Goal: Task Accomplishment & Management: Manage account settings

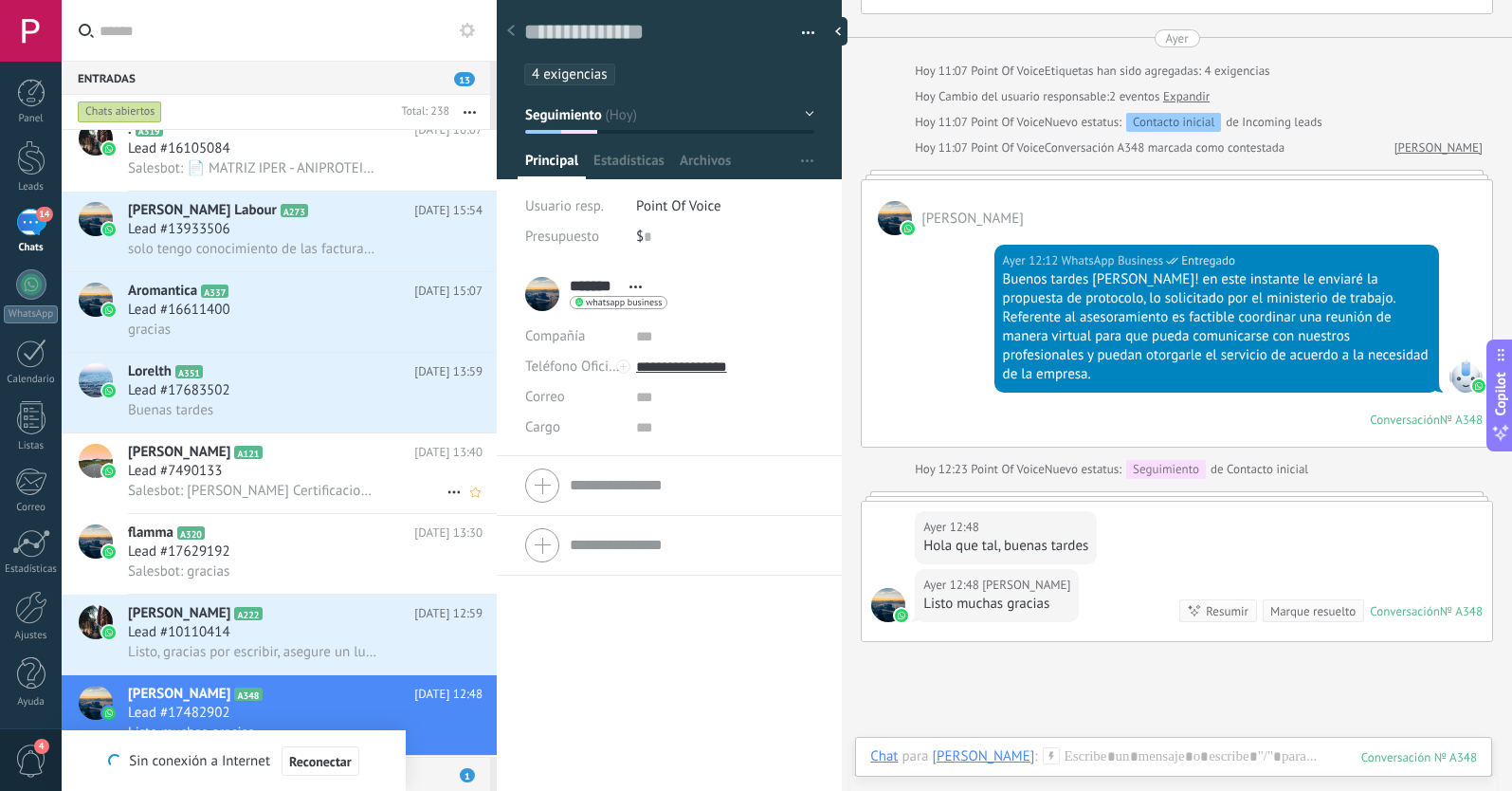
scroll to position [782, 0]
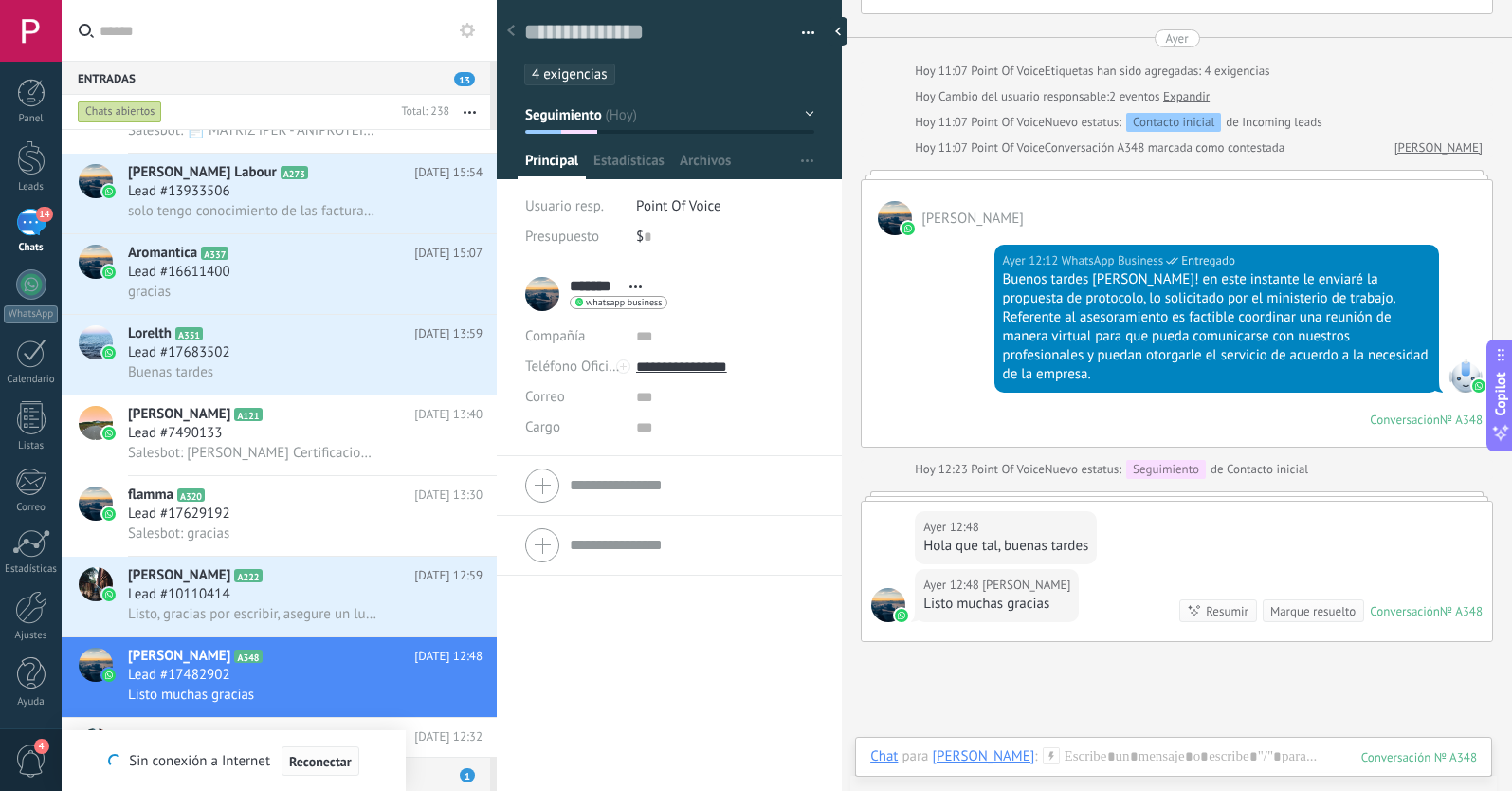
click at [304, 764] on span "Reconectar" at bounding box center [321, 762] width 63 height 14
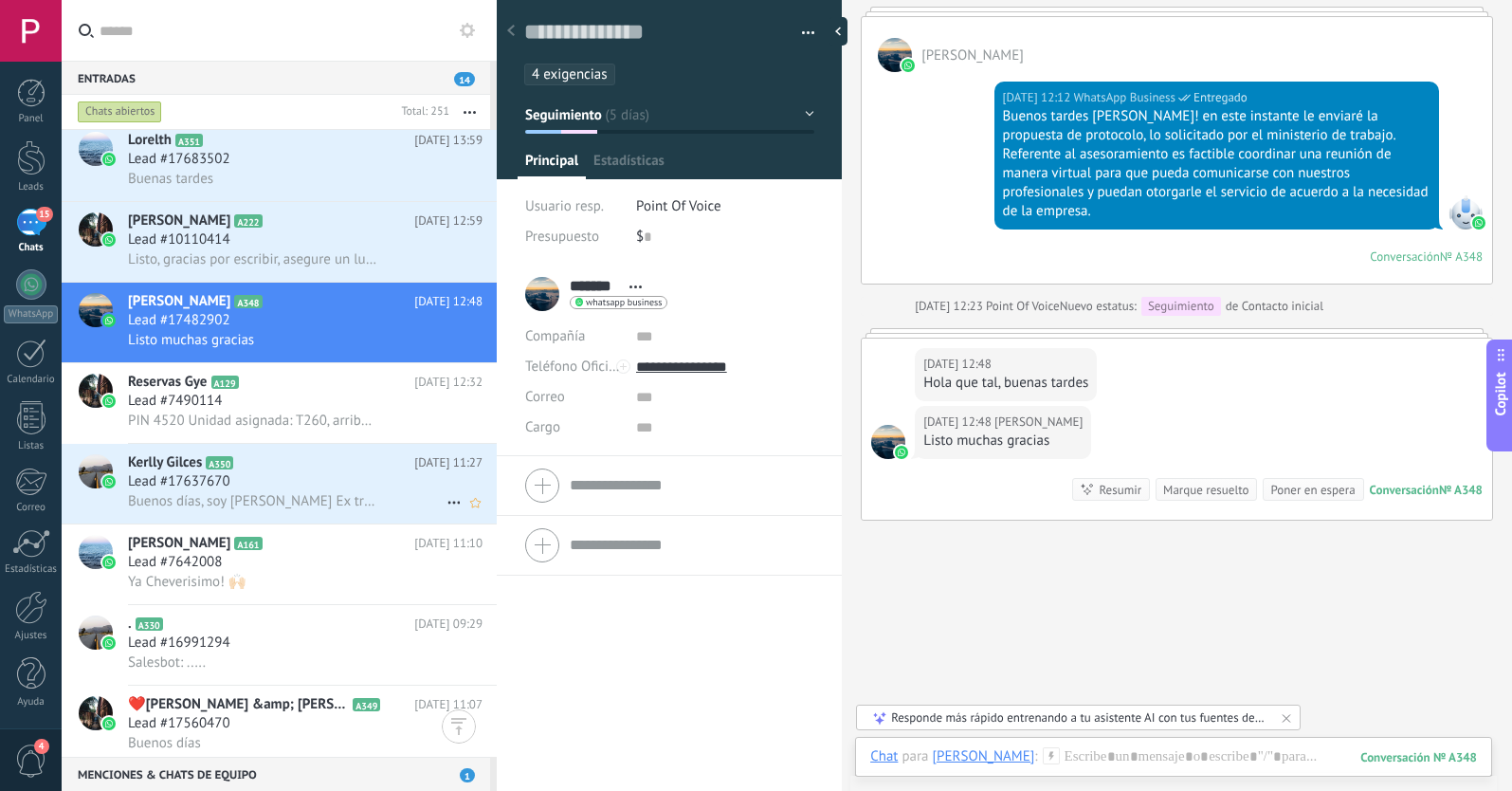
scroll to position [2036, 0]
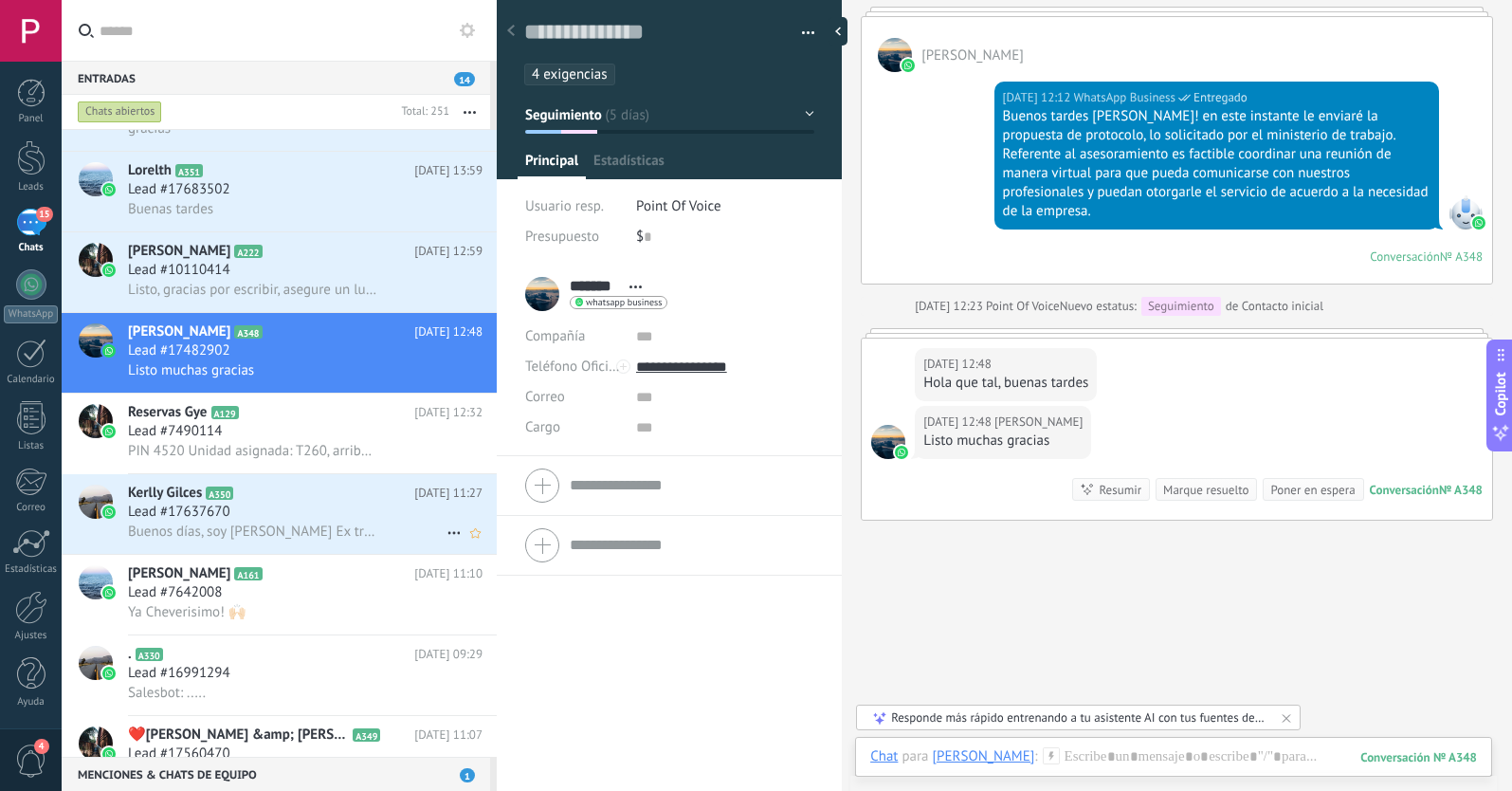
click at [246, 513] on div "Lead #17637670" at bounding box center [305, 511] width 355 height 19
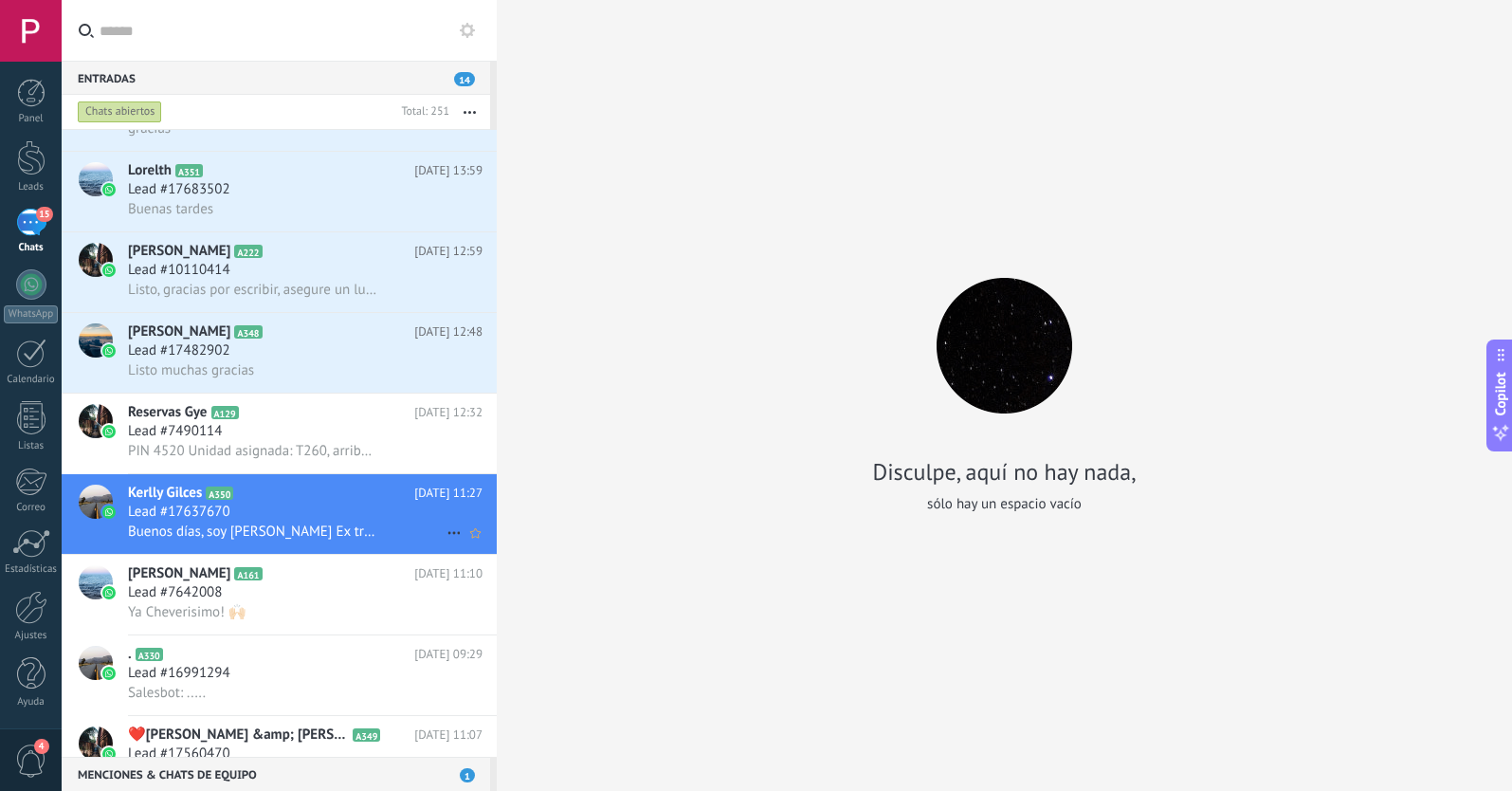
scroll to position [30, 0]
click at [288, 519] on div "Lead #17637670" at bounding box center [305, 511] width 355 height 19
click at [313, 604] on div "Ya Cheverisimo! 🙌🏻" at bounding box center [305, 612] width 355 height 20
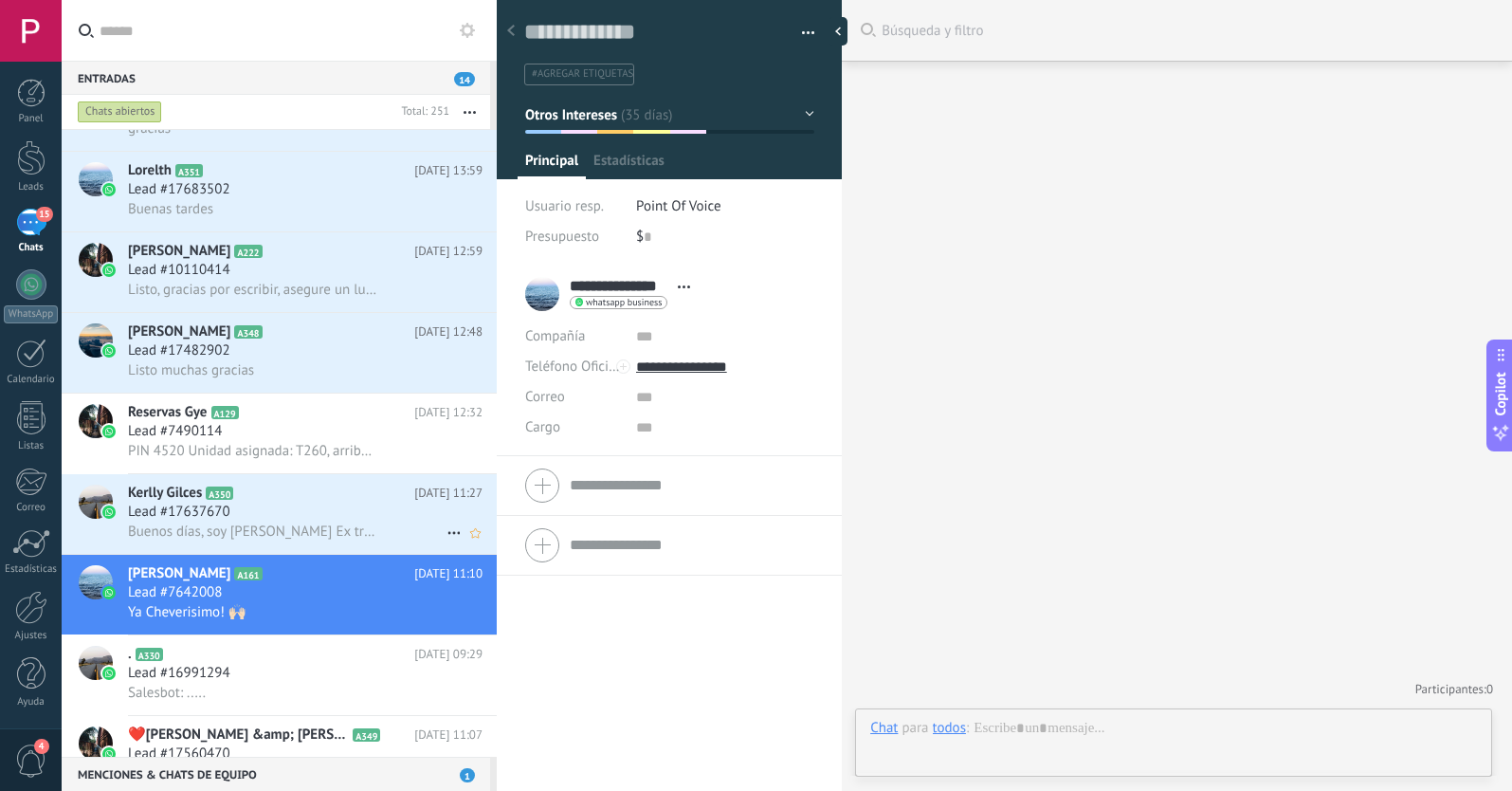
scroll to position [28, 0]
click at [280, 509] on div "Lead #17637670" at bounding box center [305, 511] width 355 height 19
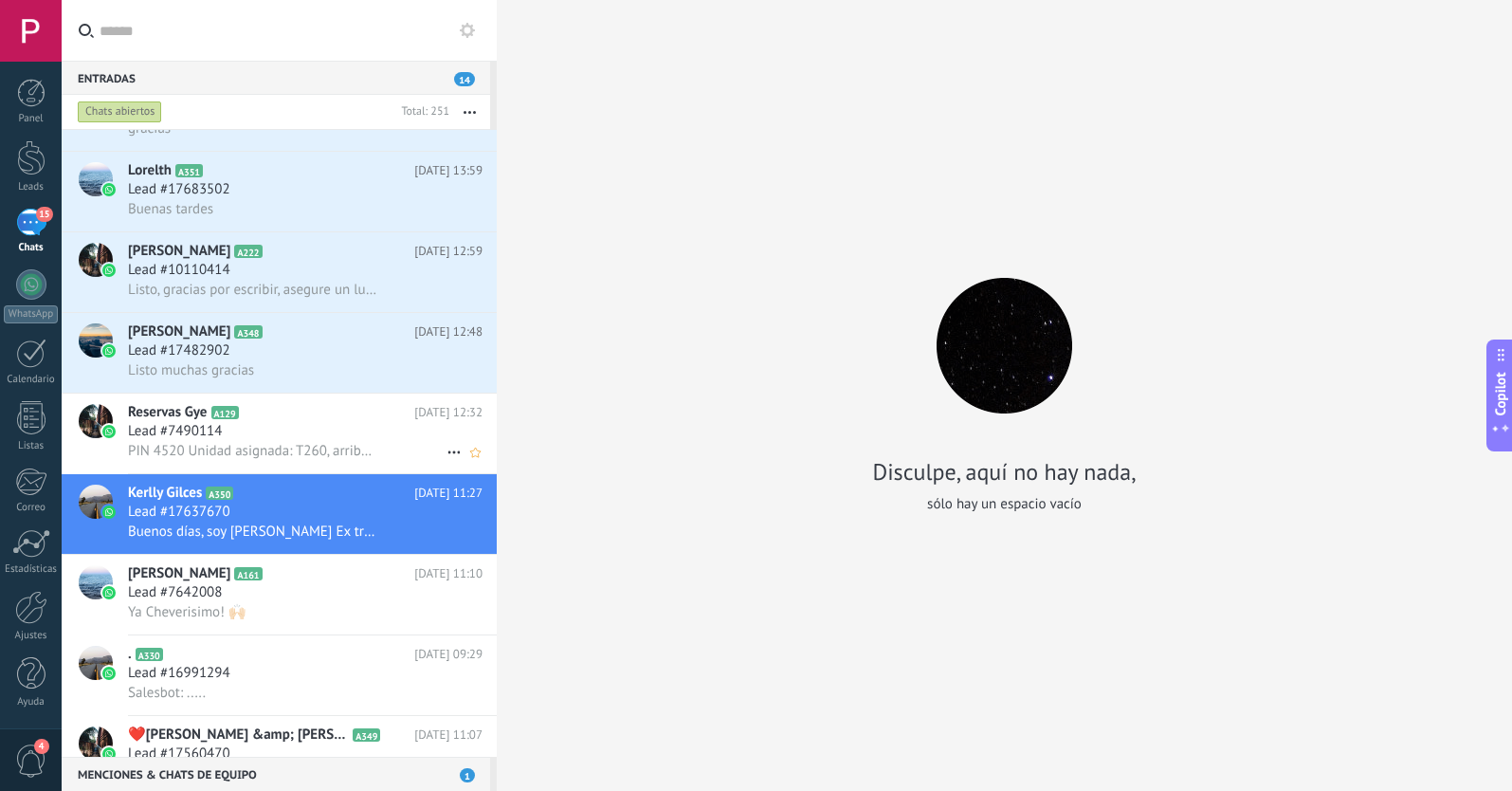
click at [307, 448] on span "PIN 4520 Unidad asignada: T260, arriba en 12 min. Auto CHANGAN, placa GBQ1632. …" at bounding box center [253, 451] width 250 height 18
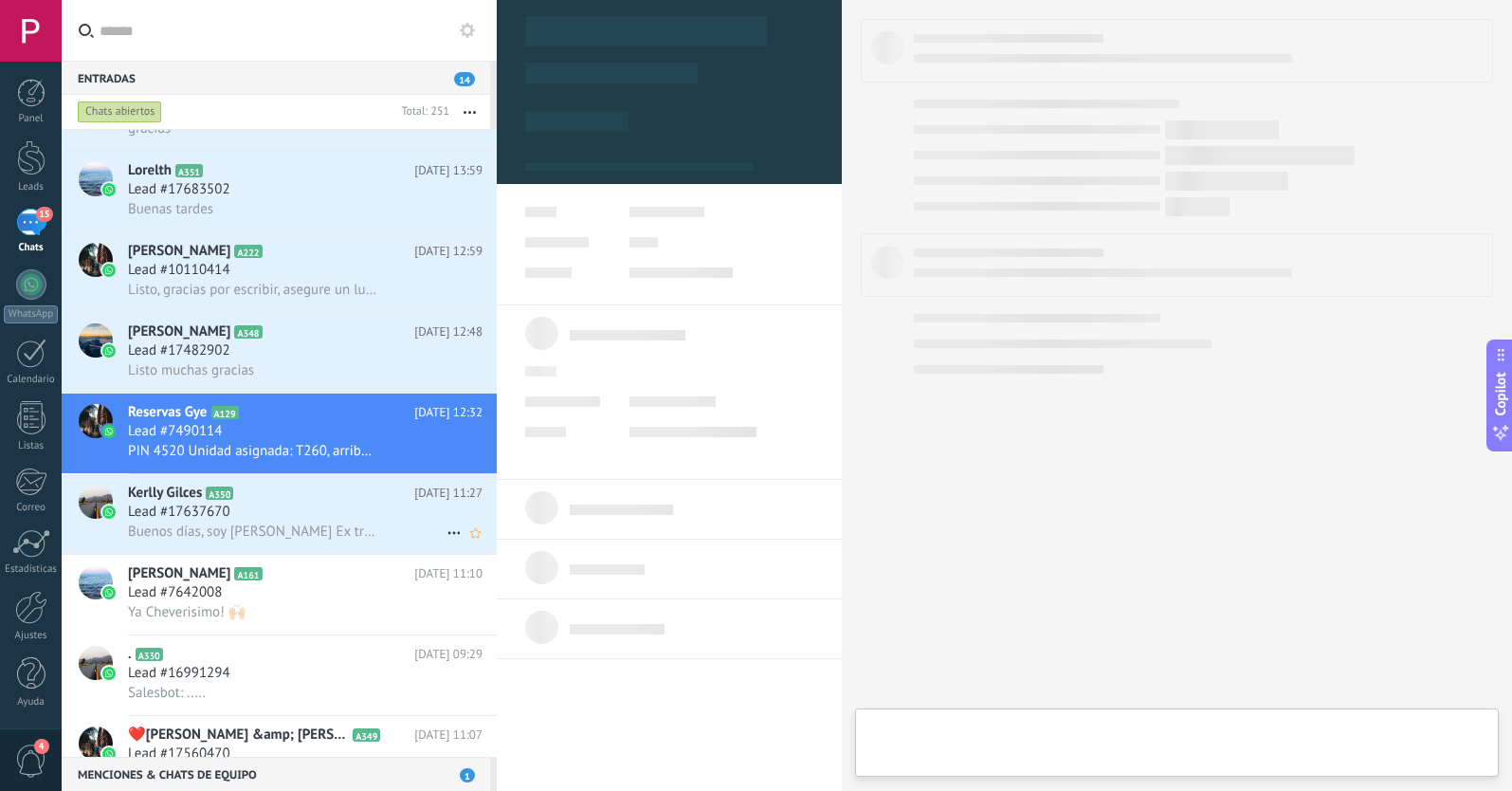
click at [443, 533] on icon at bounding box center [454, 532] width 22 height 22
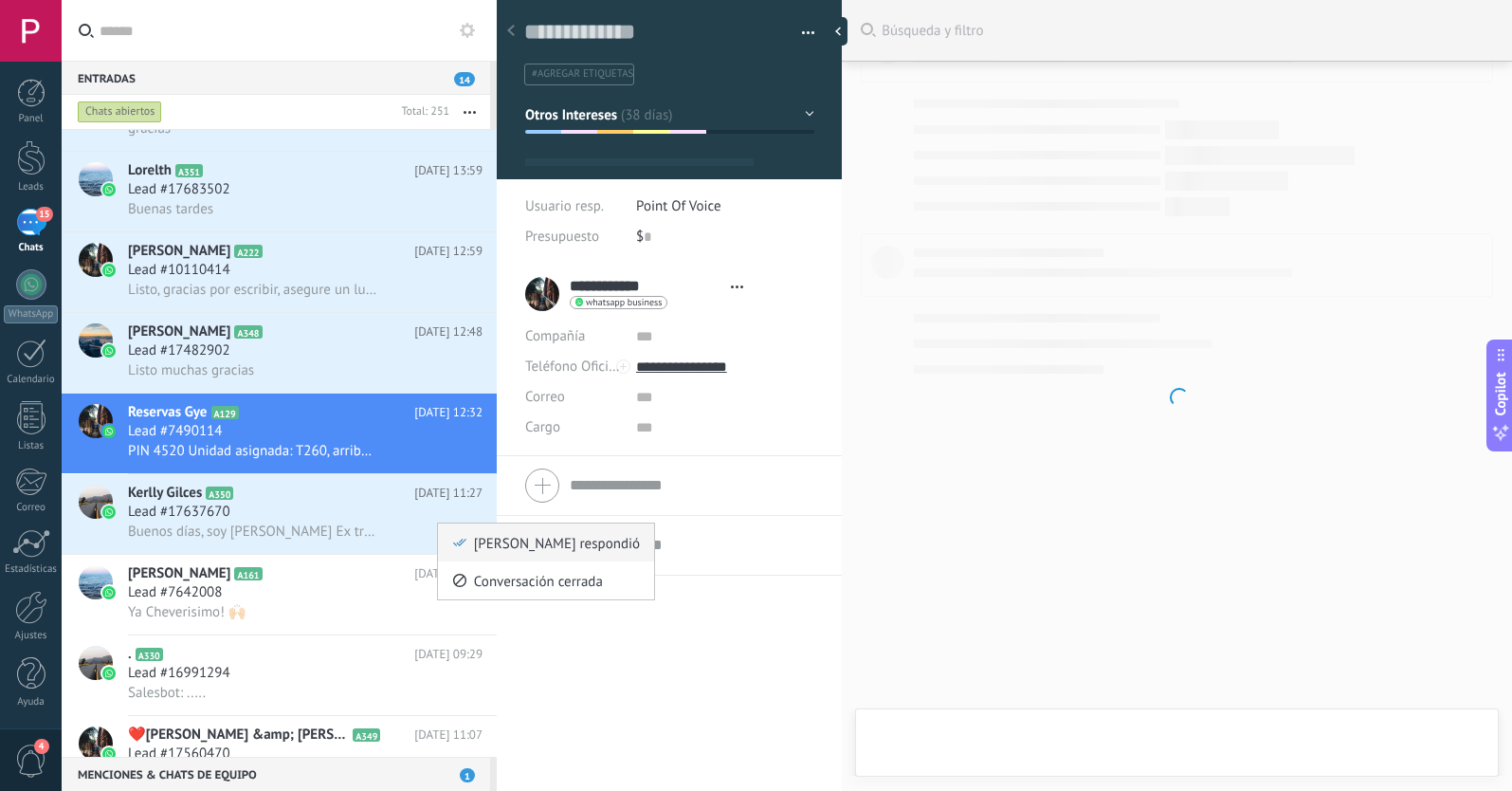
click at [457, 543] on use at bounding box center [460, 543] width 14 height 8
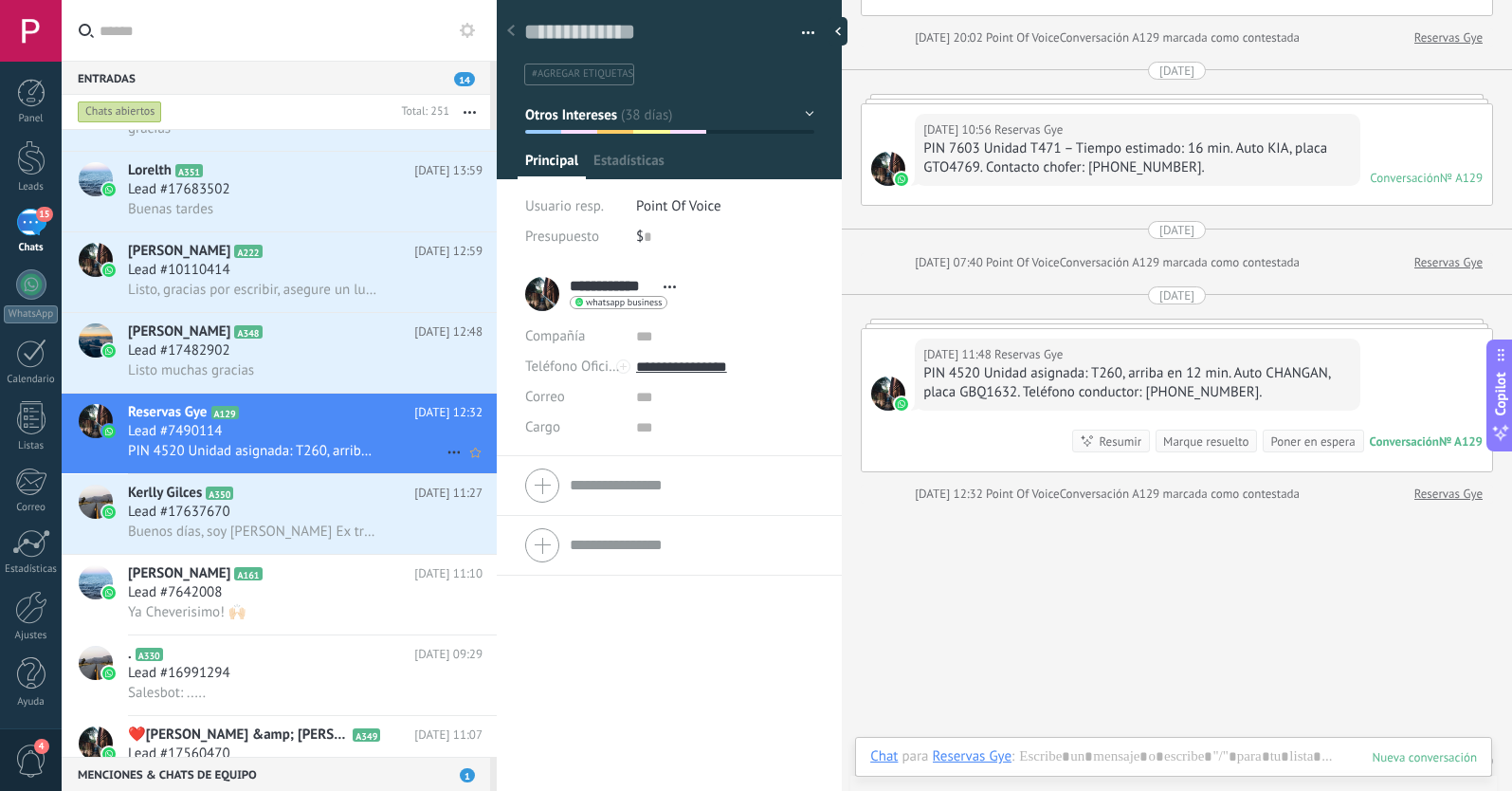
scroll to position [28, 0]
click at [445, 533] on icon at bounding box center [454, 532] width 22 height 22
click at [460, 538] on icon at bounding box center [460, 543] width 14 height 14
click at [329, 510] on div "Lead #17637670" at bounding box center [305, 511] width 355 height 19
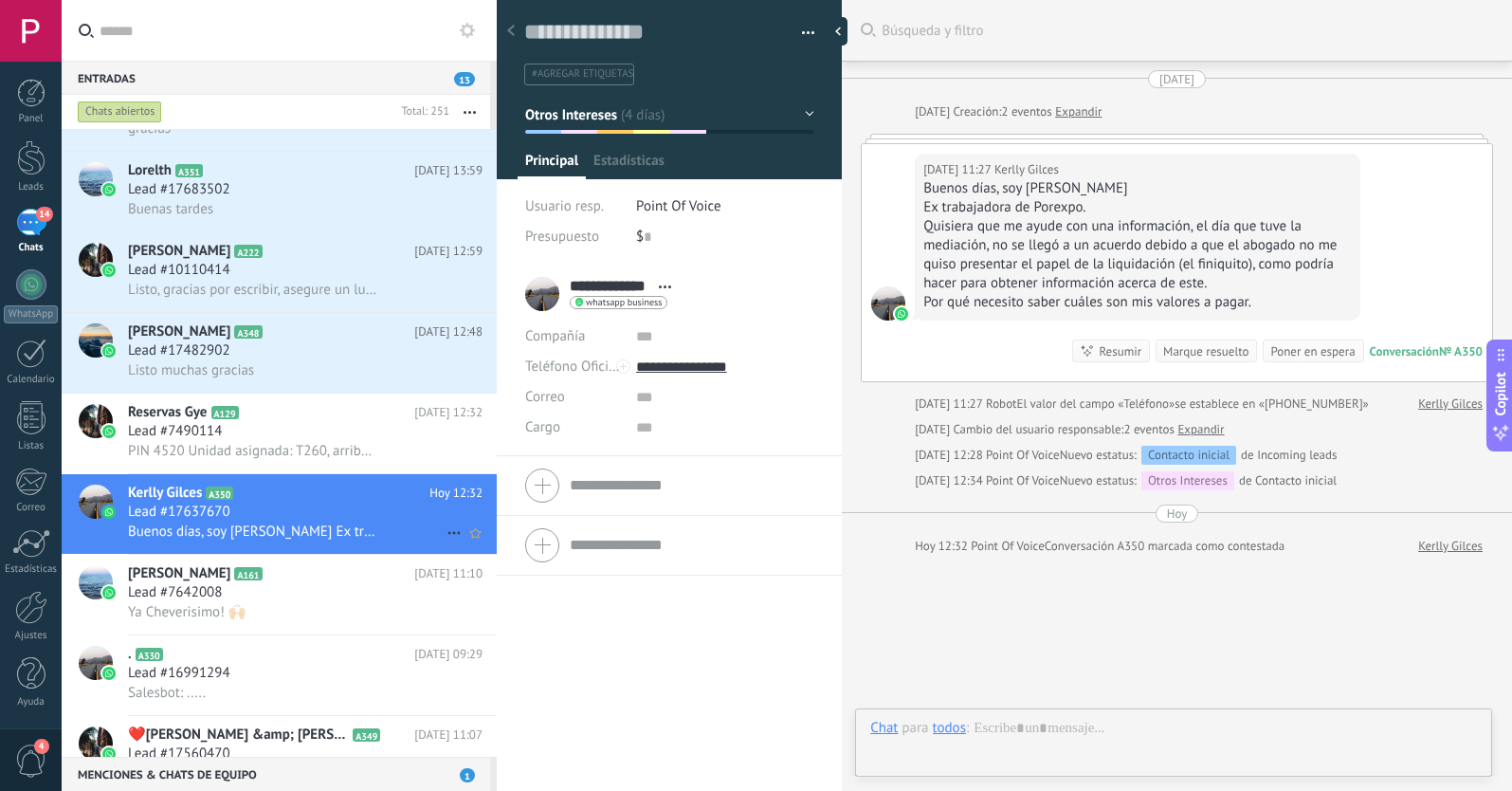
scroll to position [96, 0]
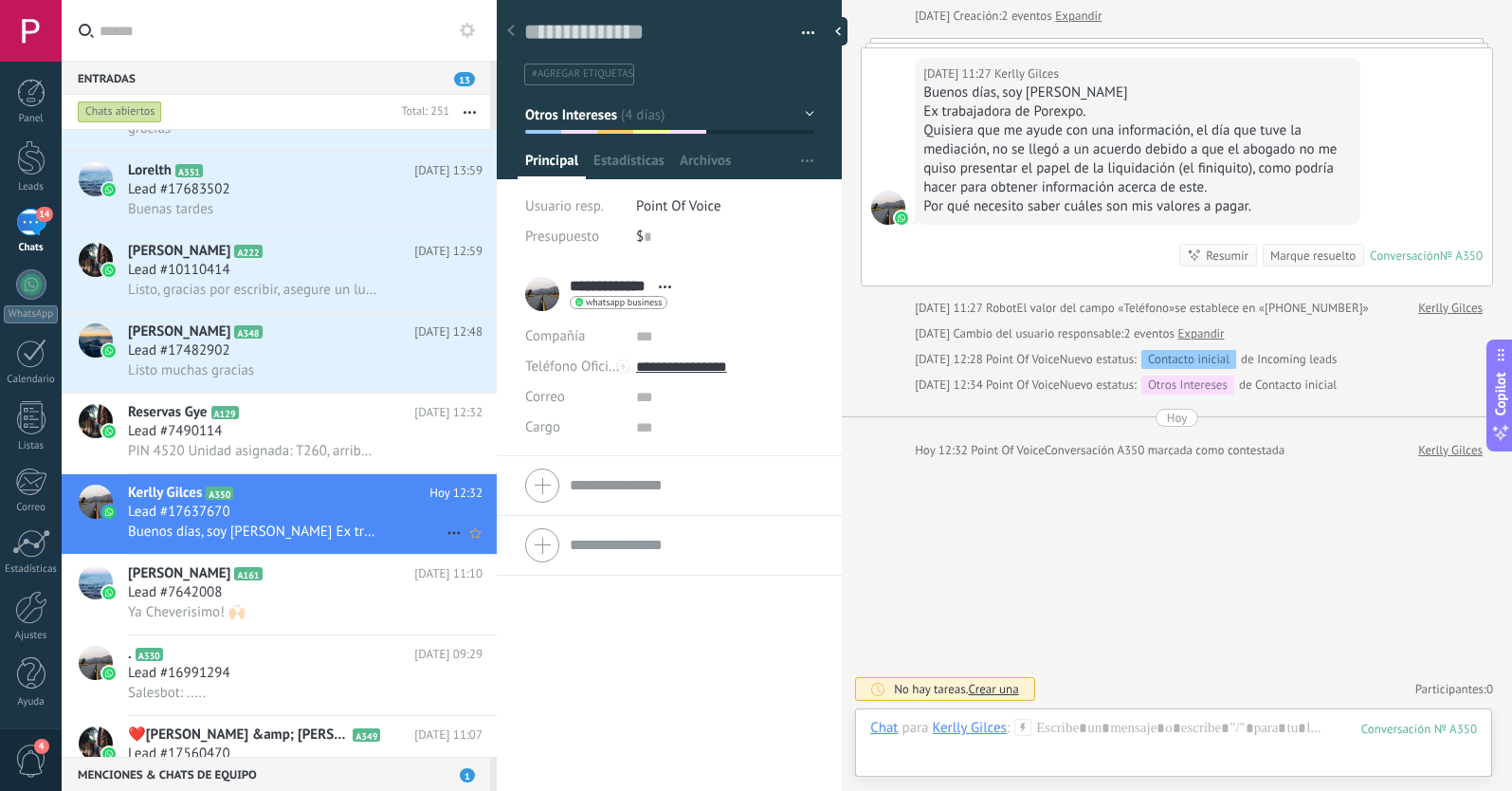
click at [271, 509] on div "Lead #17637670" at bounding box center [305, 511] width 355 height 19
click at [445, 531] on icon at bounding box center [454, 532] width 22 height 22
click at [339, 437] on div at bounding box center [756, 395] width 1512 height 791
click at [346, 437] on div "Lead #7490114" at bounding box center [305, 431] width 355 height 19
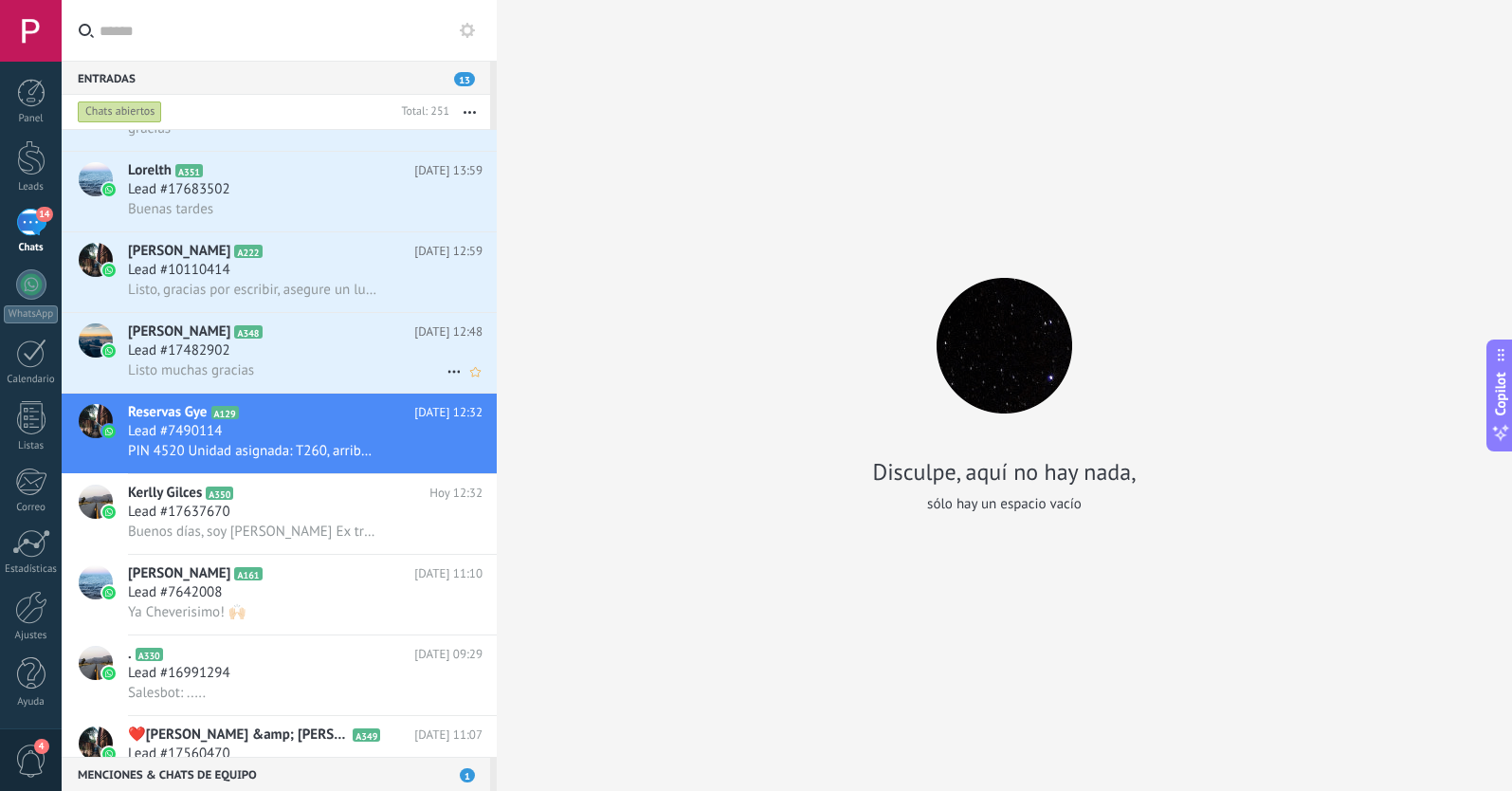
scroll to position [1400, 0]
click at [324, 351] on div "Lead #17482902" at bounding box center [305, 350] width 355 height 19
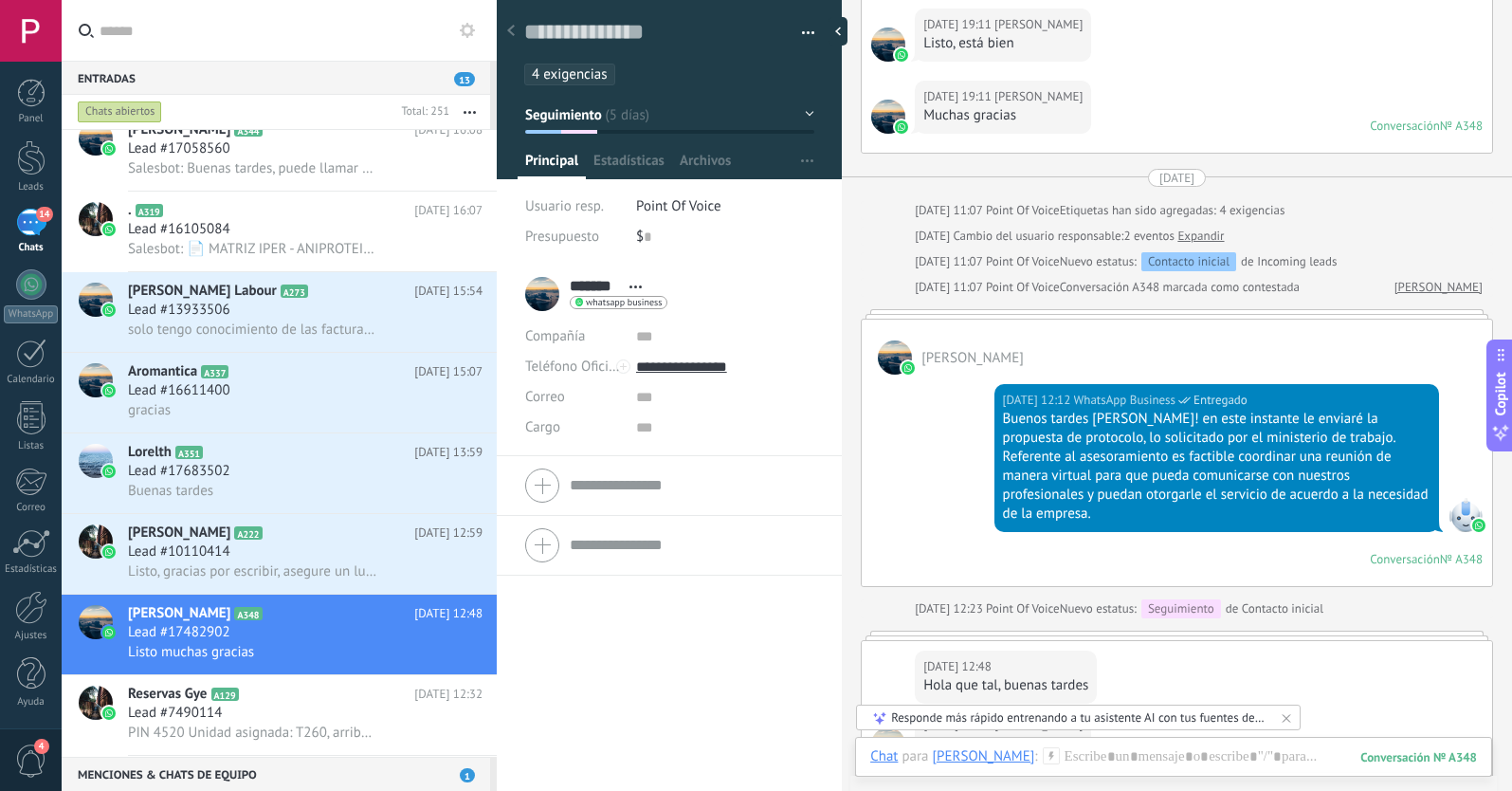
scroll to position [1730, 0]
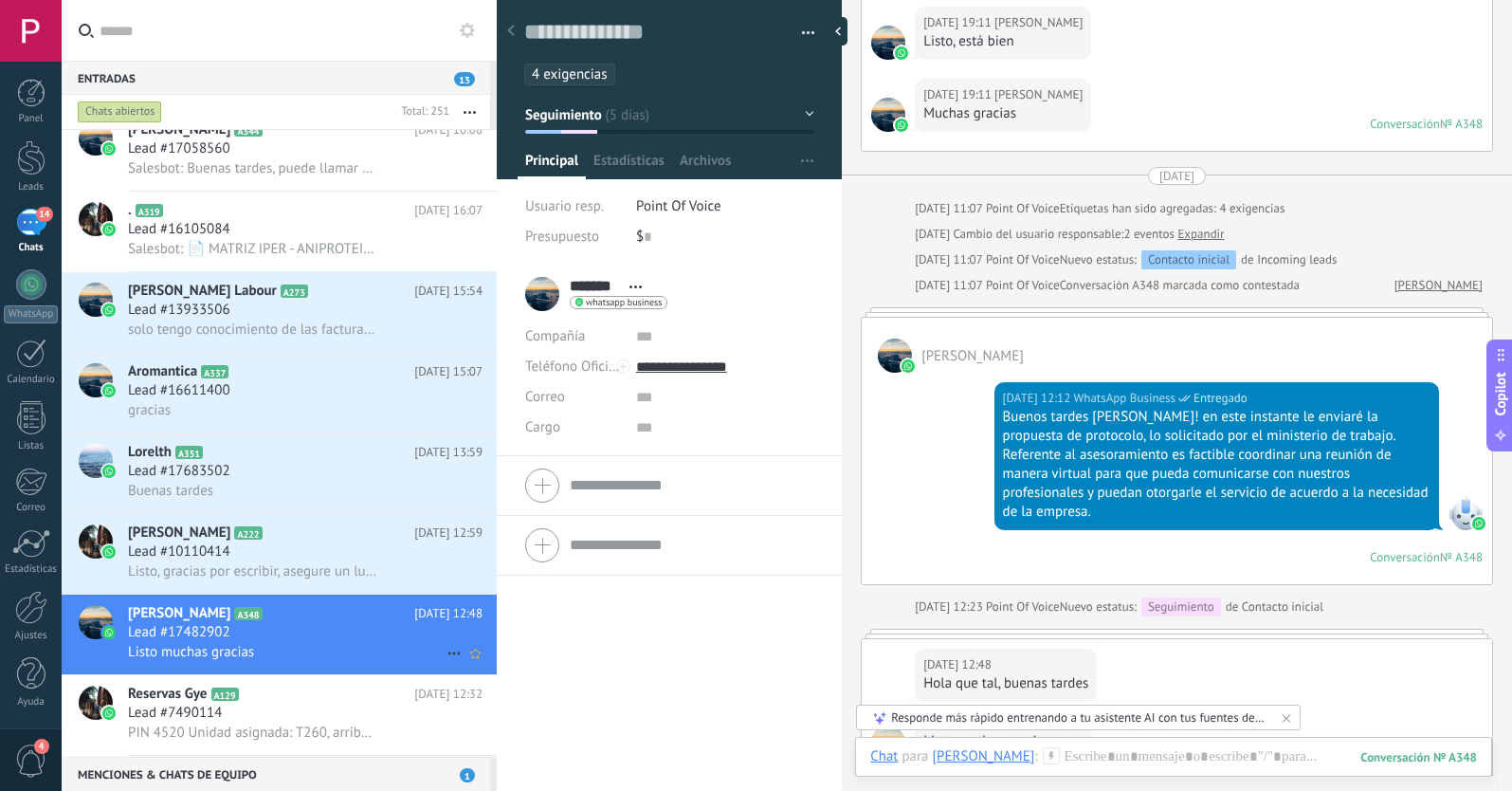
click at [443, 652] on icon at bounding box center [454, 653] width 22 height 22
click at [471, 659] on div "[PERSON_NAME] respondió" at bounding box center [546, 663] width 188 height 38
click at [324, 560] on div "Lead #10110414" at bounding box center [305, 551] width 355 height 19
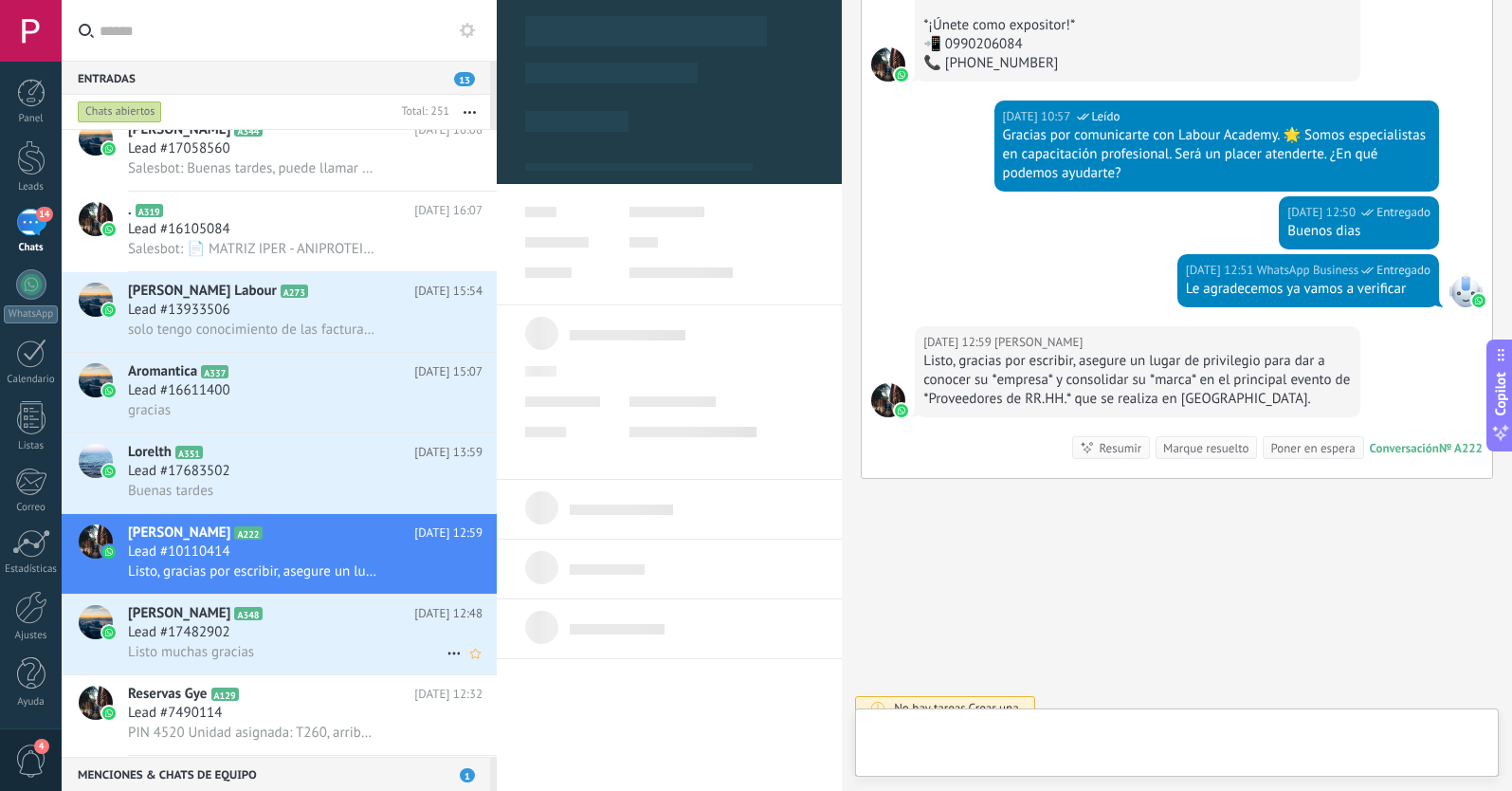
scroll to position [28, 0]
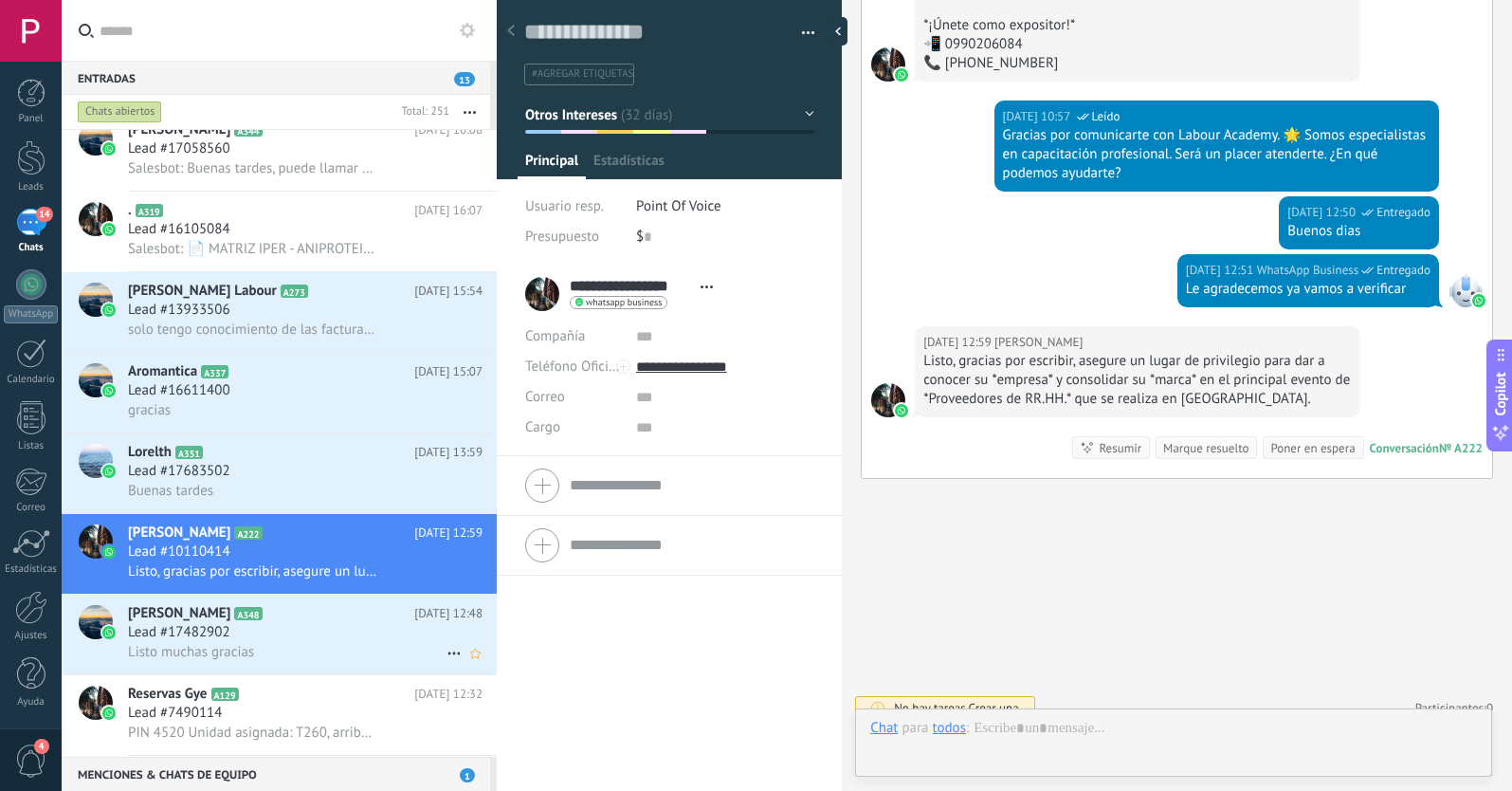
click at [443, 650] on icon at bounding box center [454, 653] width 22 height 22
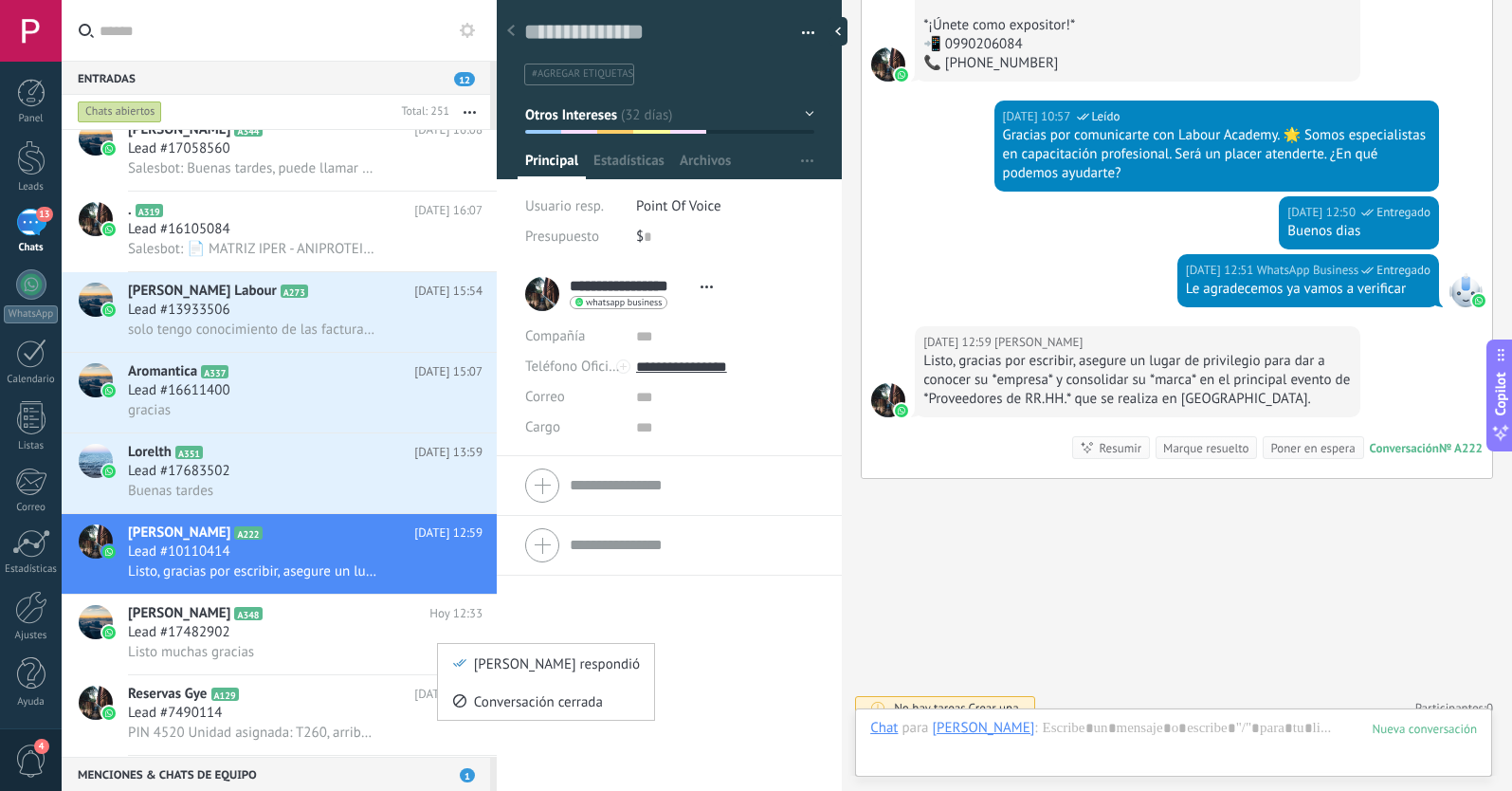
click at [361, 557] on div at bounding box center [756, 395] width 1512 height 791
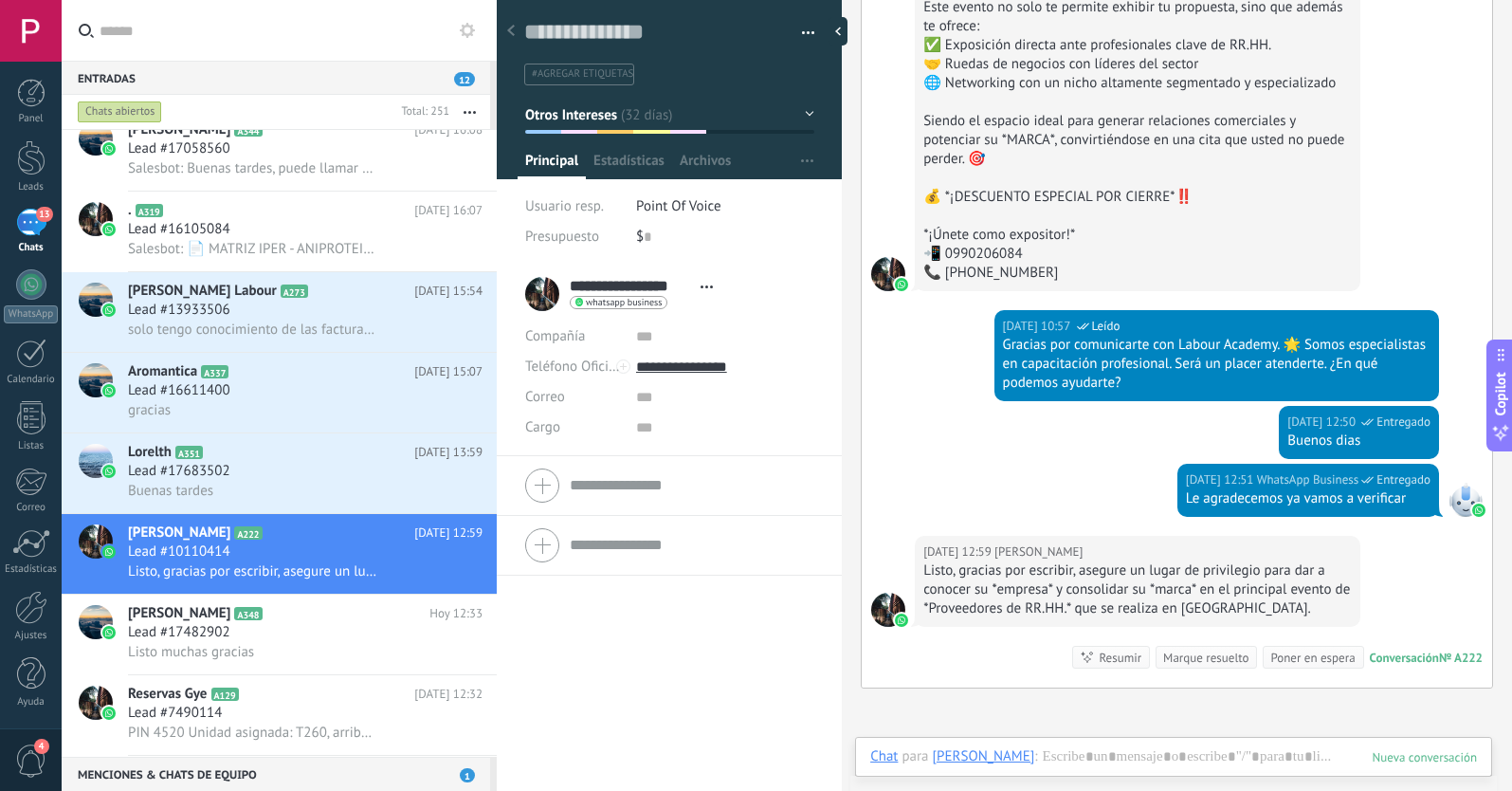
scroll to position [3180, 0]
click at [444, 570] on icon at bounding box center [454, 572] width 22 height 22
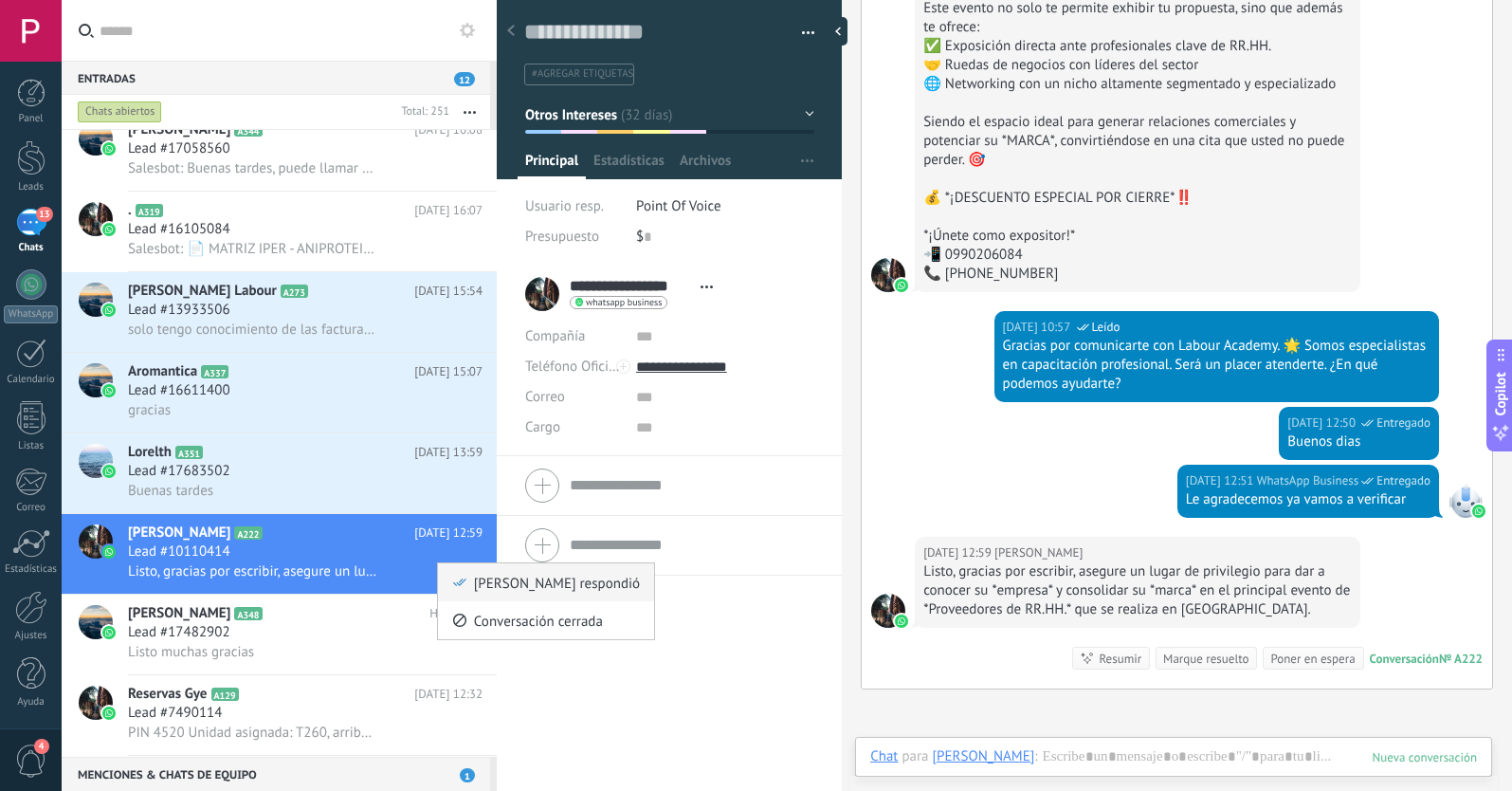
click at [454, 580] on icon at bounding box center [460, 583] width 14 height 14
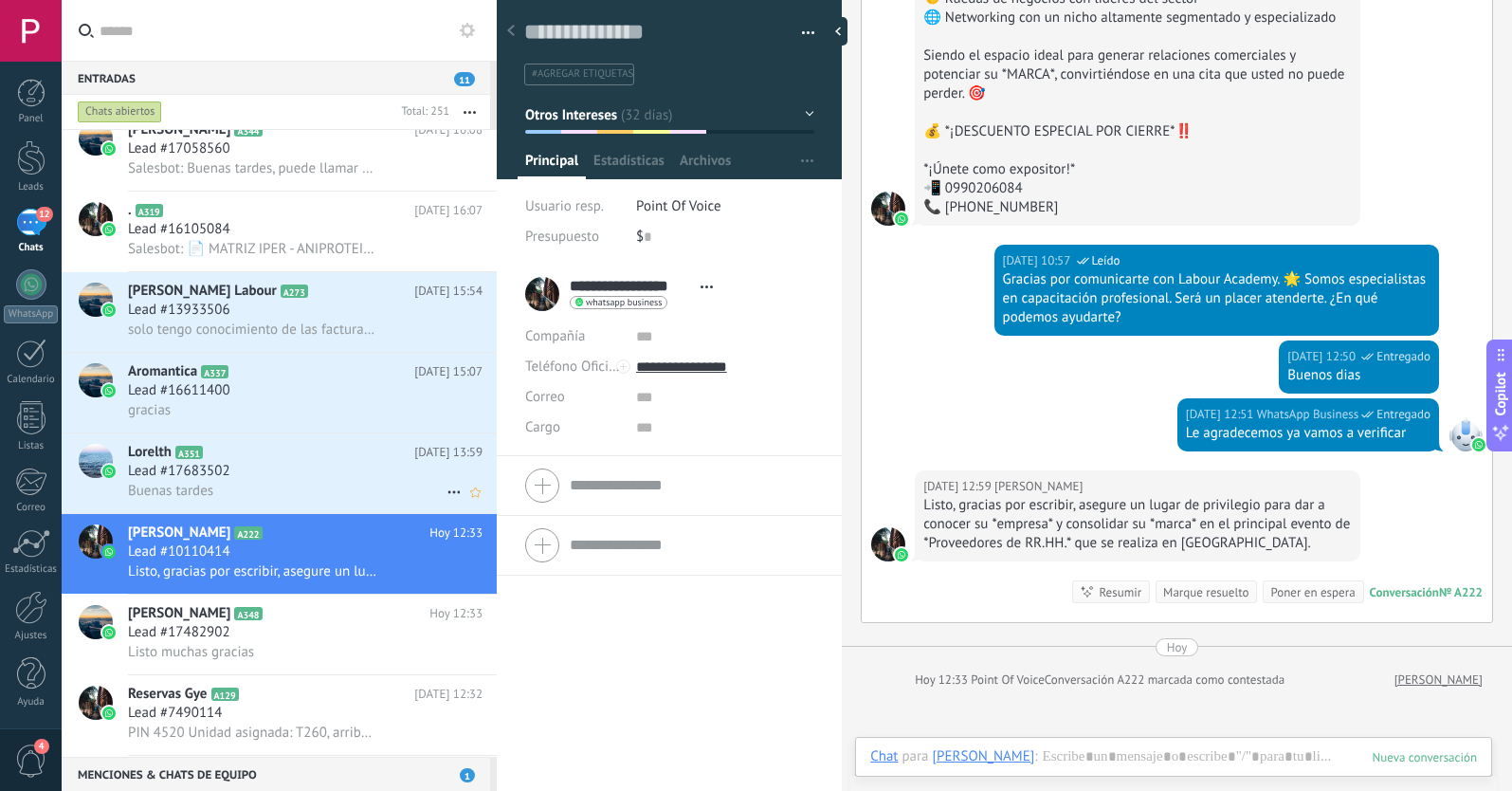
click at [332, 481] on div "Buenas tardes" at bounding box center [305, 491] width 355 height 20
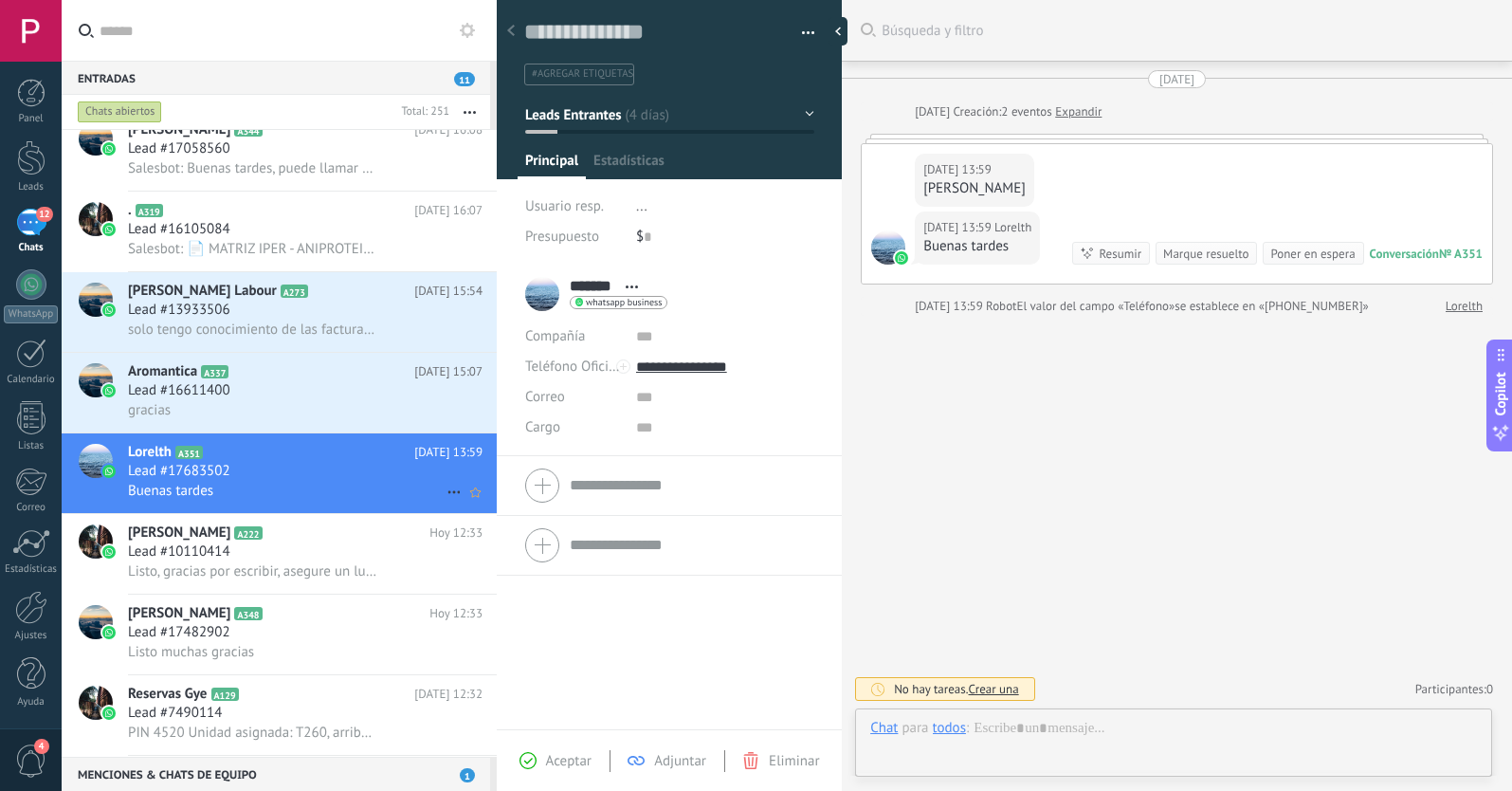
scroll to position [28, 0]
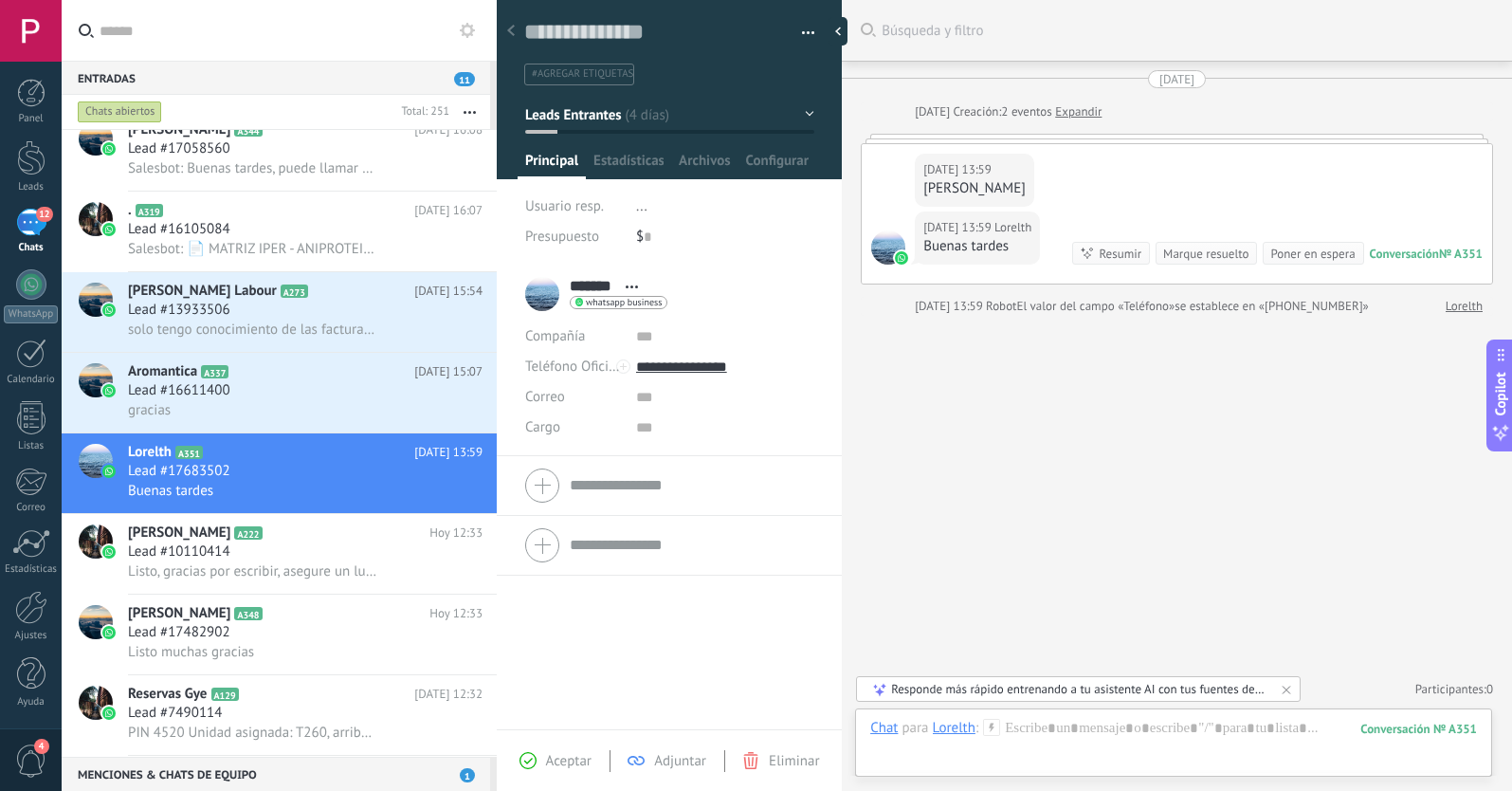
click at [667, 113] on button "Leads Entrantes" at bounding box center [670, 114] width 289 height 34
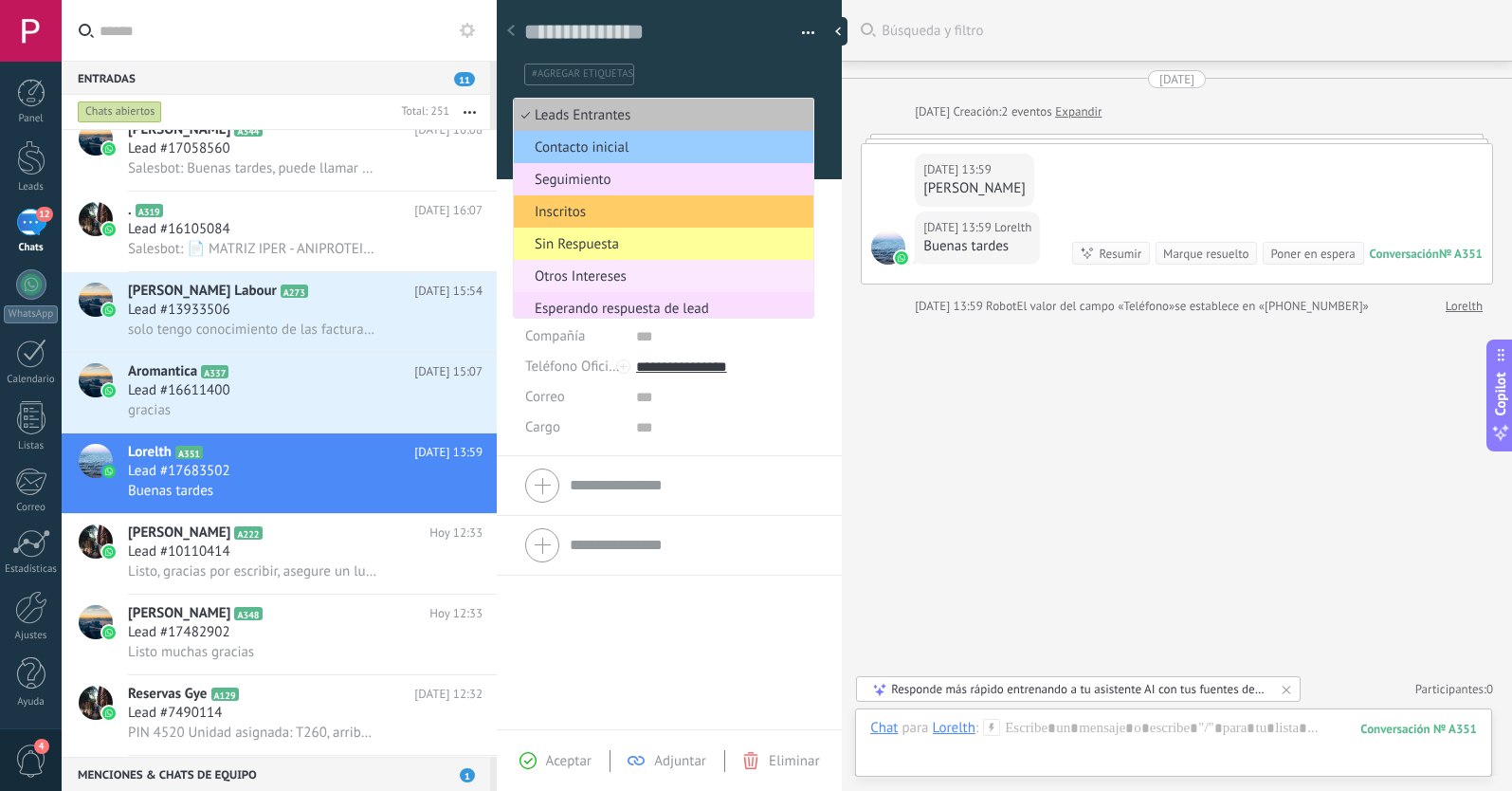
click at [601, 281] on span "Otros Intereses" at bounding box center [661, 277] width 294 height 18
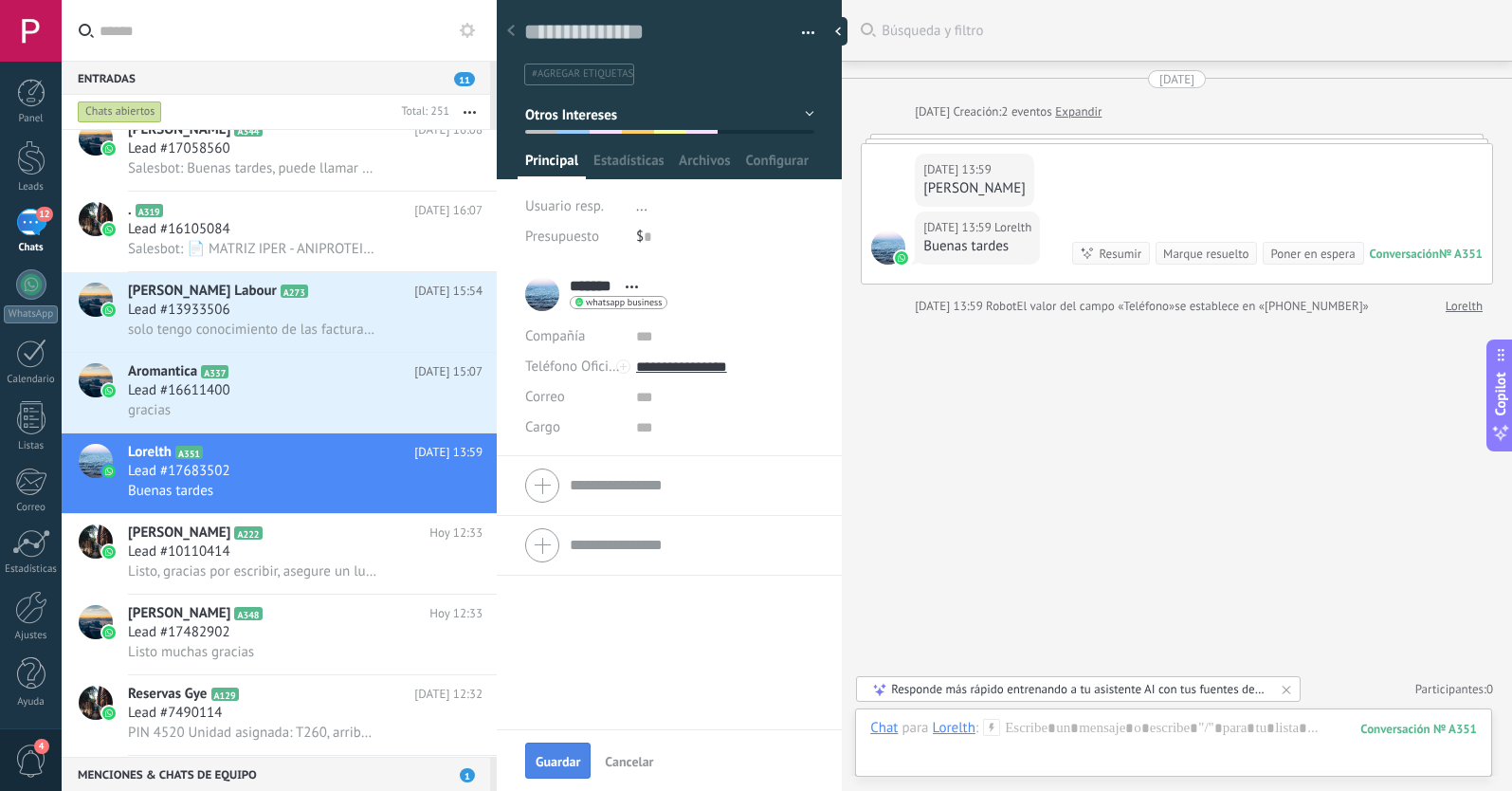
click at [564, 752] on button "Guardar" at bounding box center [557, 760] width 65 height 36
click at [324, 553] on div "Lead #10110414" at bounding box center [305, 551] width 355 height 19
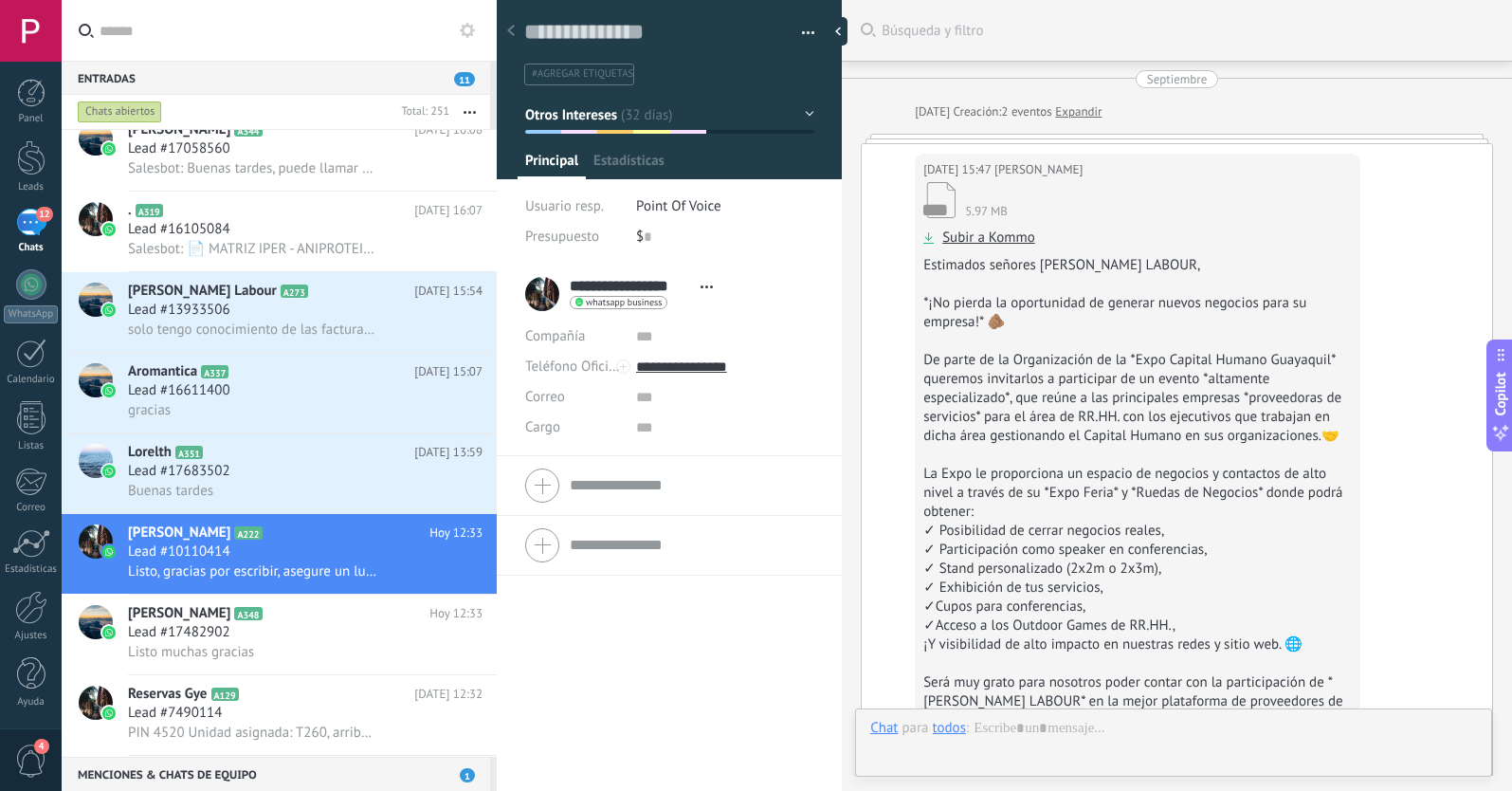
scroll to position [28, 0]
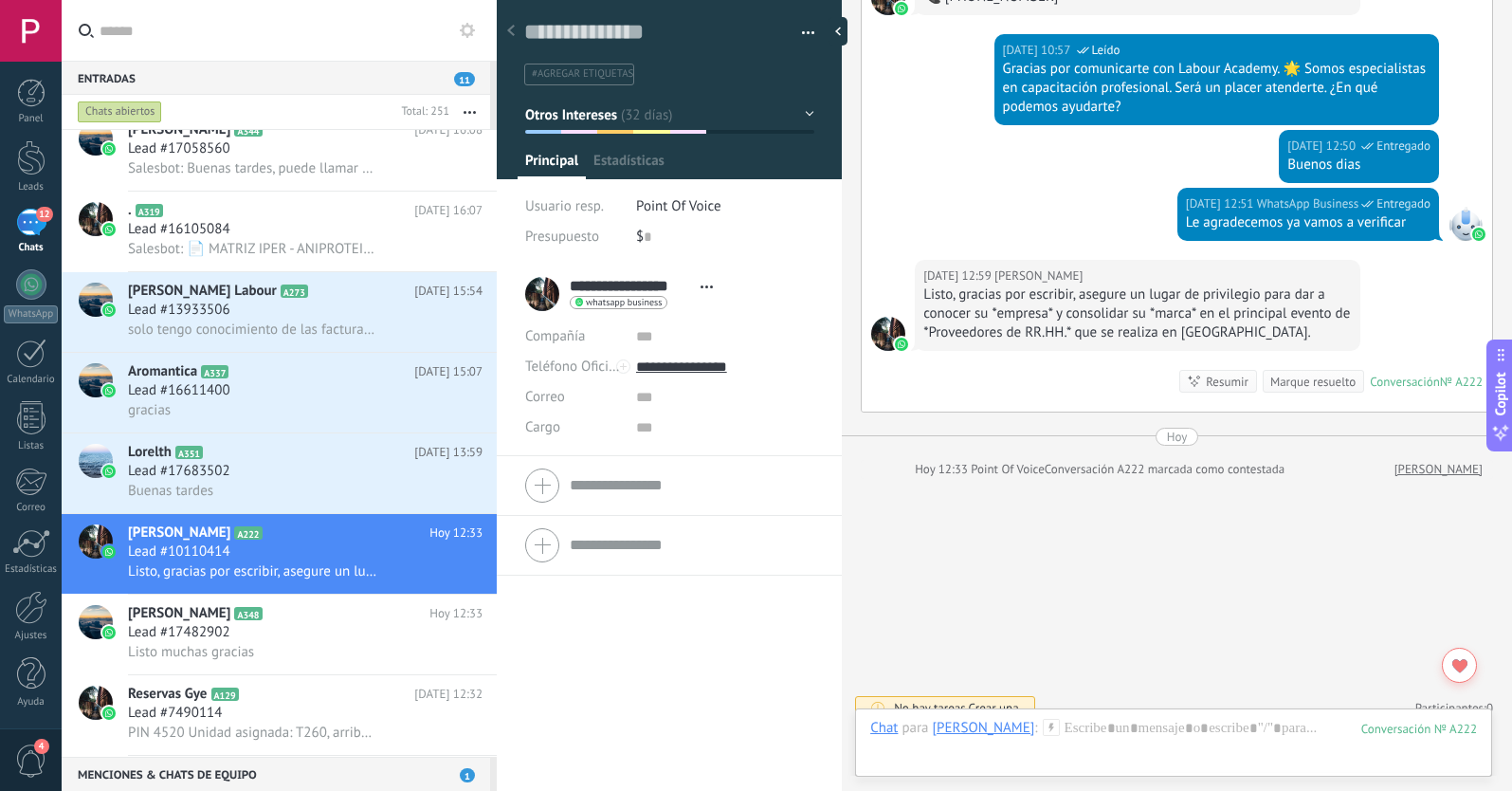
click at [613, 124] on button "Otros Intereses" at bounding box center [670, 114] width 289 height 34
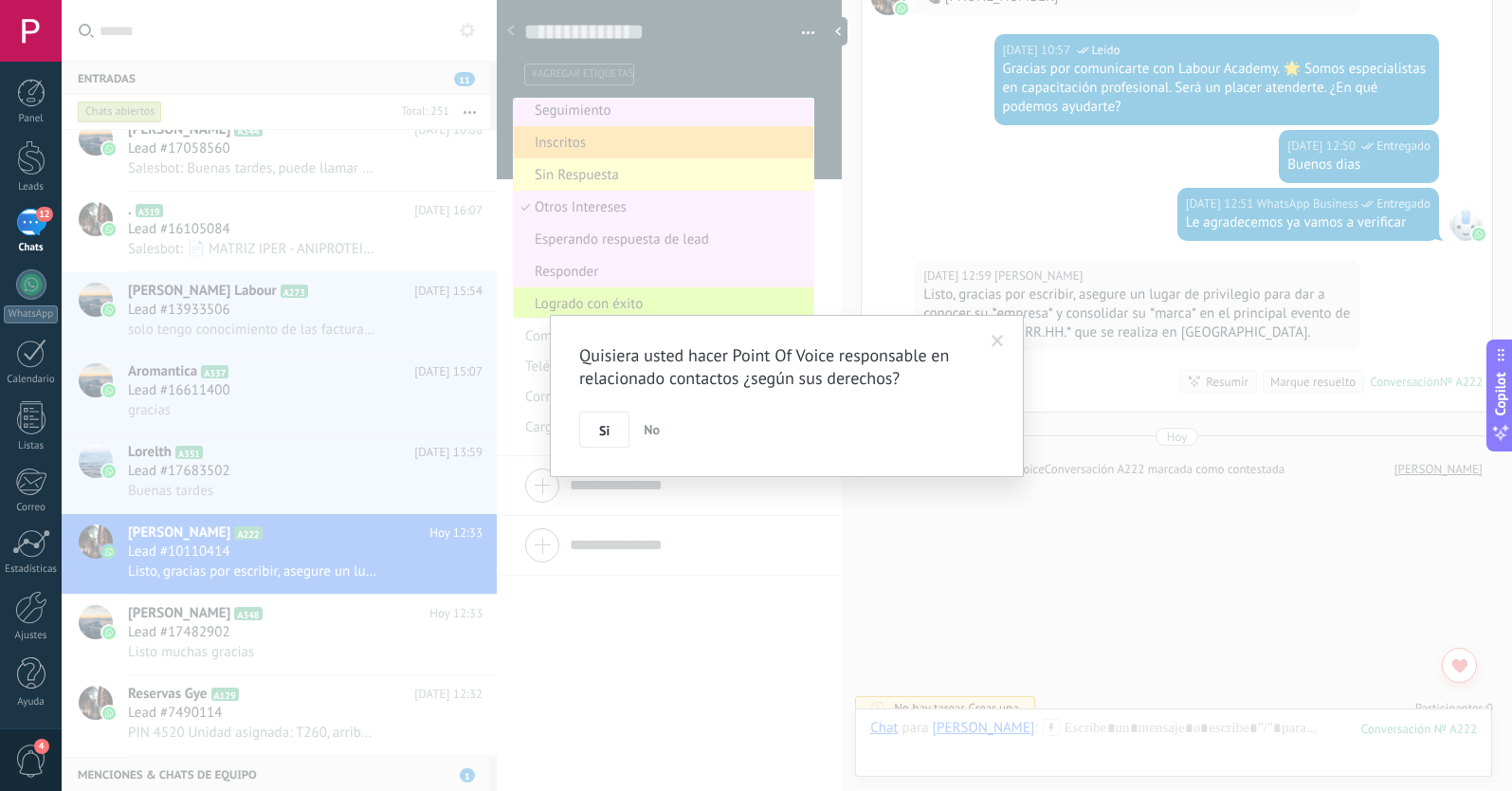
click at [924, 426] on div "Si No" at bounding box center [787, 429] width 415 height 36
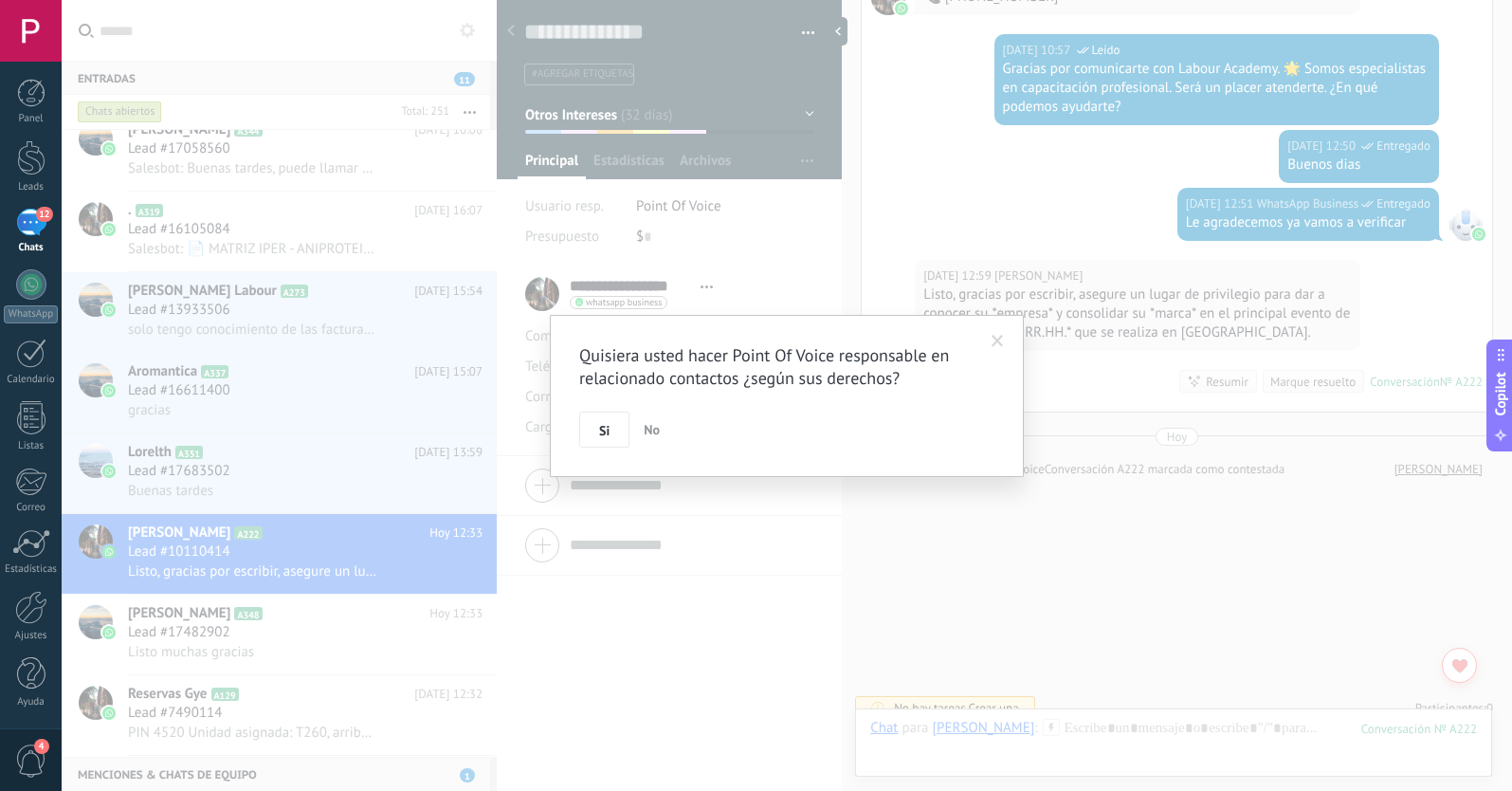
click at [1008, 343] on span at bounding box center [998, 341] width 31 height 32
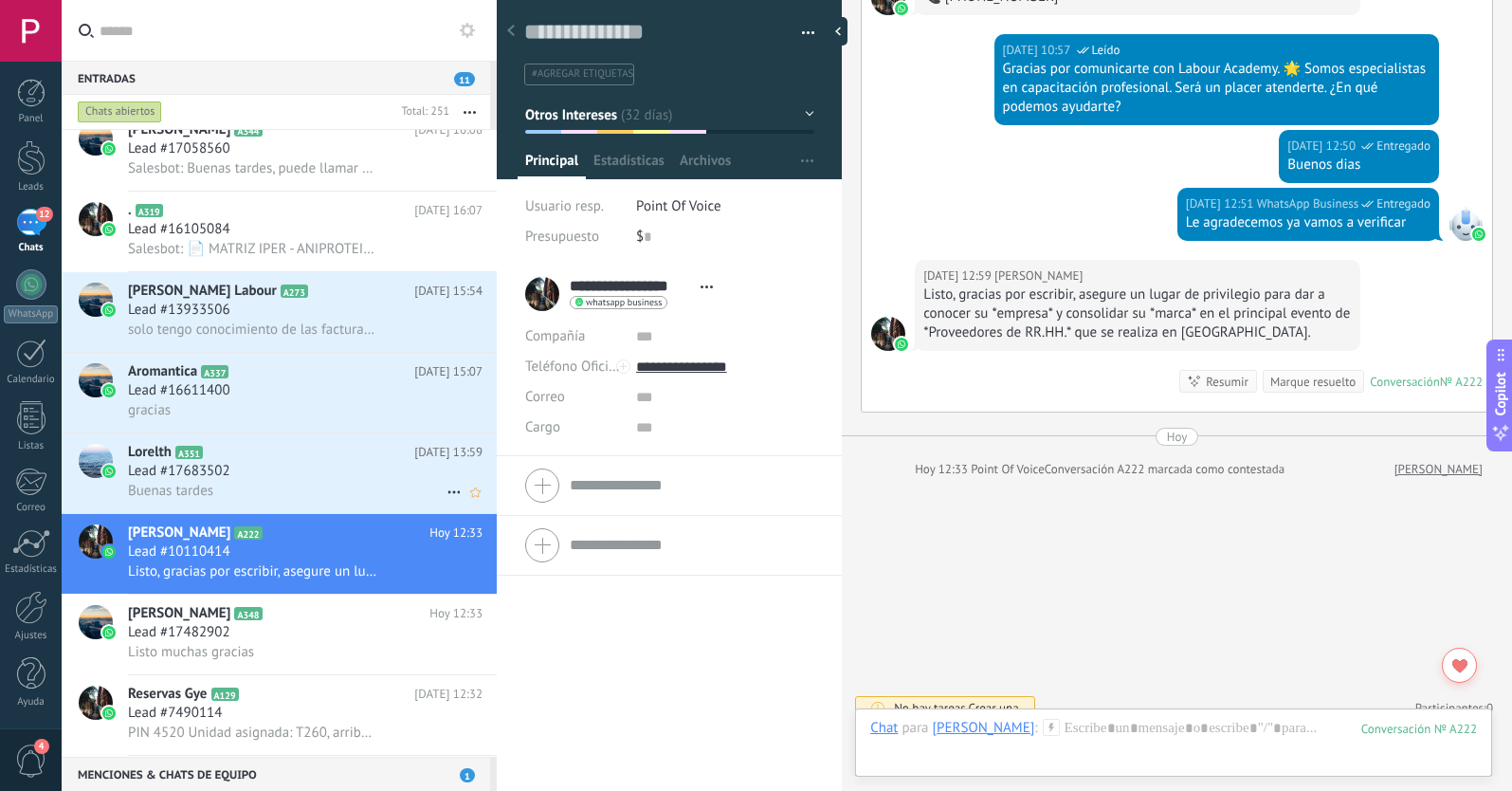
click at [269, 489] on div "Buenas tardes" at bounding box center [305, 491] width 355 height 20
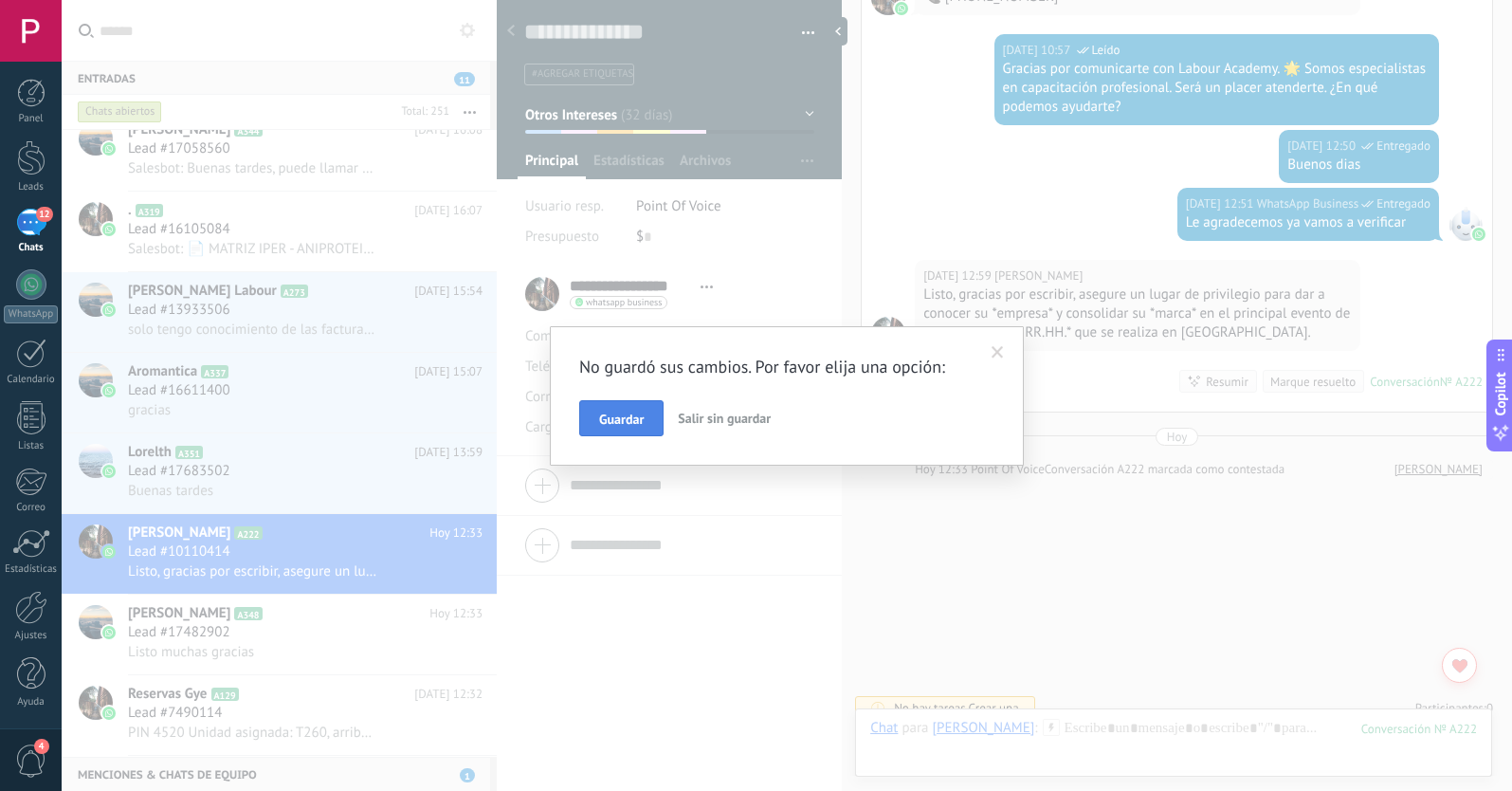
click at [638, 423] on span "Guardar" at bounding box center [622, 419] width 45 height 14
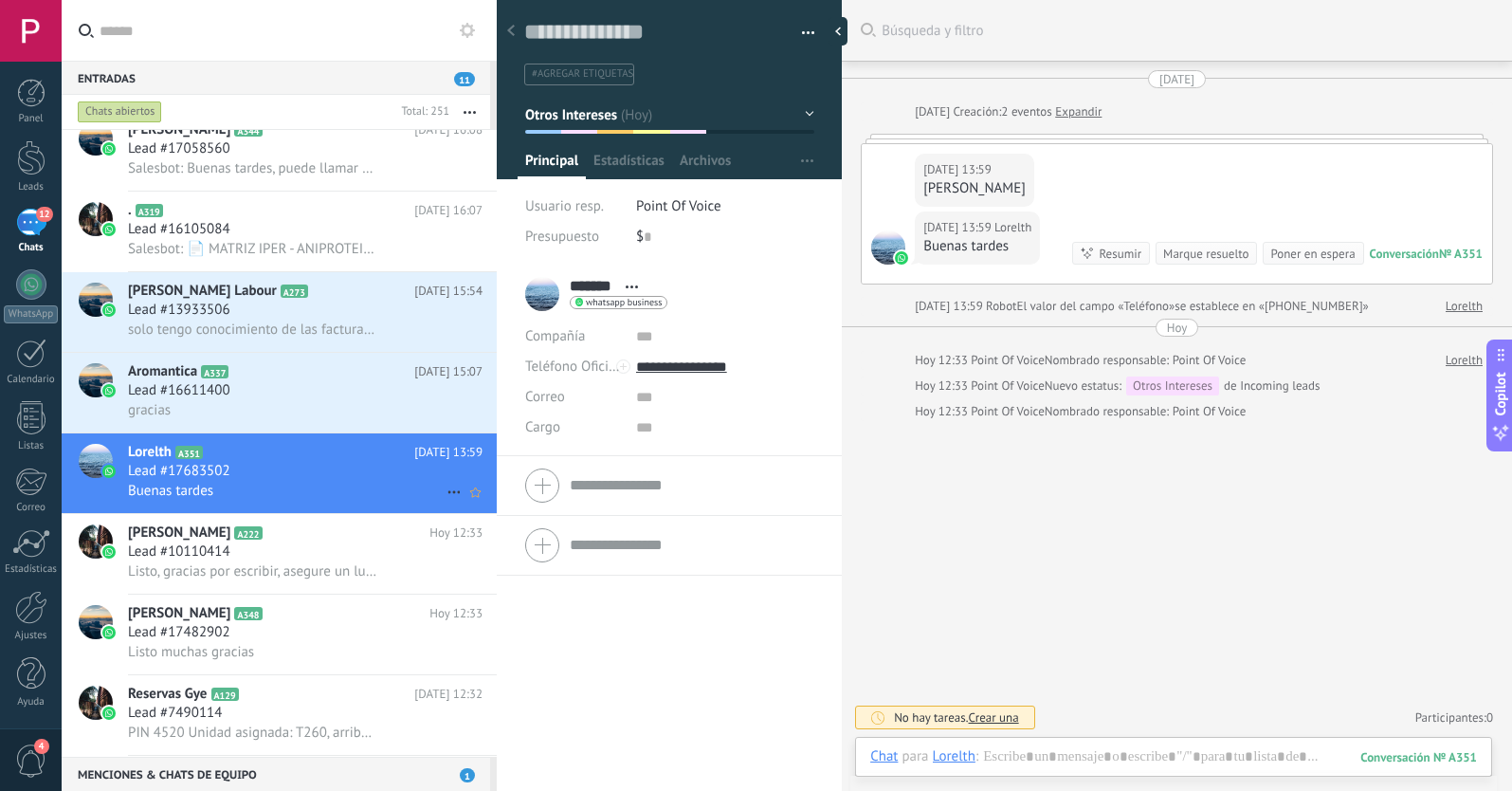
scroll to position [3, 0]
click at [445, 490] on icon at bounding box center [454, 492] width 22 height 22
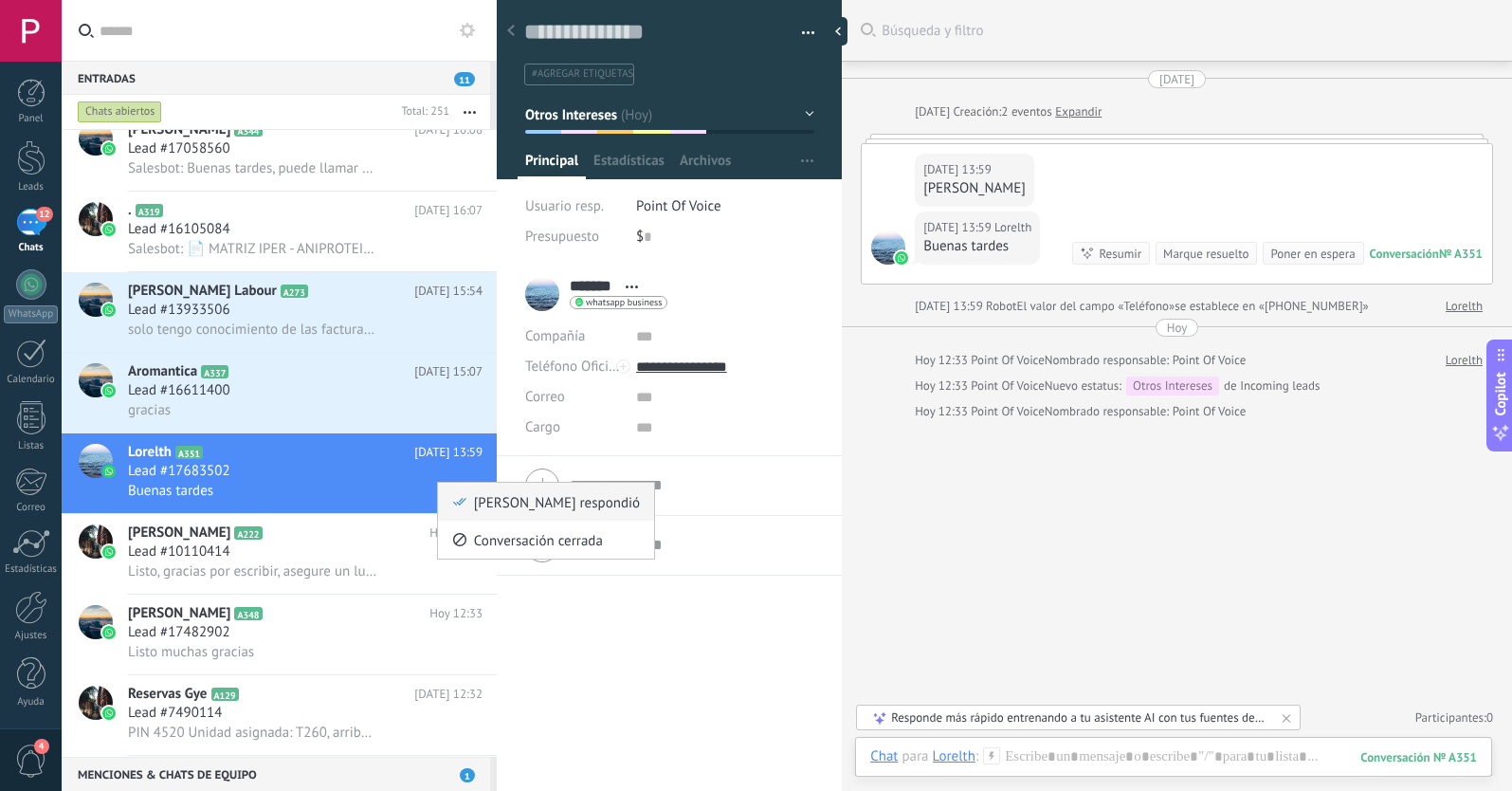
click at [462, 505] on icon at bounding box center [460, 502] width 14 height 14
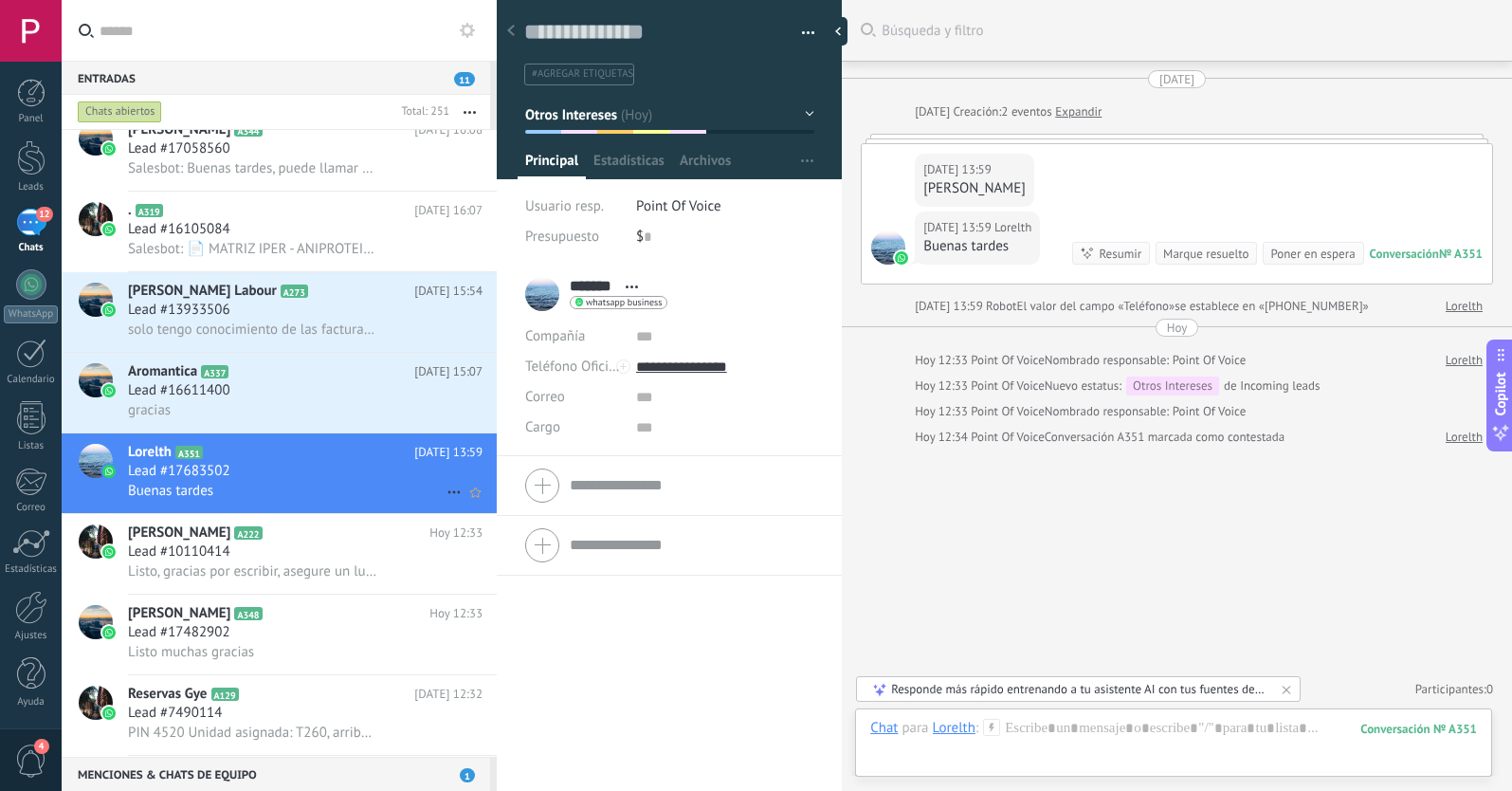
scroll to position [28, 0]
click at [294, 394] on div "Lead #16611400" at bounding box center [305, 390] width 355 height 19
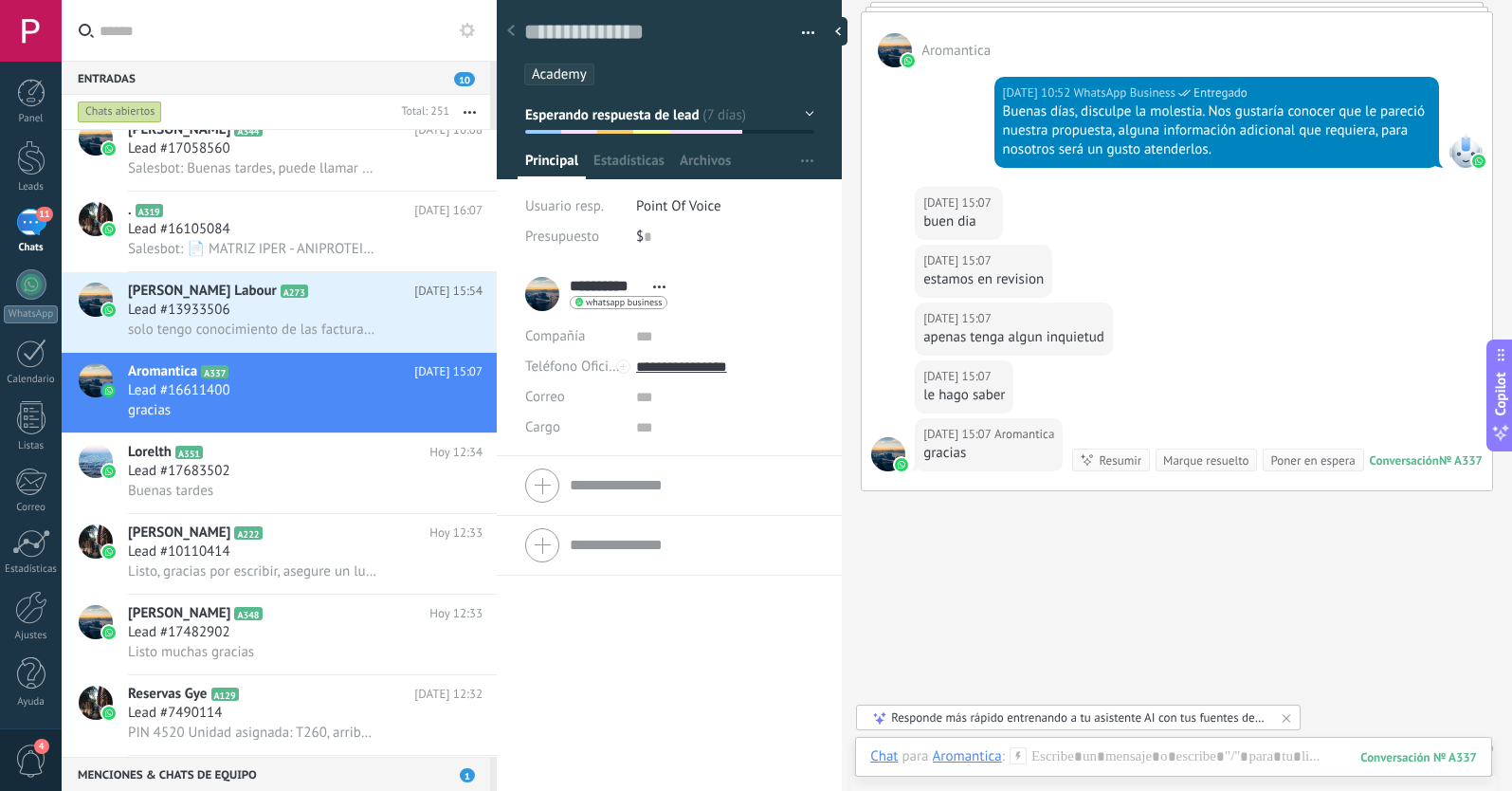
scroll to position [1972, 0]
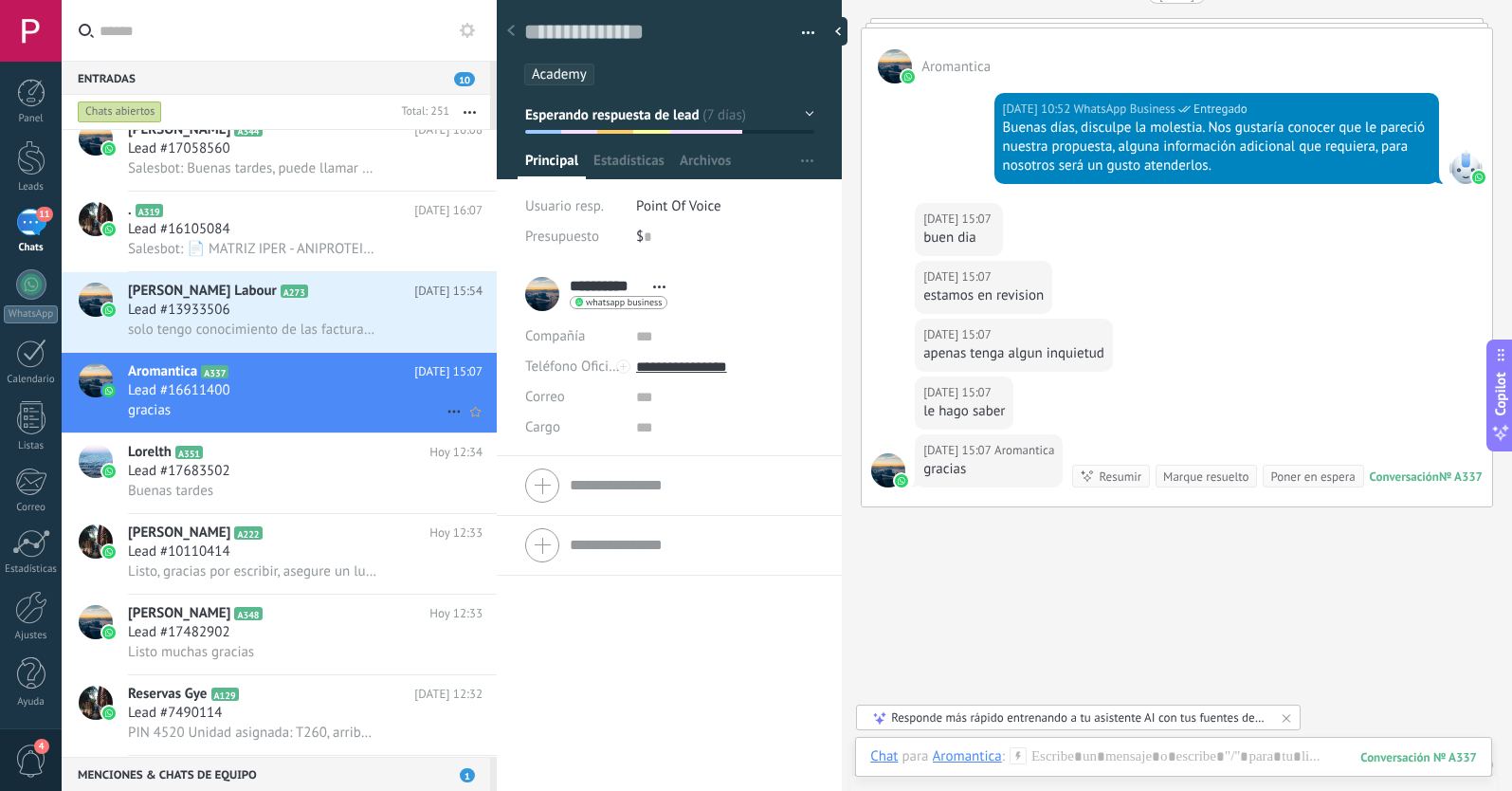
click at [448, 413] on use at bounding box center [454, 412] width 13 height 3
click at [459, 421] on use at bounding box center [460, 421] width 14 height 8
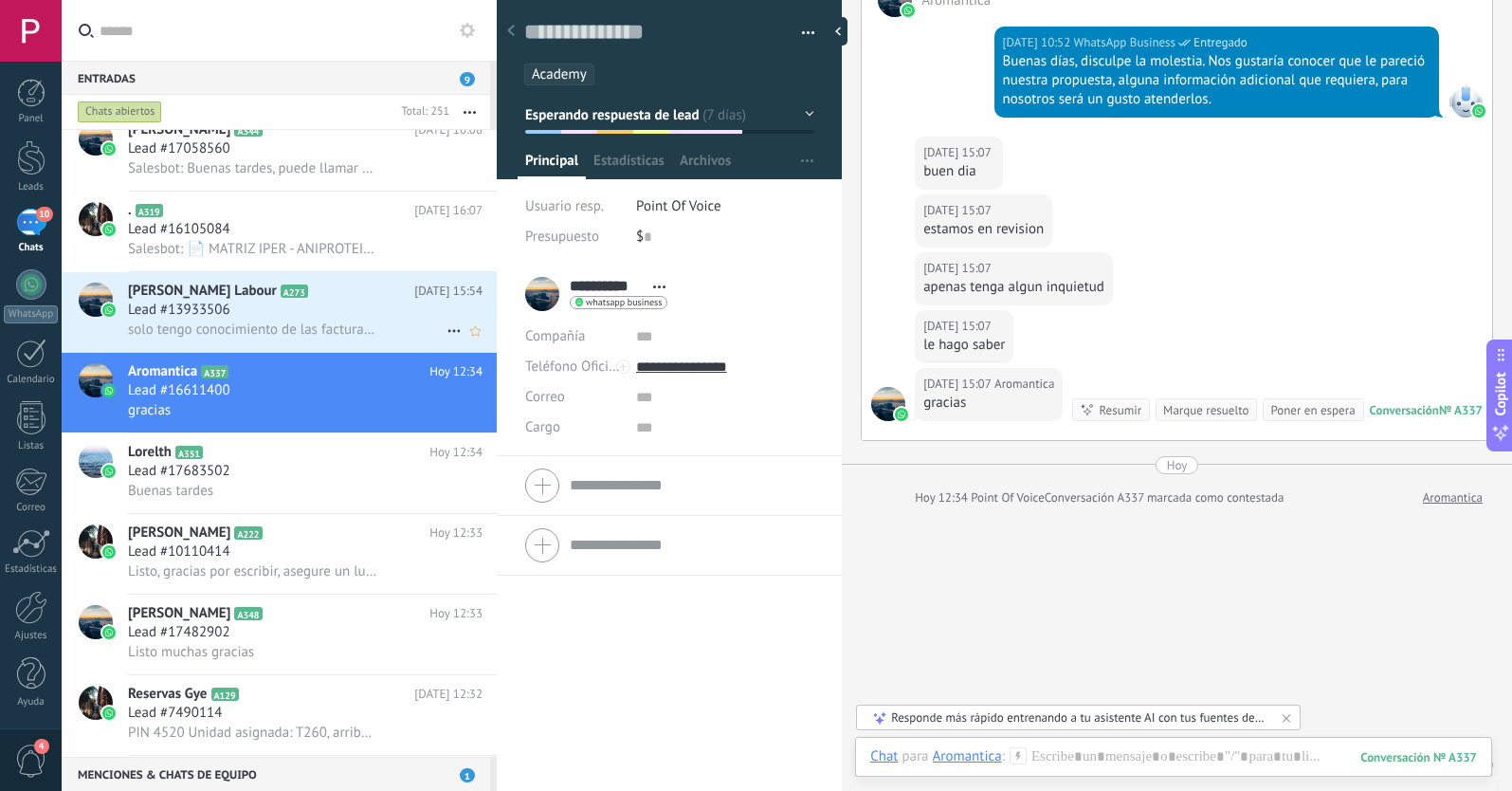
click at [350, 316] on div "Lead #13933506" at bounding box center [305, 309] width 355 height 19
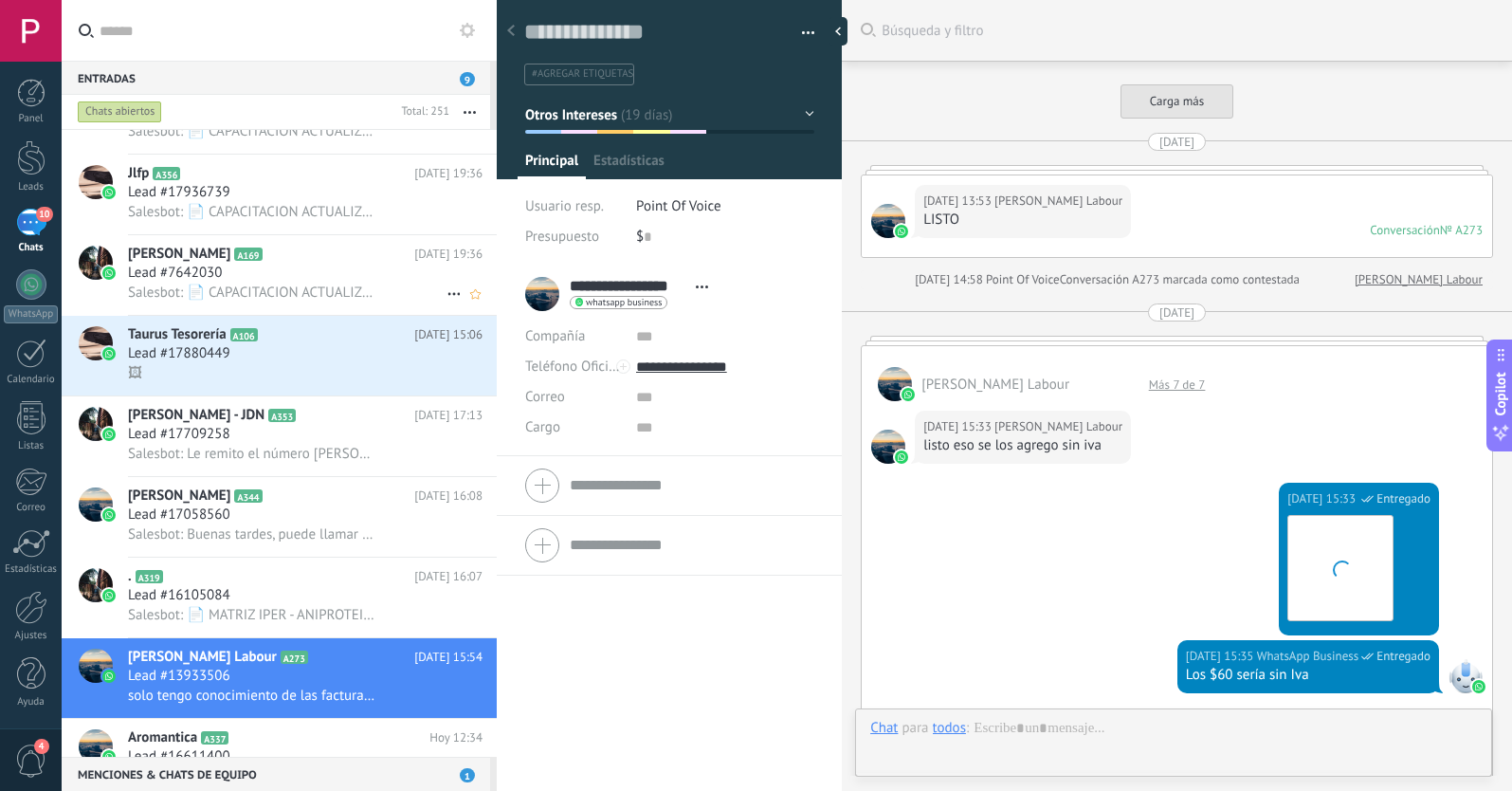
scroll to position [28, 0]
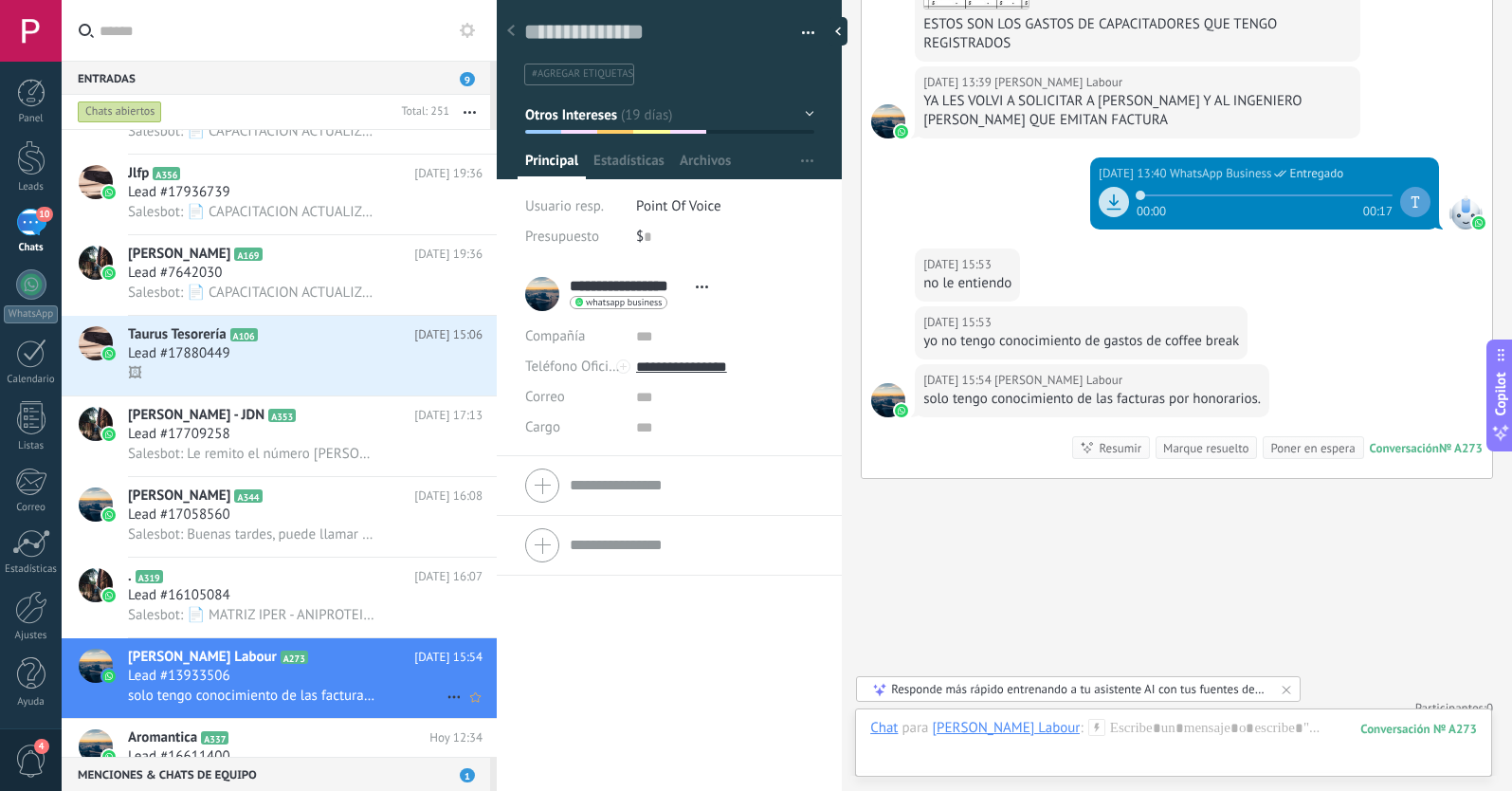
click at [448, 697] on use at bounding box center [454, 697] width 13 height 3
click at [457, 704] on icon at bounding box center [460, 707] width 14 height 14
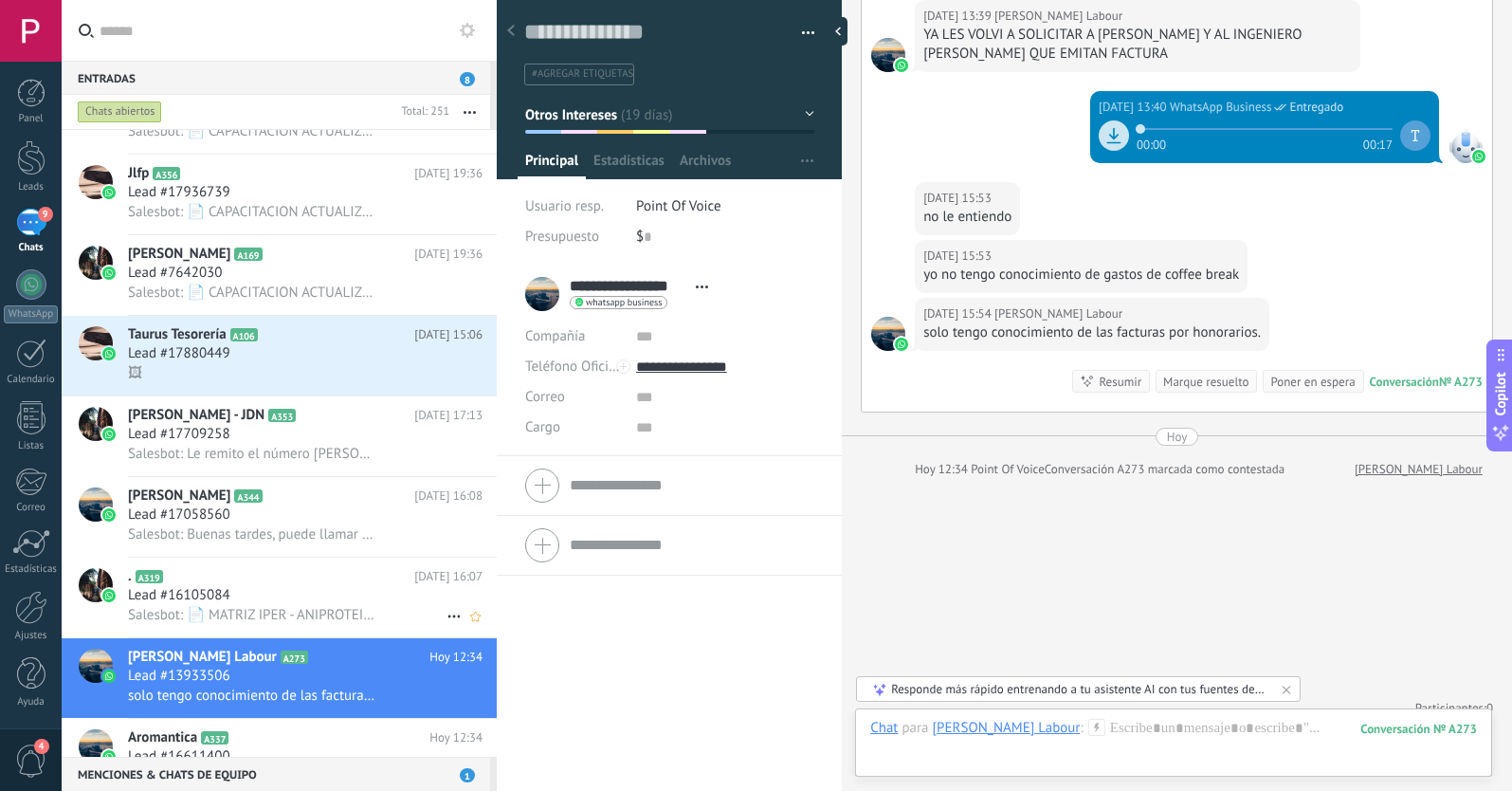
click at [322, 607] on span "Salesbot: 📄 MATRIZ IPER - ANIPROTEIN.xlsx" at bounding box center [253, 615] width 250 height 18
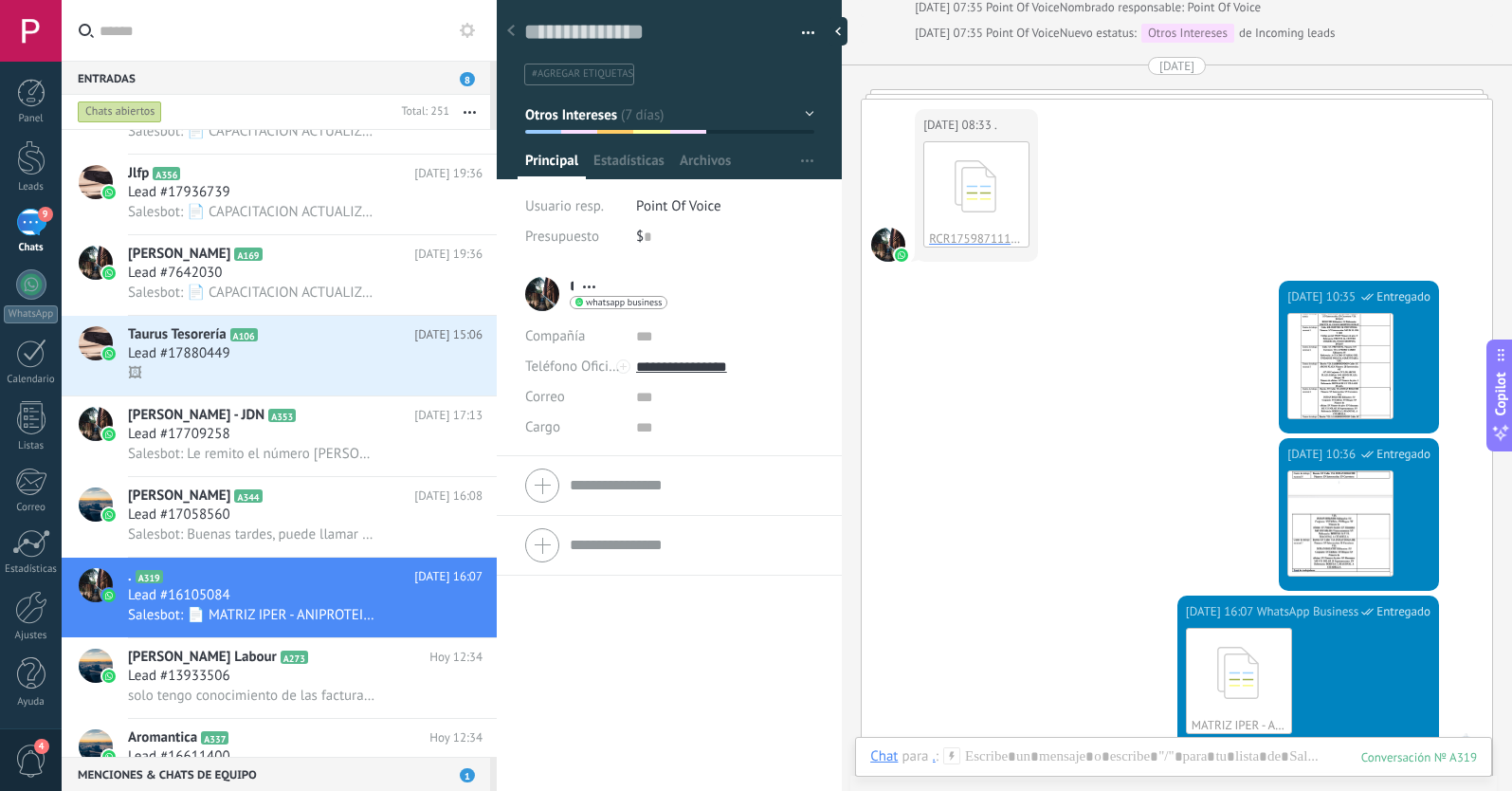
scroll to position [958, 0]
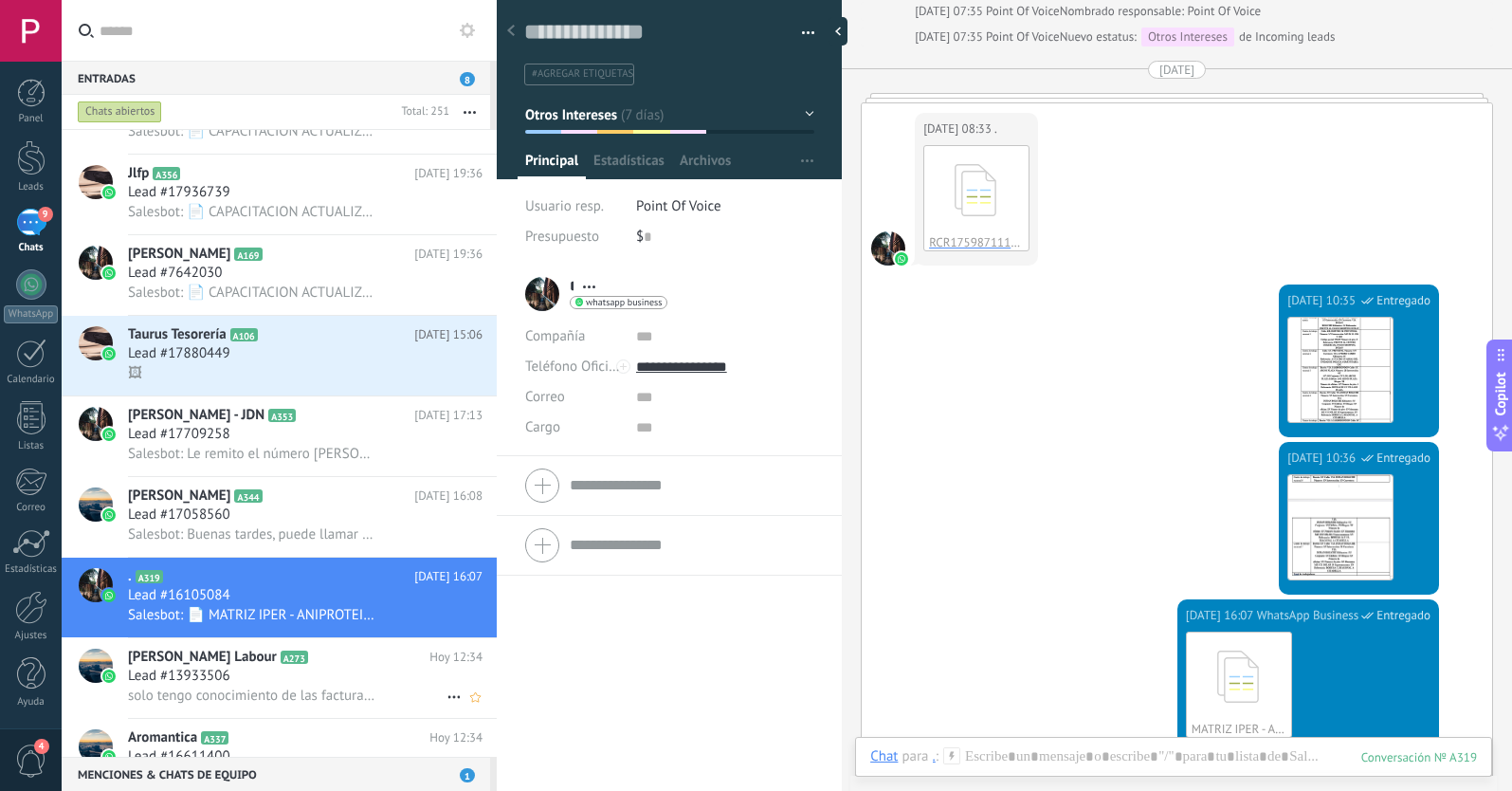
click at [294, 673] on div "Lead #13933506" at bounding box center [305, 676] width 355 height 19
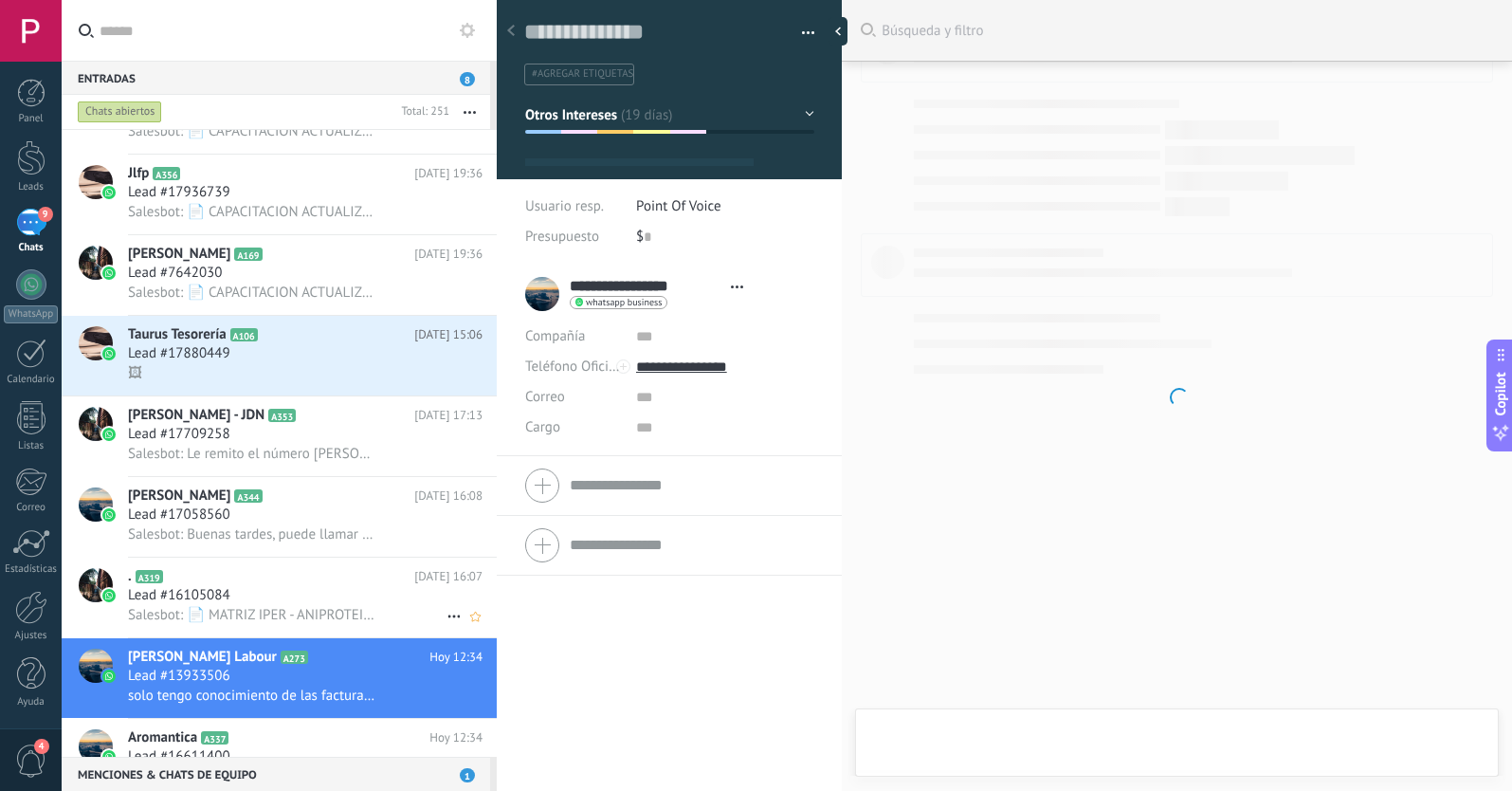
click at [287, 610] on span "Salesbot: 📄 MATRIZ IPER - ANIPROTEIN.xlsx" at bounding box center [253, 615] width 250 height 18
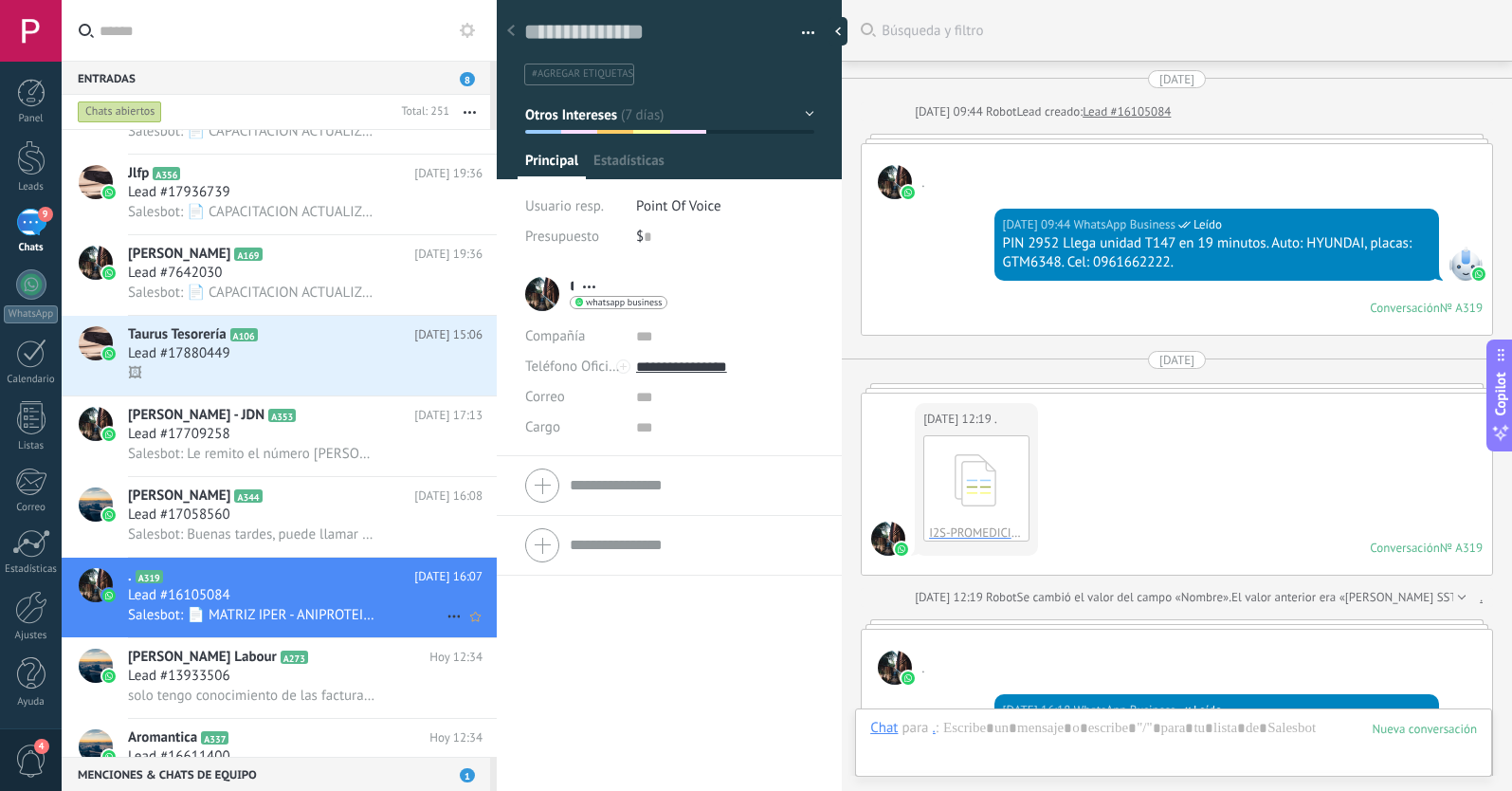
scroll to position [1324, 0]
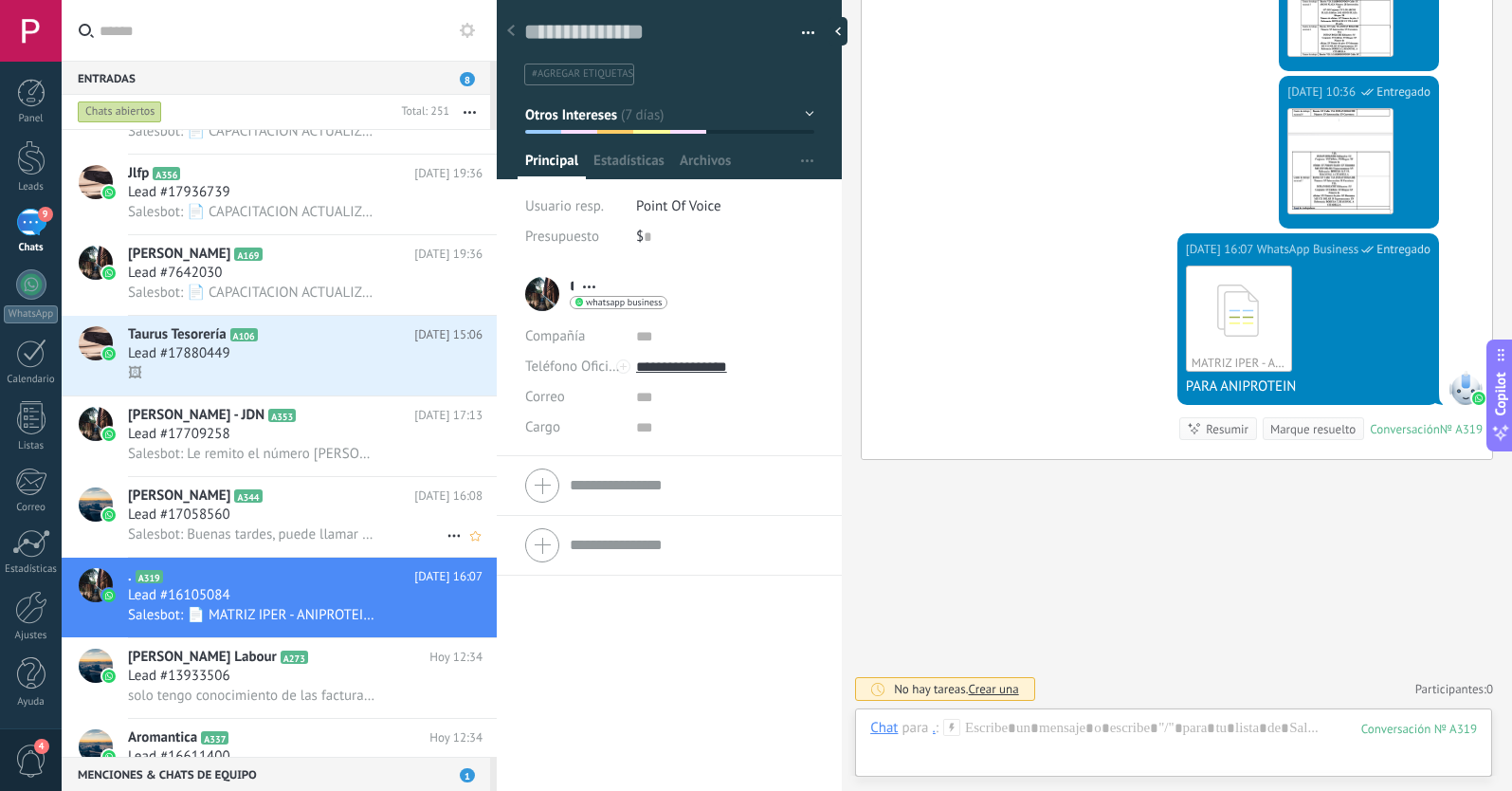
click at [340, 505] on h2 "Nancy Delgado A344" at bounding box center [271, 496] width 286 height 19
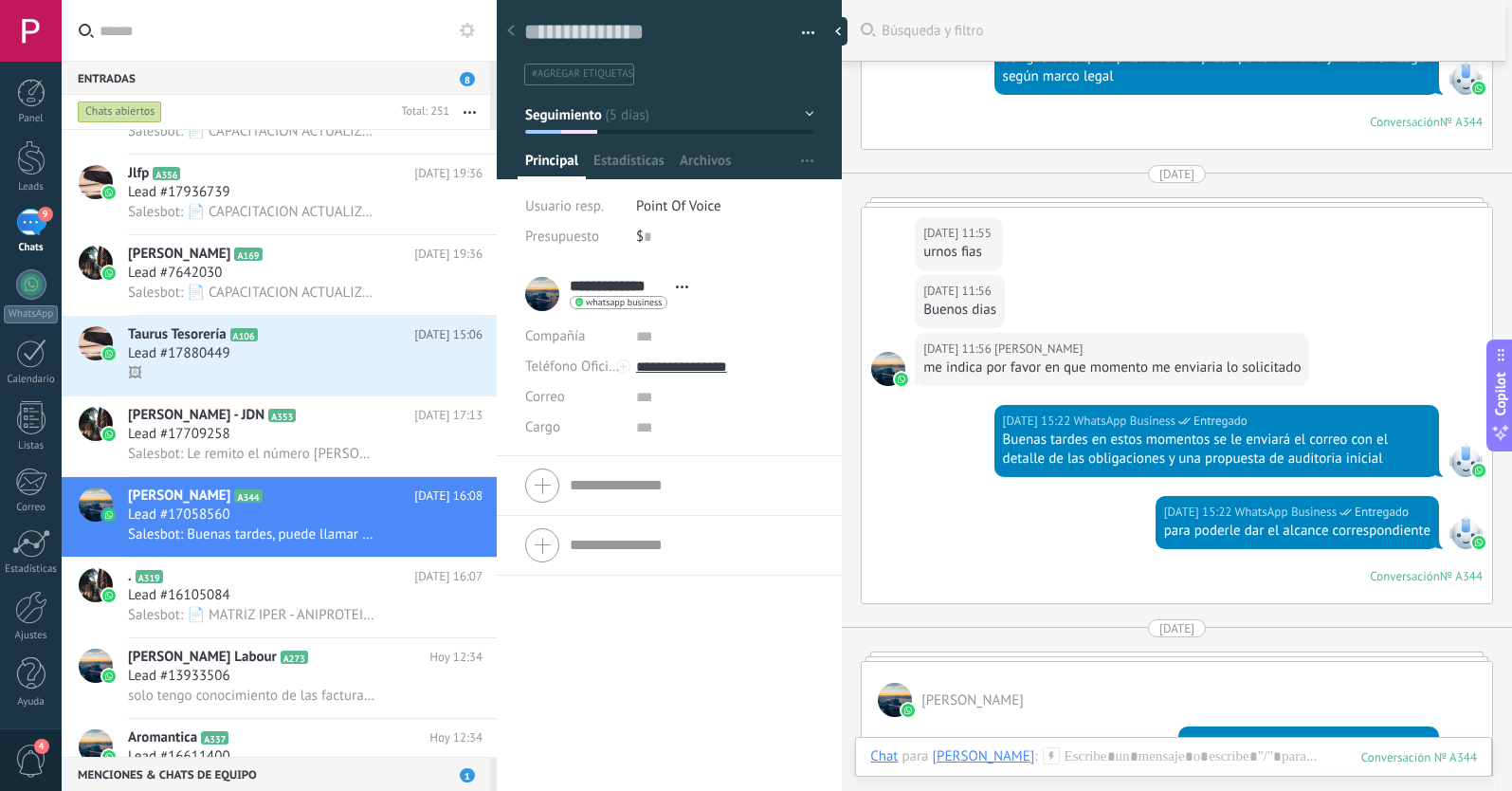
scroll to position [1087, 0]
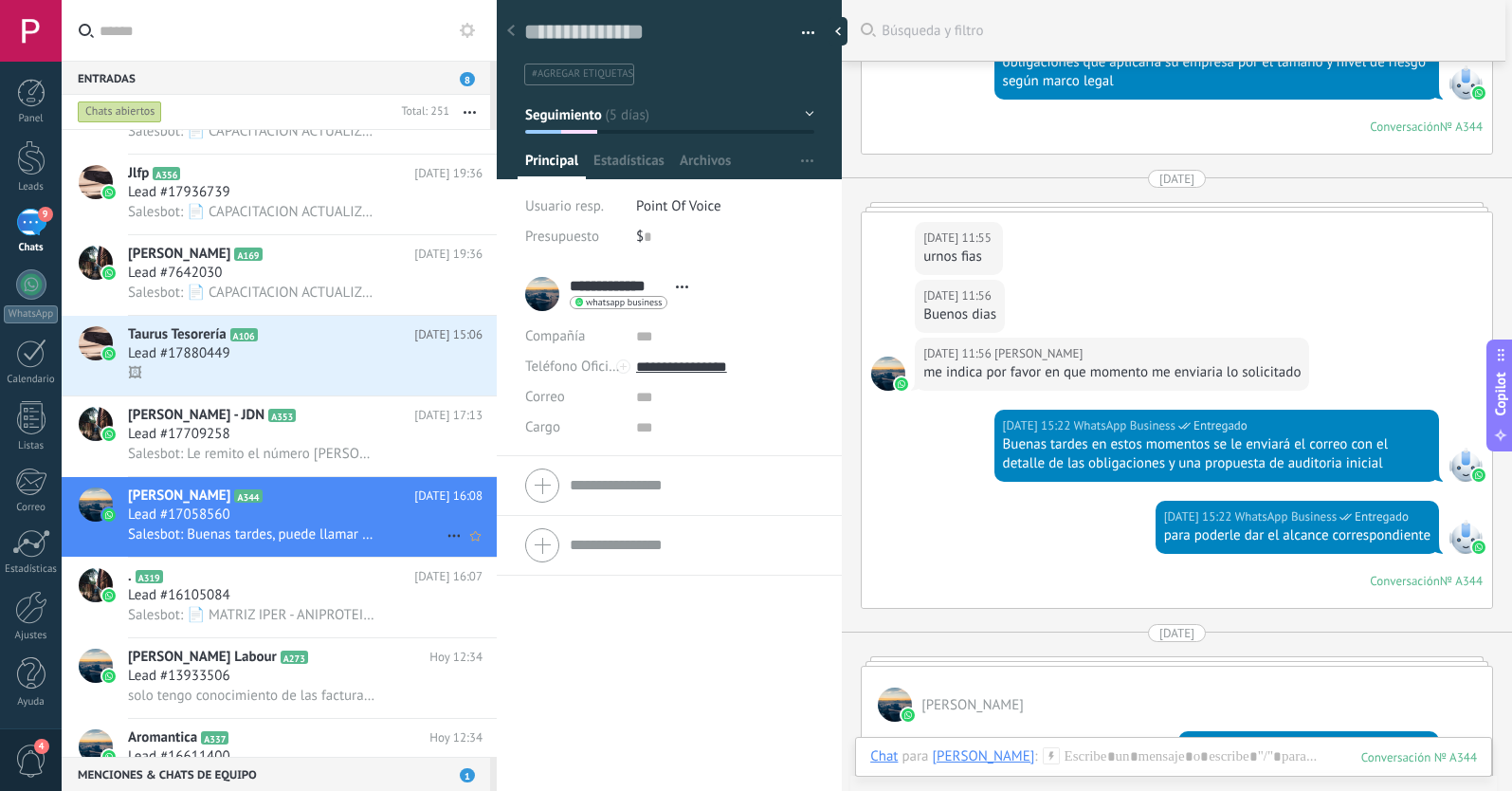
click at [443, 531] on icon at bounding box center [454, 535] width 22 height 22
click at [796, 420] on div at bounding box center [756, 395] width 1512 height 791
click at [1151, 306] on div "07.10.2025 11:56 Nancy Delgado Buenos dias" at bounding box center [1177, 308] width 630 height 58
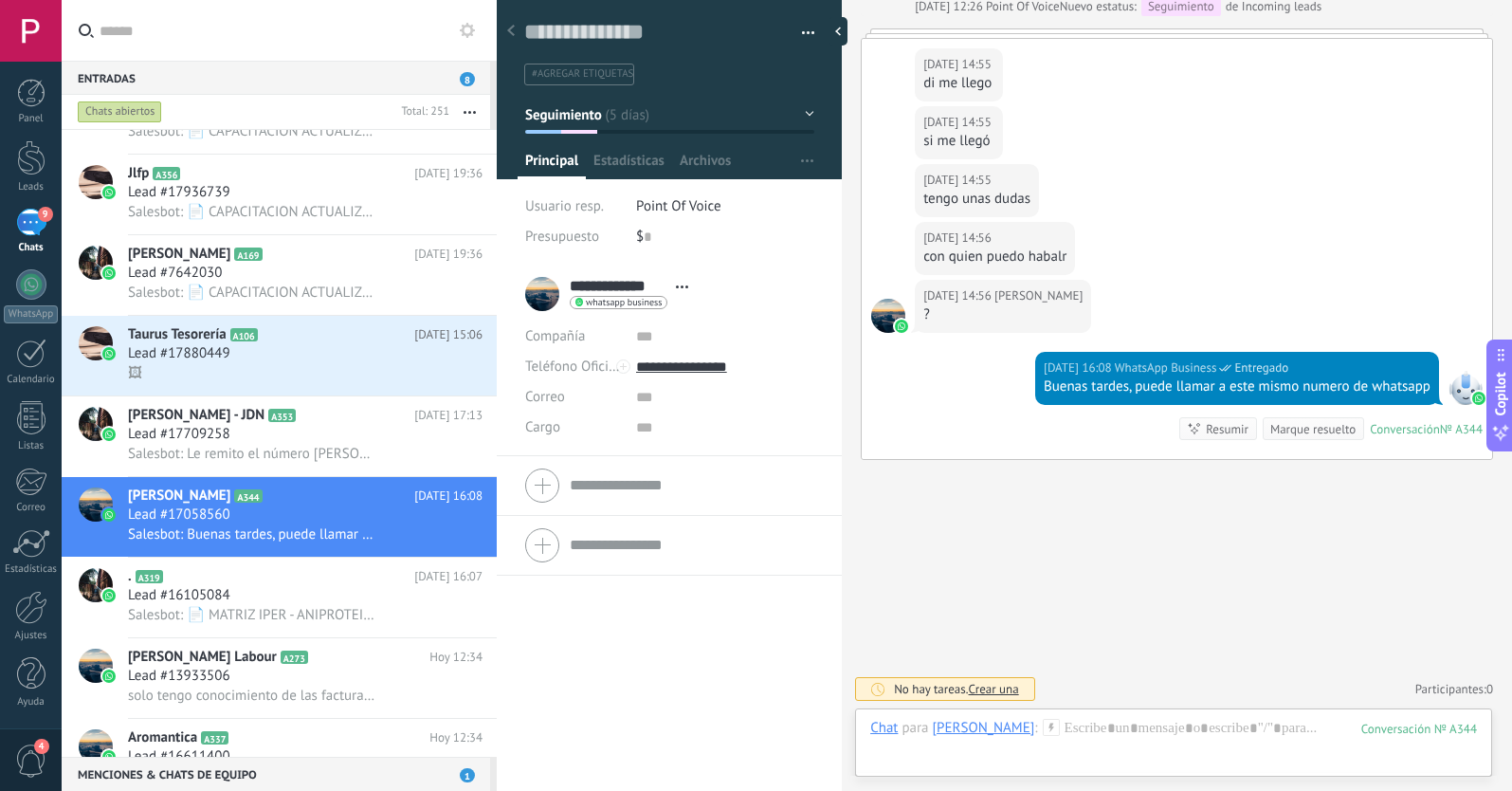
scroll to position [2097, 0]
click at [286, 447] on span "Salesbot: Le remito el número de Roxana" at bounding box center [253, 454] width 250 height 18
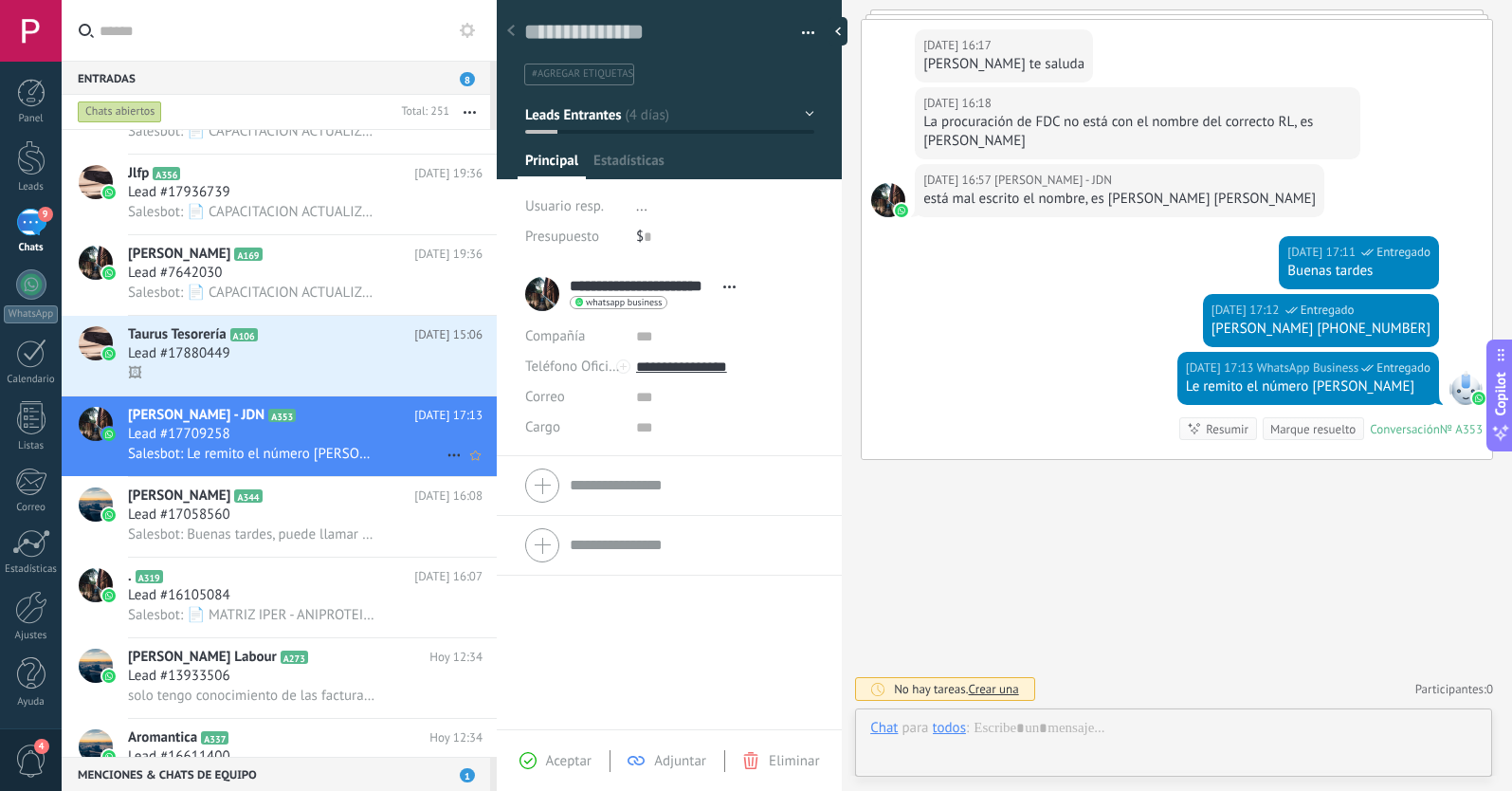
scroll to position [28, 0]
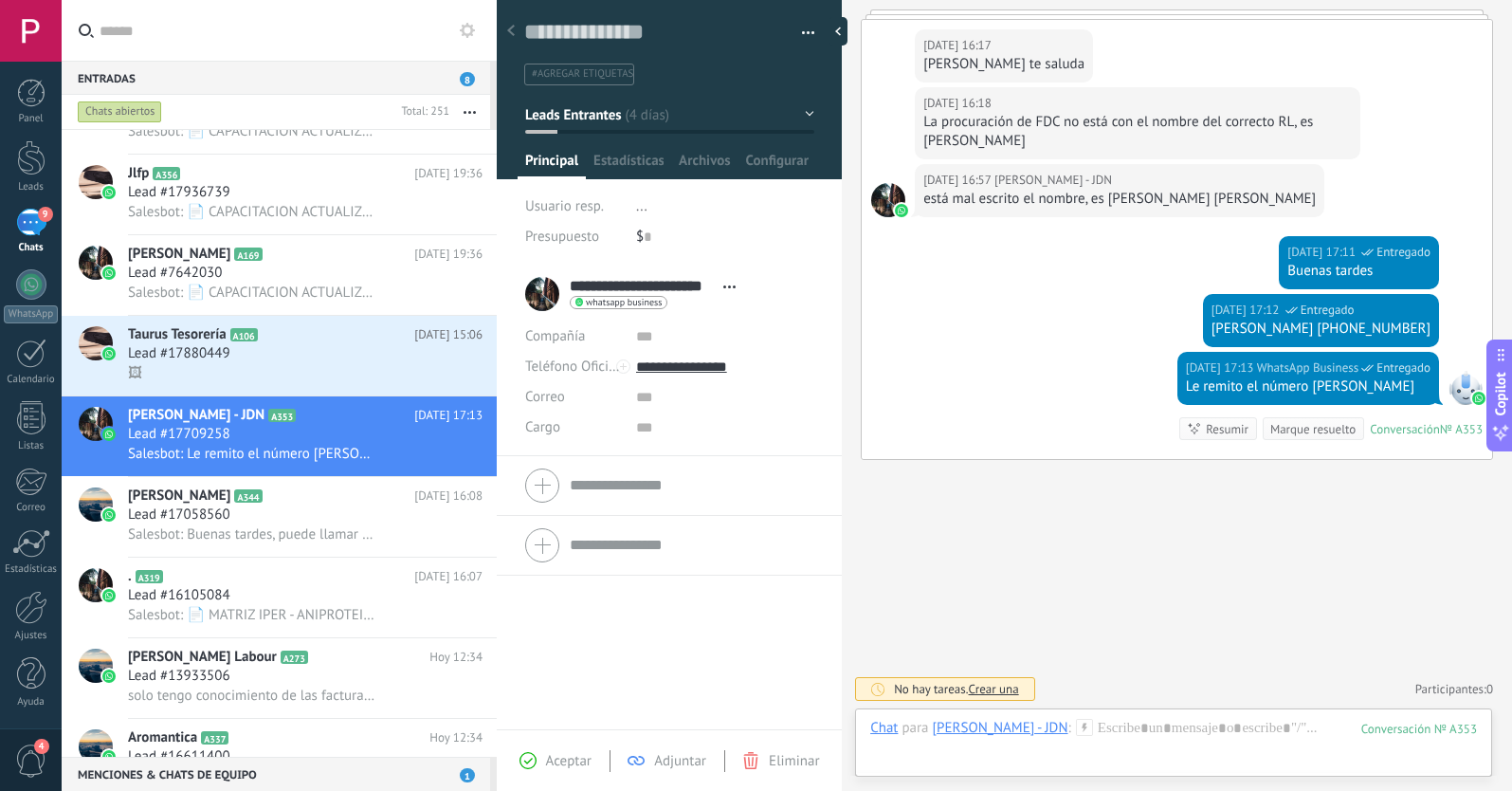
click at [713, 110] on button "Leads Entrantes" at bounding box center [670, 114] width 289 height 34
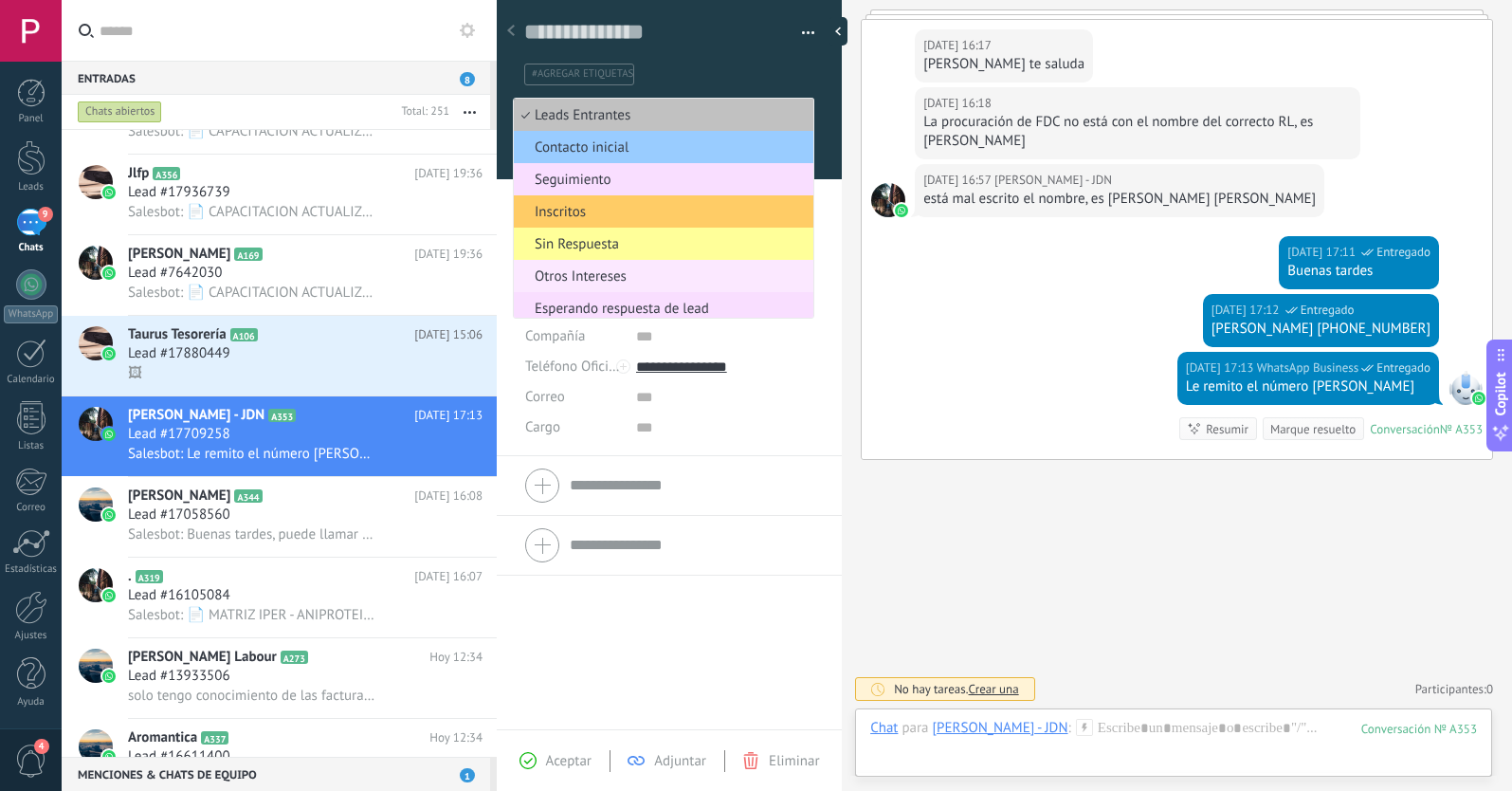
click at [632, 271] on span "Otros Intereses" at bounding box center [661, 277] width 294 height 18
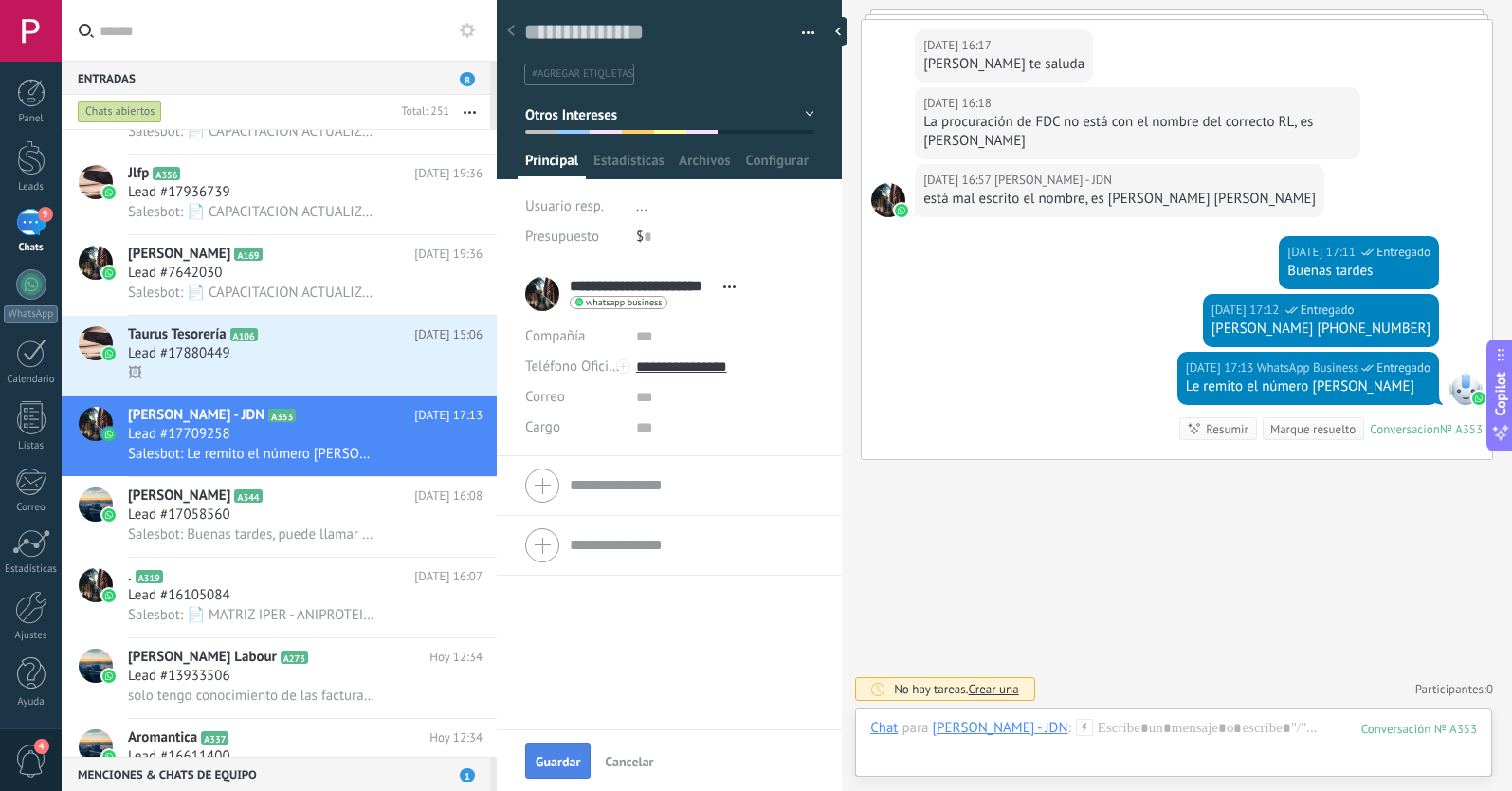
click at [563, 764] on span "Guardar" at bounding box center [558, 762] width 45 height 14
click at [315, 360] on div "Lead #17880449" at bounding box center [305, 353] width 355 height 19
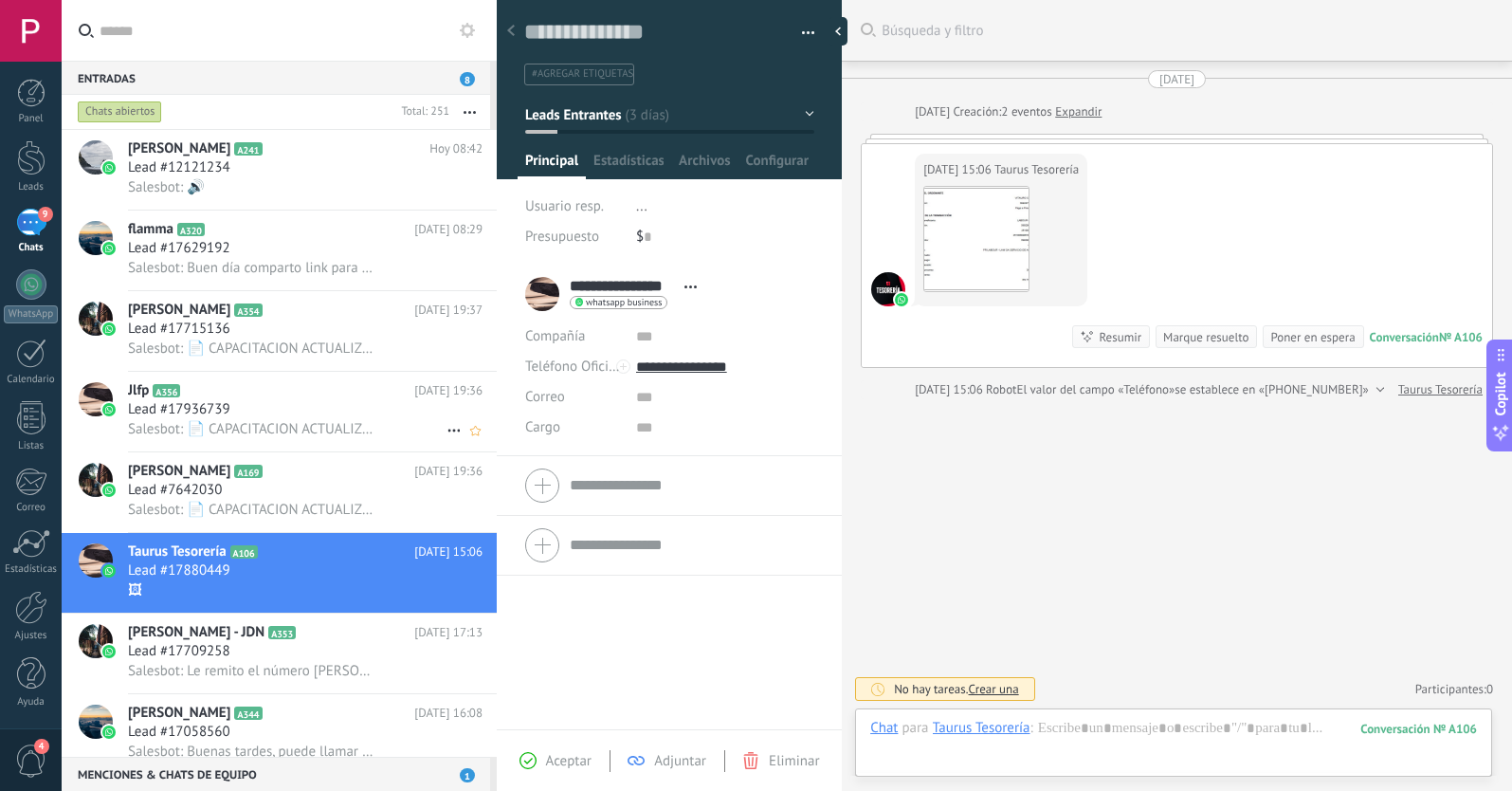
scroll to position [1366, 0]
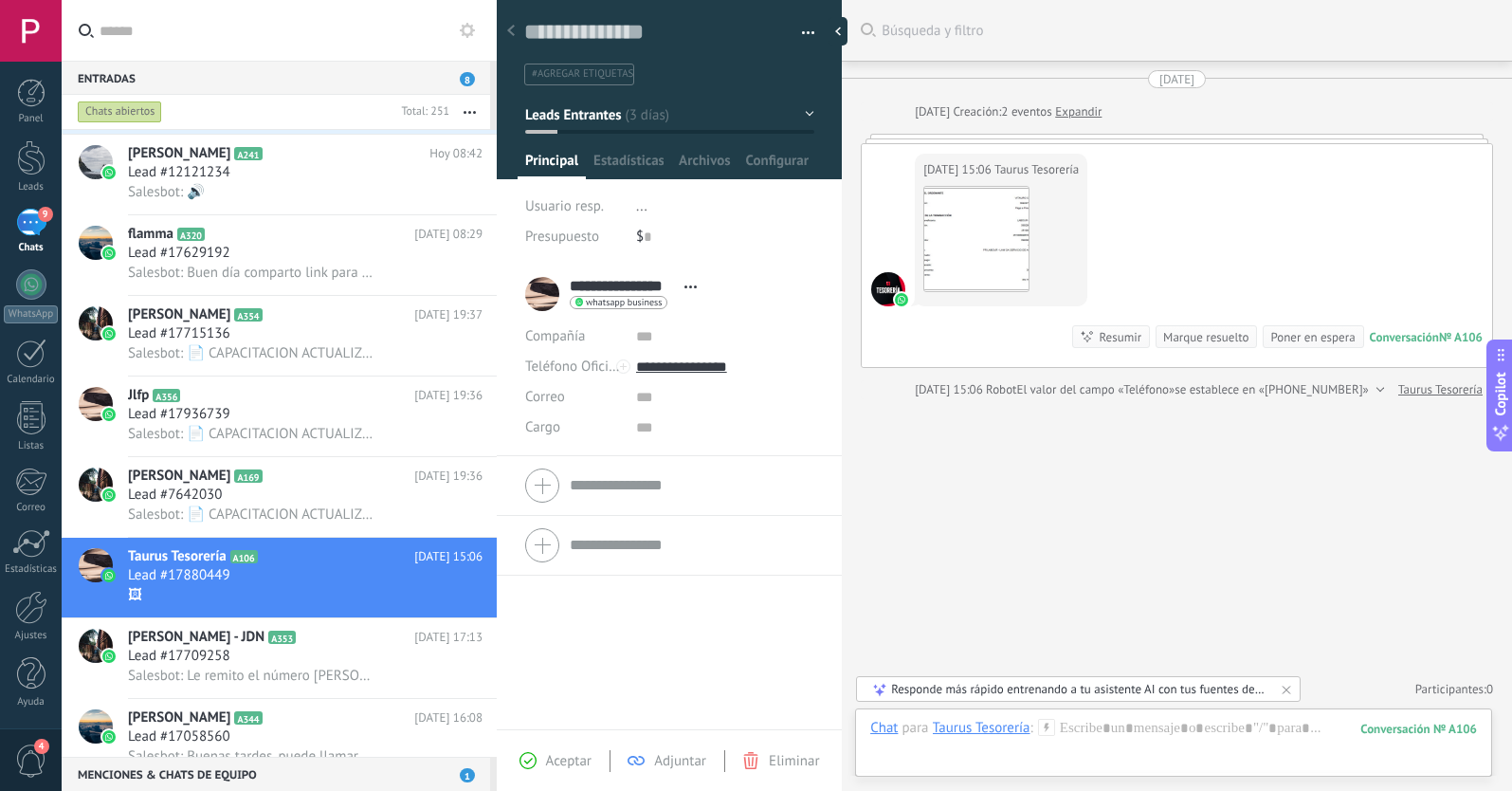
click at [645, 124] on button "Leads Entrantes" at bounding box center [670, 114] width 289 height 34
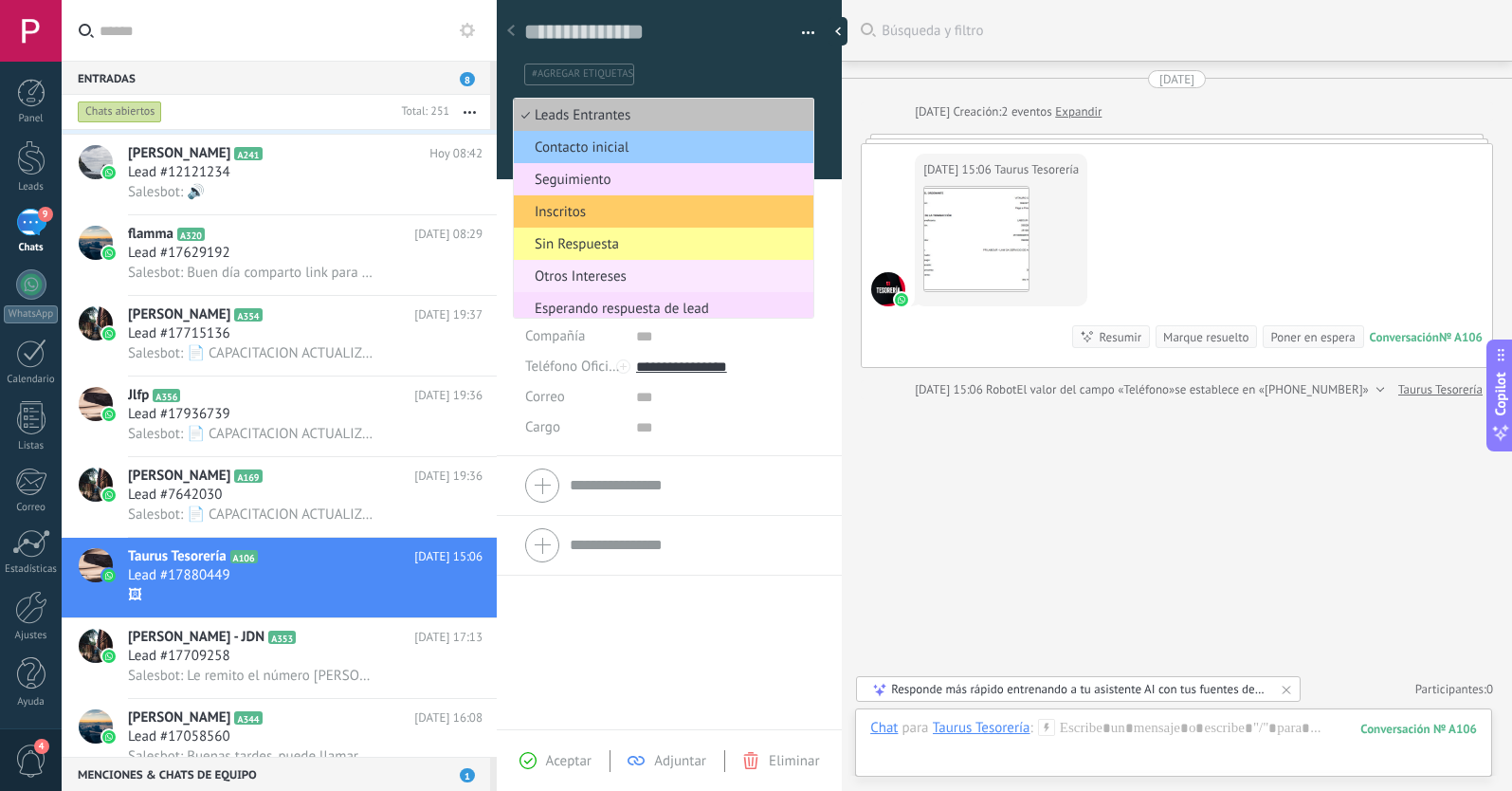
click at [659, 275] on span "Otros Intereses" at bounding box center [661, 277] width 294 height 18
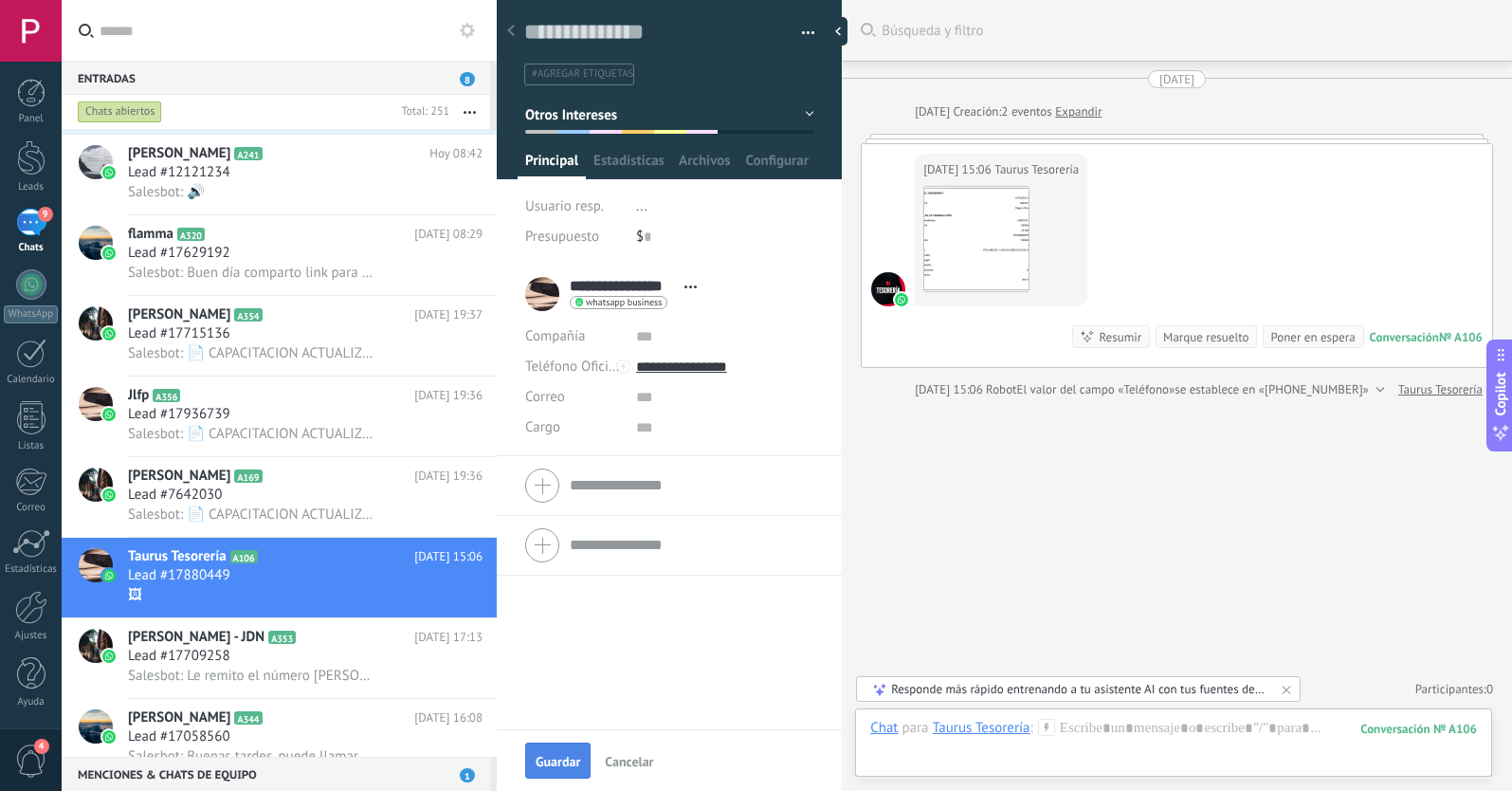
click at [567, 754] on button "Guardar" at bounding box center [557, 760] width 65 height 36
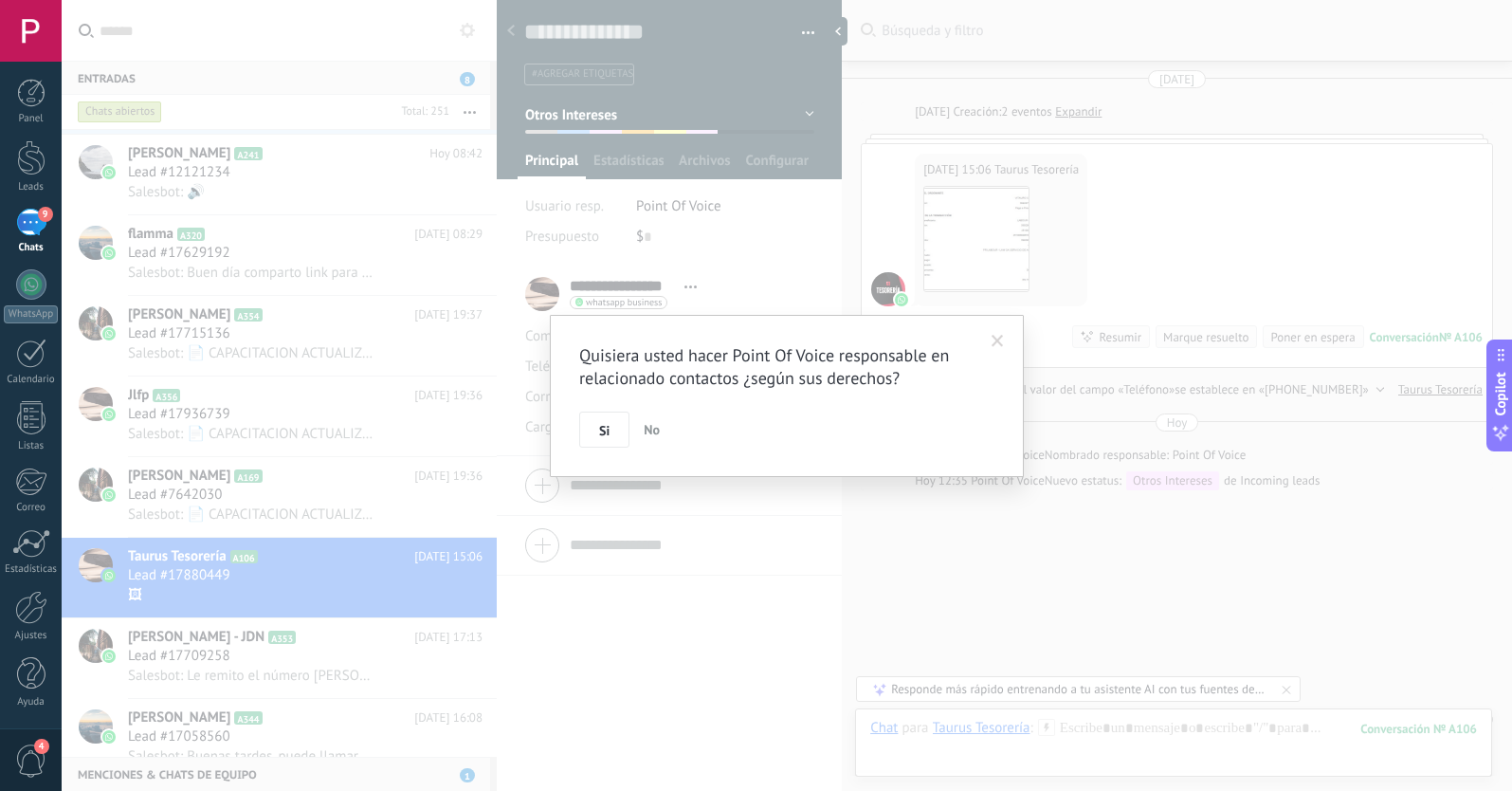
scroll to position [56, 0]
click at [595, 440] on button "Si" at bounding box center [604, 429] width 50 height 36
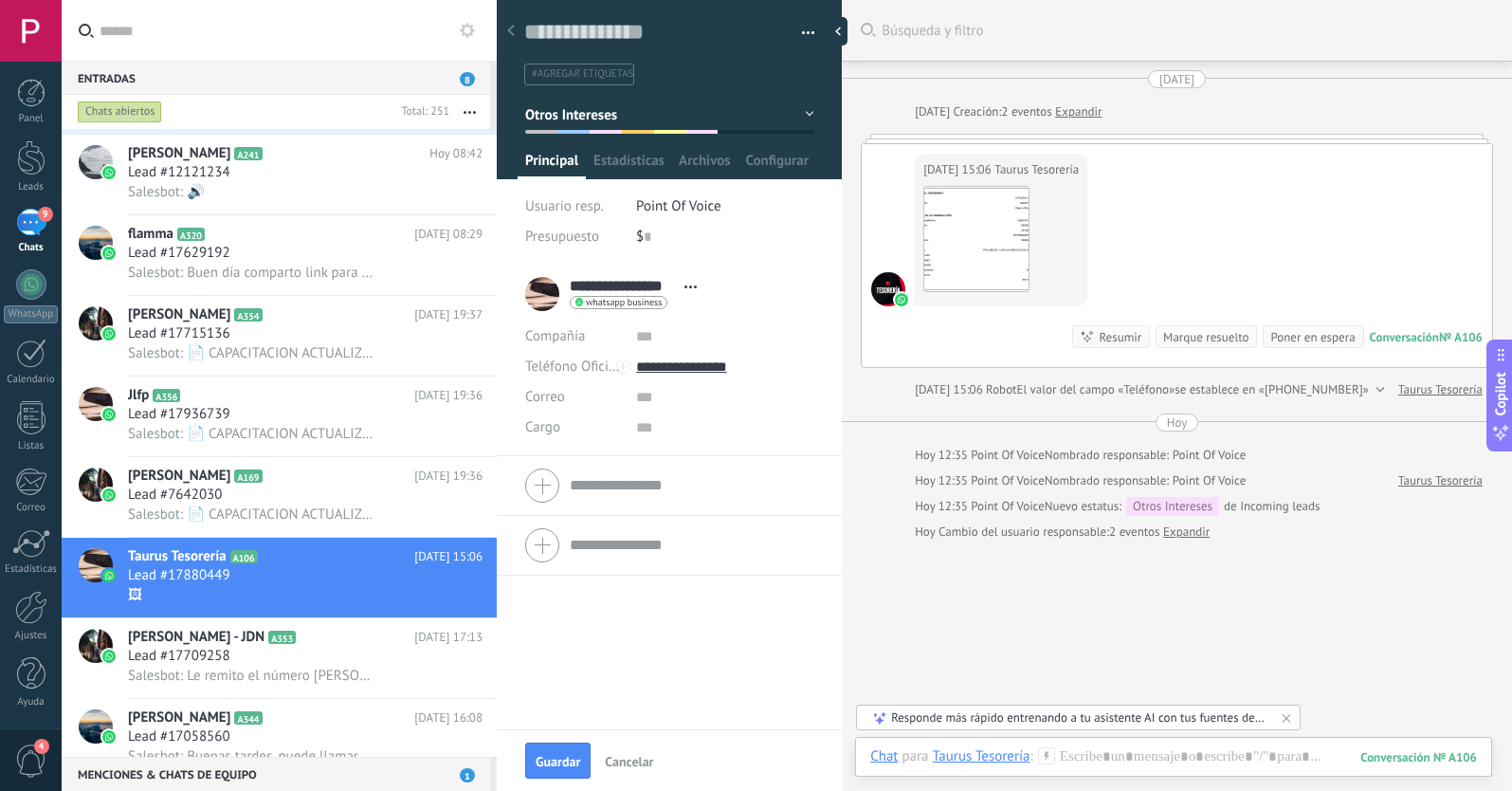
scroll to position [0, 0]
click at [349, 513] on span "Salesbot: 📄 CAPACITACION ACTUALIZACION NORMATIVA LABORAL SECTOR PUBLICO.pdf" at bounding box center [253, 514] width 250 height 18
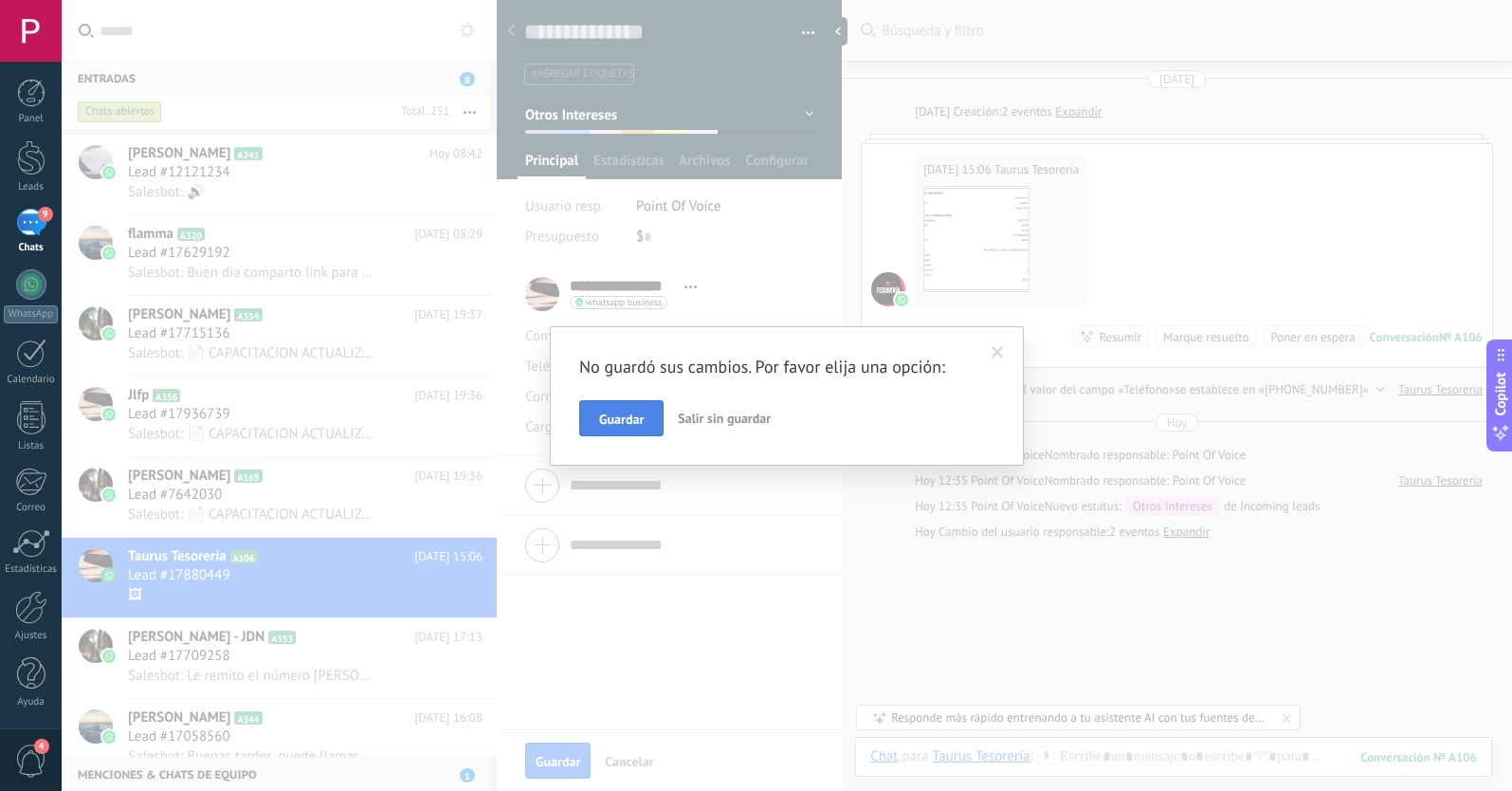
click at [648, 410] on button "Guardar" at bounding box center [622, 417] width 84 height 36
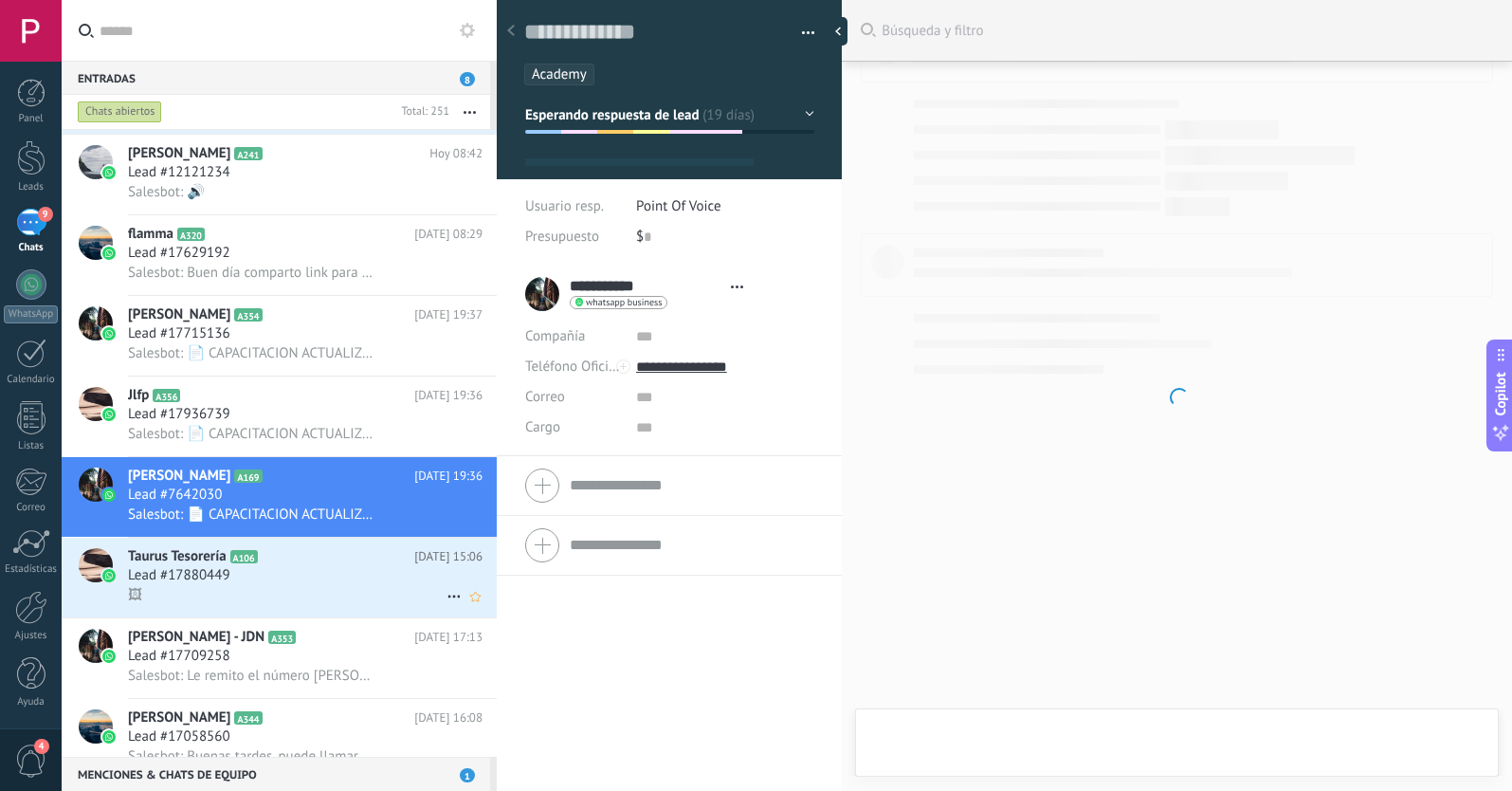
click at [443, 593] on icon at bounding box center [454, 595] width 22 height 22
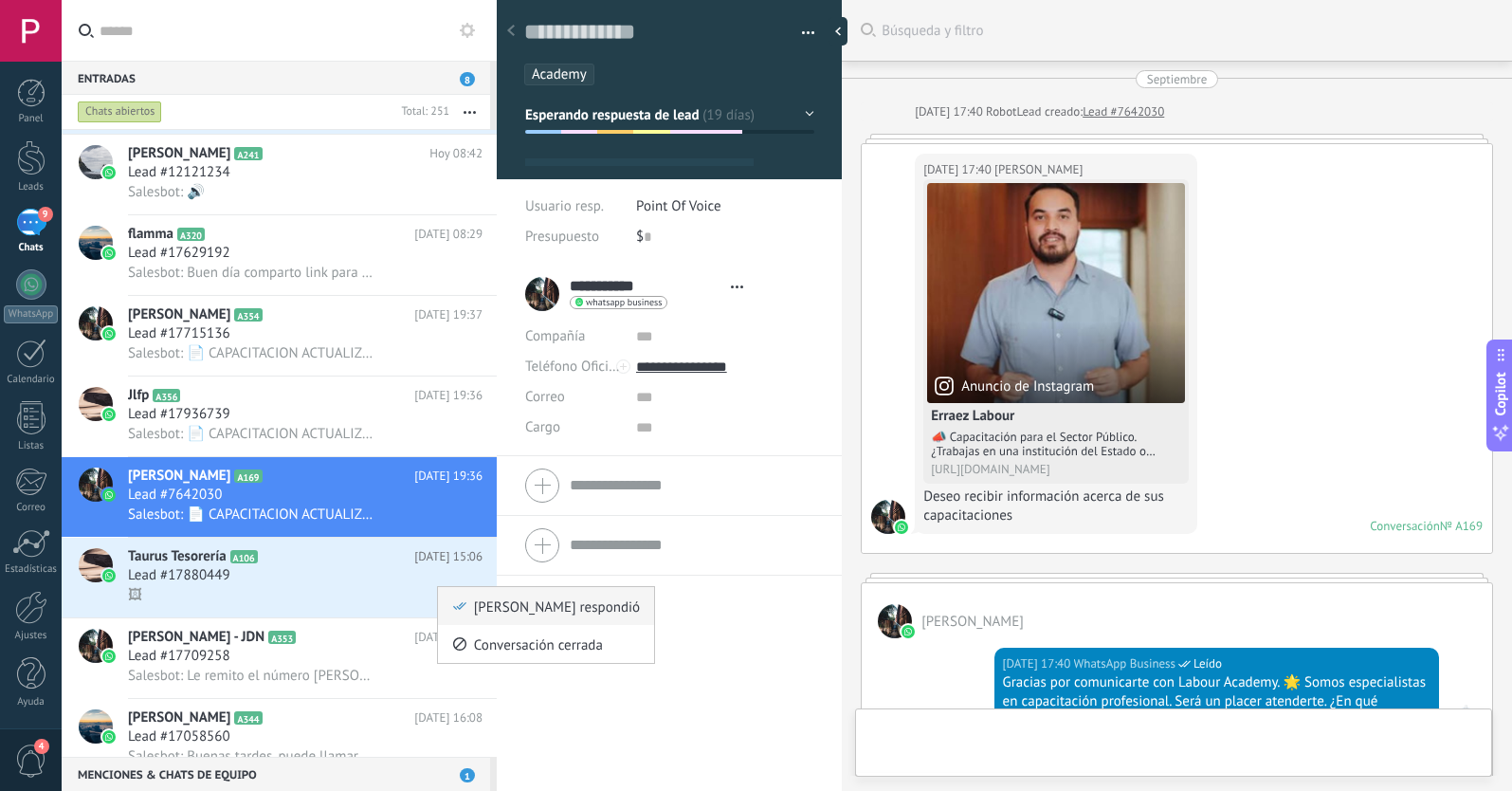
scroll to position [28, 0]
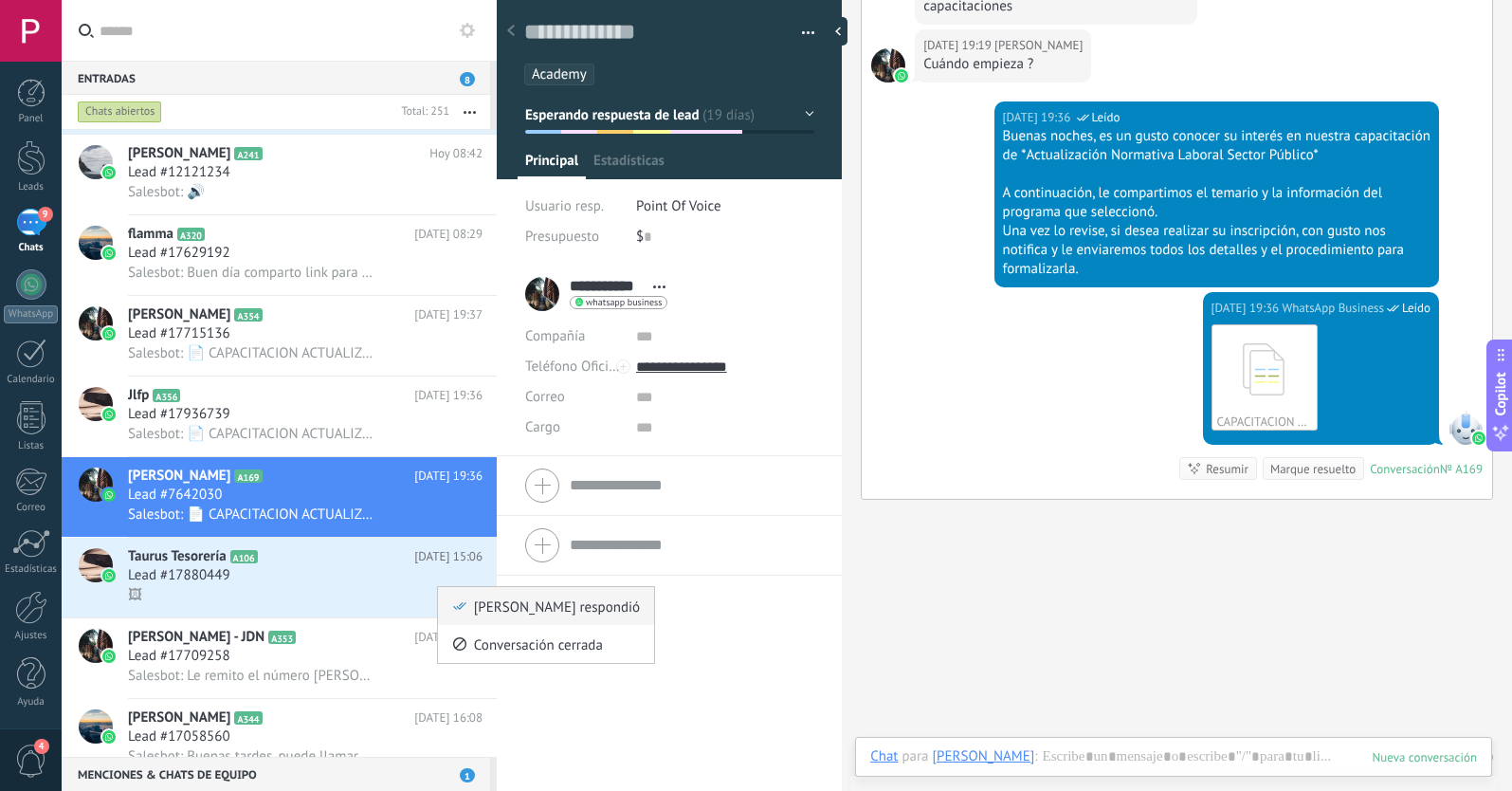
click at [463, 602] on icon at bounding box center [460, 606] width 14 height 14
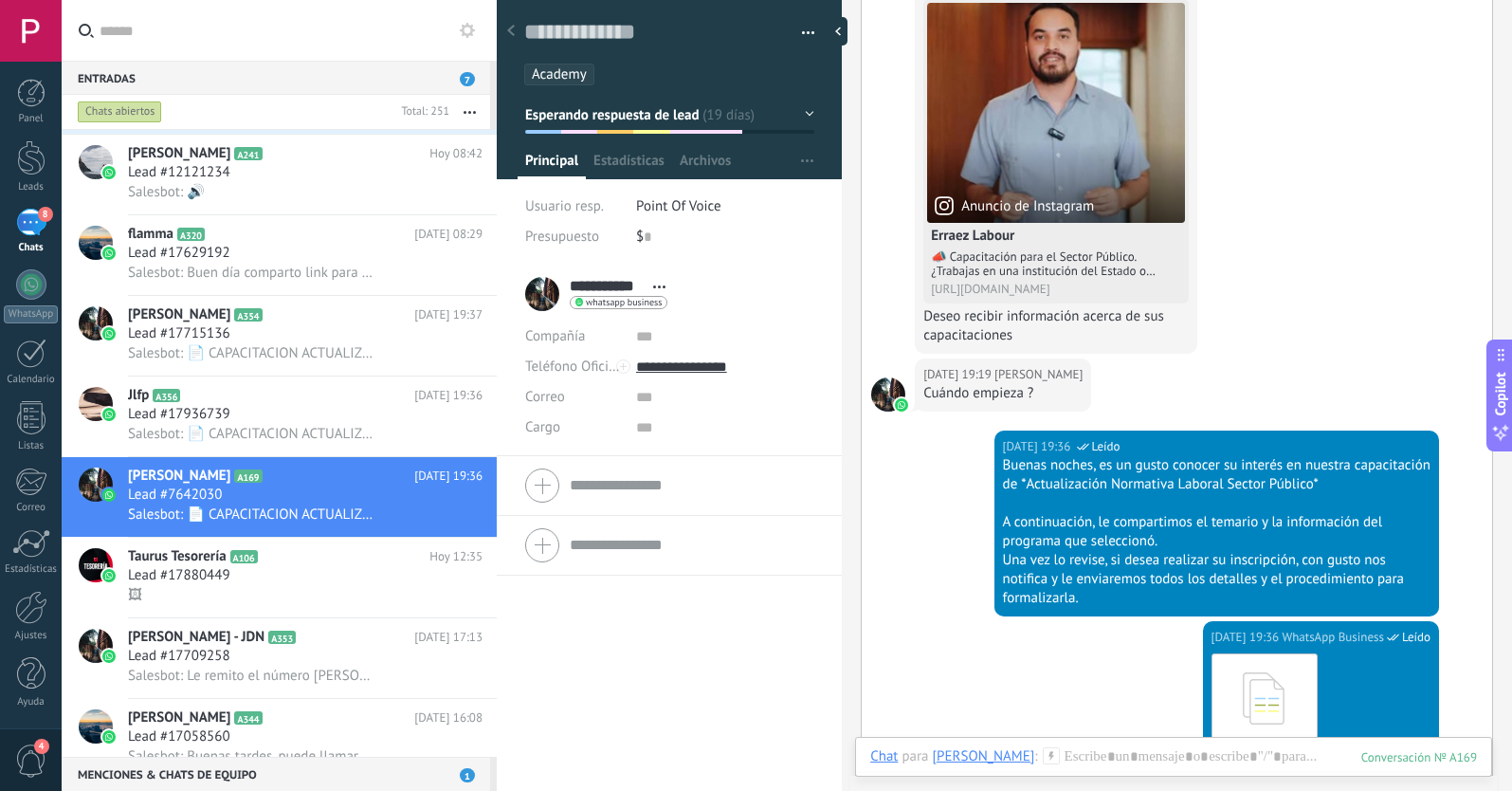
scroll to position [3957, 0]
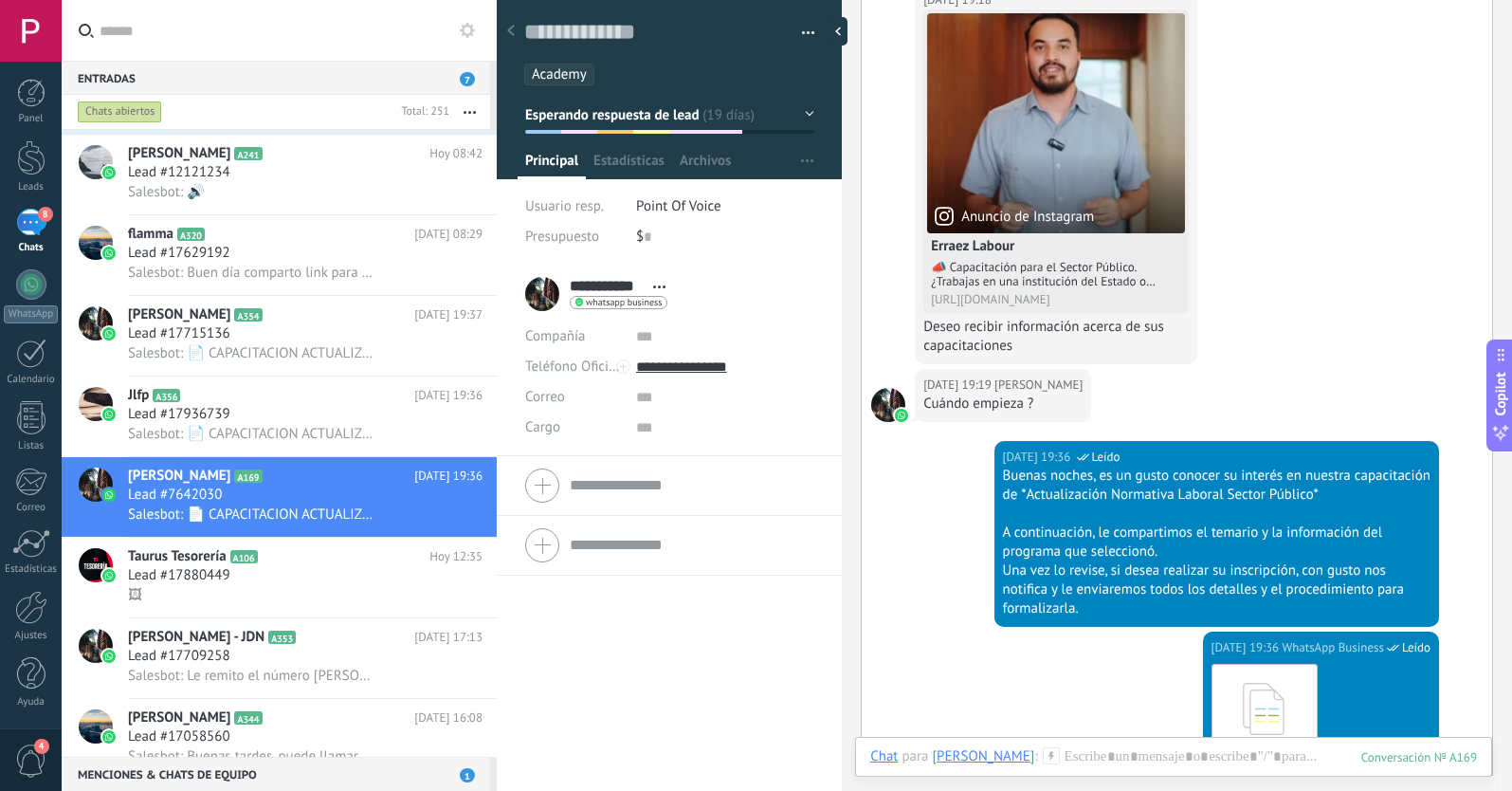
click at [915, 622] on div "10.10.2025 19:36 WhatsApp Business Leído Buenas noches, es un gusto conocer su …" at bounding box center [1177, 536] width 630 height 191
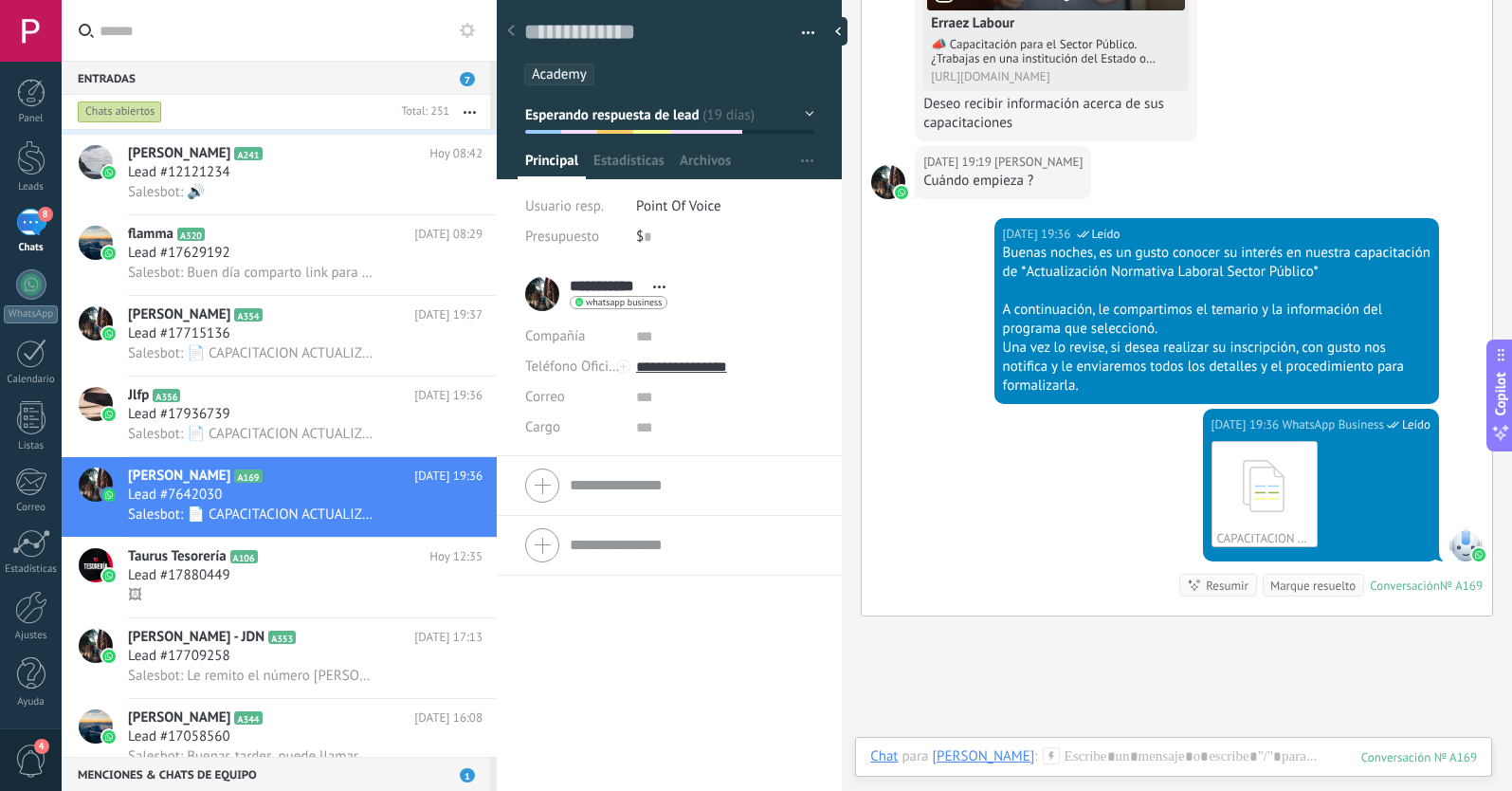
scroll to position [4179, 0]
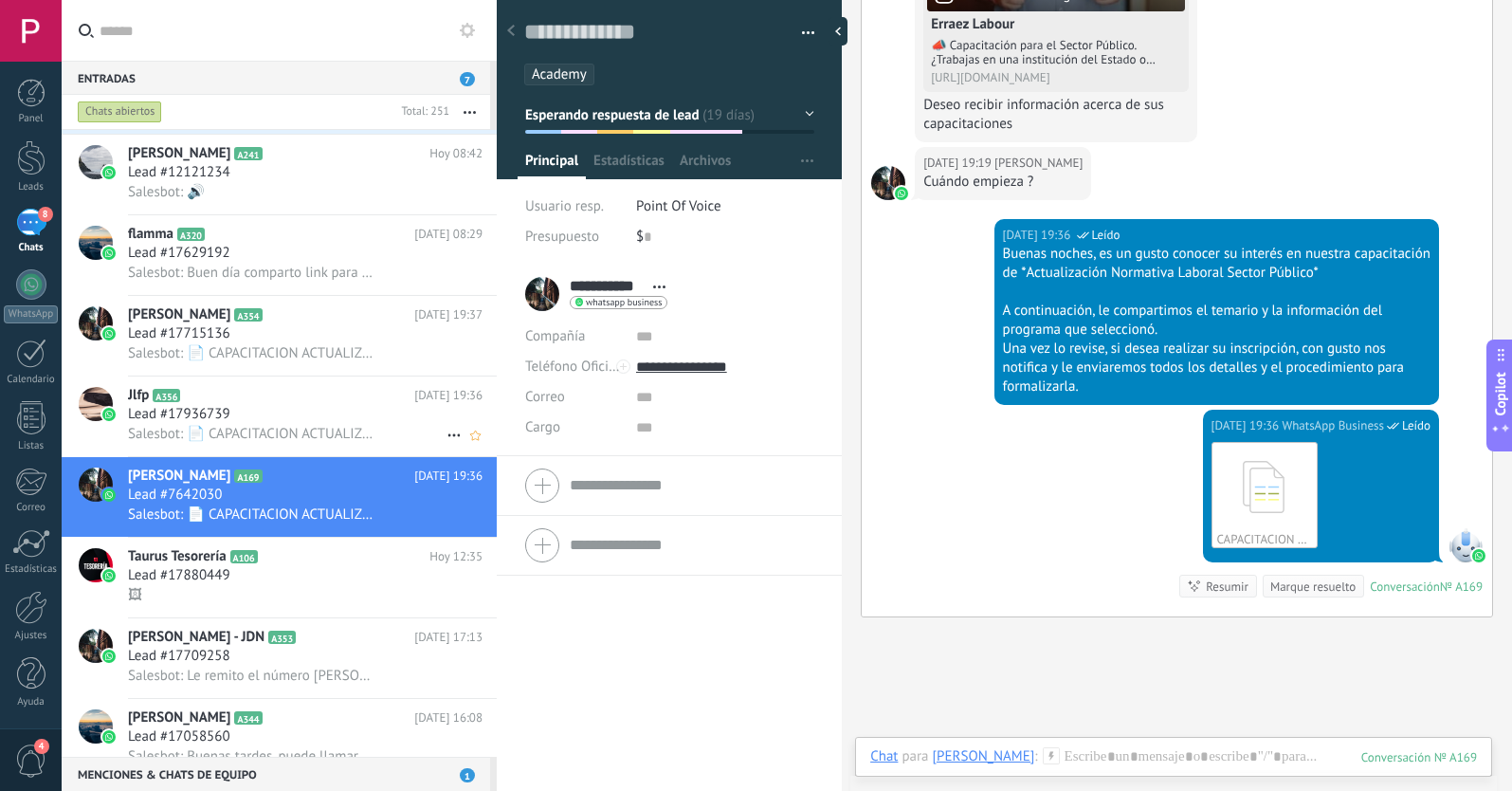
click at [360, 419] on div "Lead #17936739" at bounding box center [305, 414] width 355 height 19
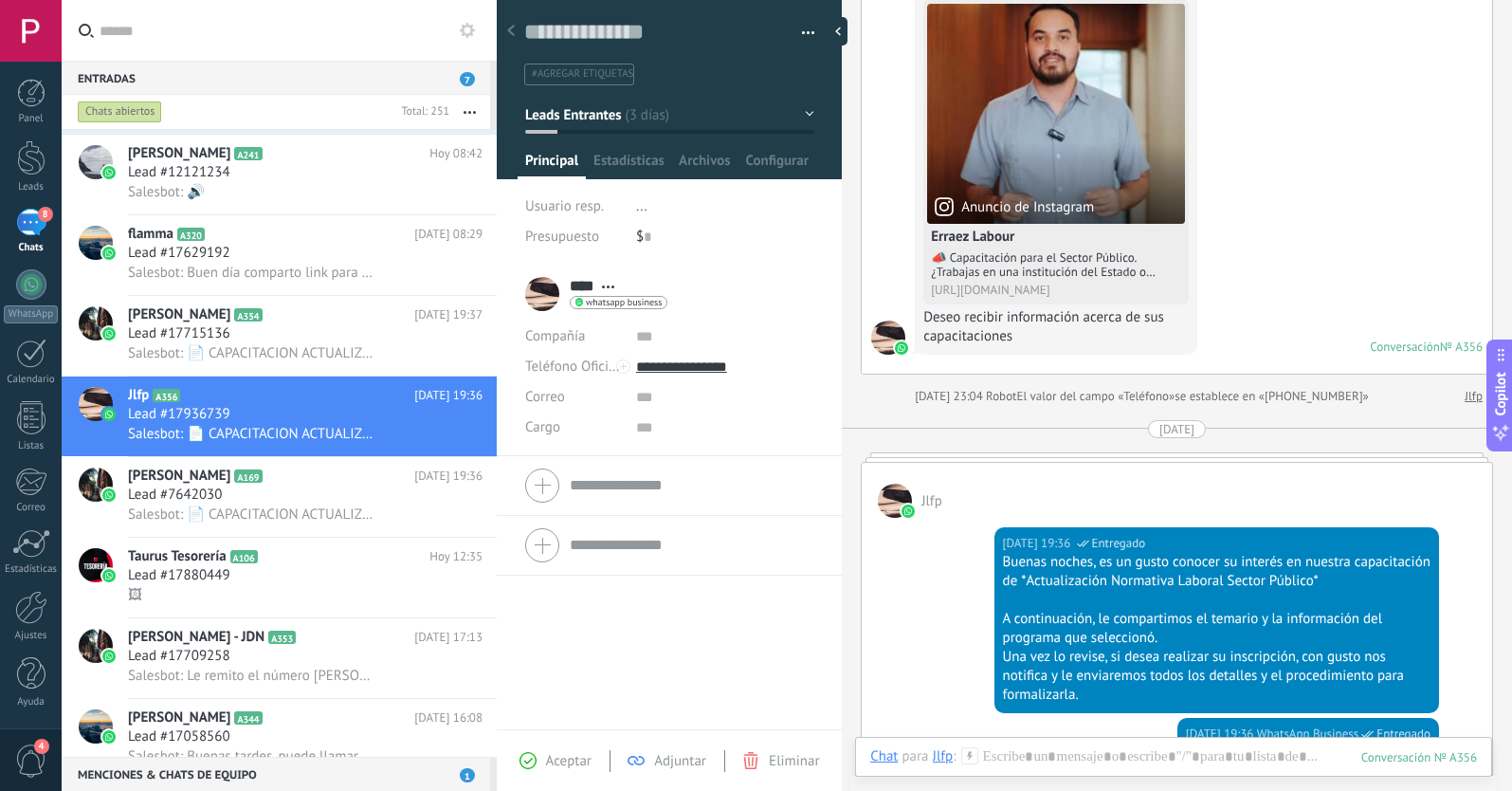
scroll to position [151, 0]
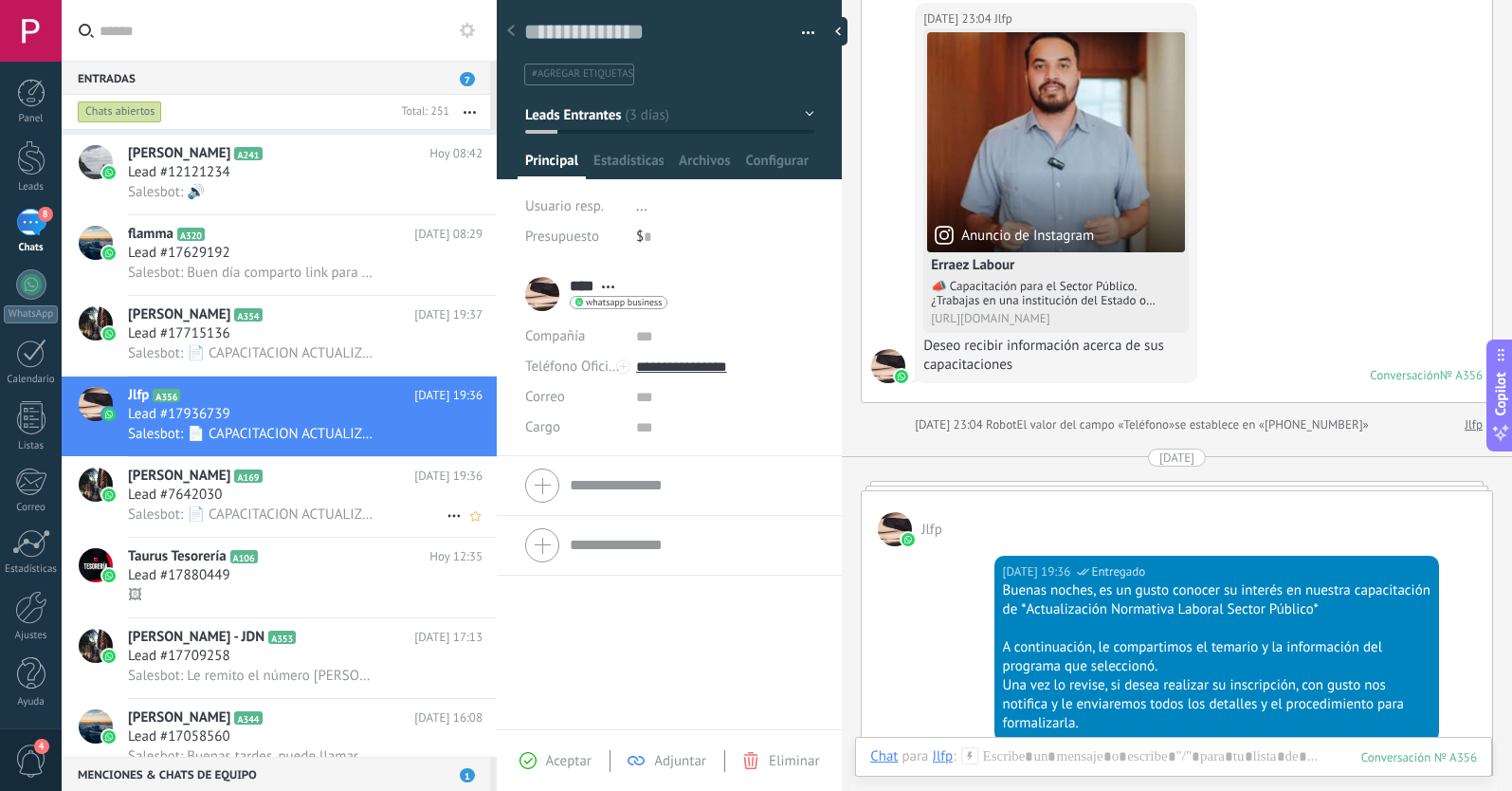
click at [364, 465] on div "Nancy Lluvi A169 10.10.2025 19:36 Lead #7642030 Salesbot: 📄 CAPACITACION ACTUAL…" at bounding box center [312, 497] width 368 height 79
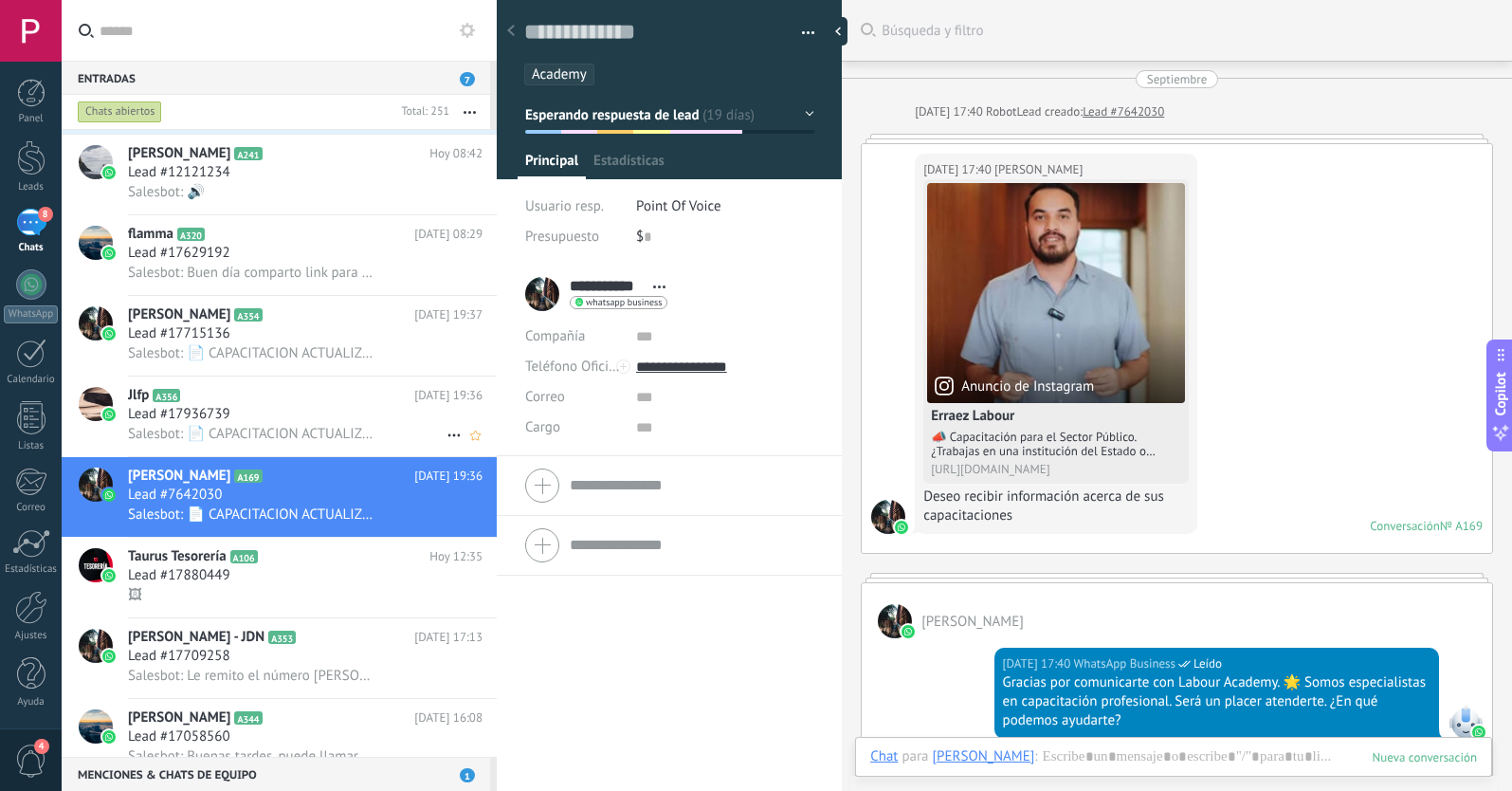
scroll to position [28, 0]
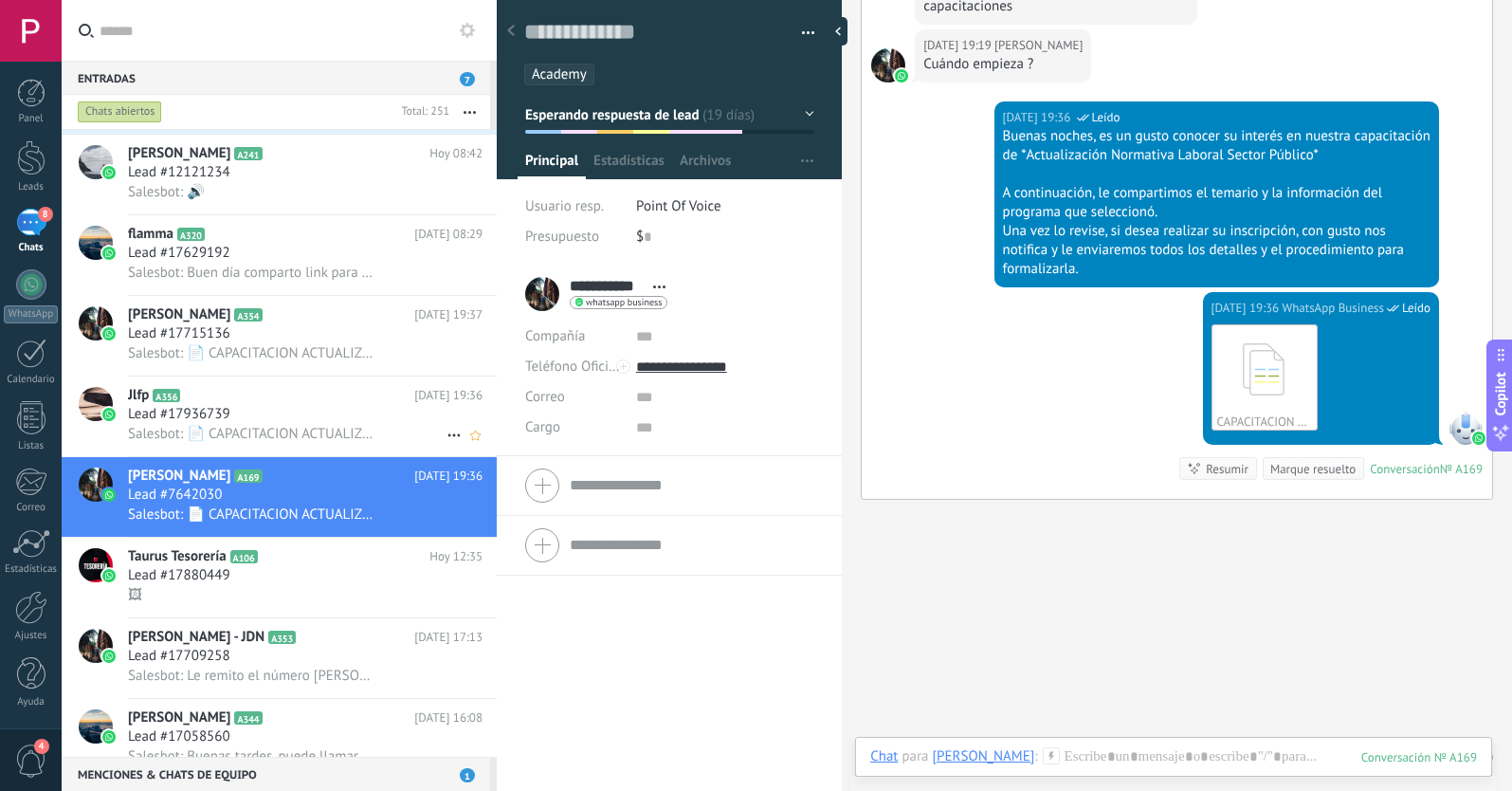
click at [329, 418] on div "Lead #17936739" at bounding box center [305, 414] width 355 height 19
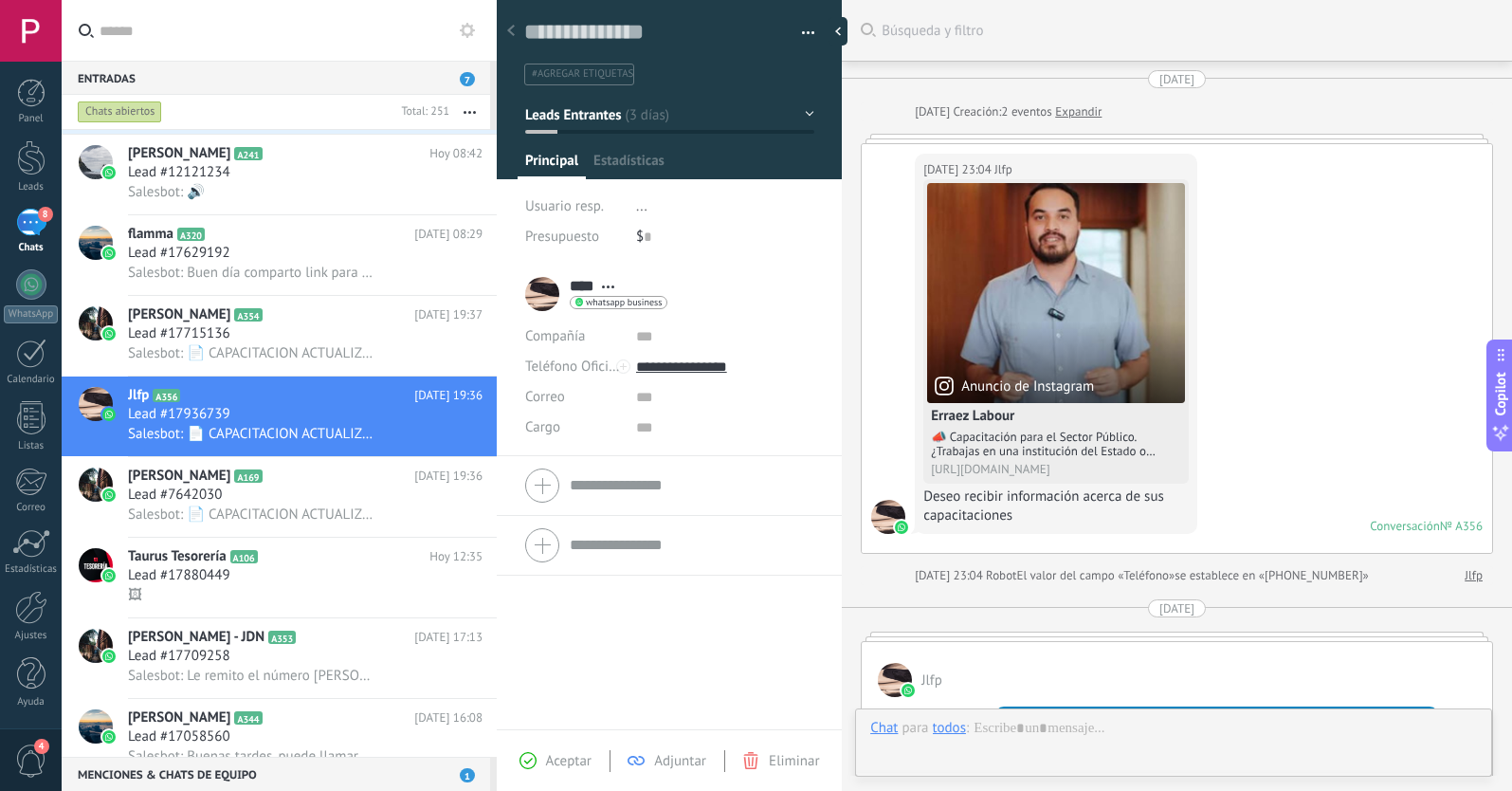
scroll to position [645, 0]
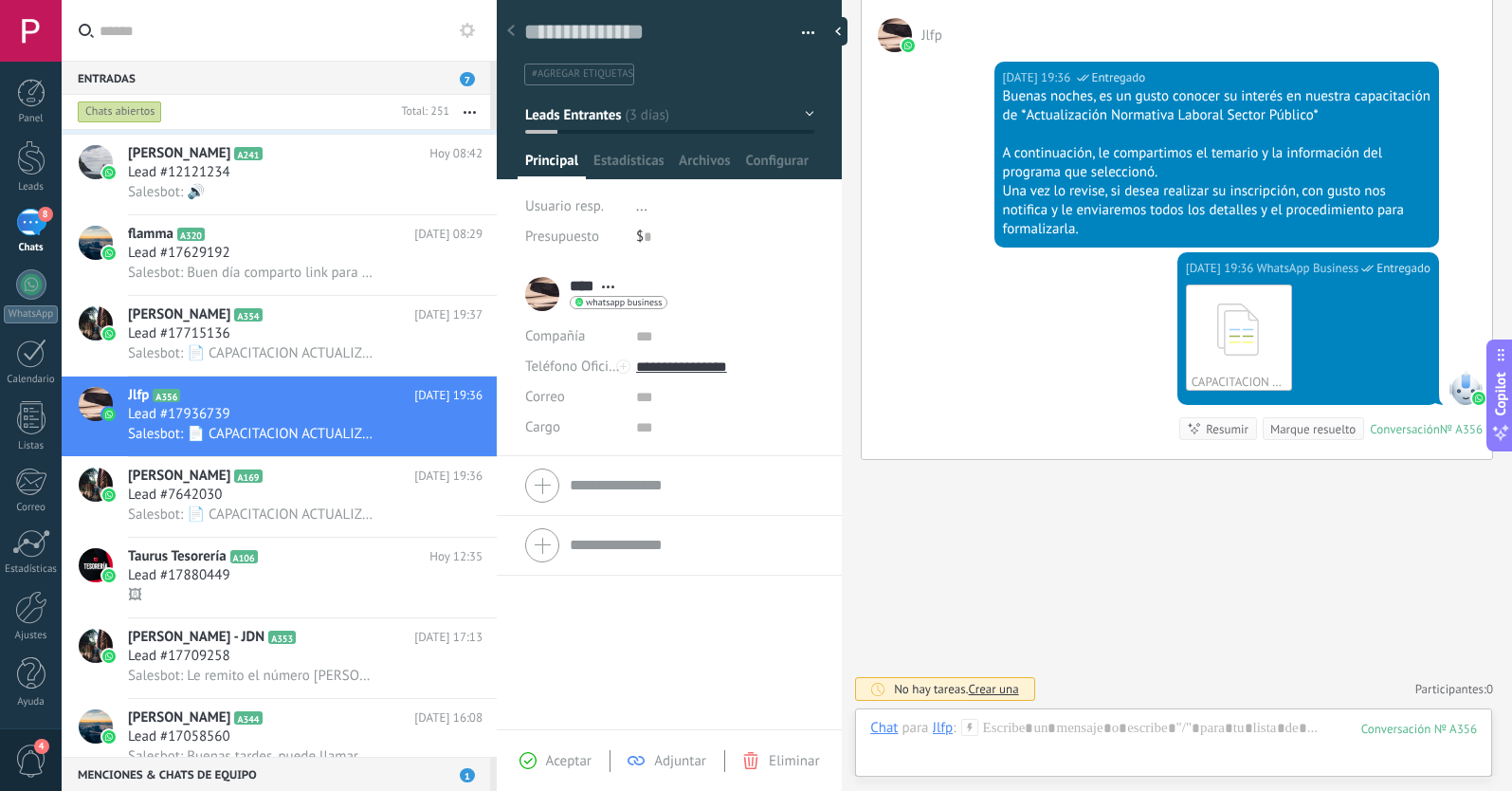
click at [589, 77] on span "#agregar etiquetas" at bounding box center [583, 74] width 102 height 14
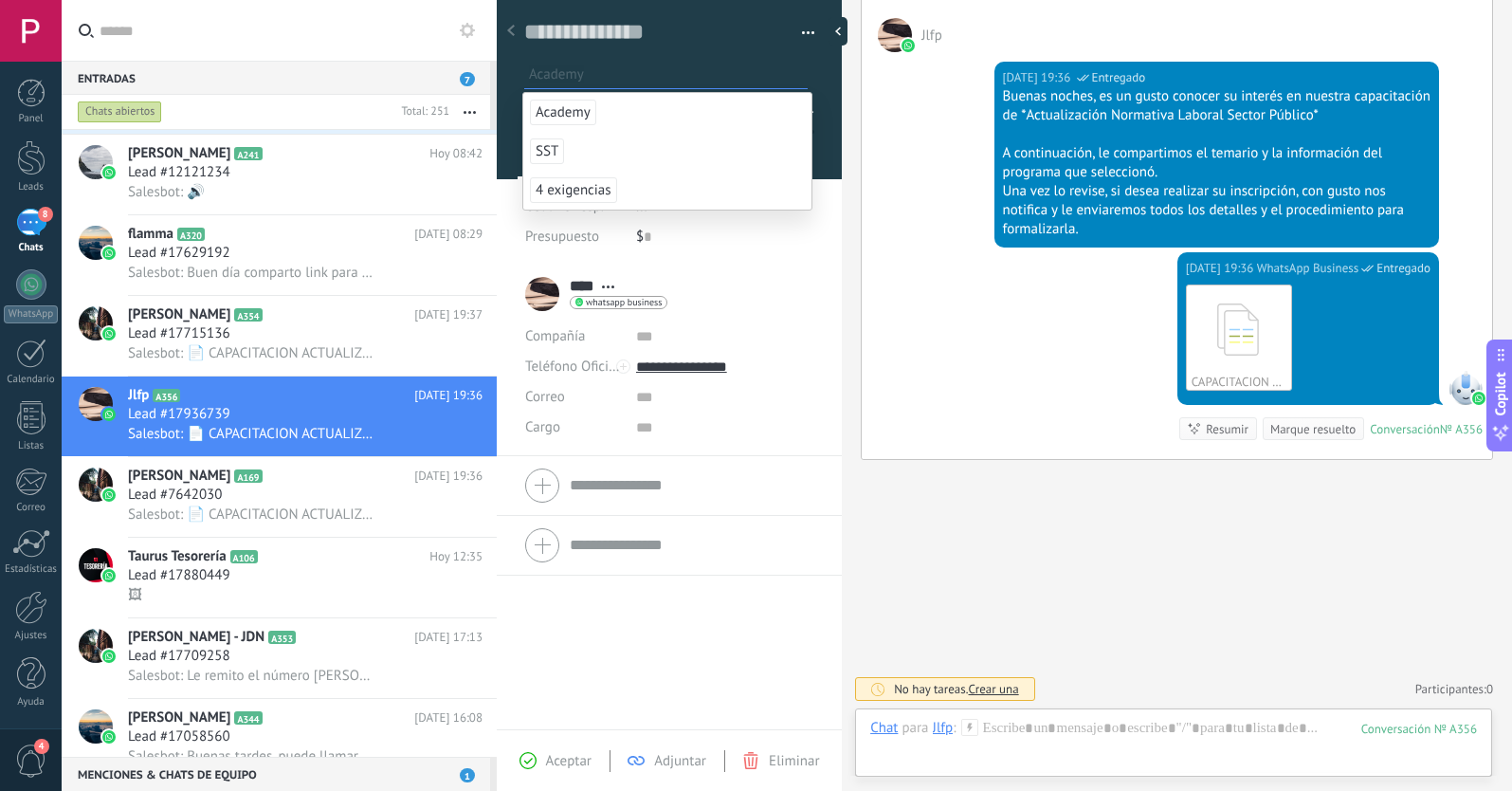
click at [567, 113] on span "Academy" at bounding box center [563, 112] width 66 height 25
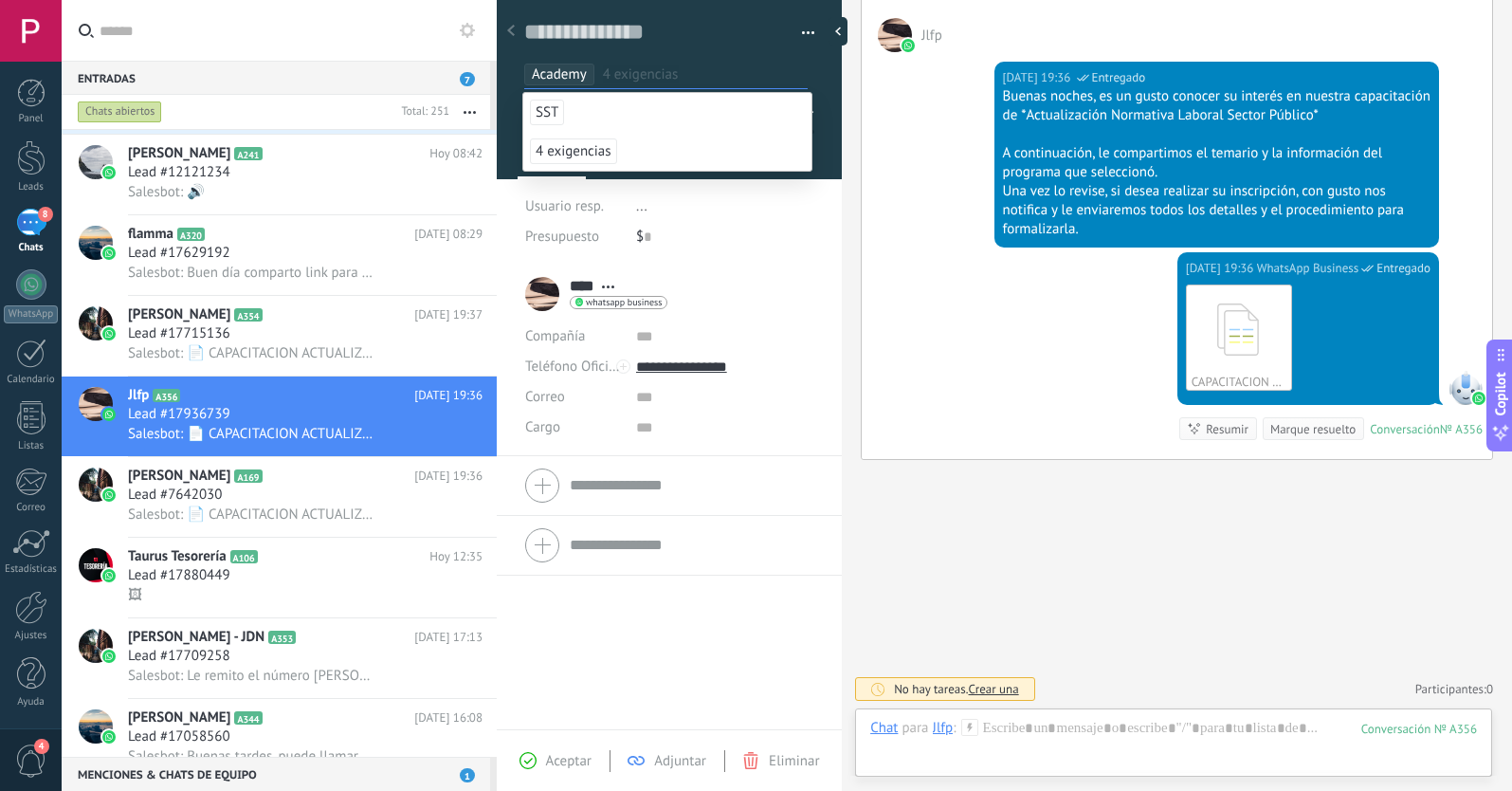
click at [563, 764] on span "Aceptar" at bounding box center [569, 761] width 46 height 18
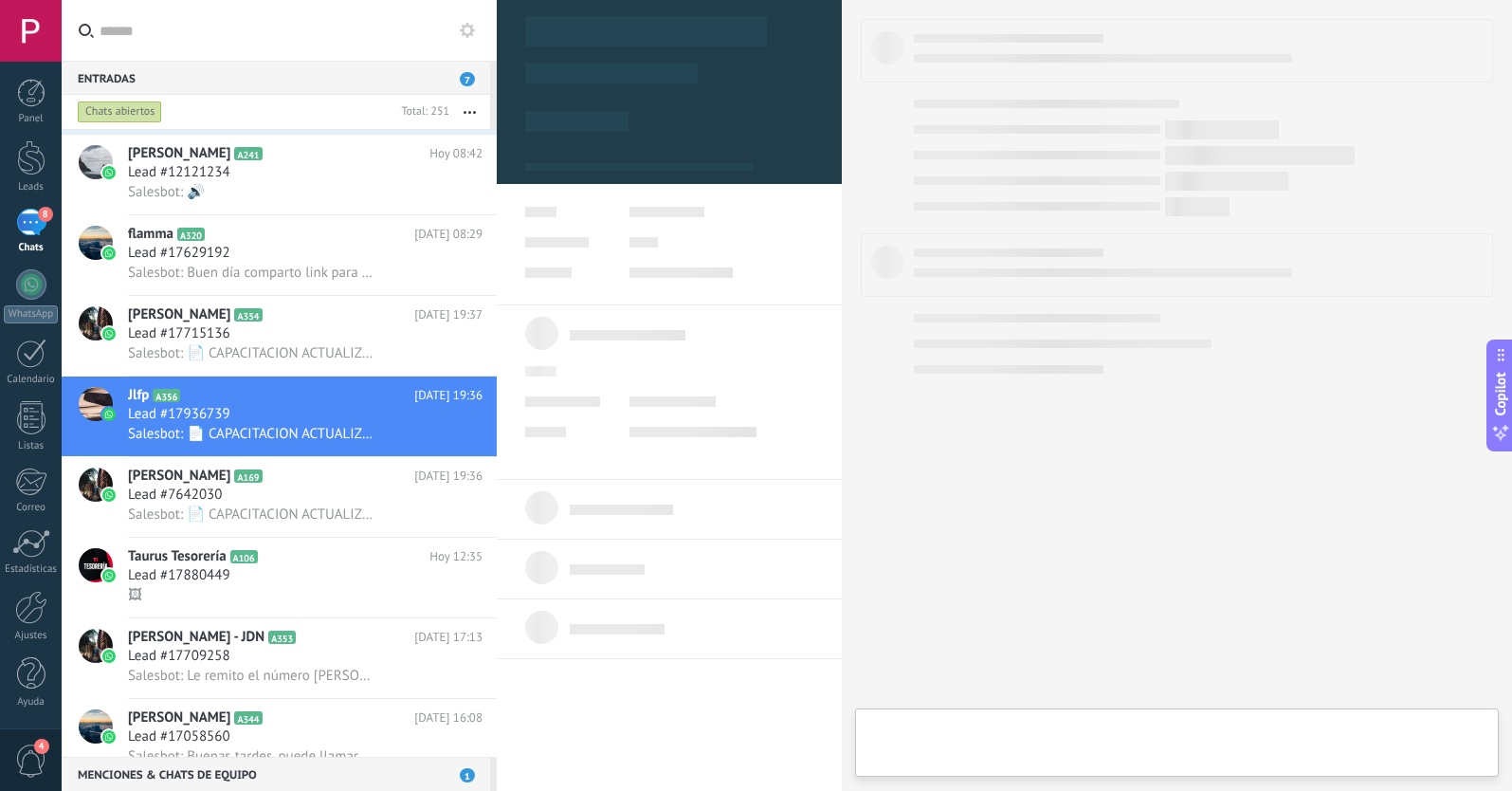
click at [563, 762] on div at bounding box center [669, 395] width 345 height 791
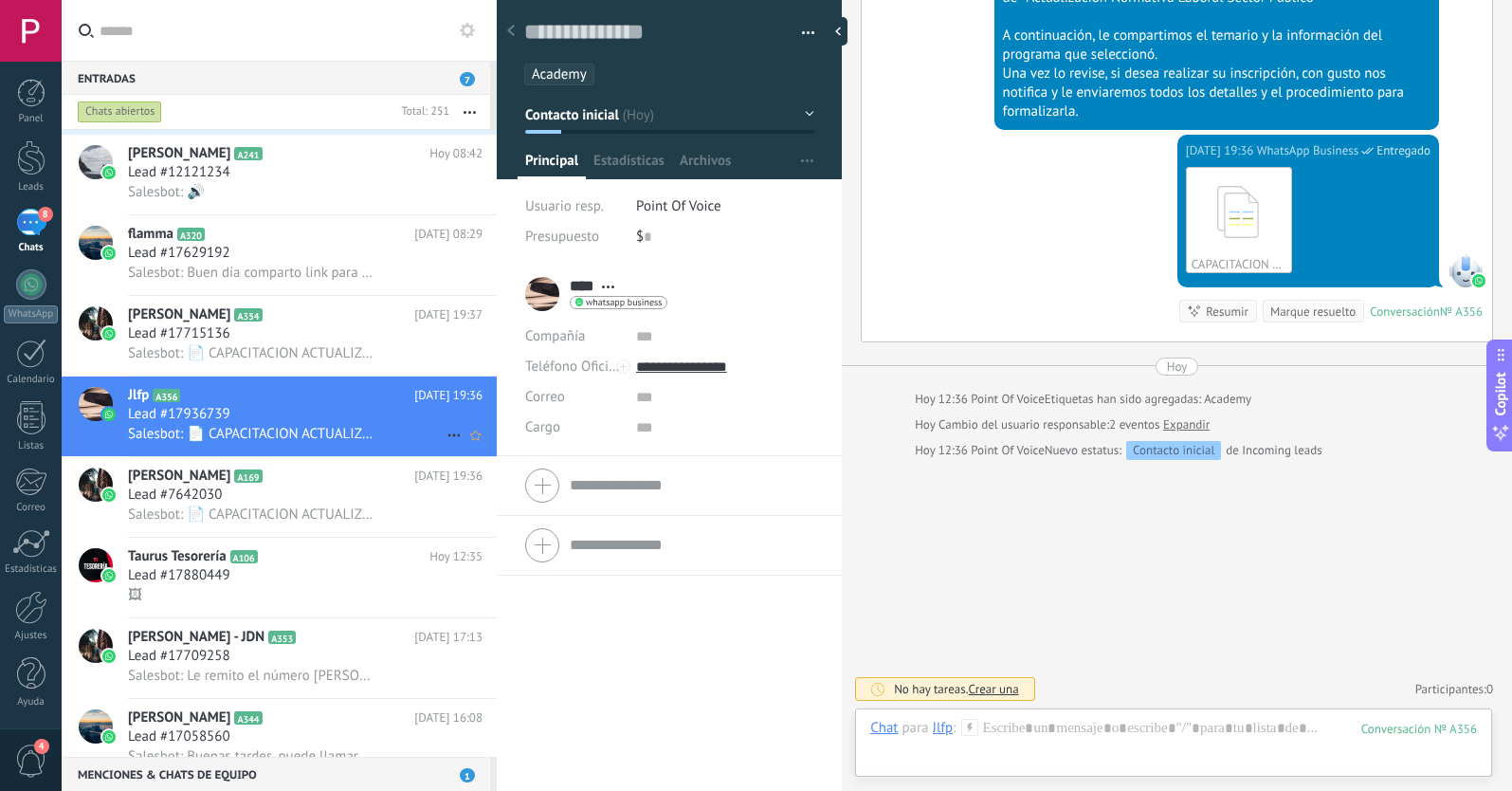
scroll to position [763, 0]
click at [344, 359] on span "Salesbot: 📄 CAPACITACION ACTUALIZACION NORMATIVA LABORAL SECTOR PUBLICO.pdf" at bounding box center [253, 353] width 250 height 18
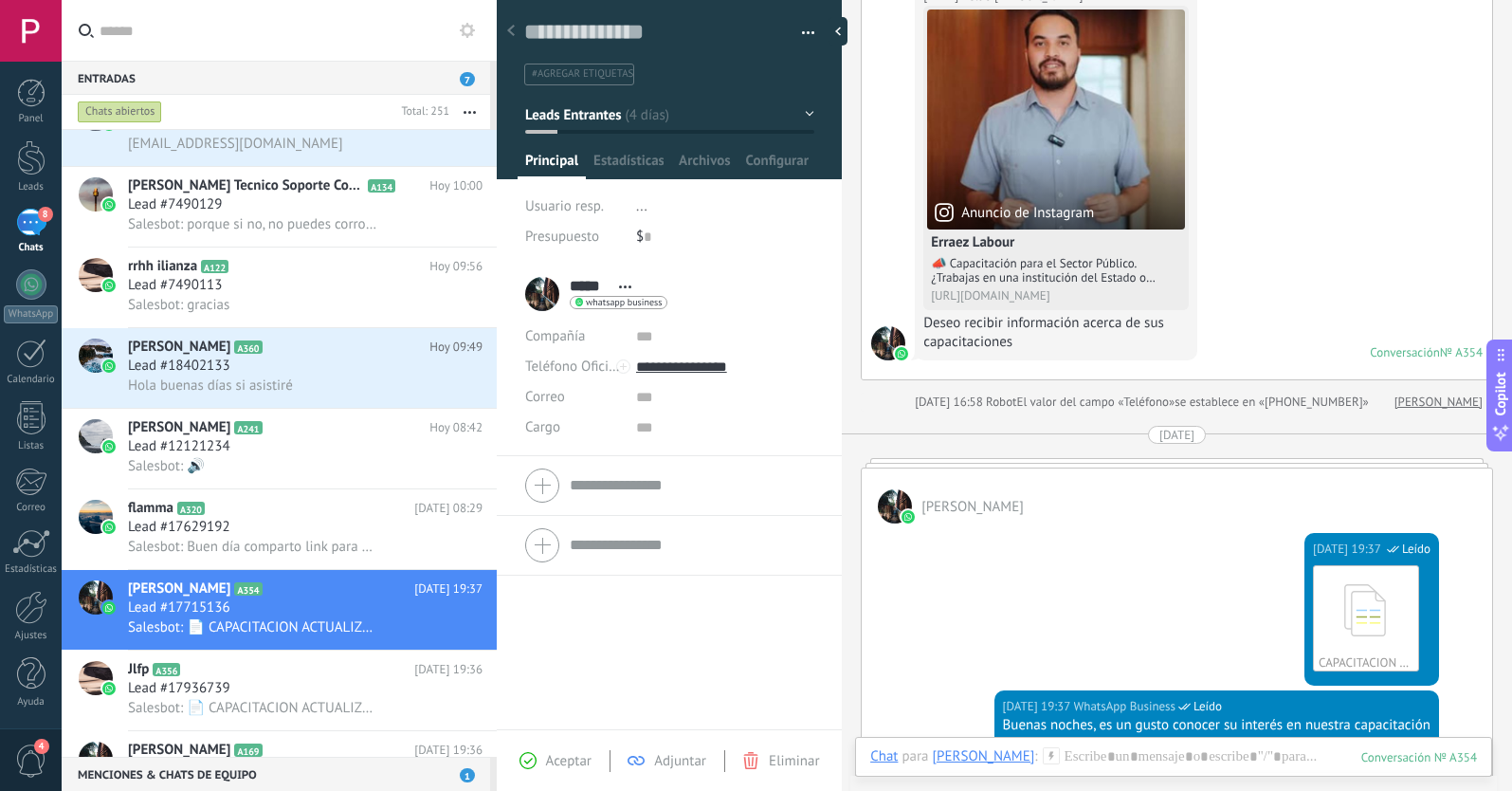
scroll to position [175, 0]
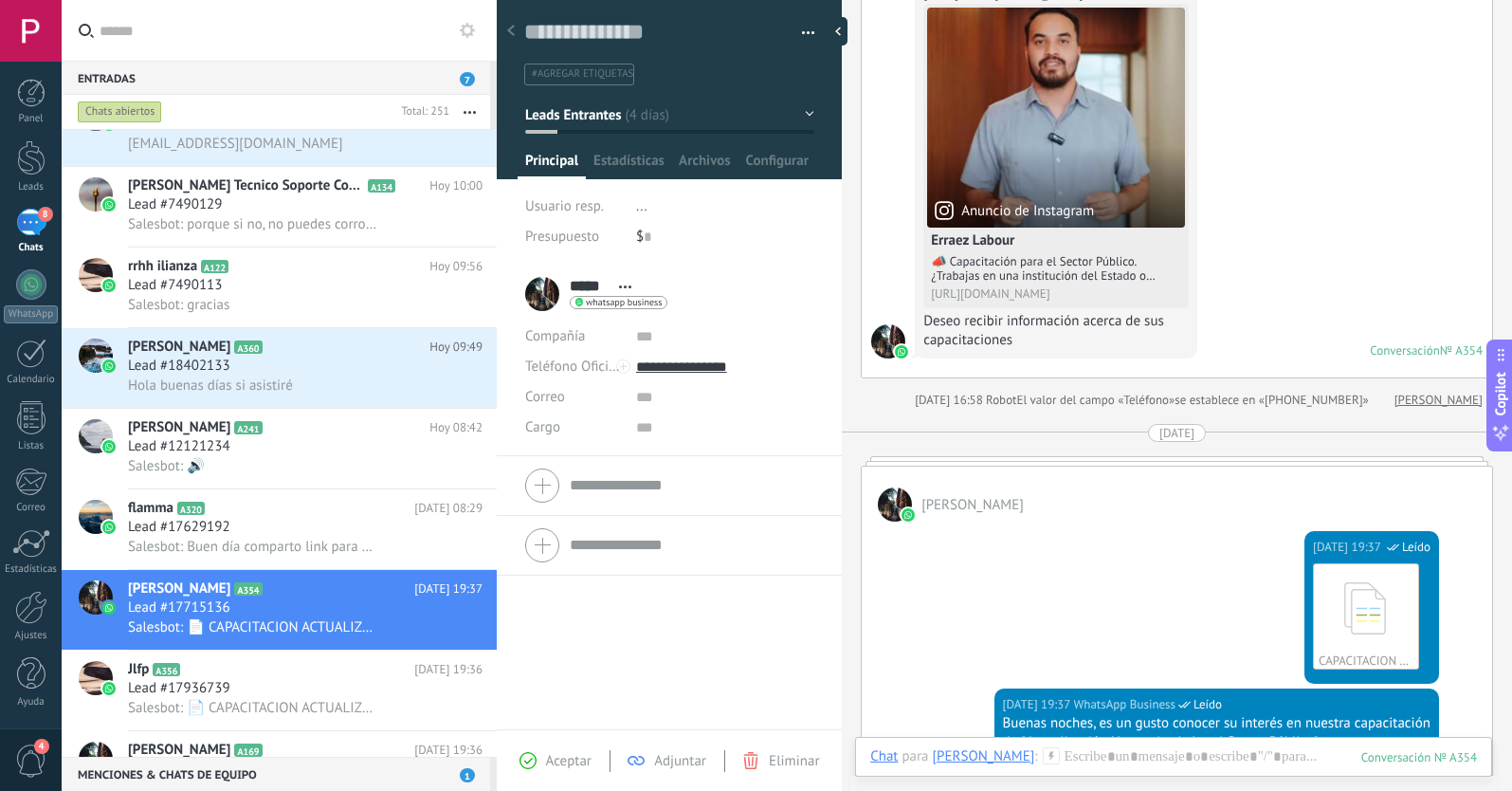
click at [604, 75] on span "#agregar etiquetas" at bounding box center [583, 74] width 102 height 14
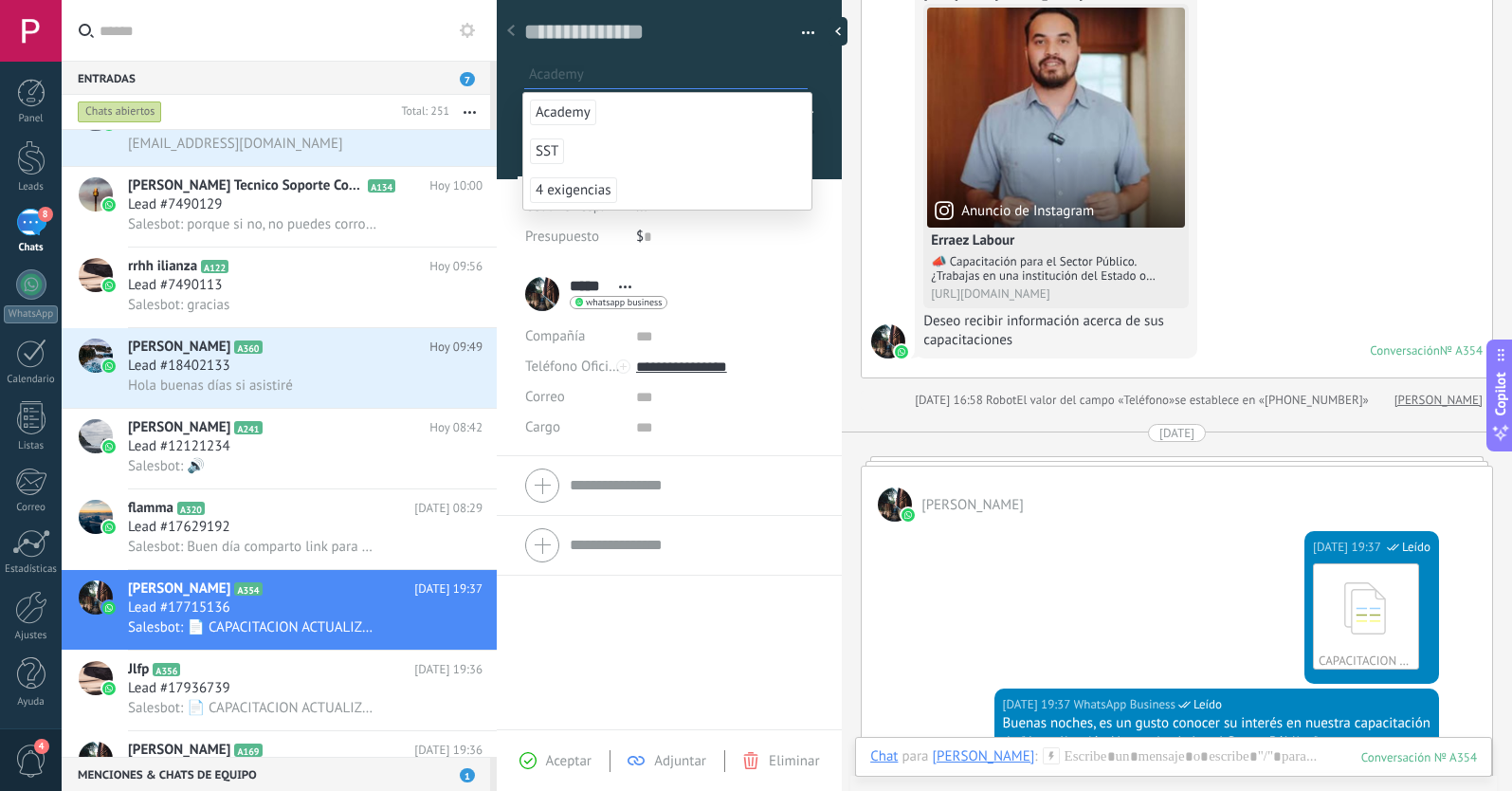
click at [564, 112] on span "Academy" at bounding box center [563, 112] width 66 height 25
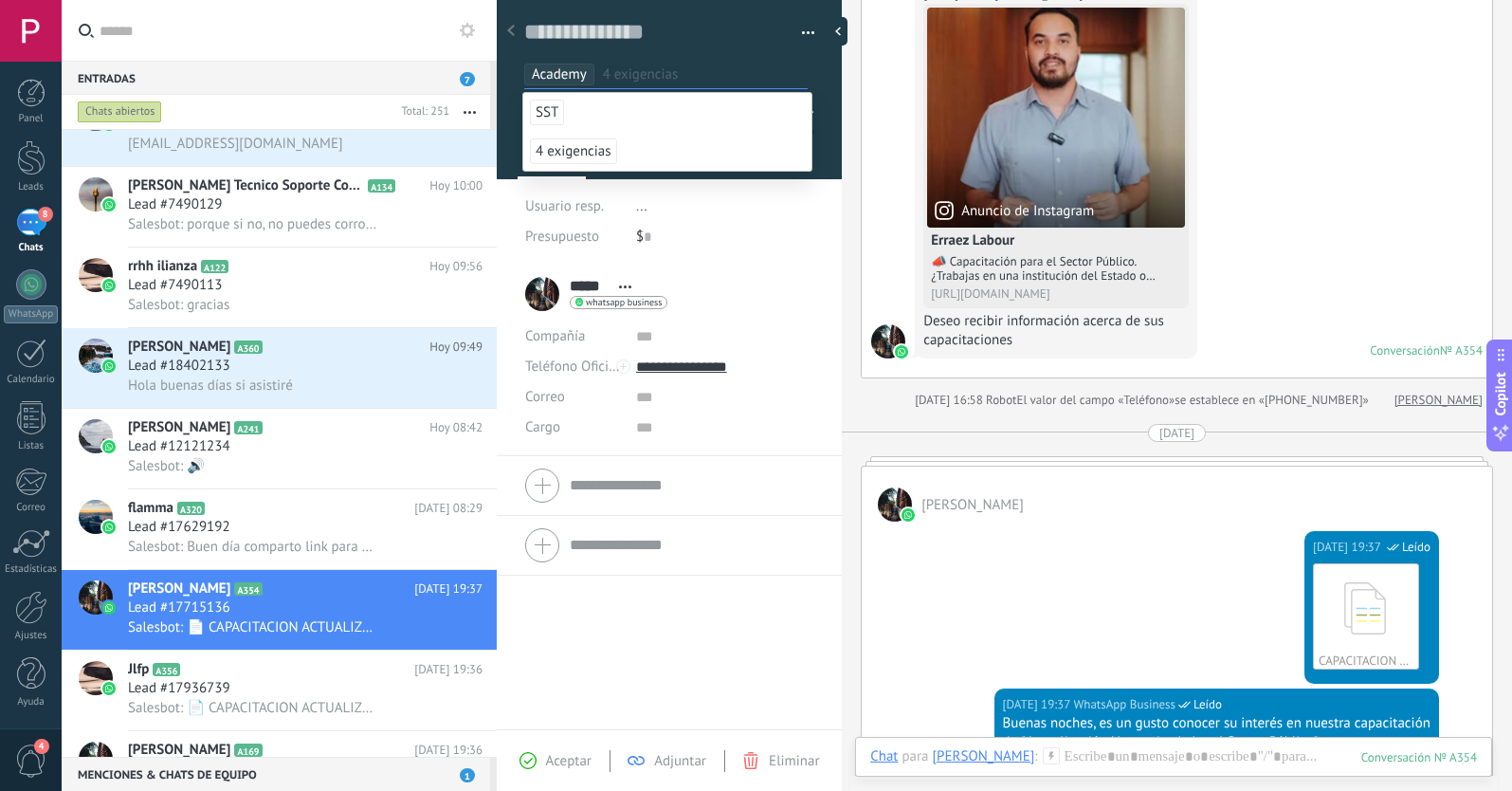
click at [583, 756] on span "Aceptar" at bounding box center [569, 761] width 46 height 18
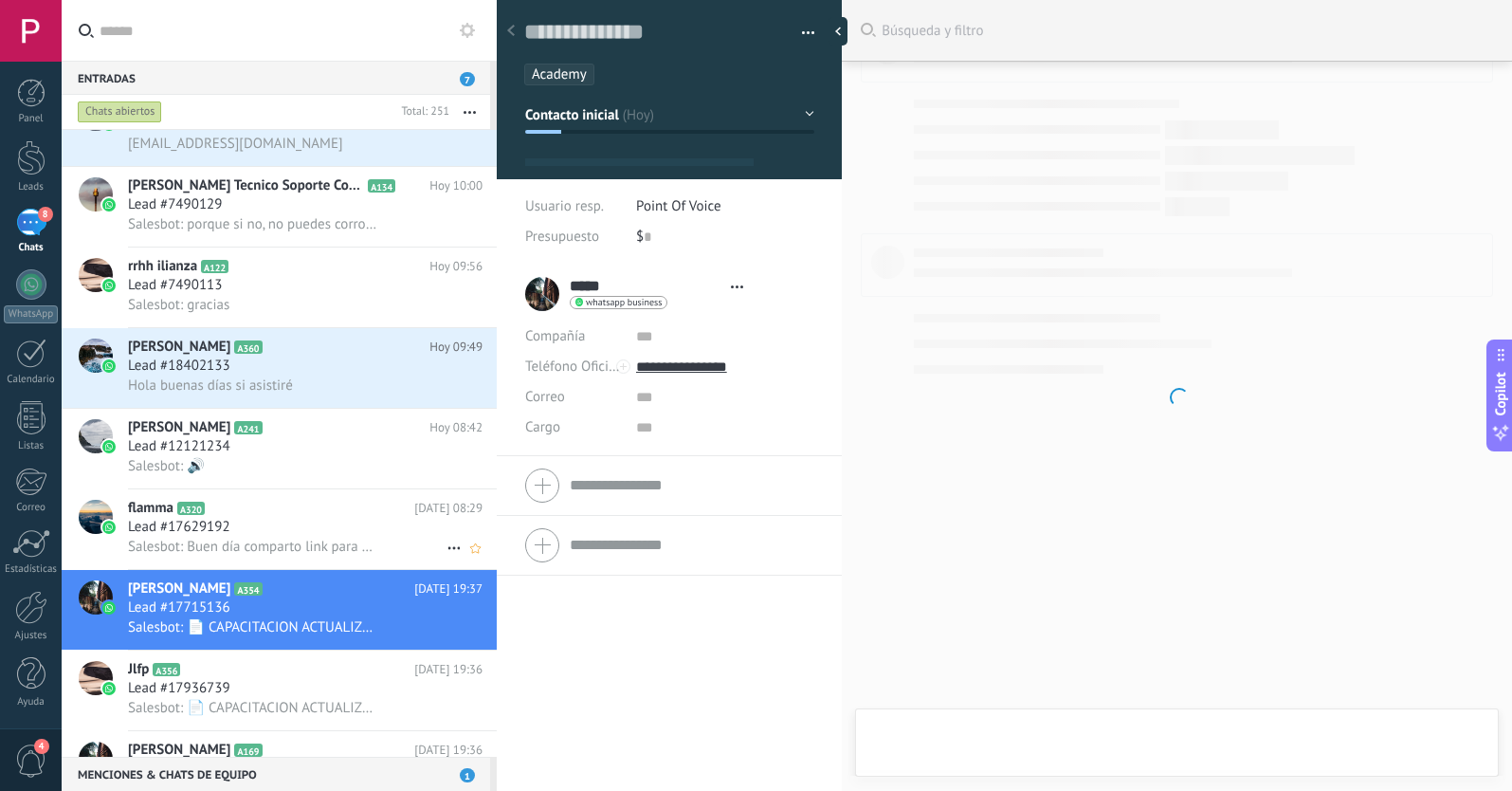
scroll to position [28, 0]
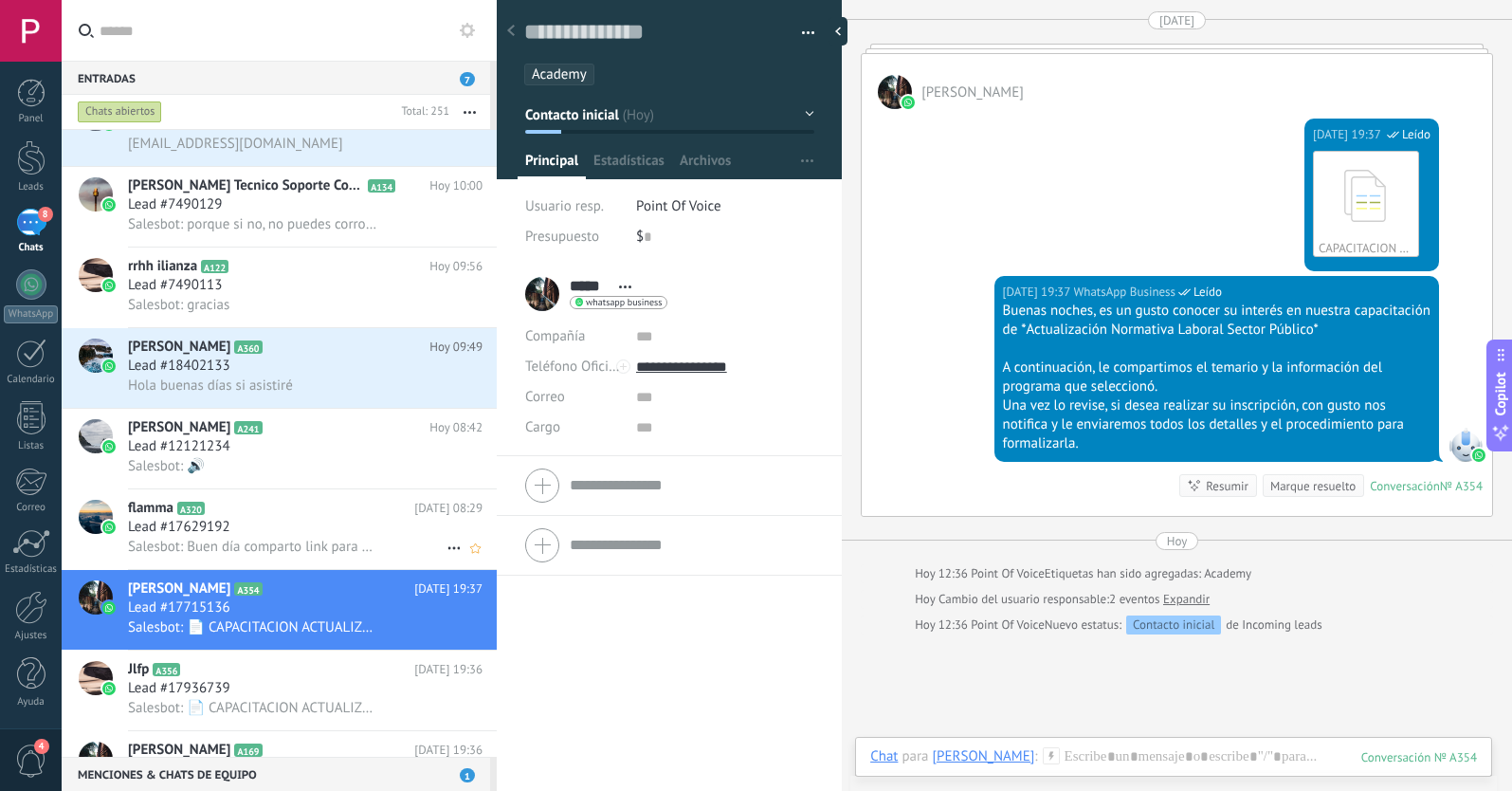
click at [331, 530] on div "Lead #17629192" at bounding box center [305, 527] width 355 height 19
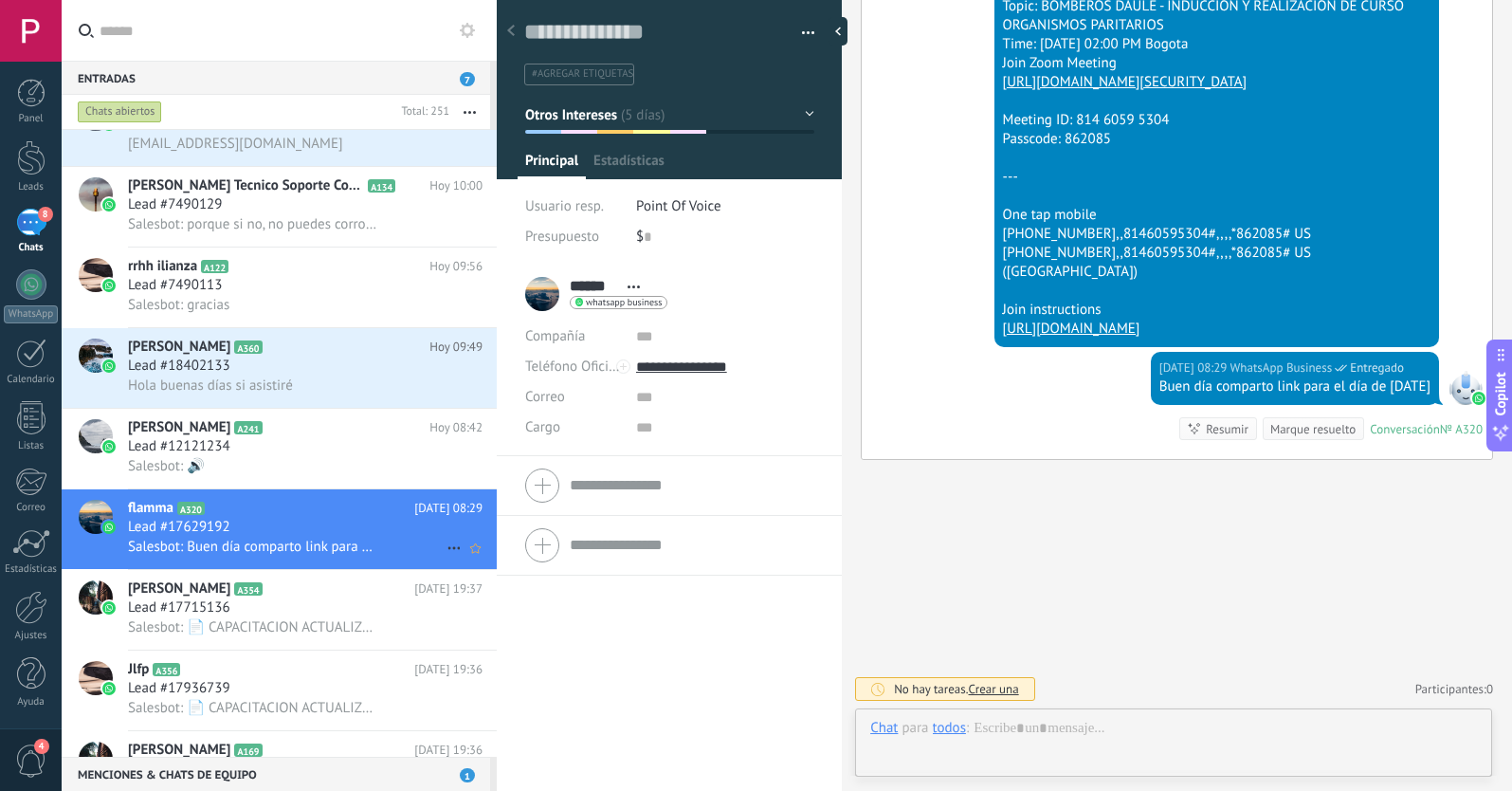
scroll to position [28, 0]
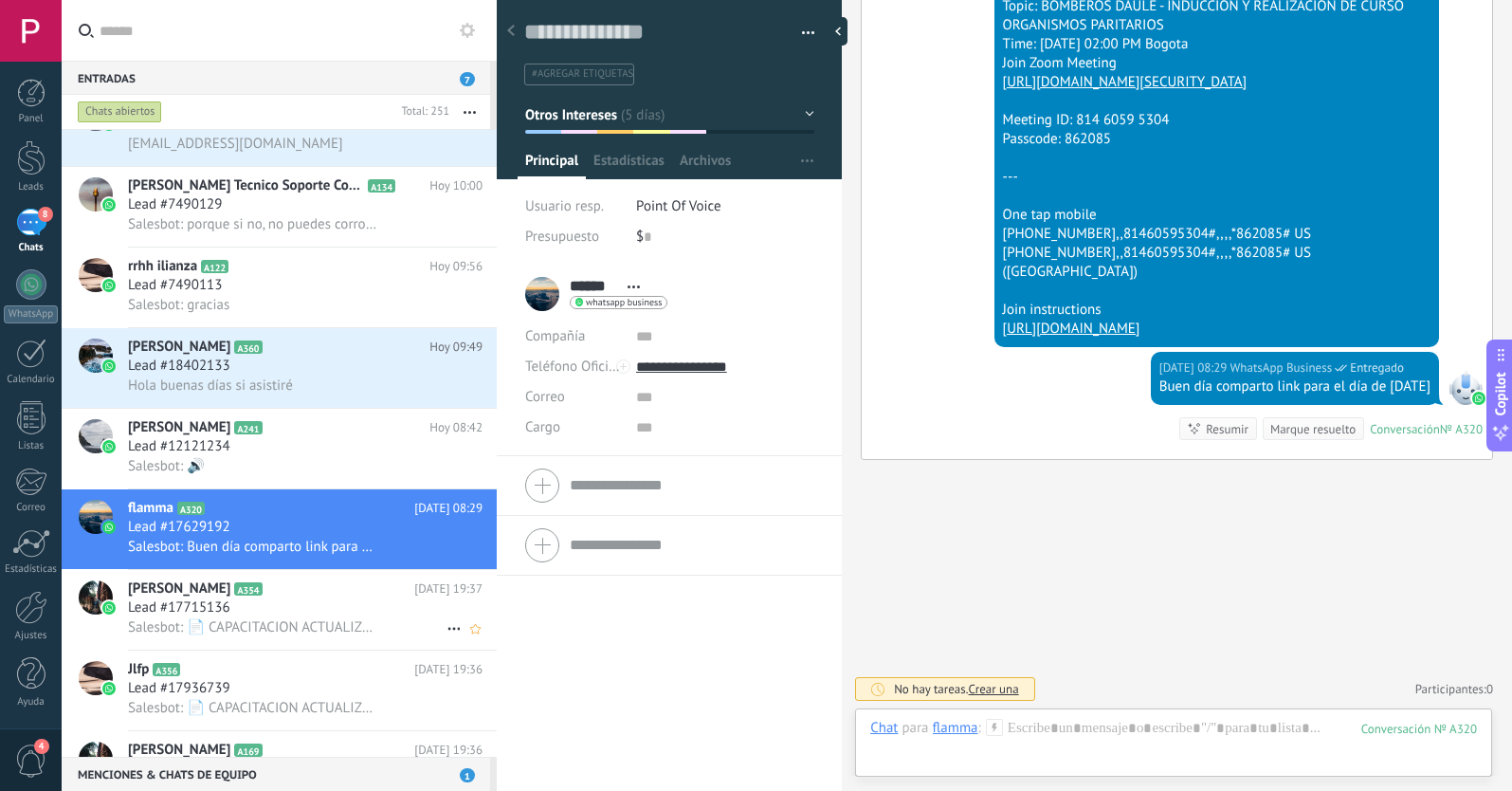
click at [319, 635] on span "Salesbot: 📄 CAPACITACION ACTUALIZACION NORMATIVA LABORAL SECTOR PUBLICO.pdf" at bounding box center [253, 627] width 250 height 18
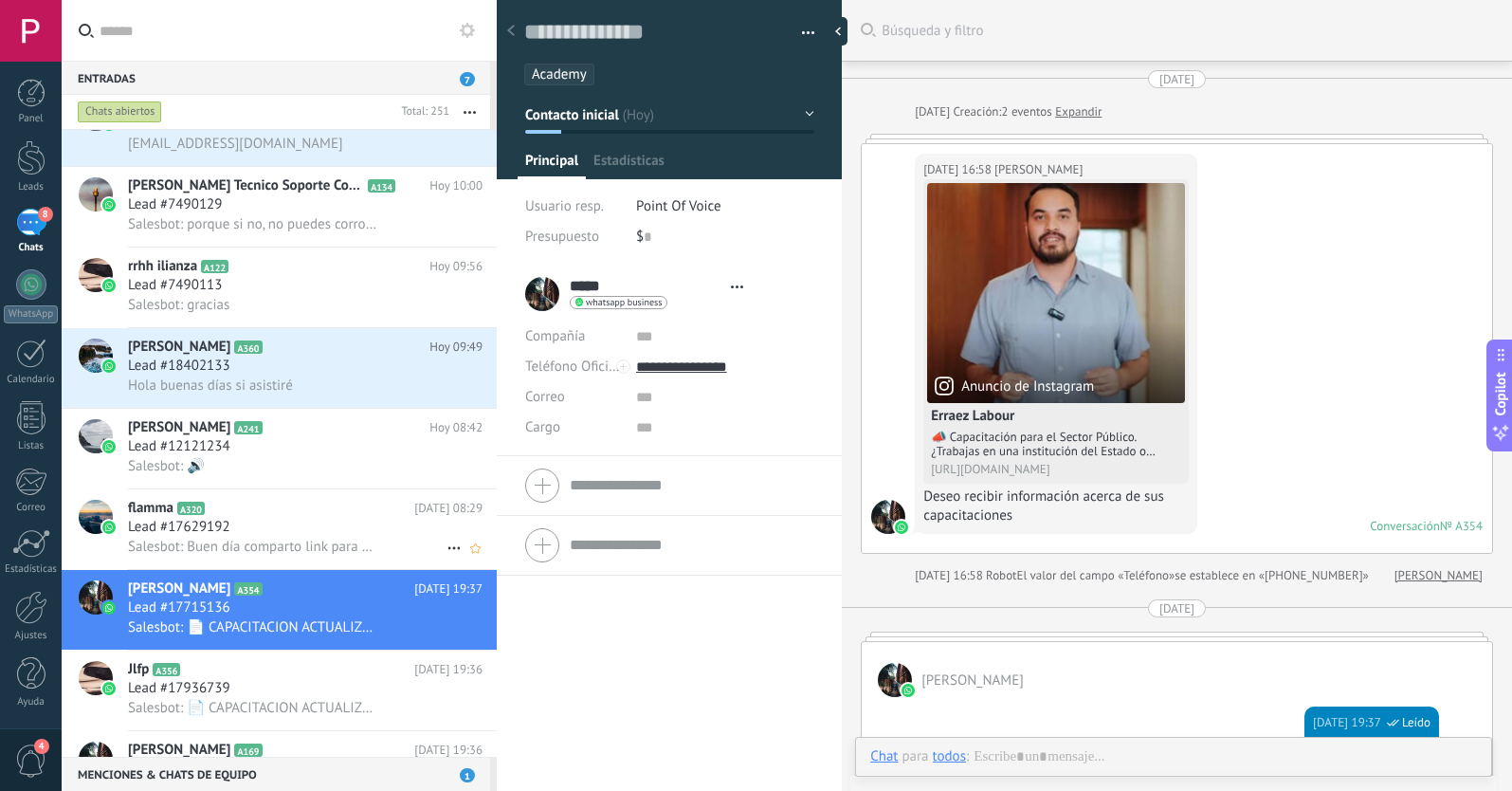
scroll to position [588, 0]
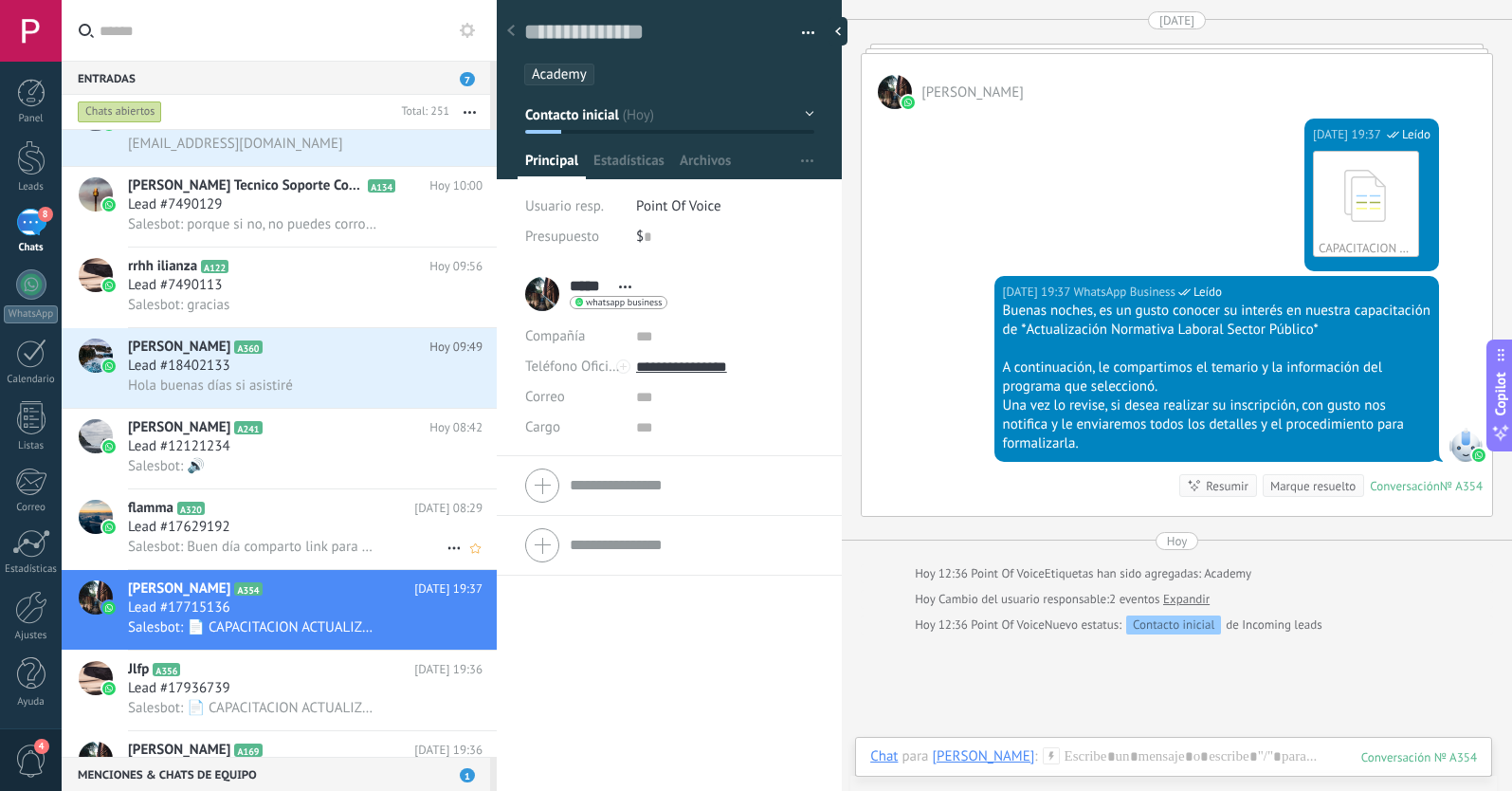
click at [325, 522] on div "Lead #17629192" at bounding box center [305, 527] width 355 height 19
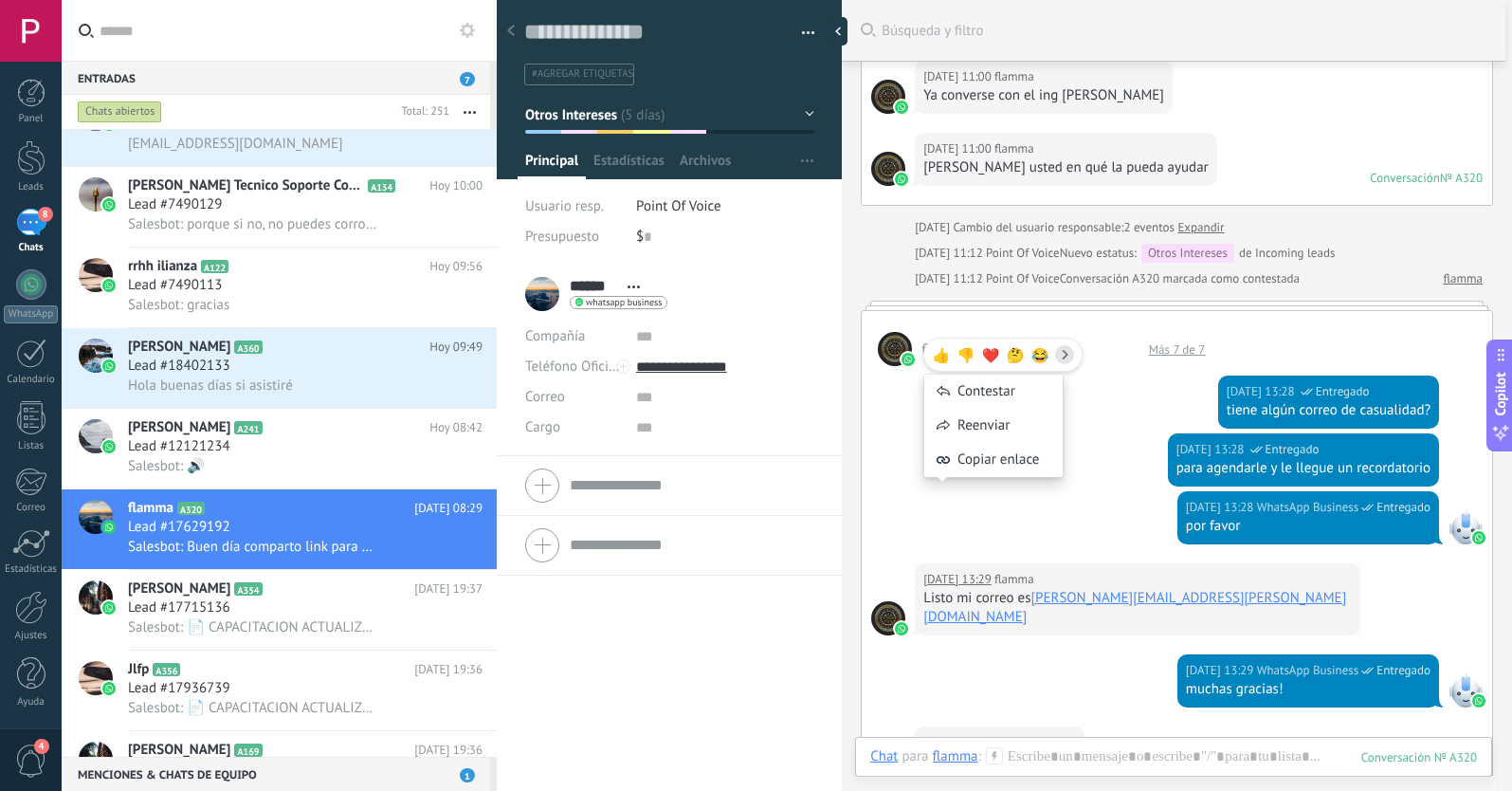
scroll to position [587, 0]
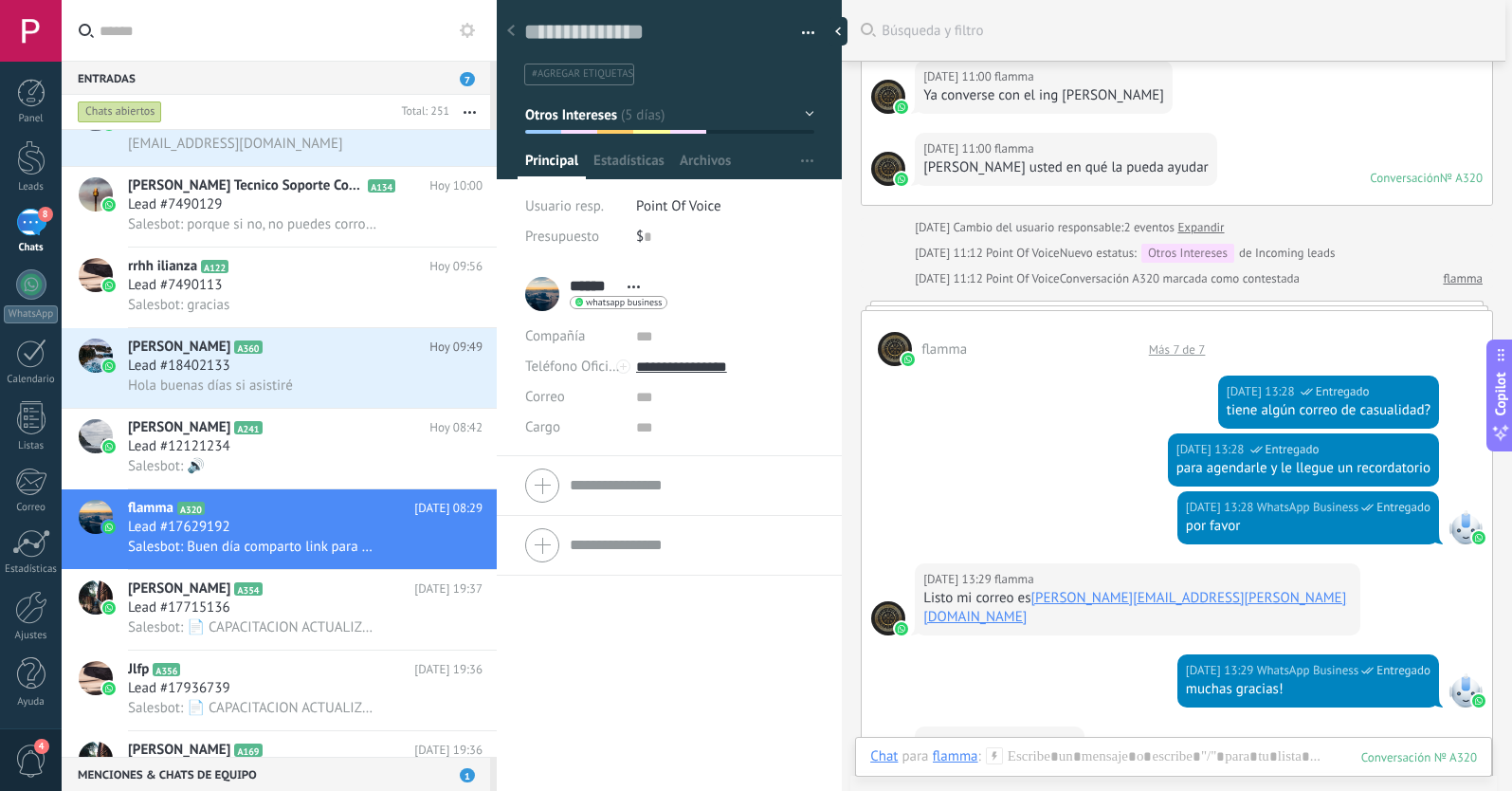
click at [1124, 408] on div "08.10.2025 13:28 WhatsApp Business Entregado tiene algún correo de casualidad?" at bounding box center [1177, 399] width 630 height 67
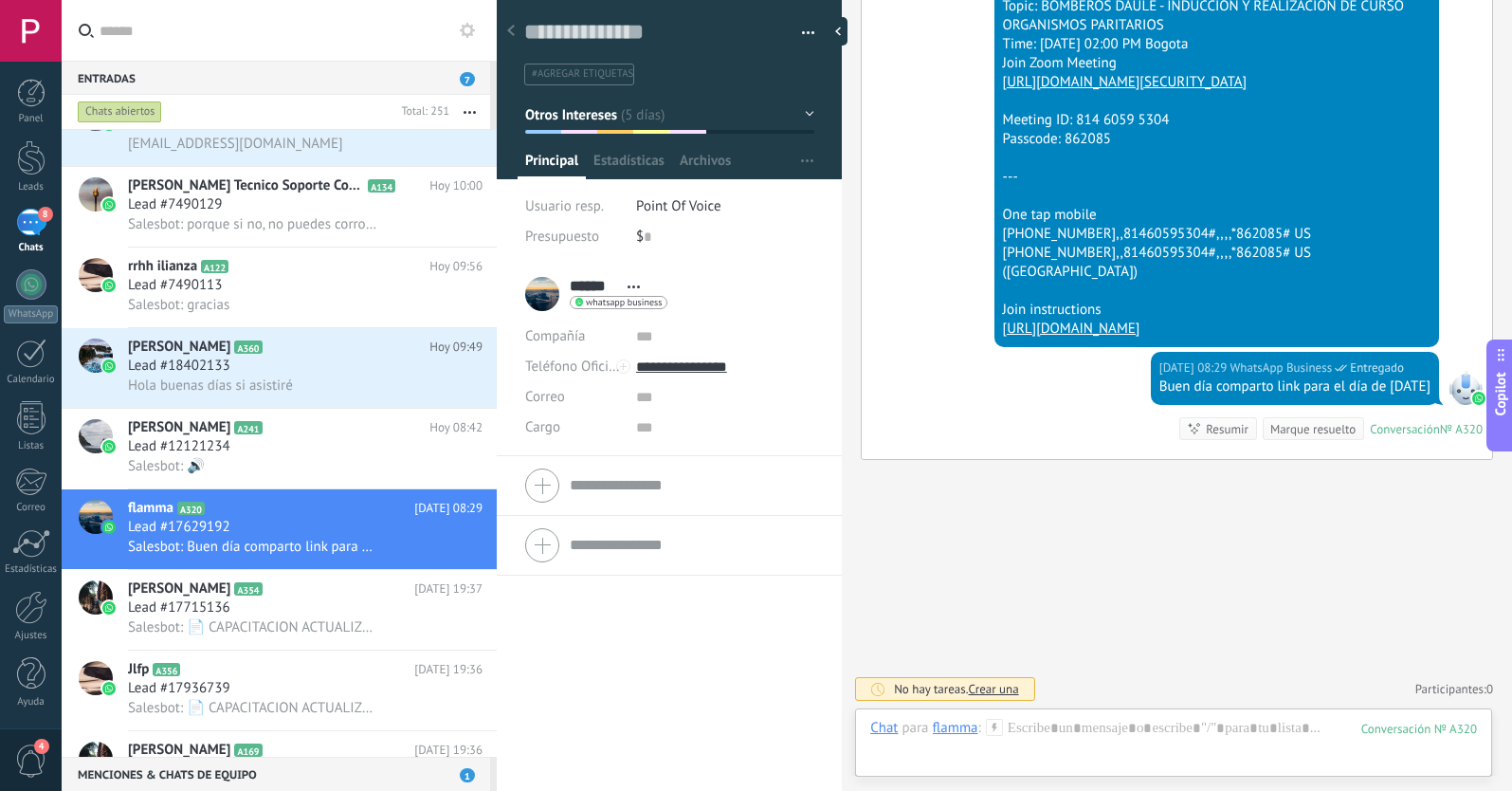
scroll to position [1904, 0]
click at [344, 453] on div "Lead #12121234" at bounding box center [305, 446] width 355 height 19
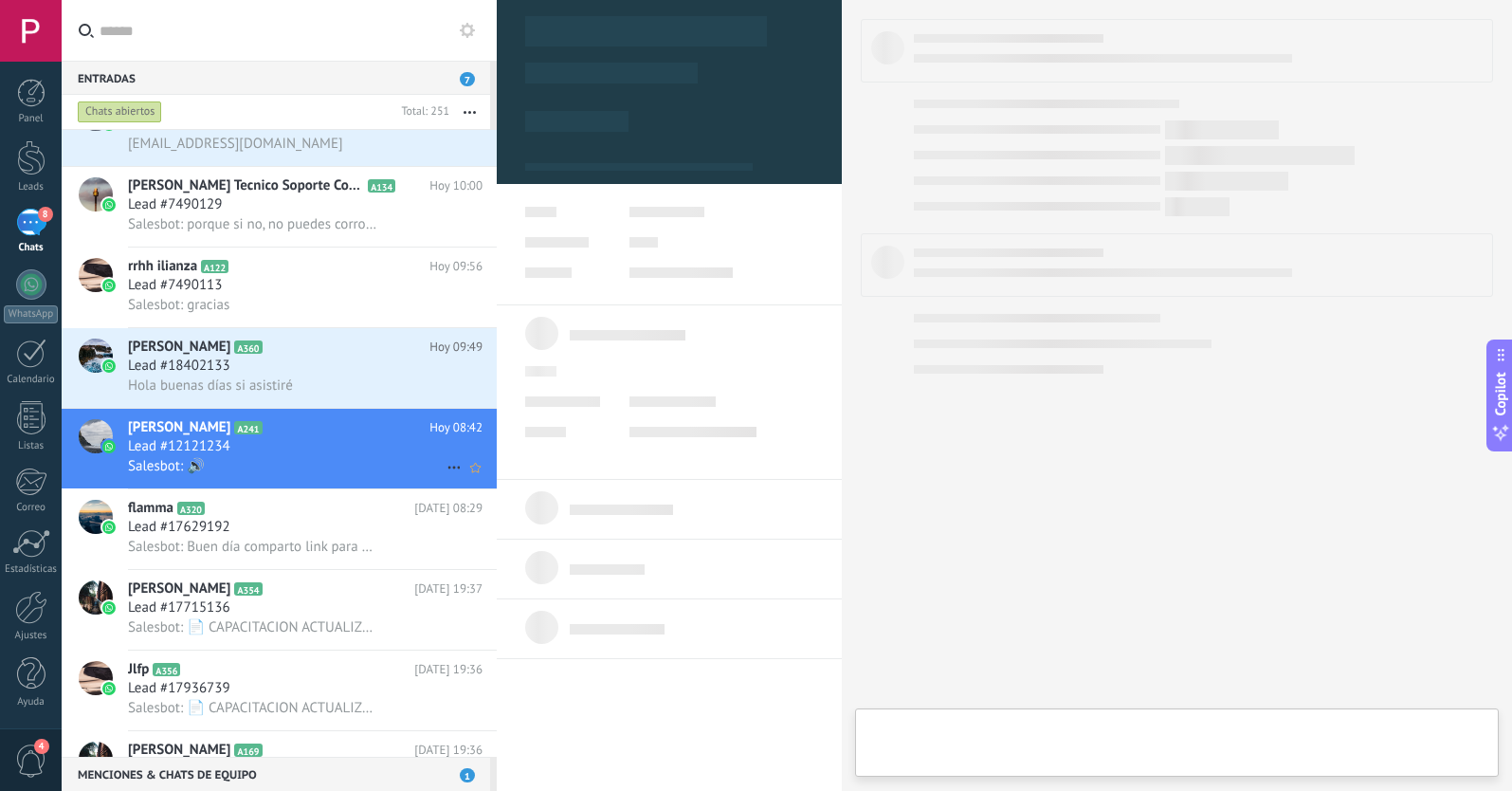
click at [348, 423] on h2 "OSCAR ERRAEZ A241" at bounding box center [279, 427] width 301 height 19
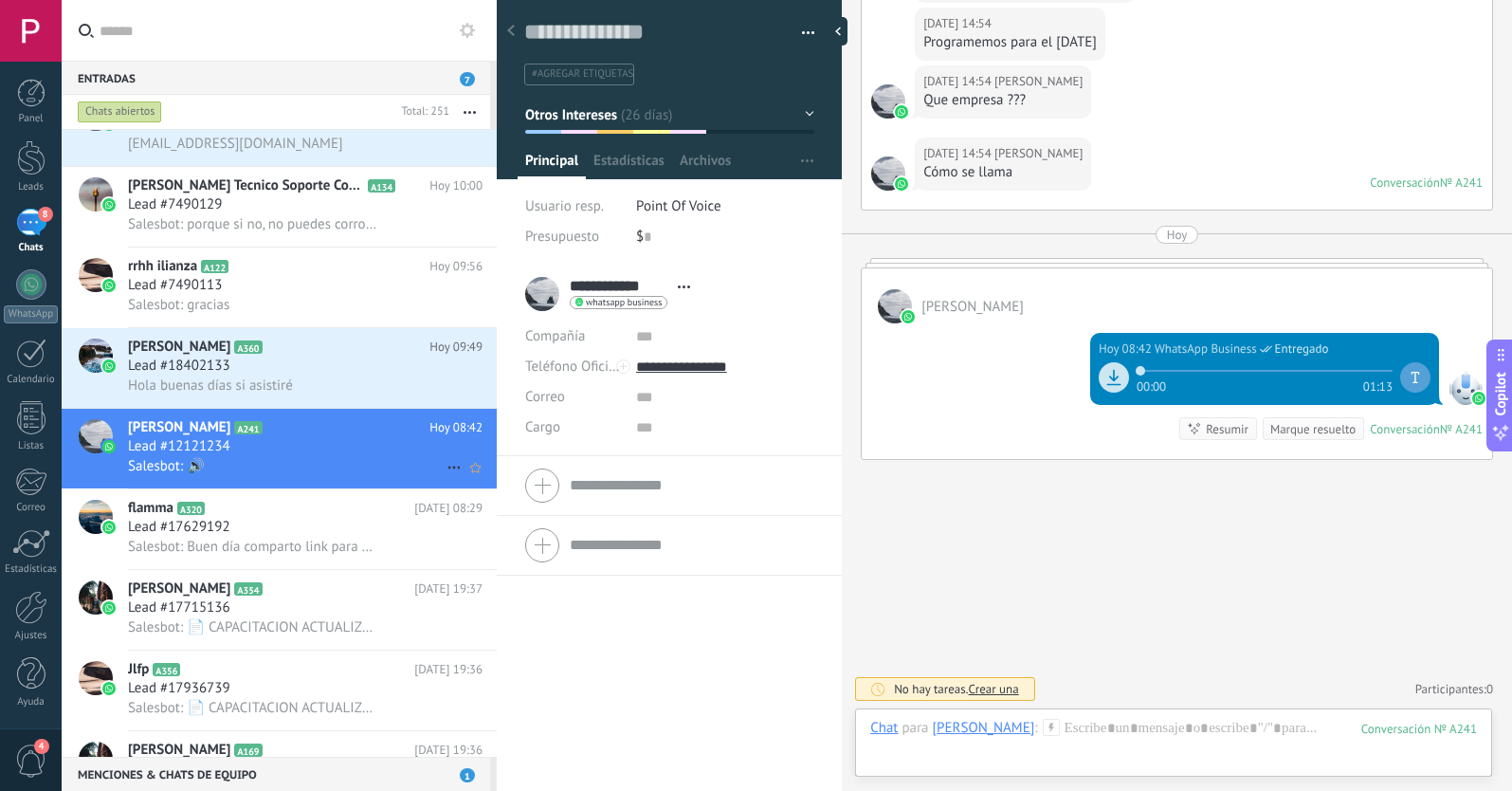
scroll to position [4138, 0]
click at [383, 371] on div "Lead #18402133" at bounding box center [305, 366] width 355 height 19
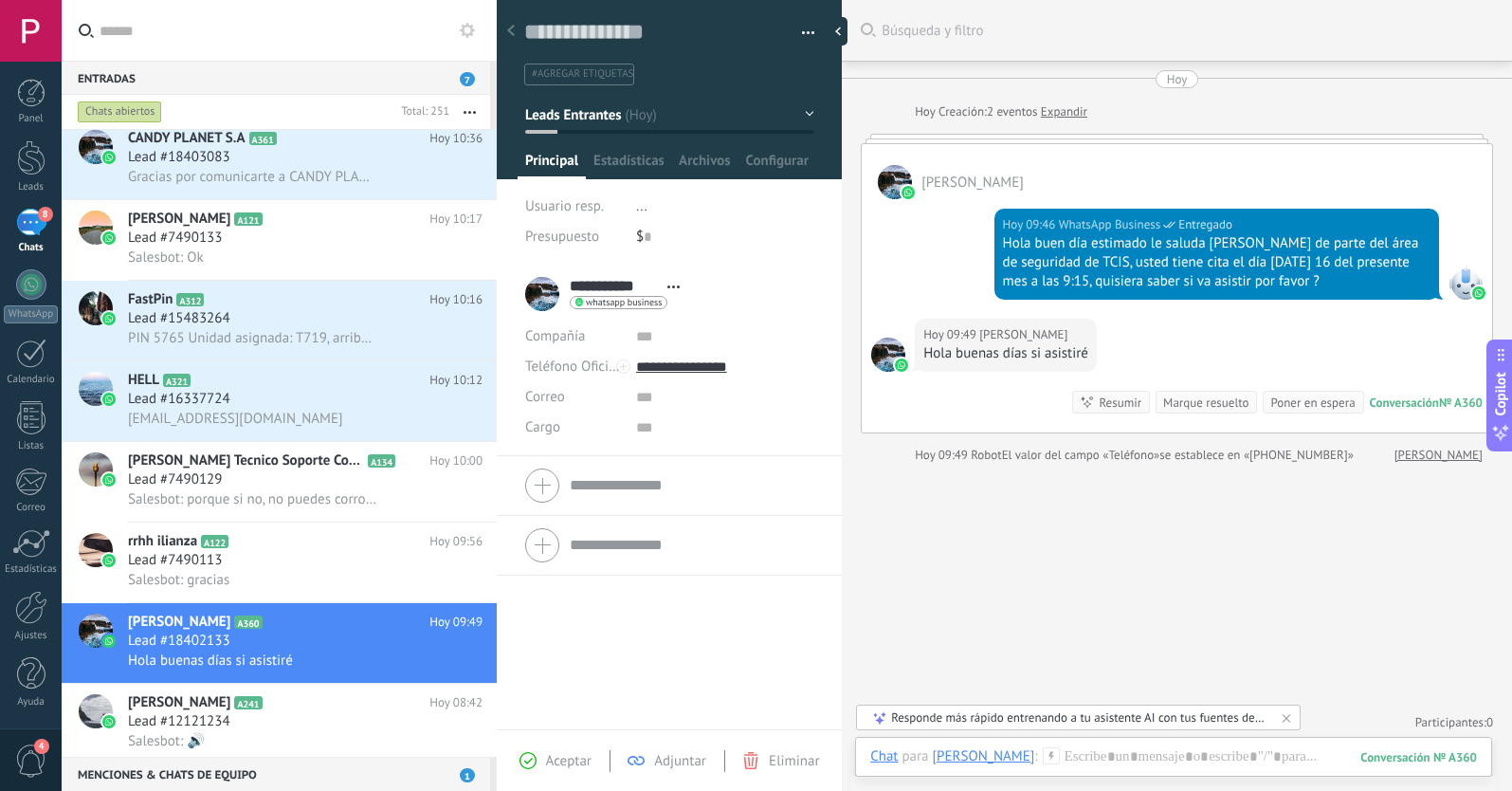
click at [696, 121] on button "Leads Entrantes" at bounding box center [670, 114] width 289 height 34
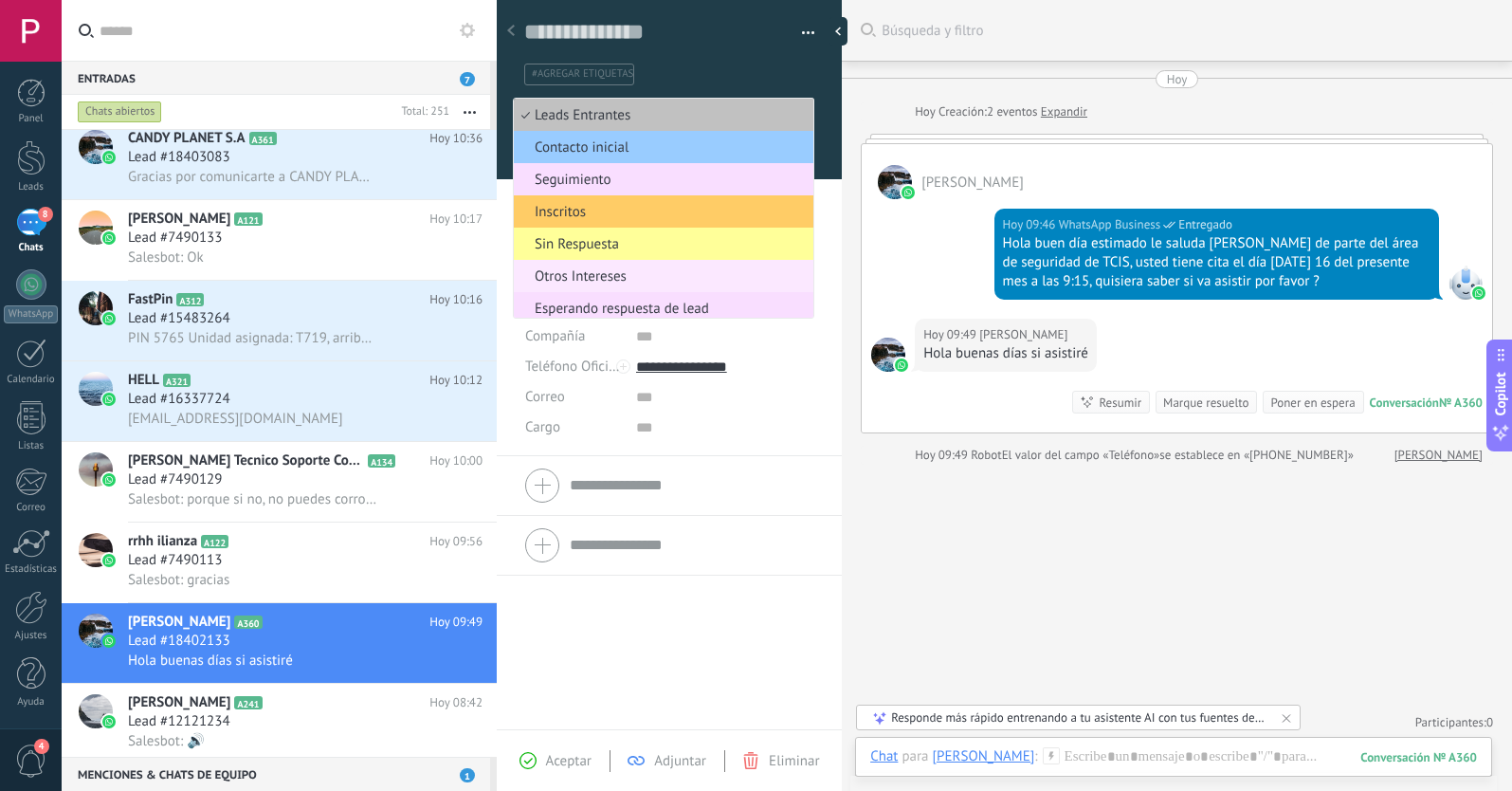
click at [637, 272] on span "Otros Intereses" at bounding box center [661, 277] width 294 height 18
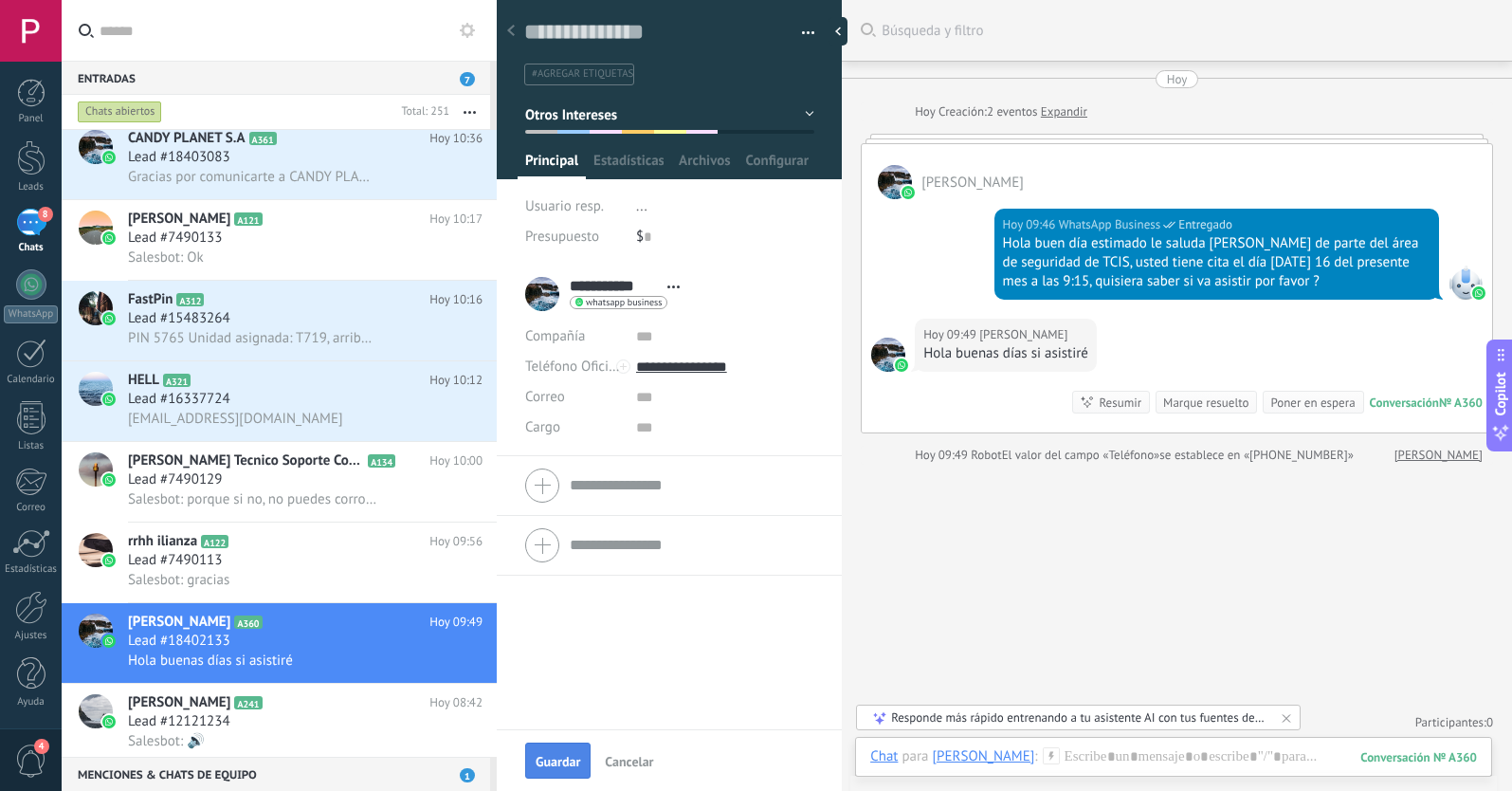
click at [548, 765] on span "Guardar" at bounding box center [558, 762] width 45 height 14
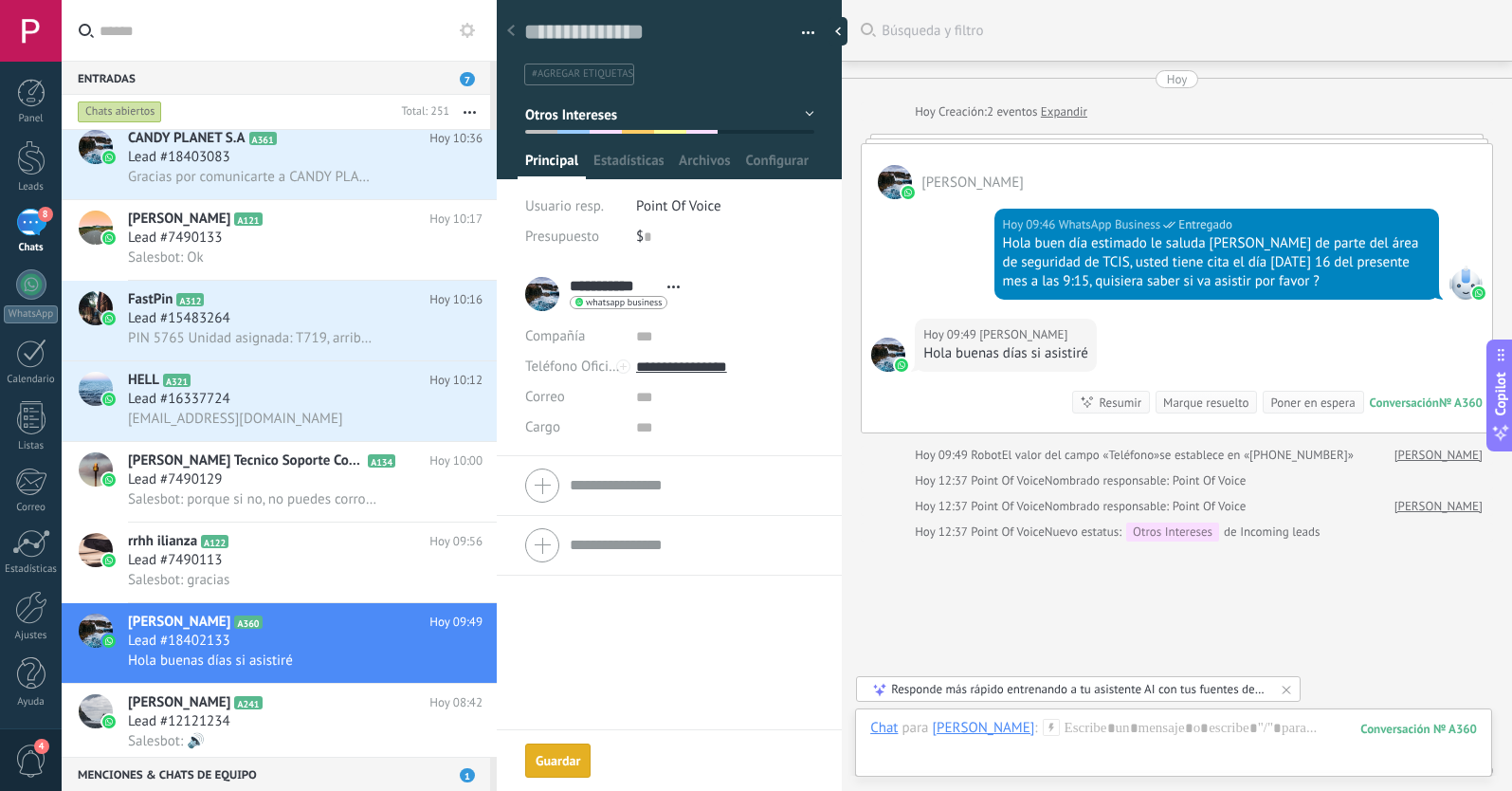
scroll to position [77, 0]
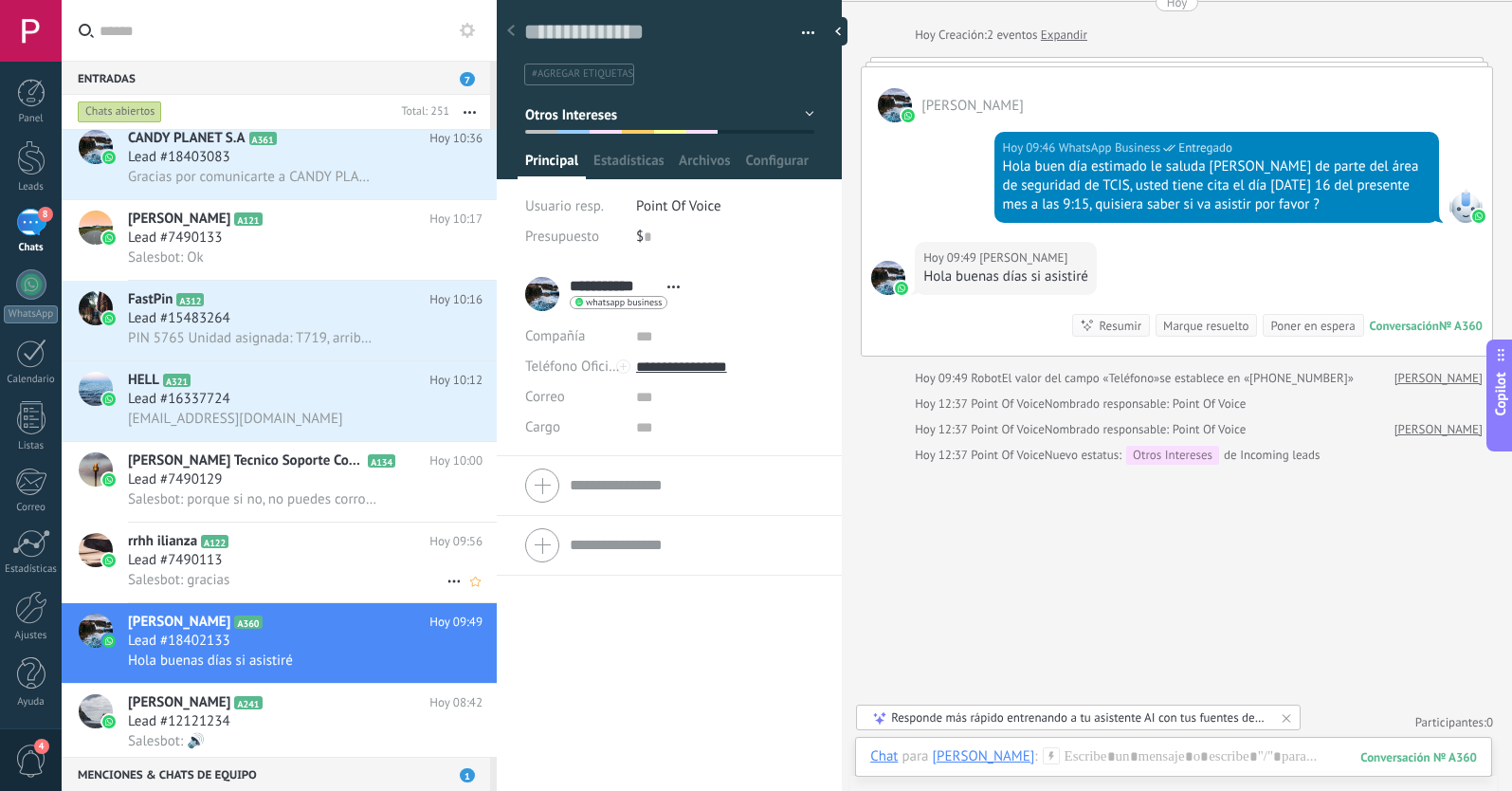
click at [294, 571] on div "Salesbot: gracias" at bounding box center [305, 580] width 355 height 20
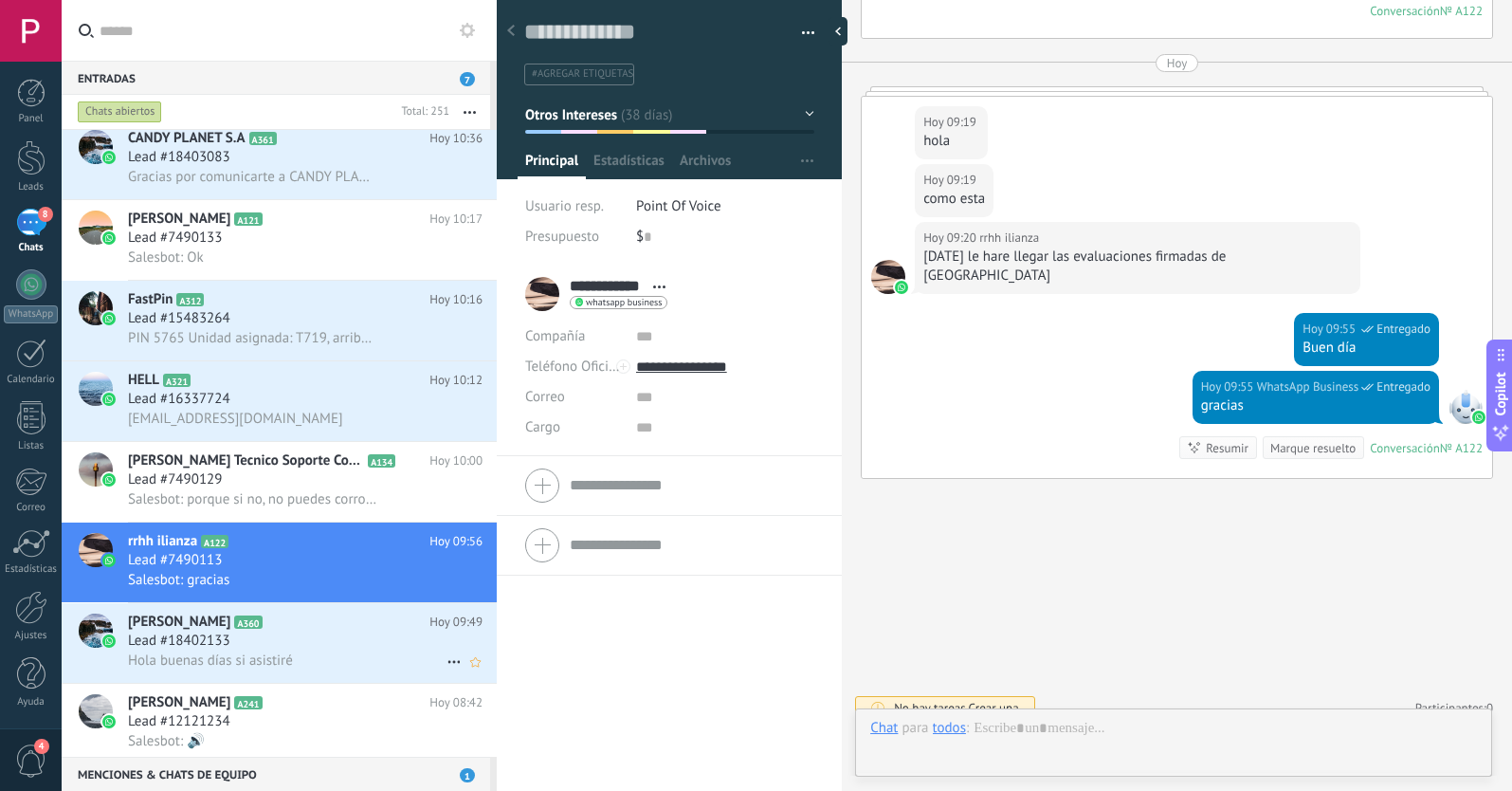
scroll to position [28, 0]
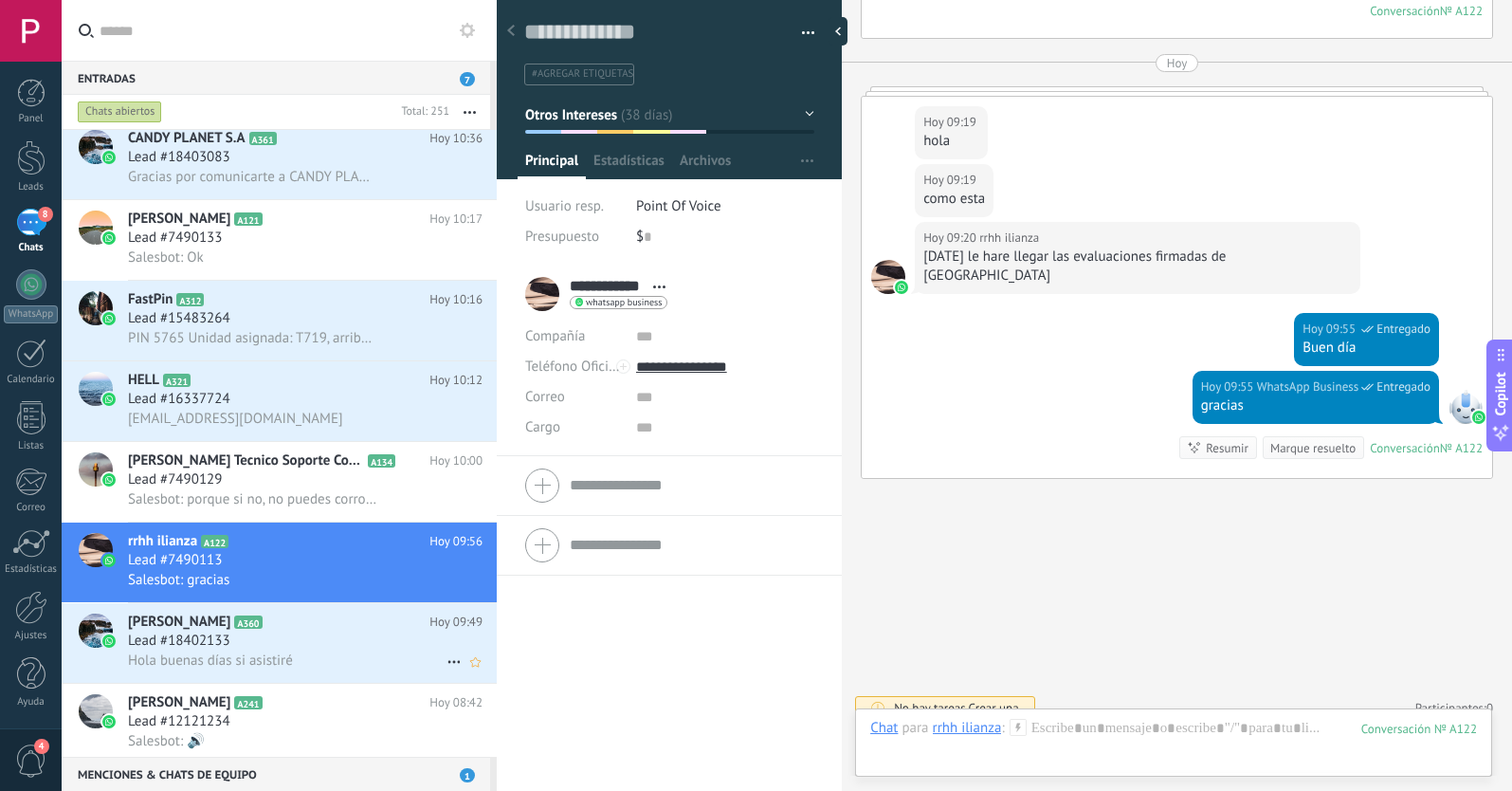
click at [446, 665] on icon at bounding box center [454, 661] width 22 height 22
click at [466, 669] on span at bounding box center [460, 672] width 16 height 14
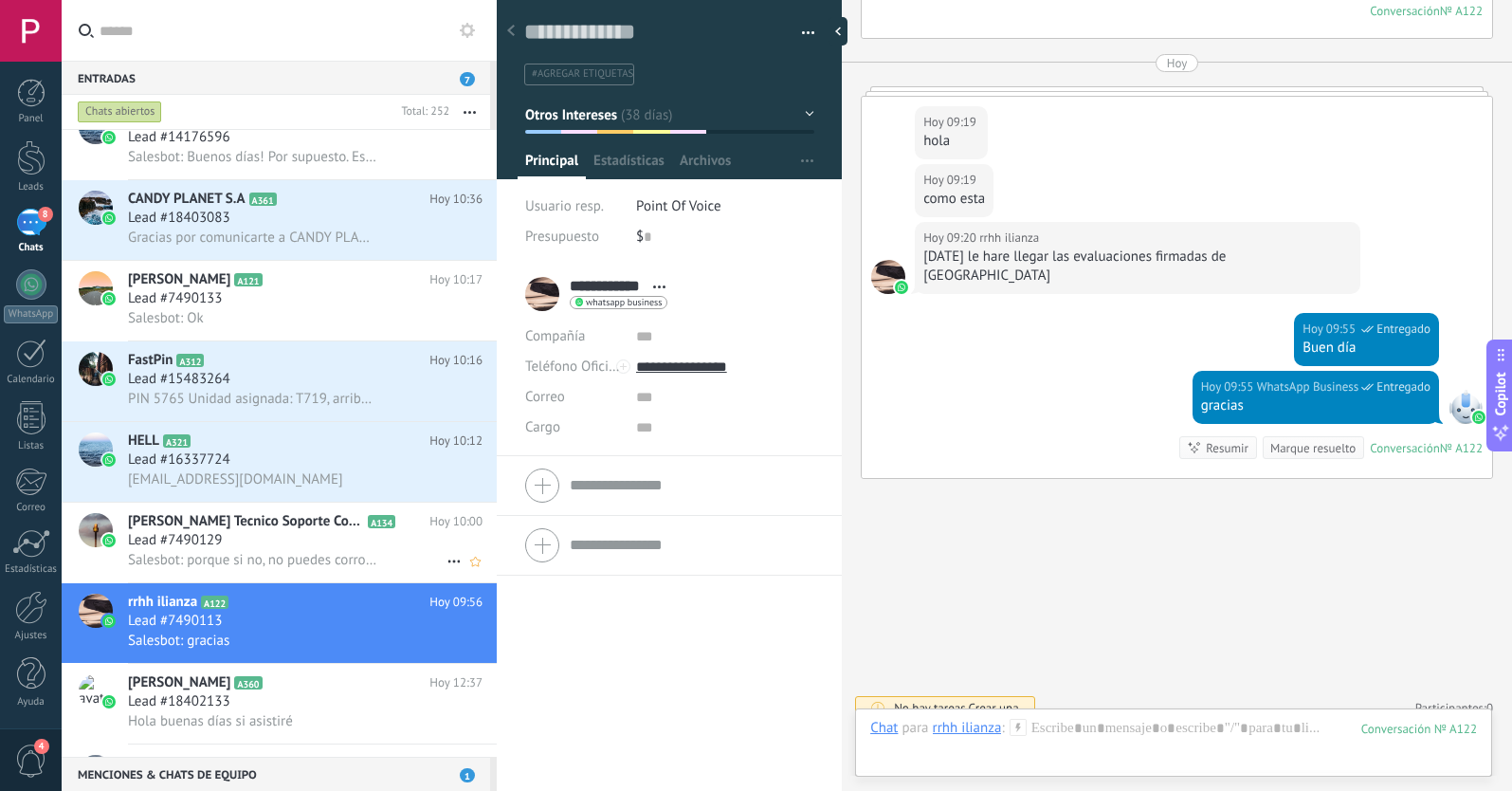
click at [358, 544] on div "Lead #7490129" at bounding box center [305, 540] width 355 height 19
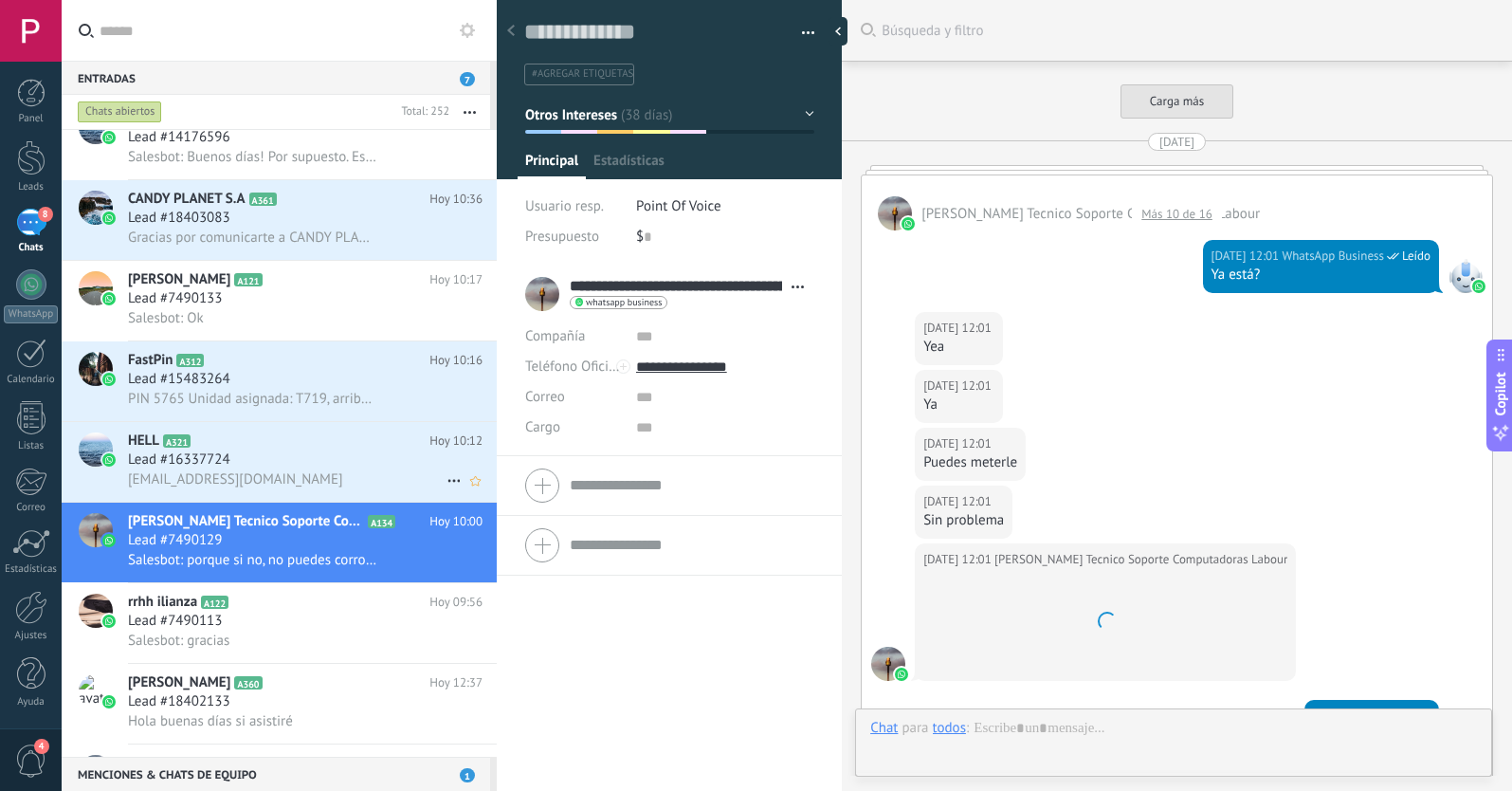
scroll to position [28, 0]
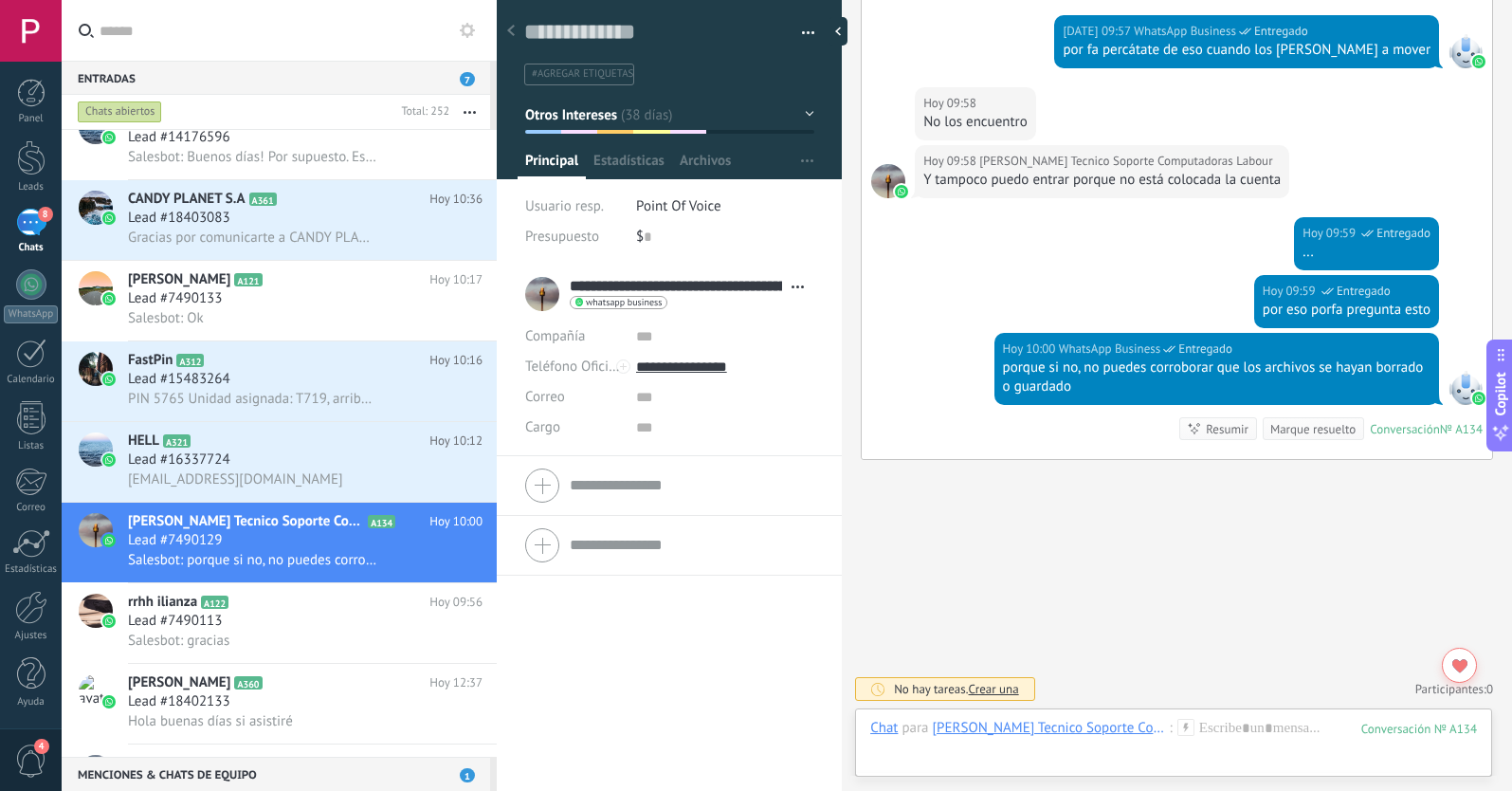
click at [970, 282] on div "Hoy 09:59 WhatsApp Business Entregado por eso porfa pregunta esto" at bounding box center [1177, 303] width 630 height 58
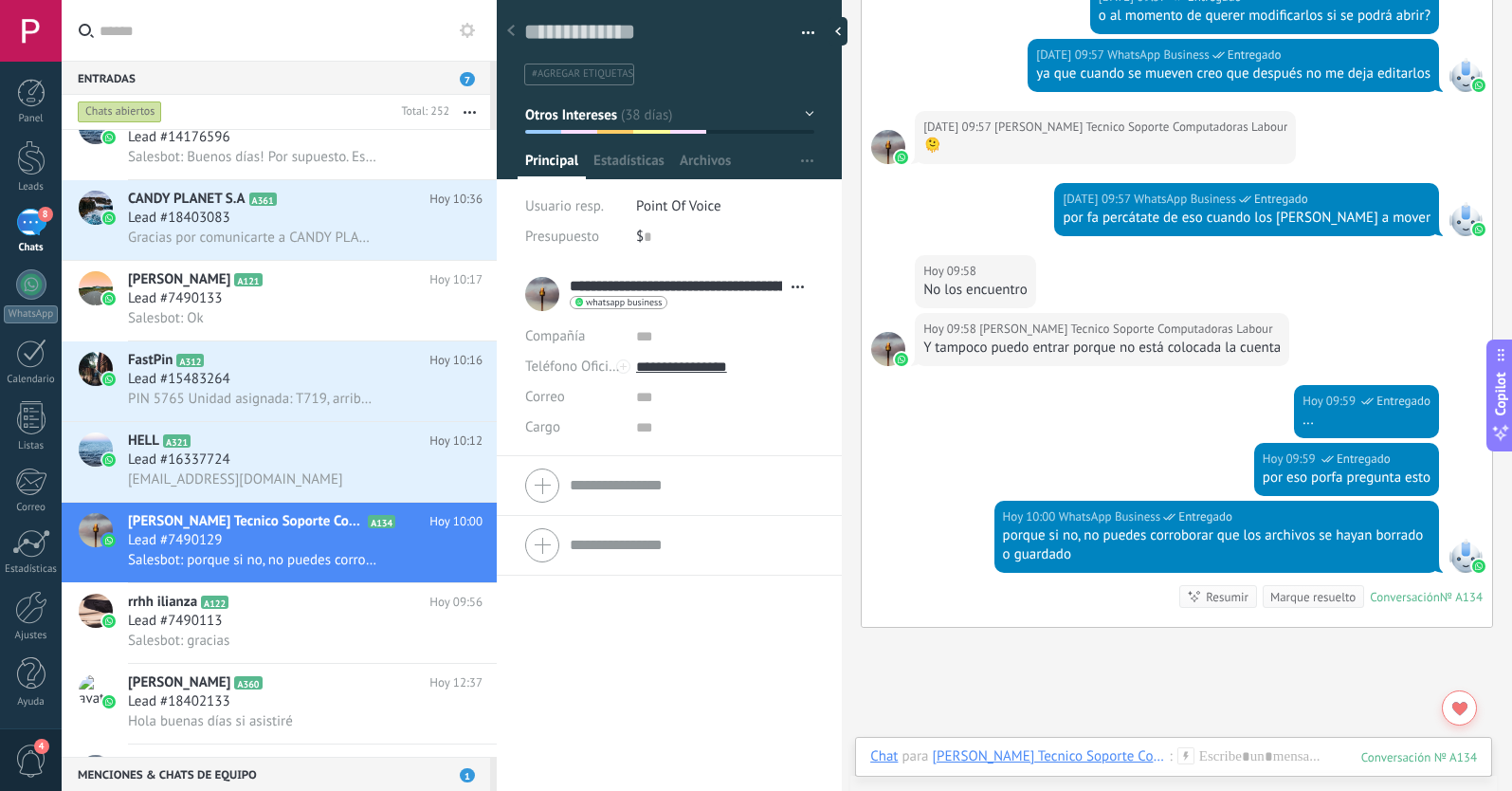
scroll to position [1255, 0]
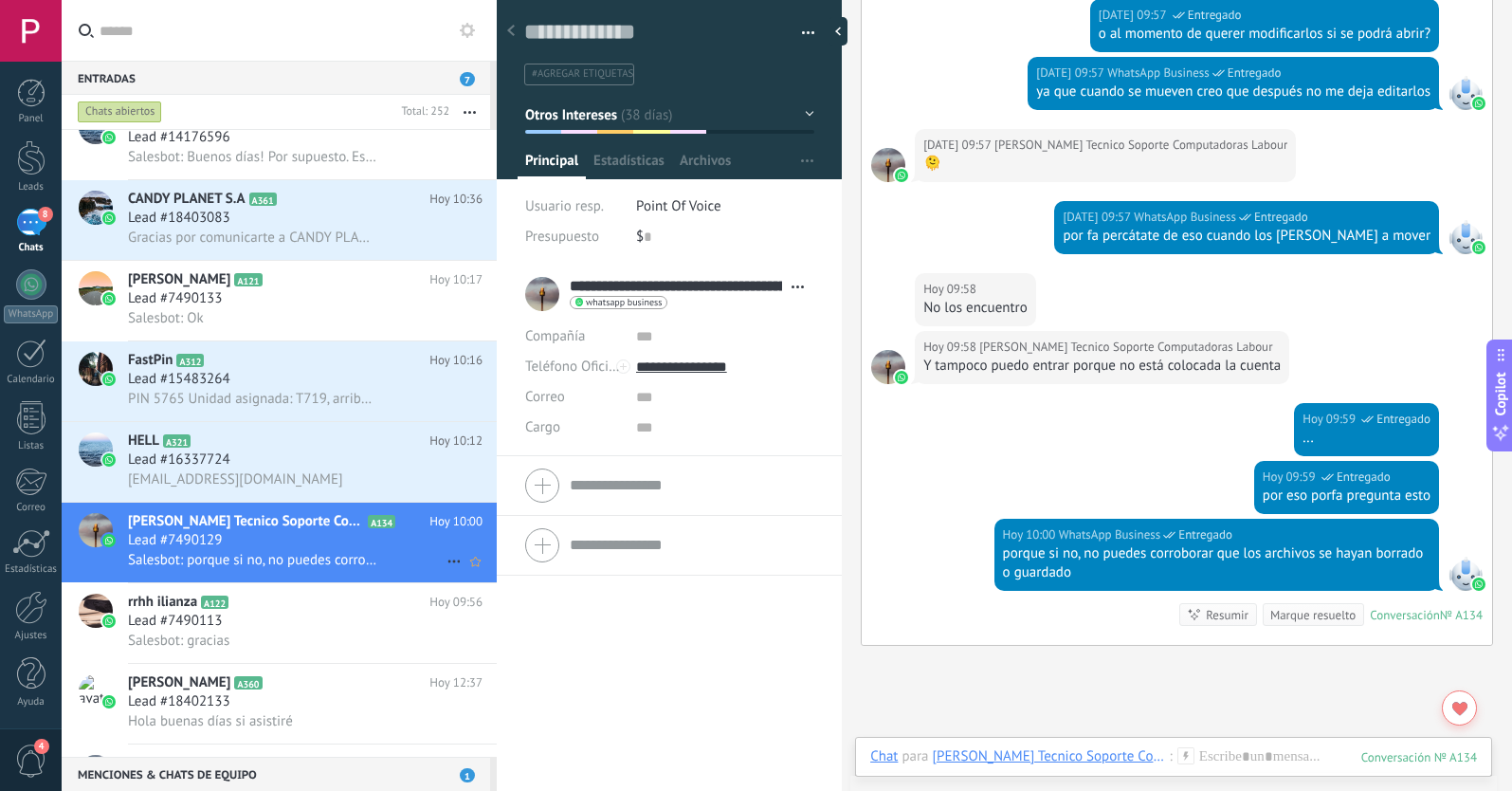
click at [448, 561] on use at bounding box center [454, 561] width 13 height 3
click at [358, 454] on div at bounding box center [756, 395] width 1512 height 791
click at [359, 461] on div "Lead #16337724" at bounding box center [305, 460] width 355 height 19
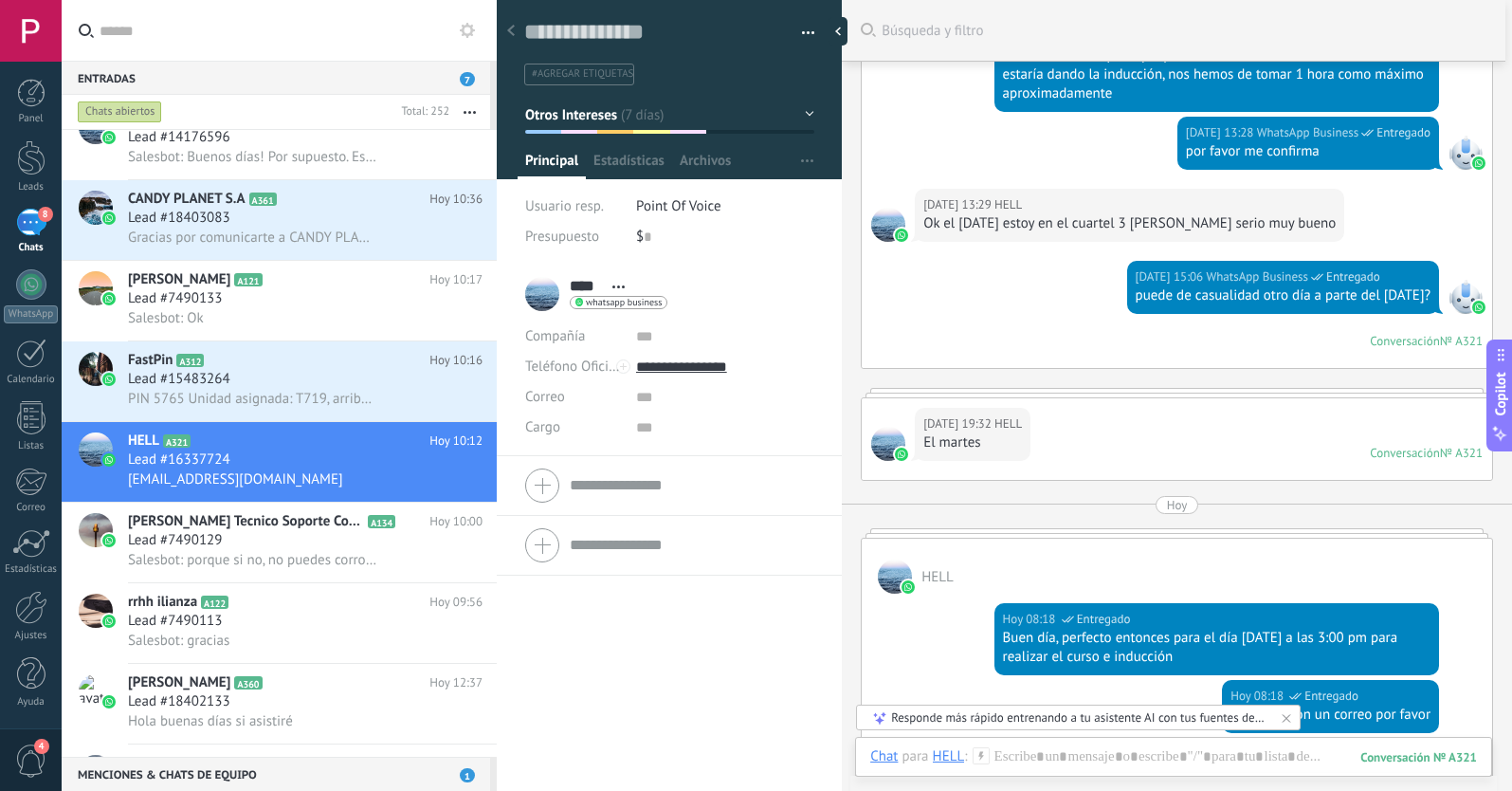
scroll to position [1420, 0]
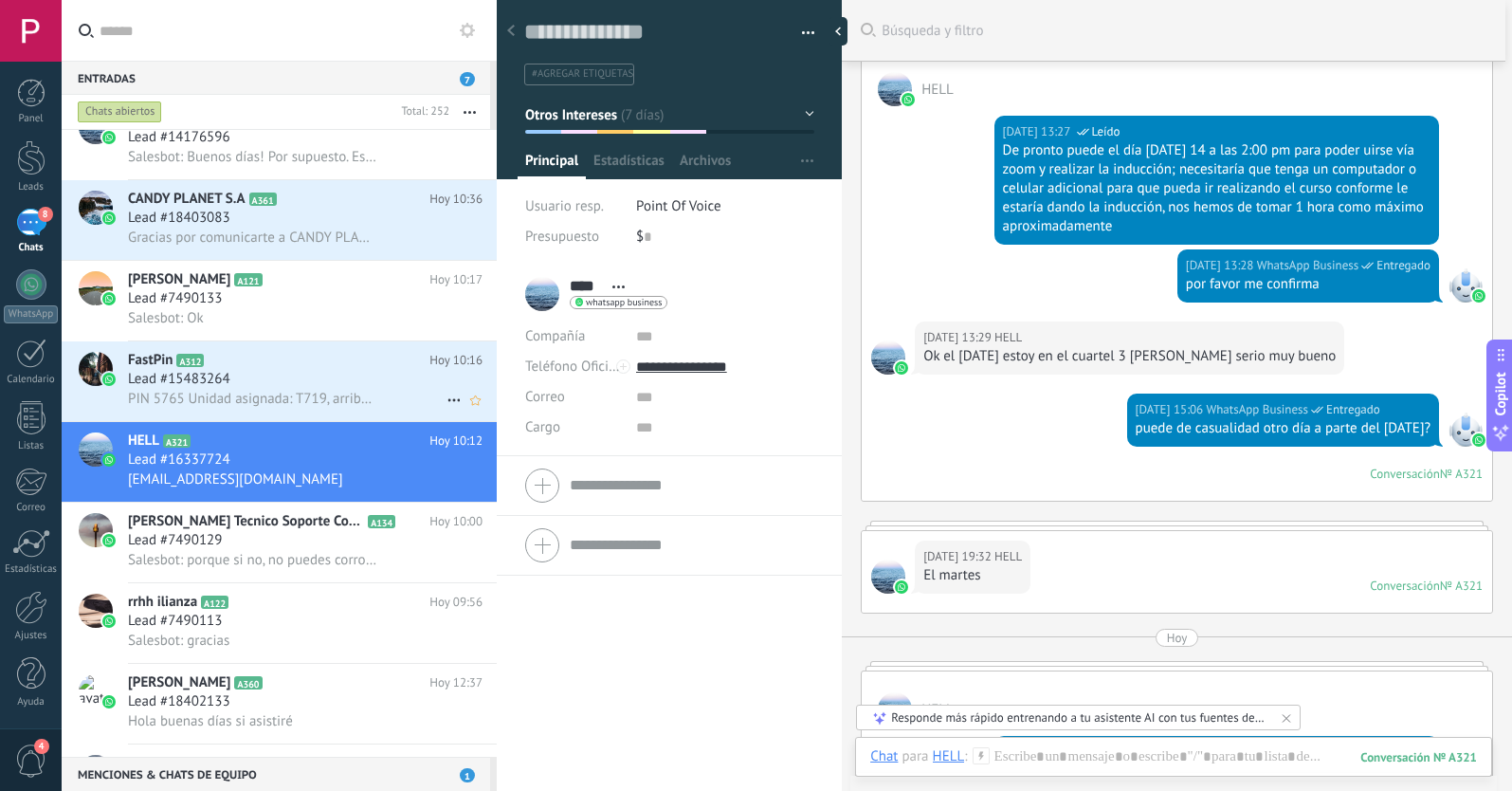
click at [323, 387] on div "Lead #15483264" at bounding box center [305, 378] width 355 height 19
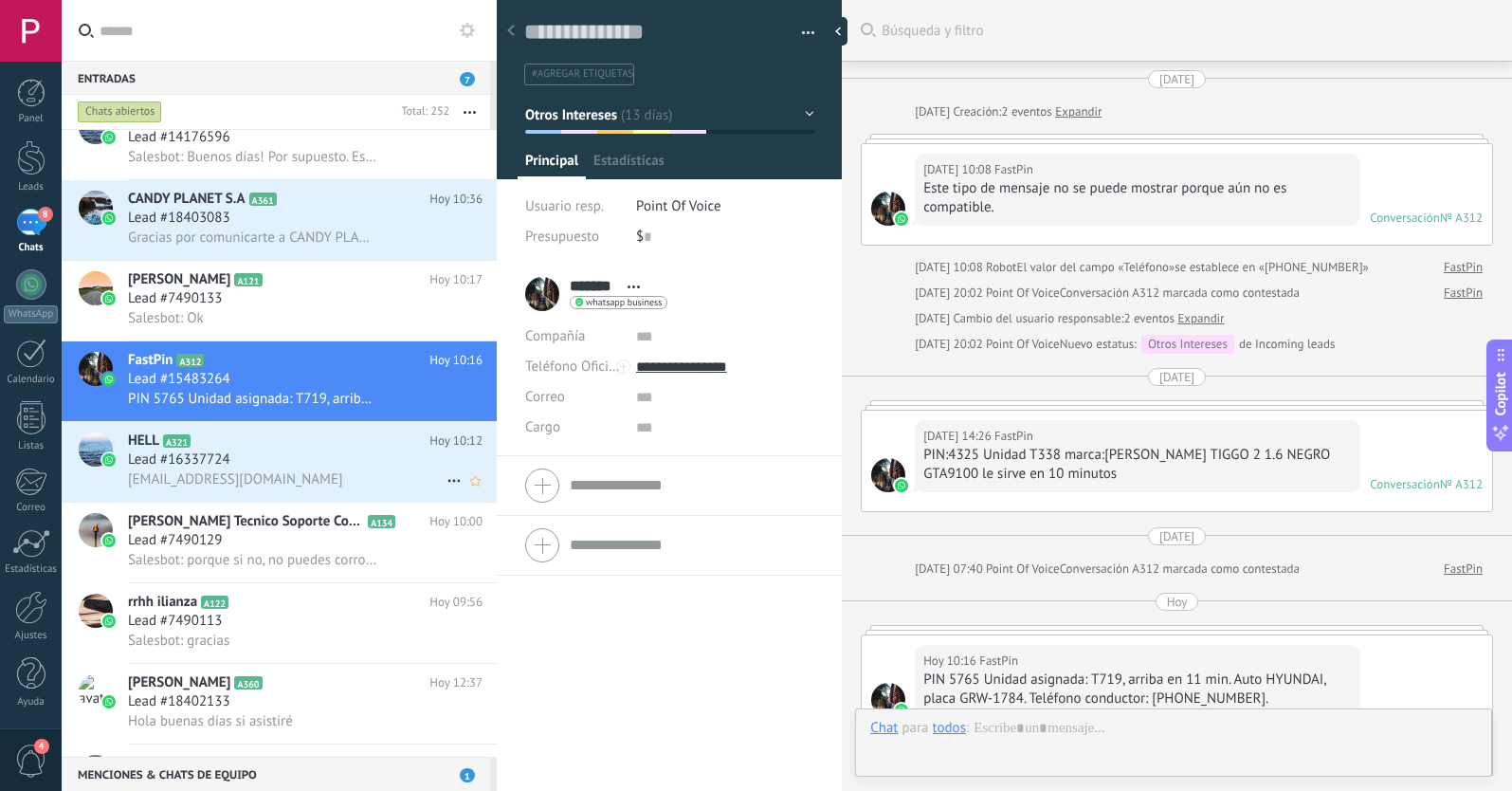
scroll to position [28, 0]
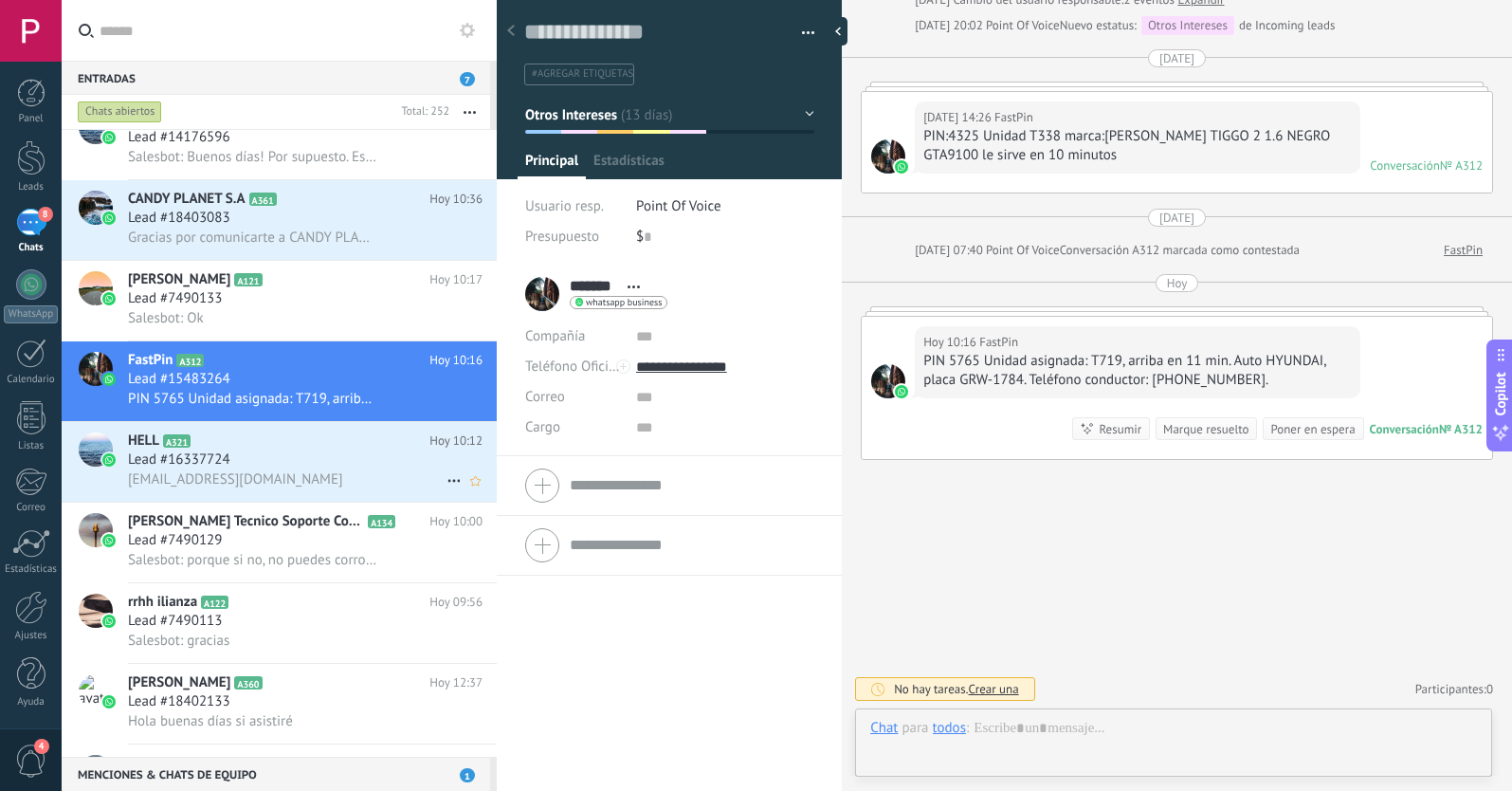
click at [445, 481] on icon at bounding box center [454, 480] width 22 height 22
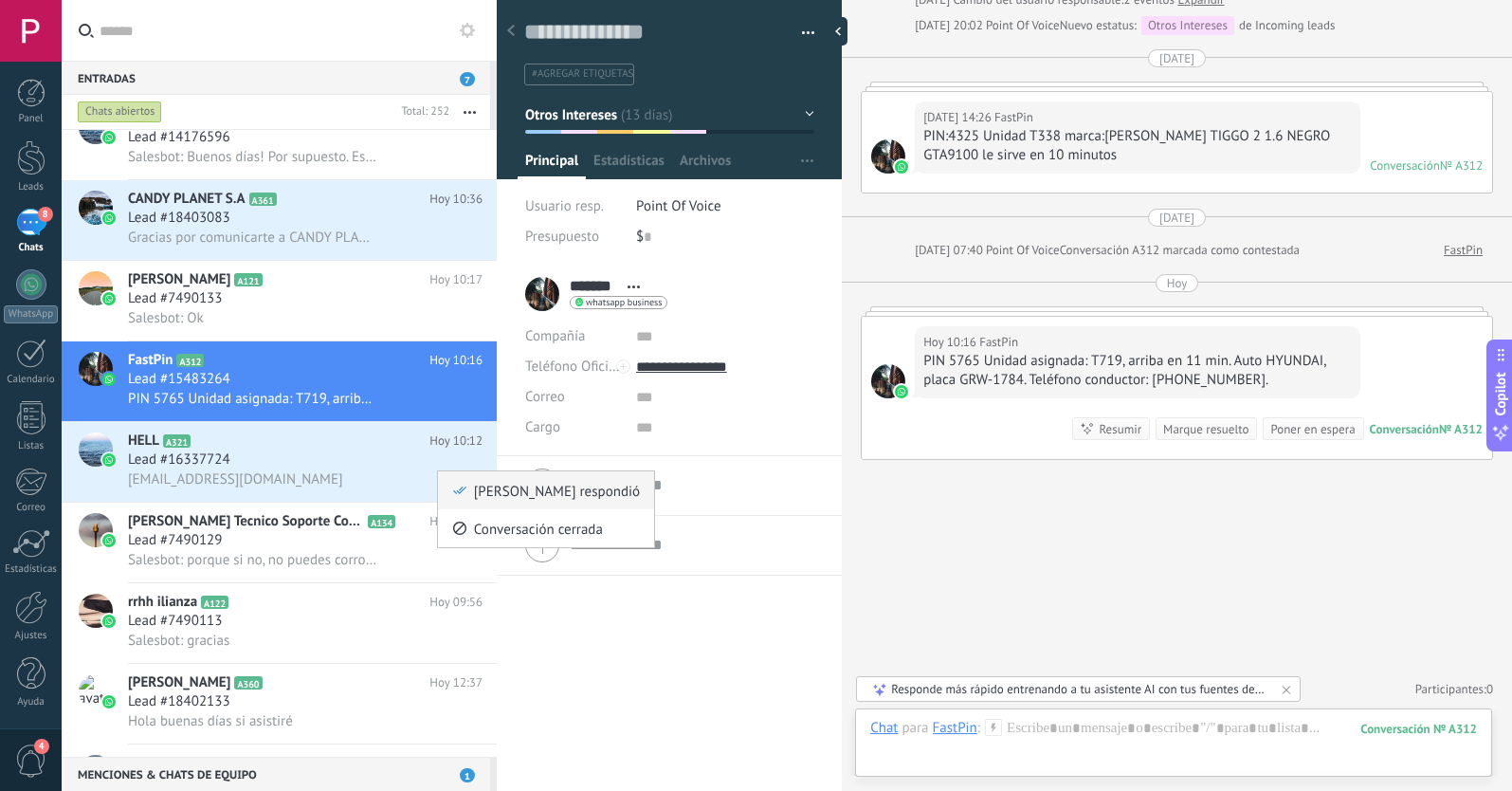
click at [457, 494] on icon at bounding box center [460, 491] width 14 height 14
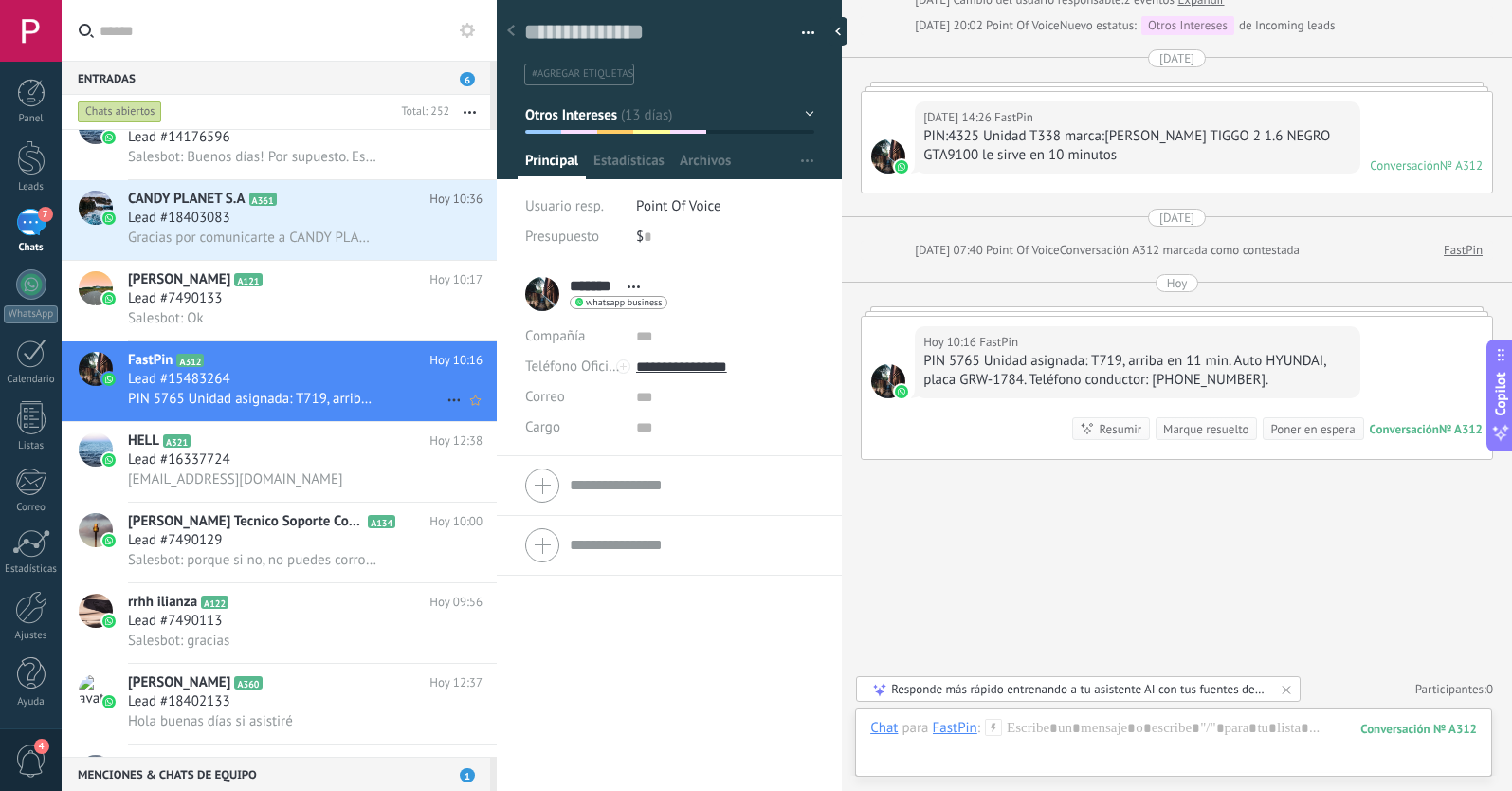
click at [446, 399] on icon at bounding box center [454, 400] width 22 height 22
click at [456, 417] on div "[PERSON_NAME] respondió" at bounding box center [546, 410] width 188 height 38
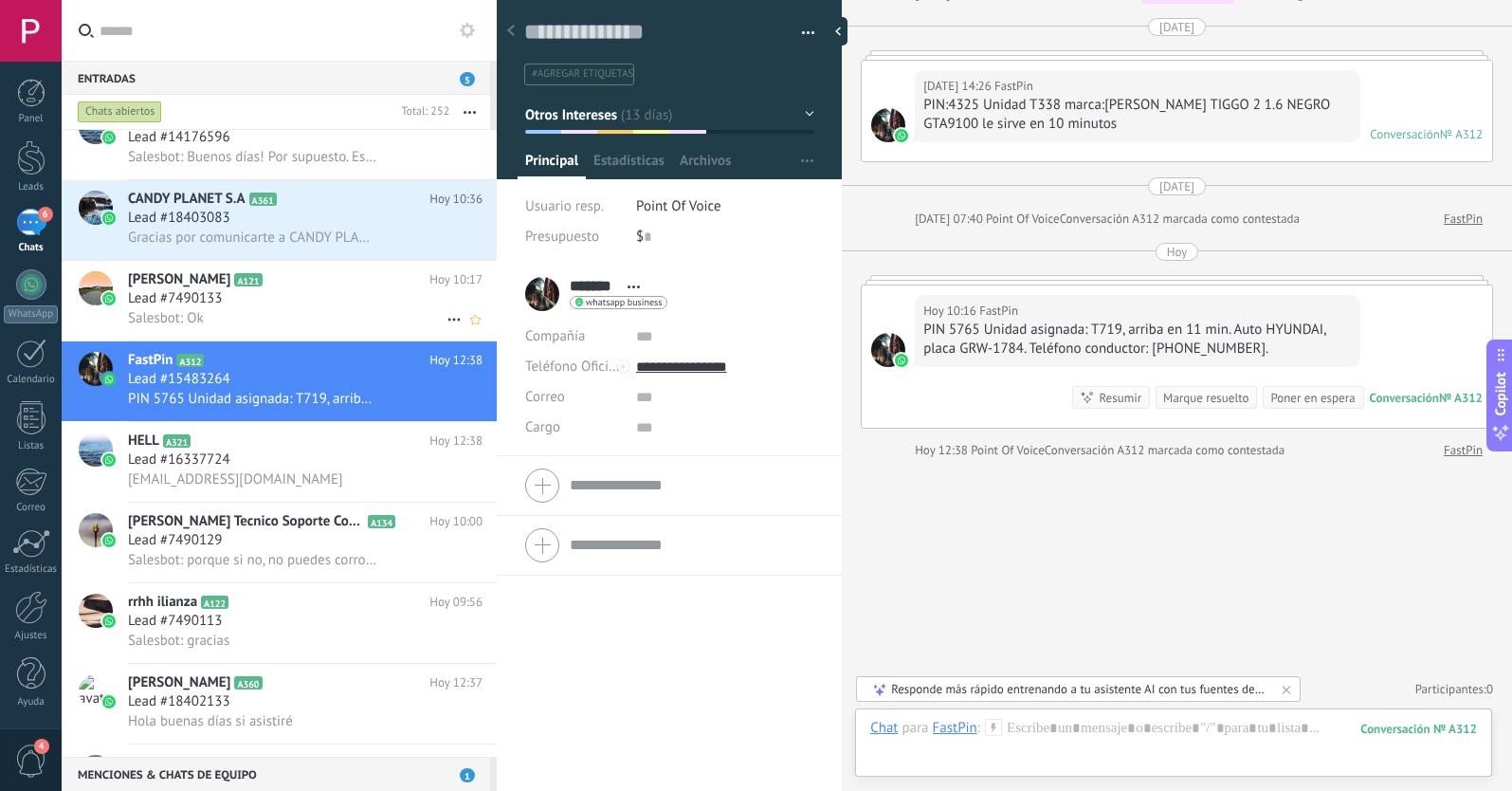
click at [327, 291] on div "Lead #7490133" at bounding box center [305, 298] width 355 height 19
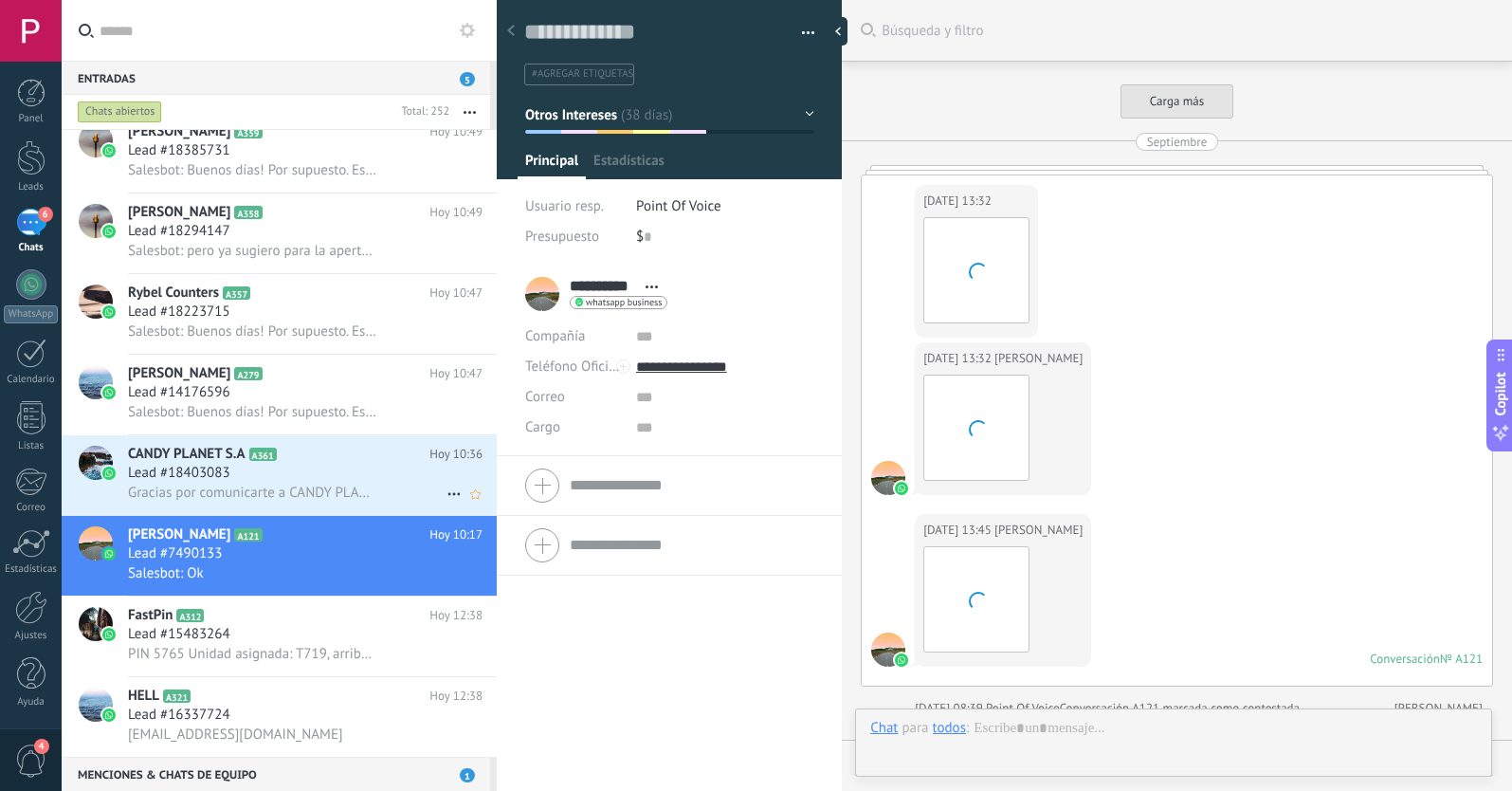
scroll to position [28, 0]
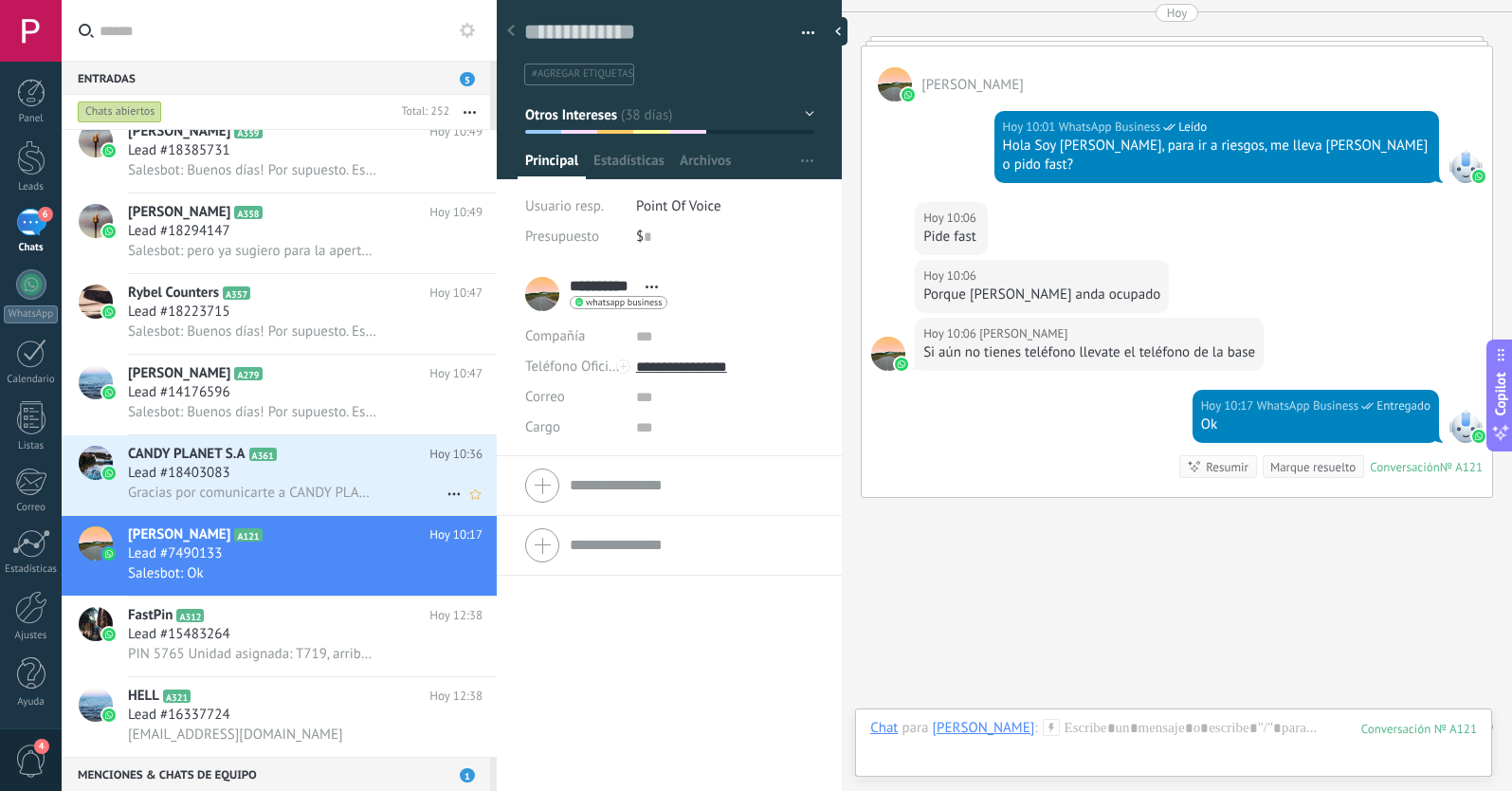
click at [340, 485] on span "Gracias por comunicarte a CANDY PLANET. 🍬Bienvenid@ ¿Cómo podemos ayudarte? 🤔 C…" at bounding box center [253, 493] width 250 height 18
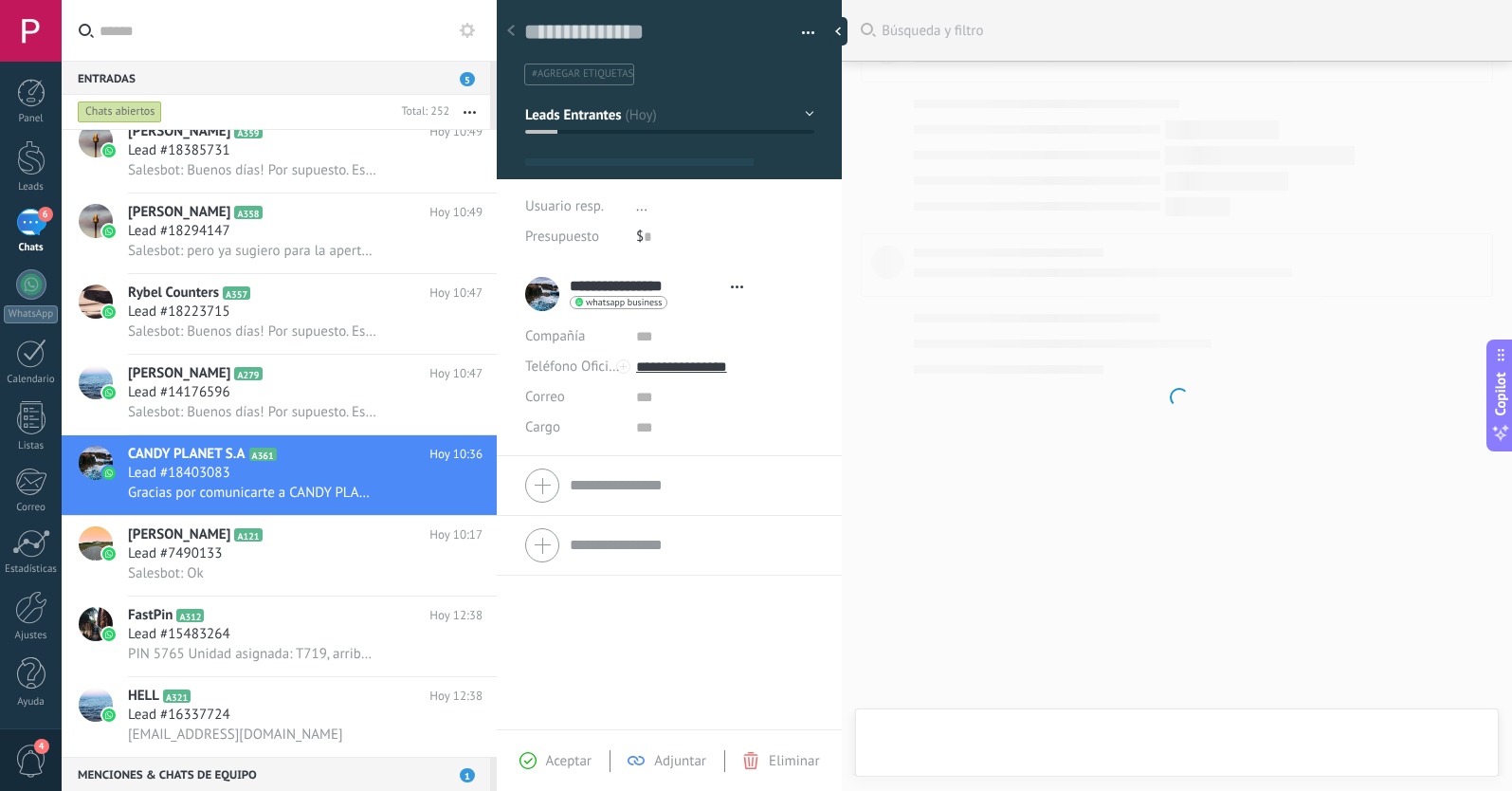
scroll to position [28, 0]
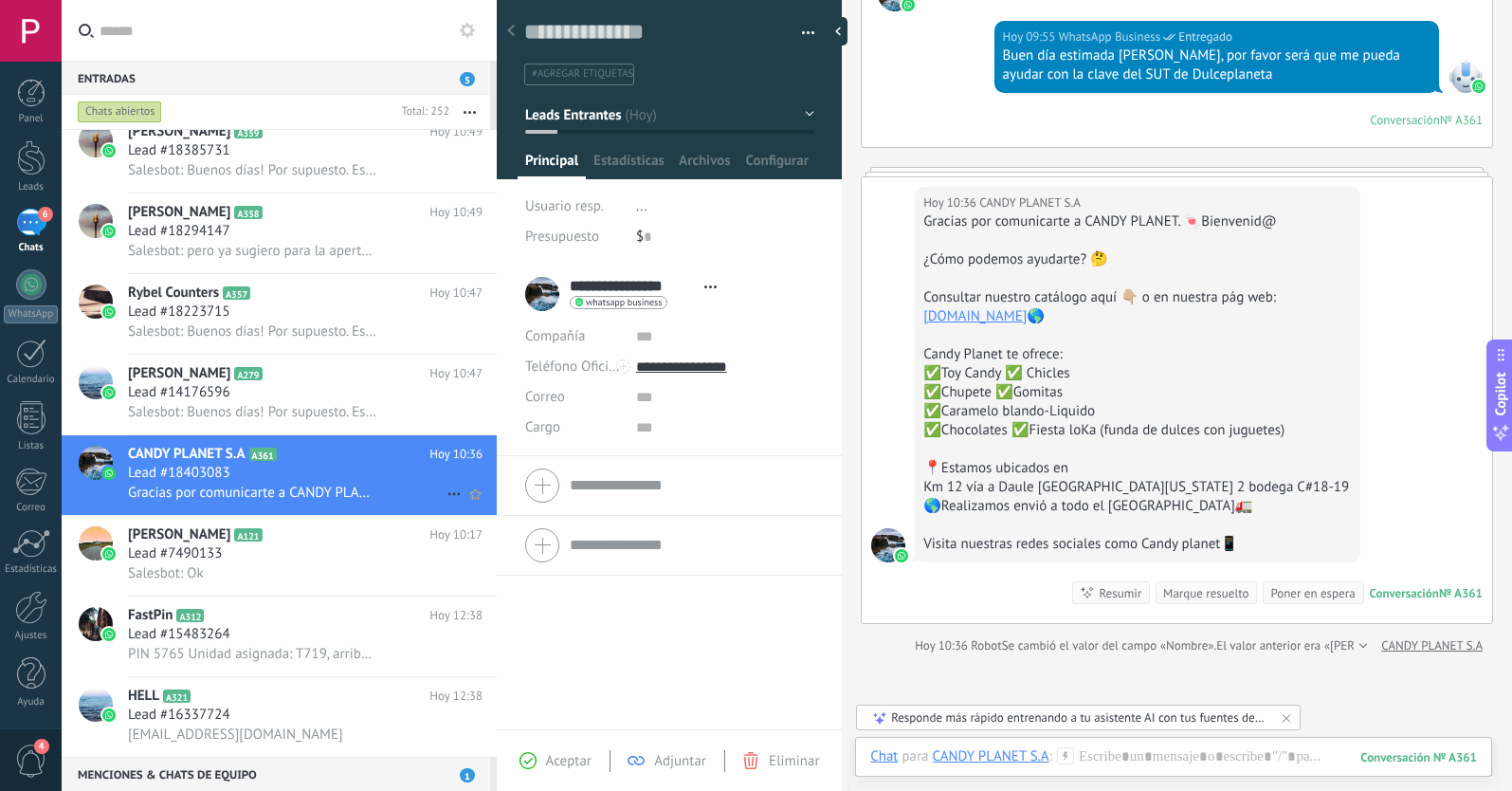
click at [443, 492] on icon at bounding box center [454, 494] width 22 height 22
click at [462, 504] on use at bounding box center [460, 504] width 14 height 8
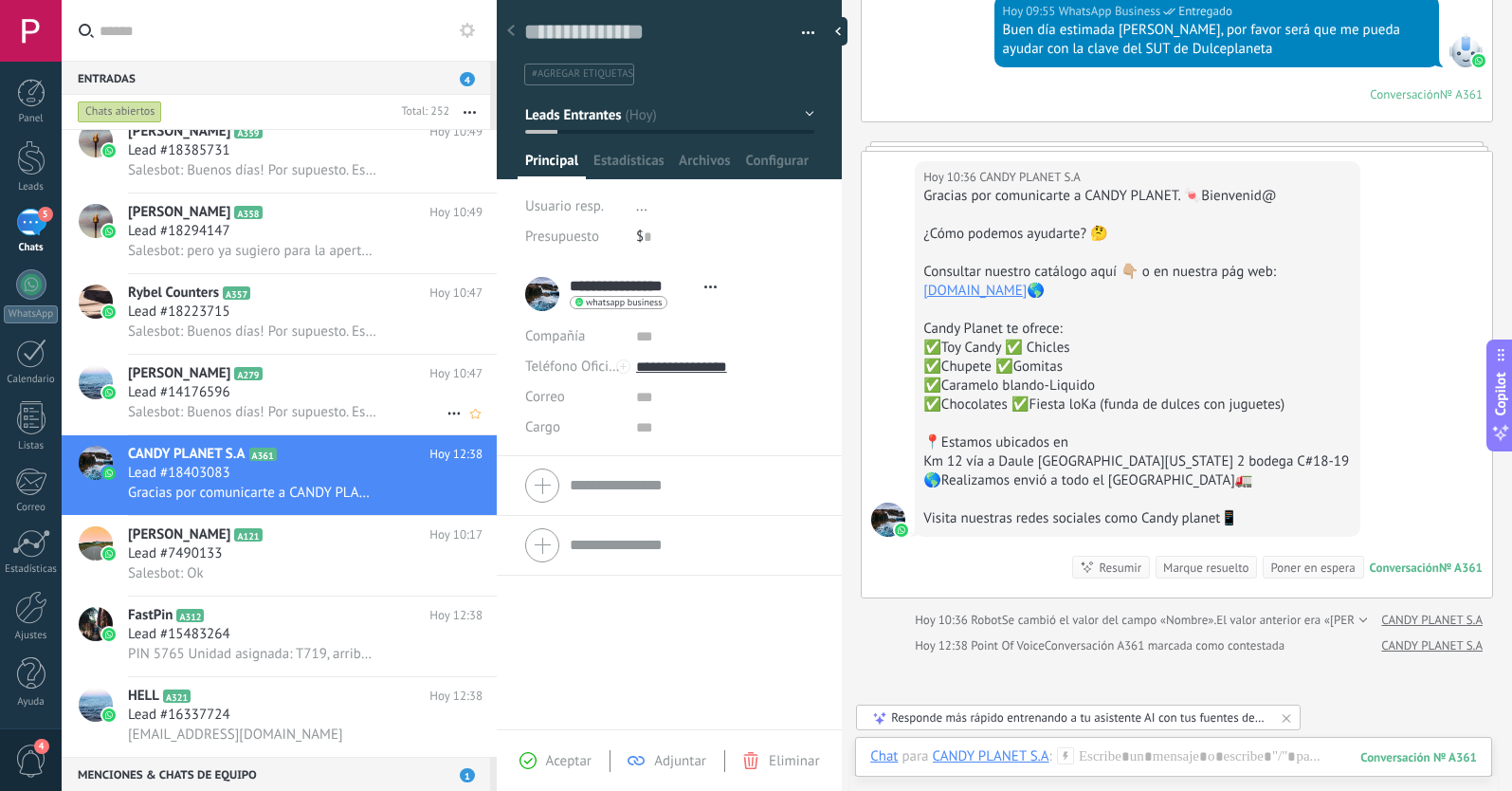
click at [310, 395] on div "Lead #14176596" at bounding box center [305, 392] width 355 height 19
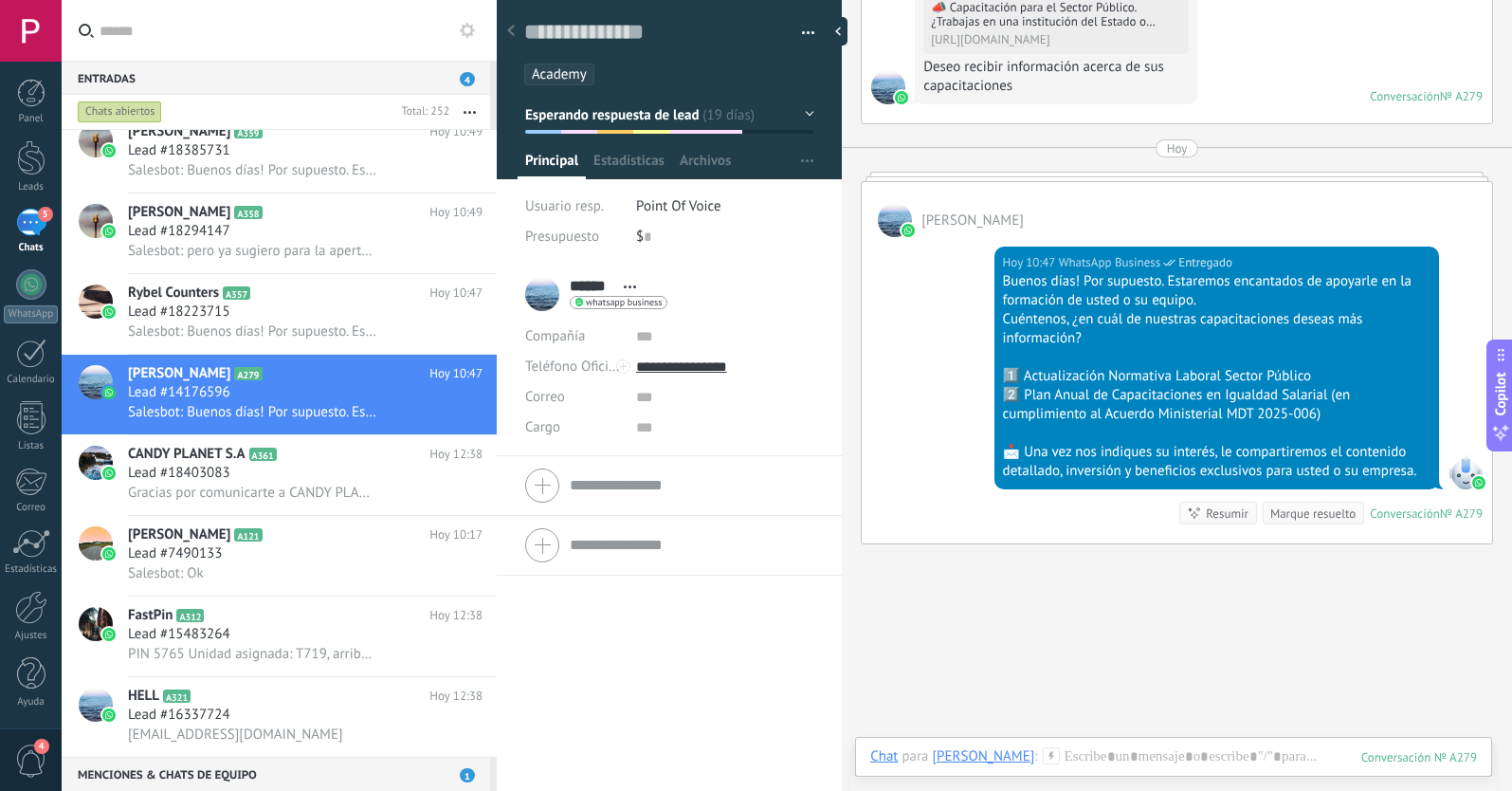
scroll to position [3487, 0]
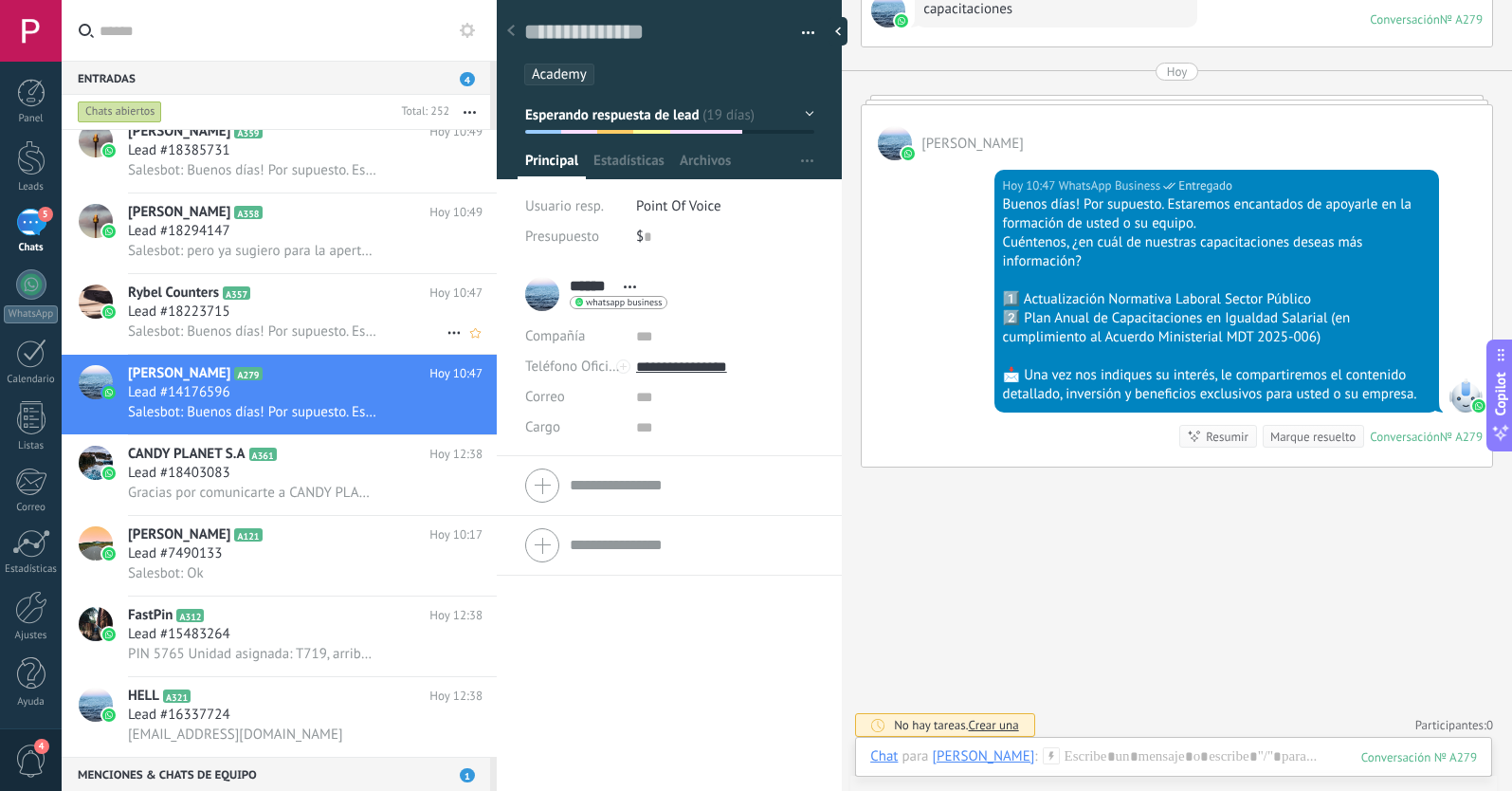
click at [297, 321] on div "Lead #18223715" at bounding box center [305, 311] width 355 height 19
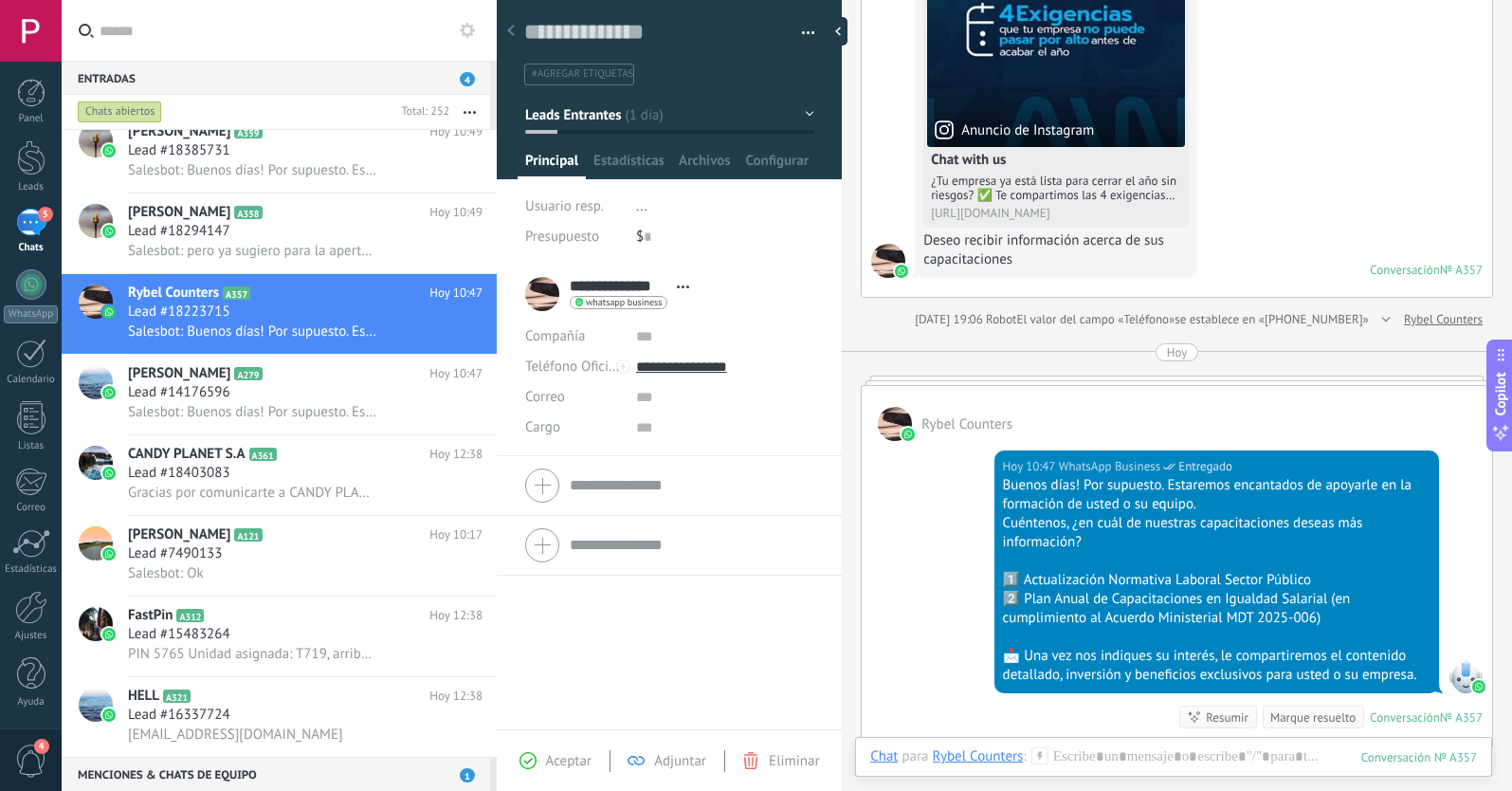
scroll to position [244, 0]
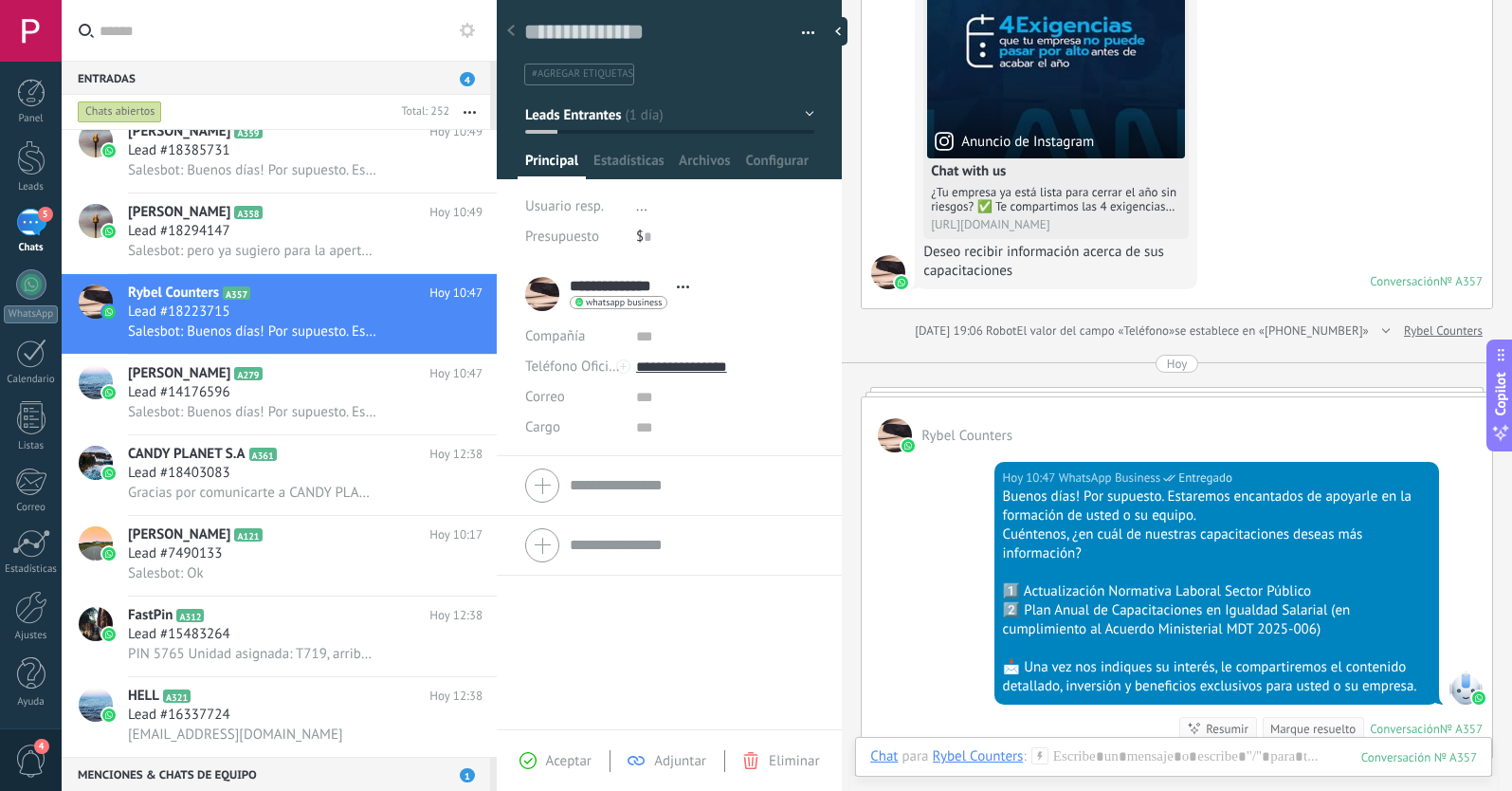
click at [609, 79] on span "#agregar etiquetas" at bounding box center [583, 74] width 102 height 14
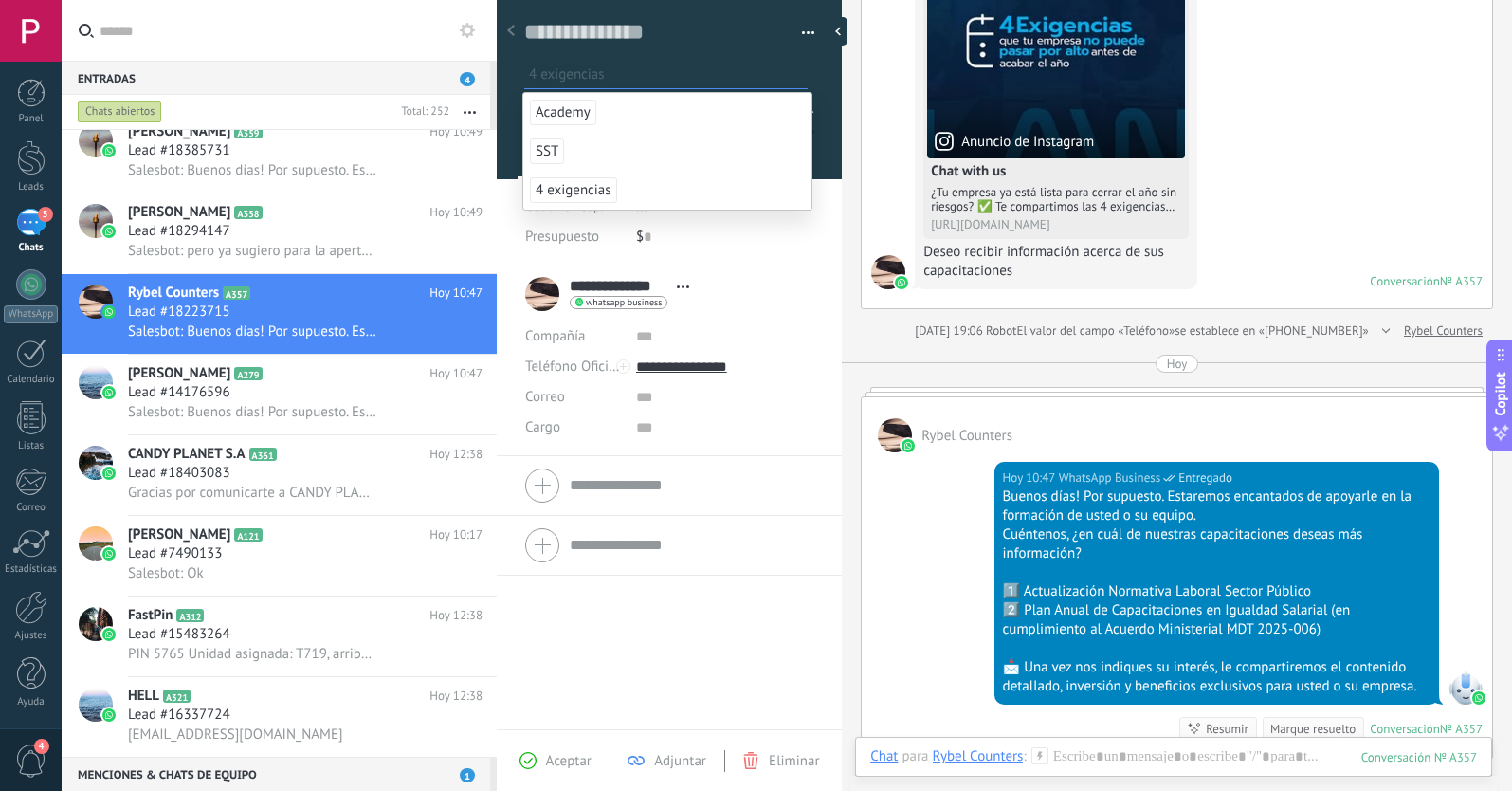
click at [570, 189] on span "4 exigencias" at bounding box center [573, 190] width 87 height 25
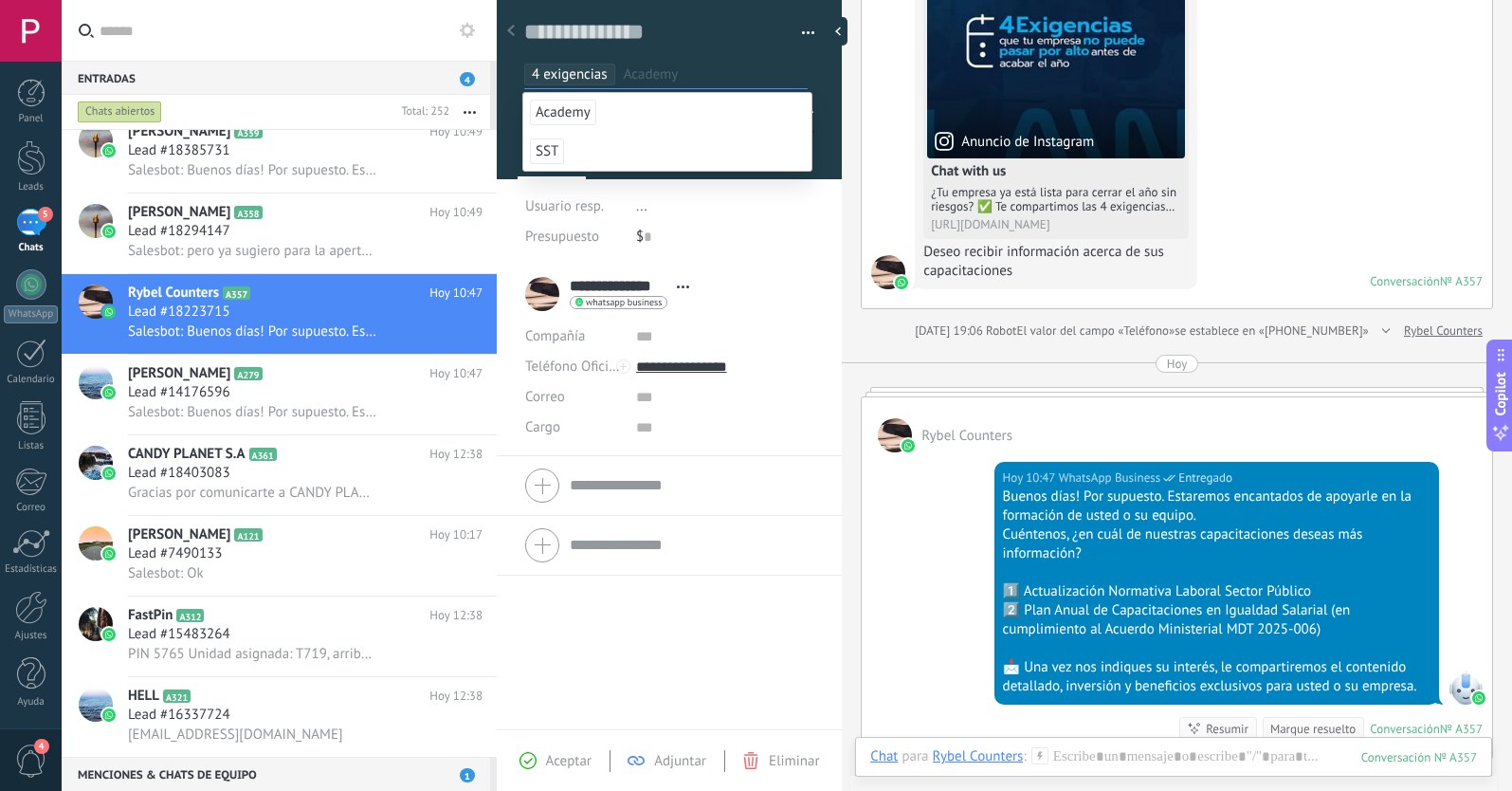
click at [573, 765] on span "Aceptar" at bounding box center [569, 761] width 46 height 18
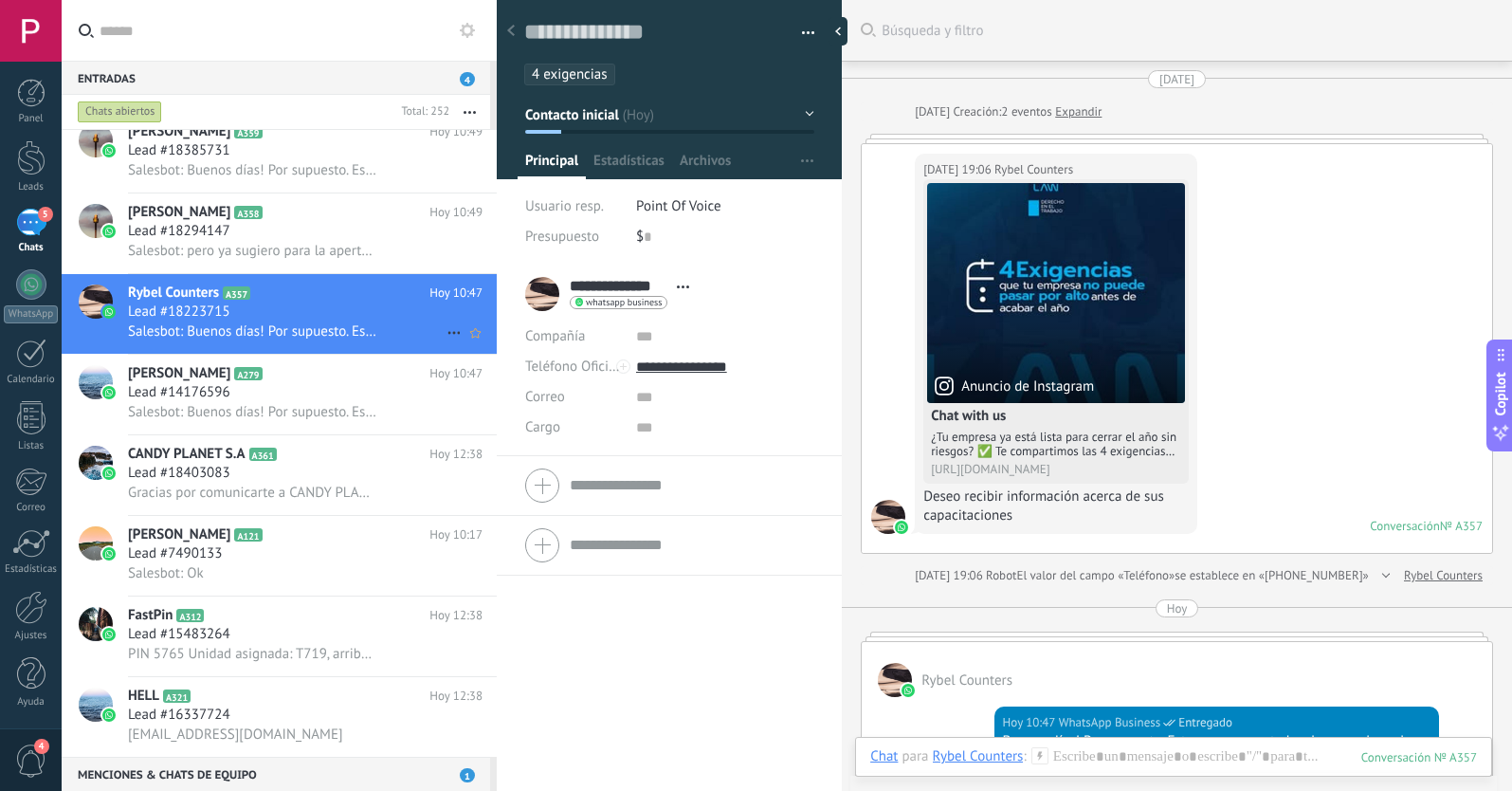
scroll to position [422, 0]
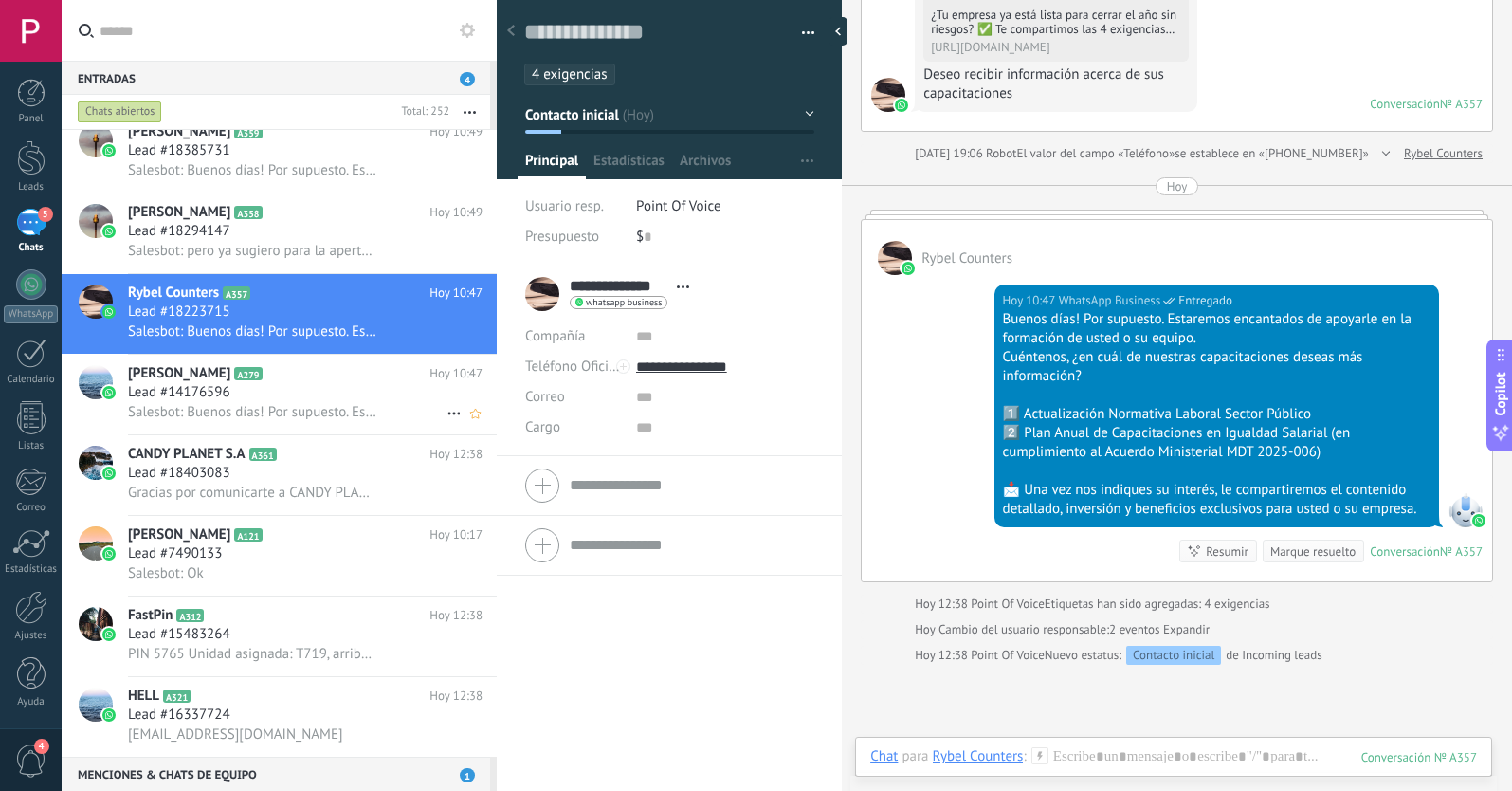
click at [302, 392] on div "Lead #14176596" at bounding box center [305, 392] width 355 height 19
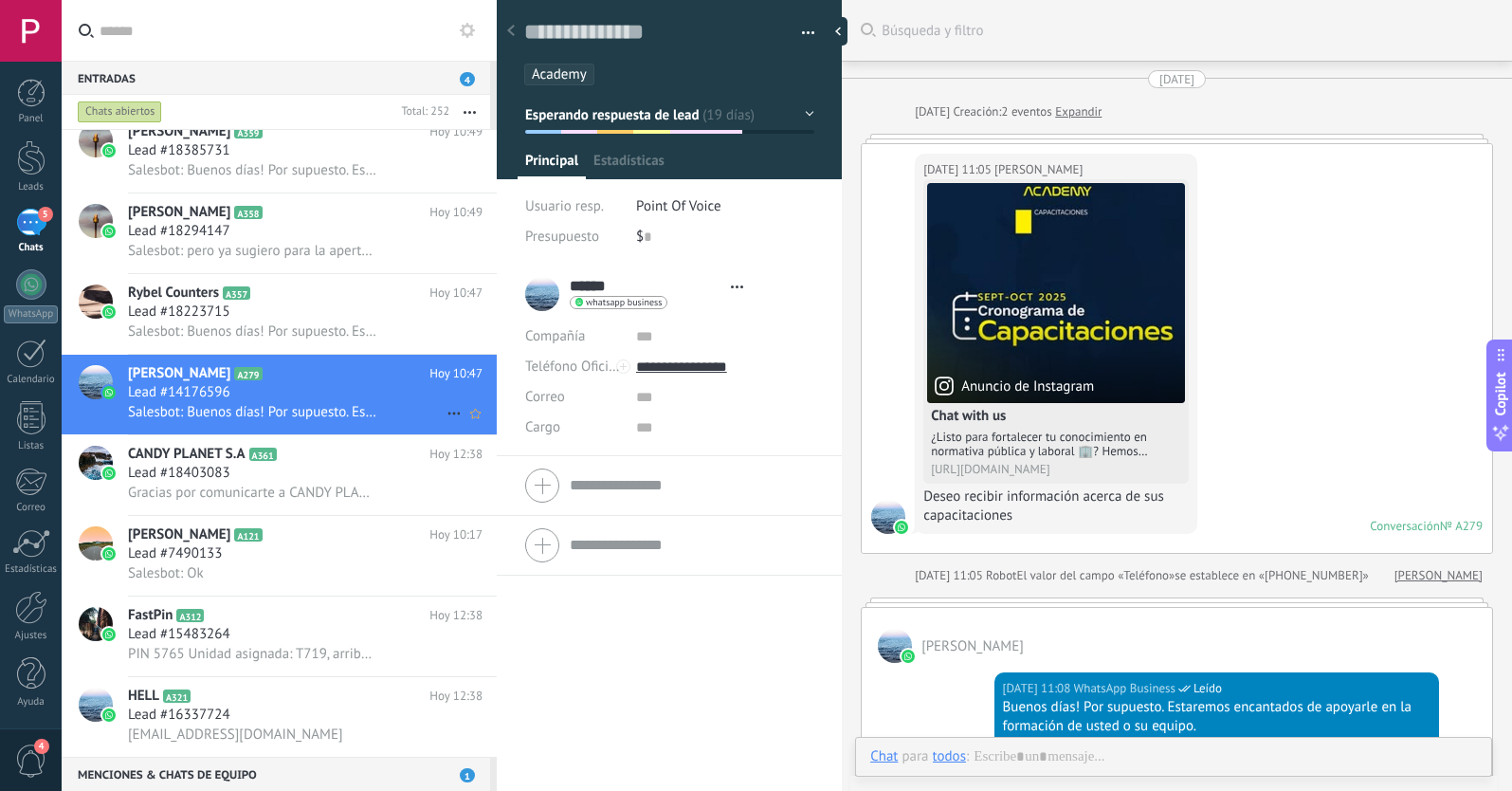
scroll to position [28, 0]
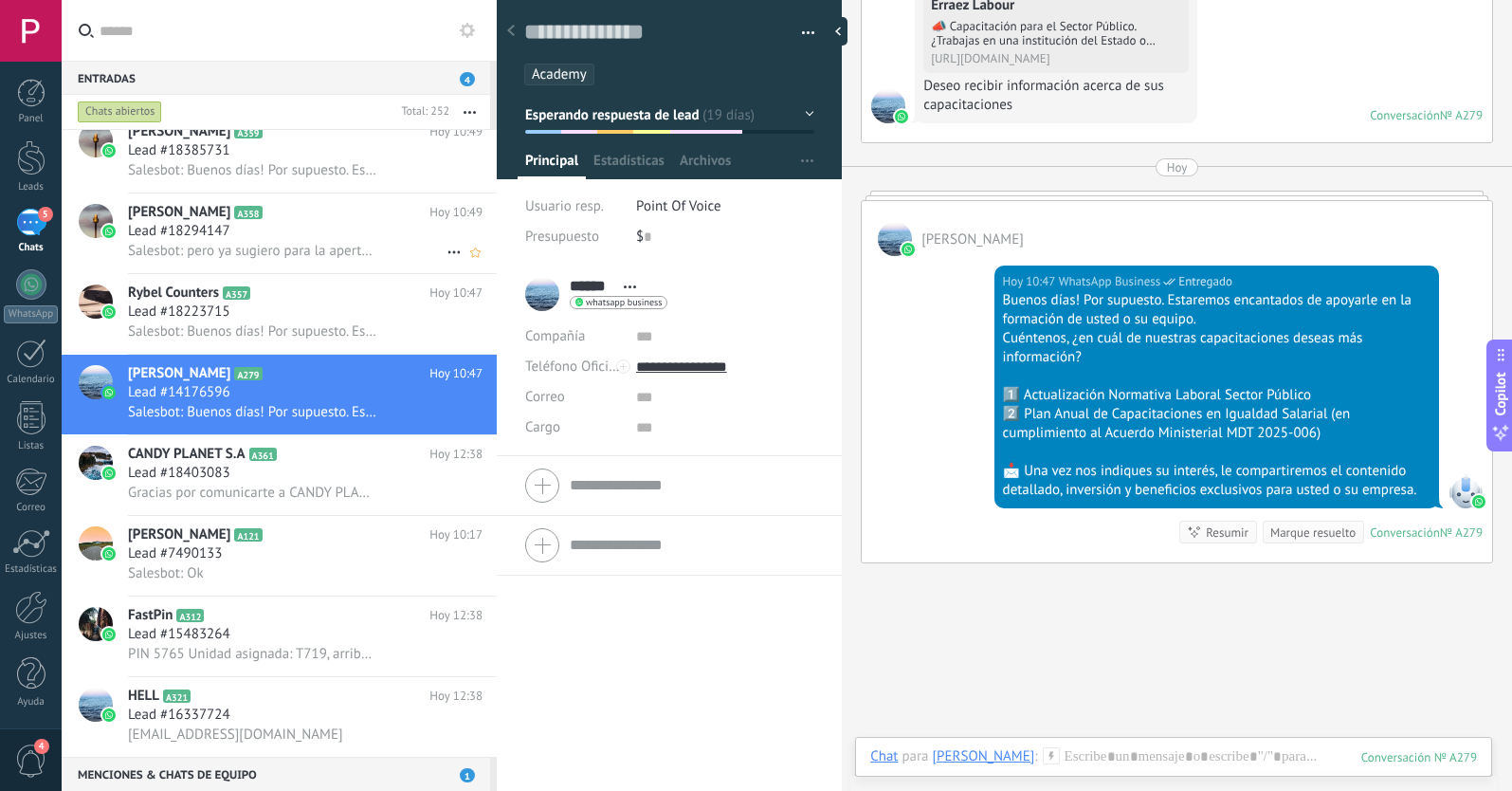
click at [261, 208] on h2 "Luis C A358" at bounding box center [279, 212] width 301 height 19
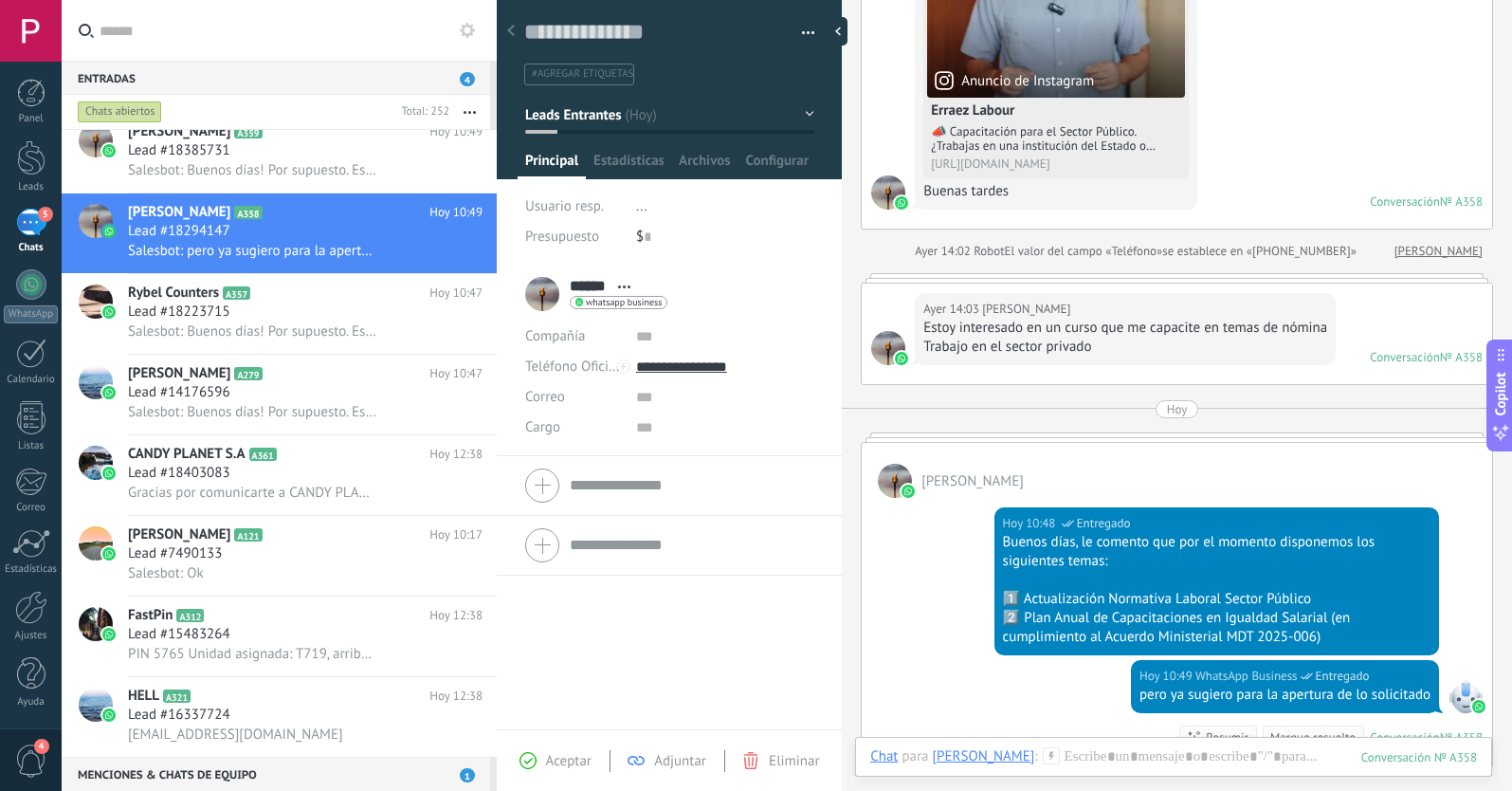
scroll to position [304, 0]
click at [603, 71] on span "#agregar etiquetas" at bounding box center [583, 74] width 102 height 14
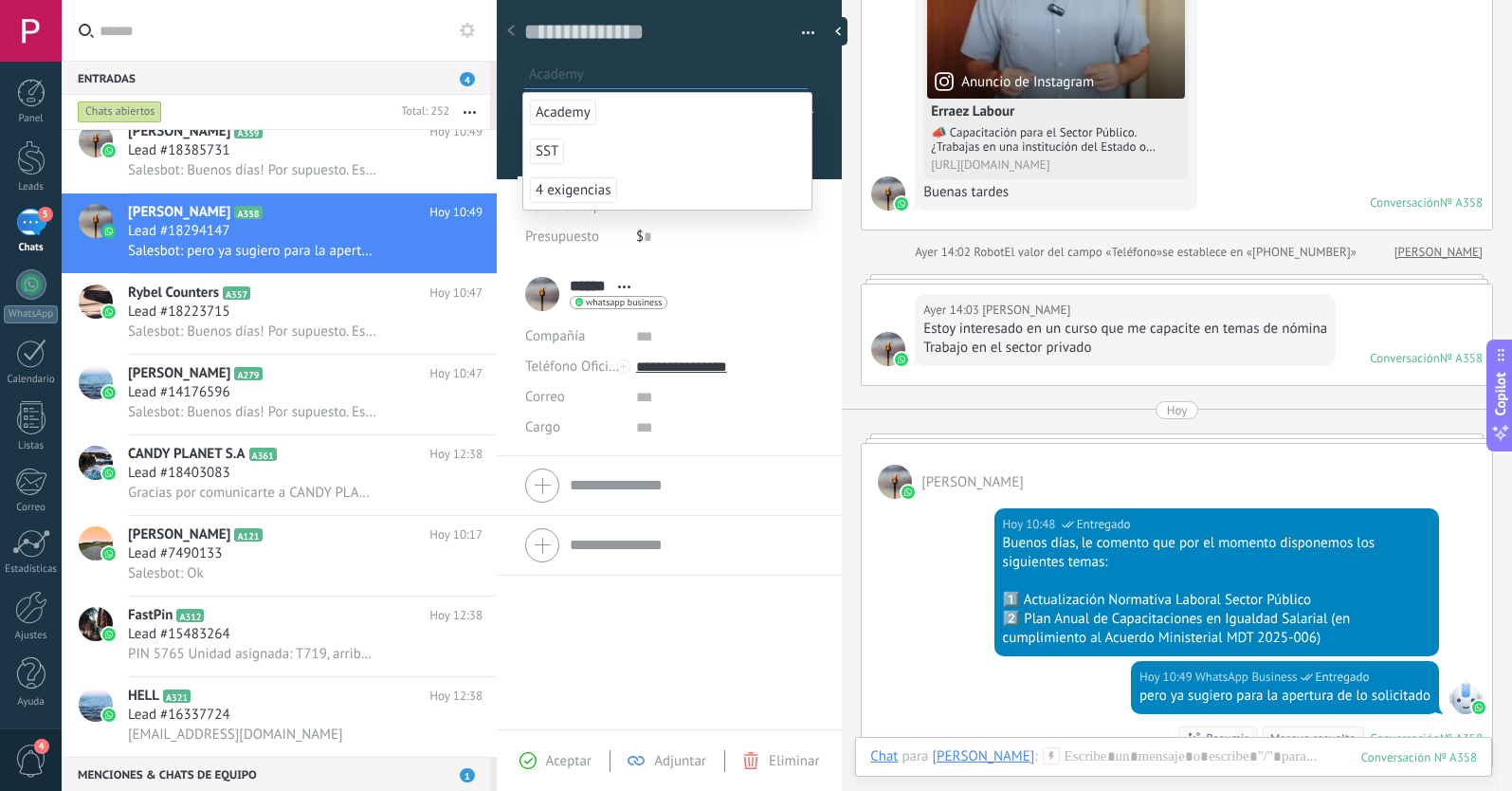
click at [563, 112] on span "Academy" at bounding box center [563, 112] width 66 height 25
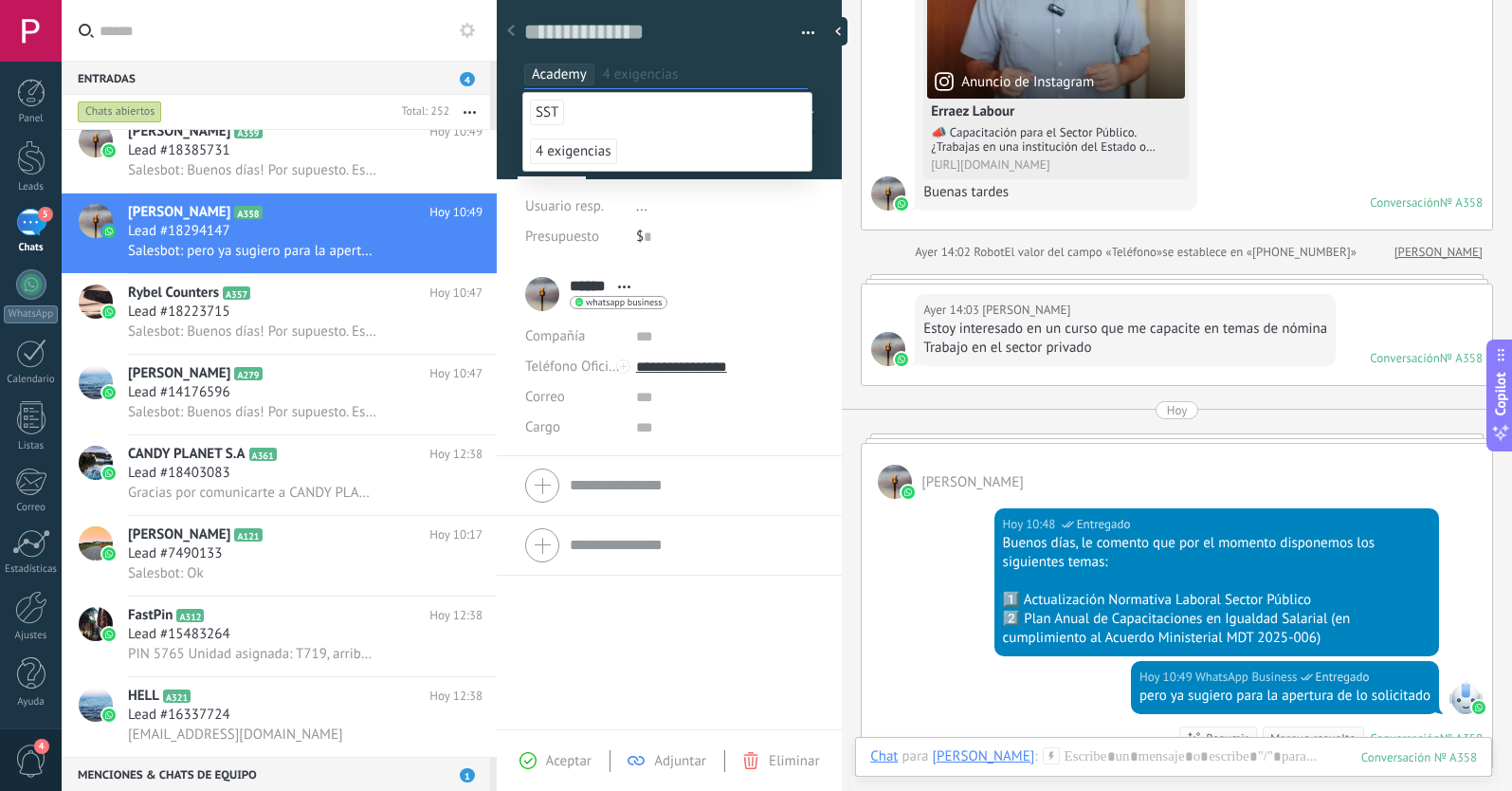
click at [572, 760] on span "Aceptar" at bounding box center [569, 761] width 46 height 18
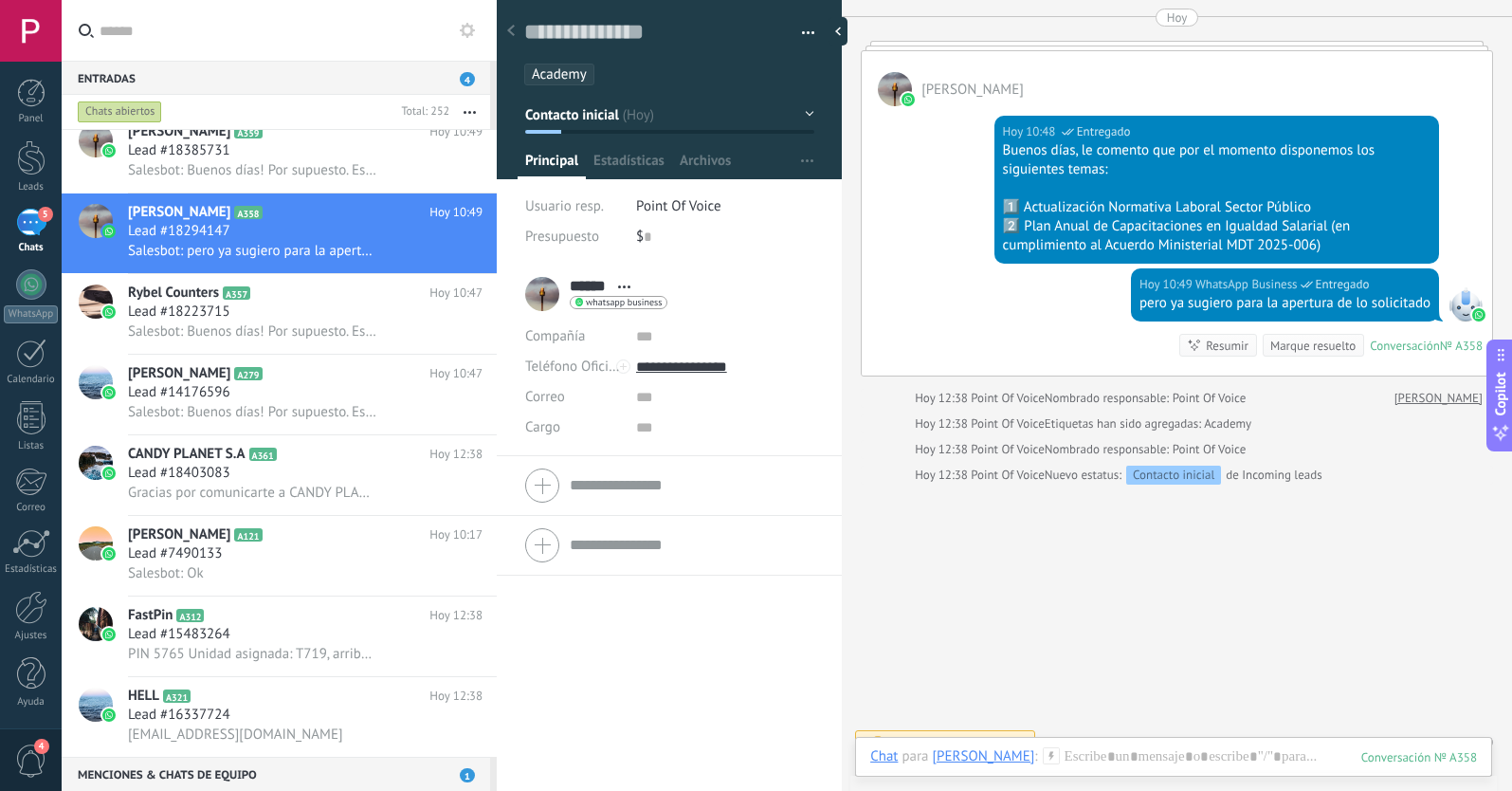
scroll to position [696, 0]
click at [255, 153] on div "Lead #18385731" at bounding box center [305, 151] width 355 height 19
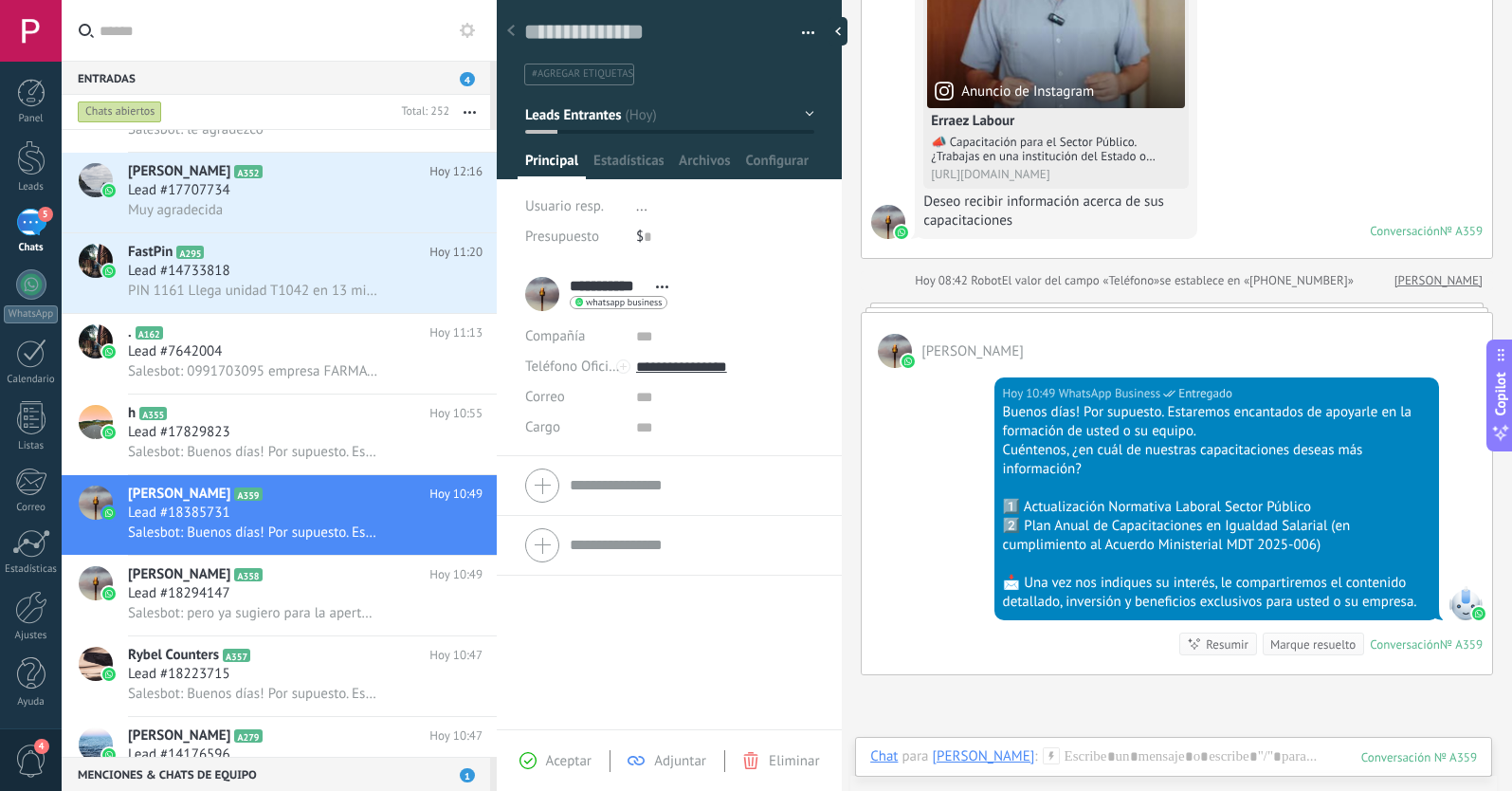
scroll to position [286, 0]
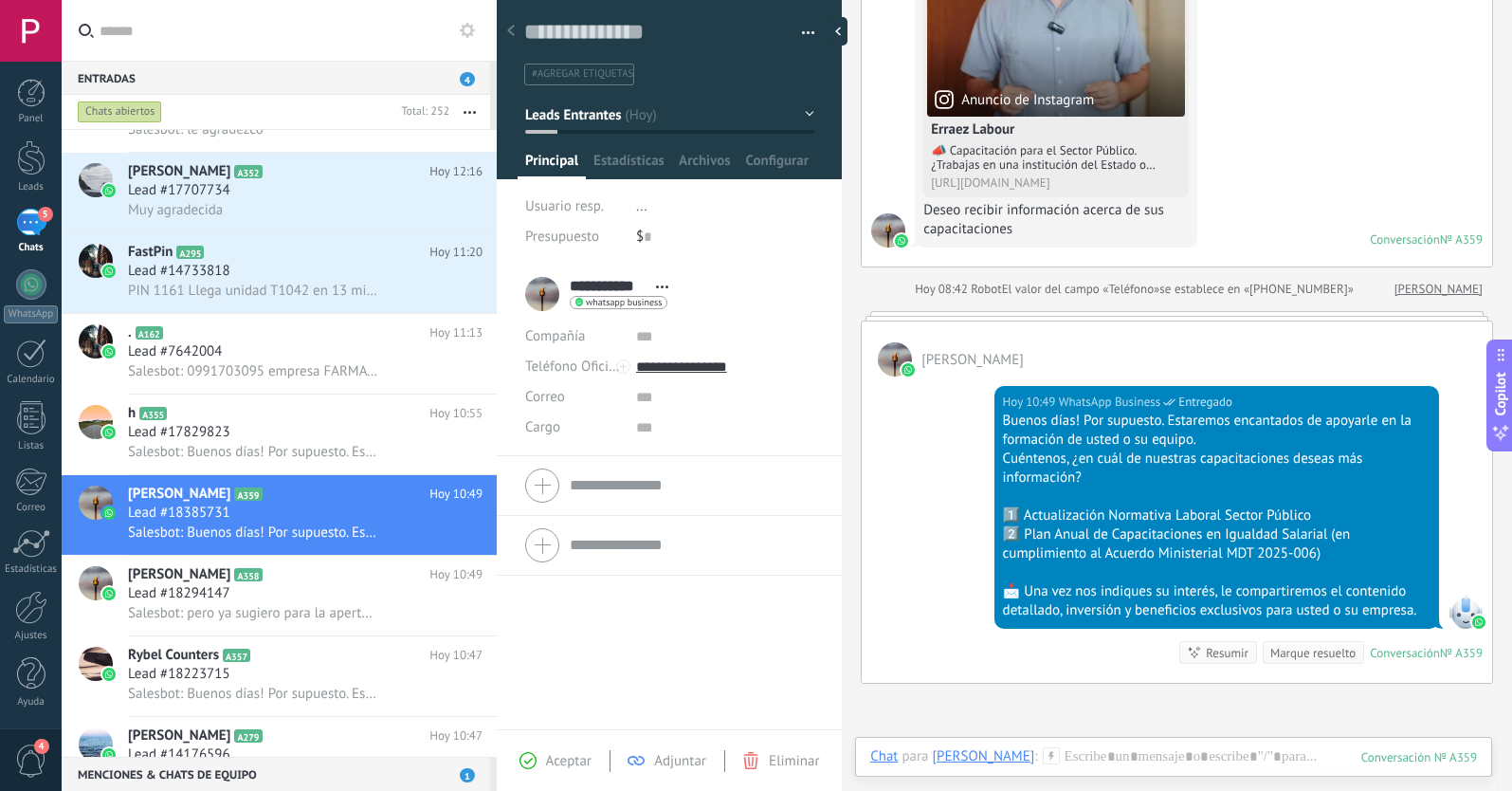
click at [567, 74] on span "#agregar etiquetas" at bounding box center [583, 74] width 102 height 14
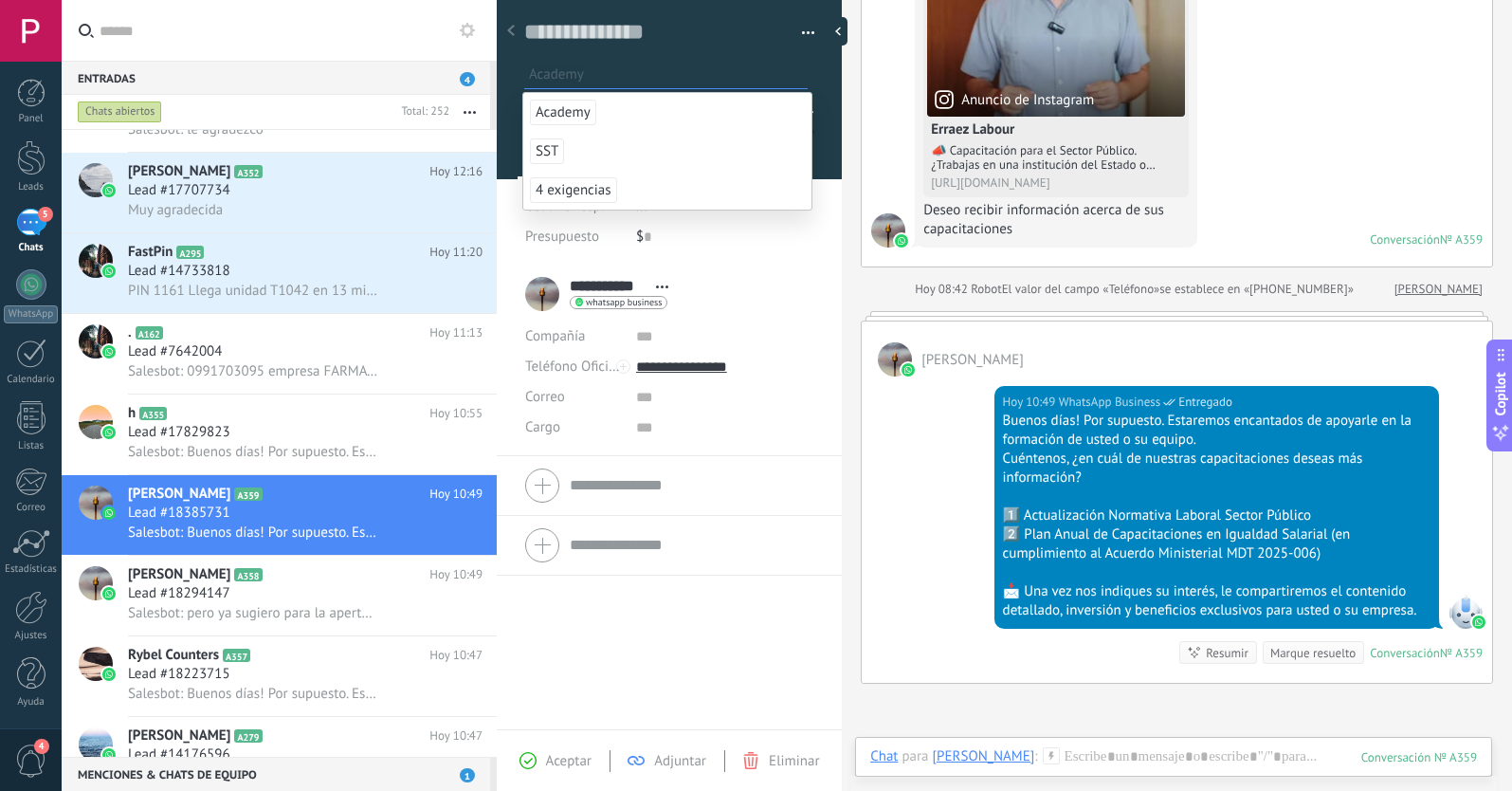
click at [554, 110] on span "Academy" at bounding box center [563, 112] width 66 height 25
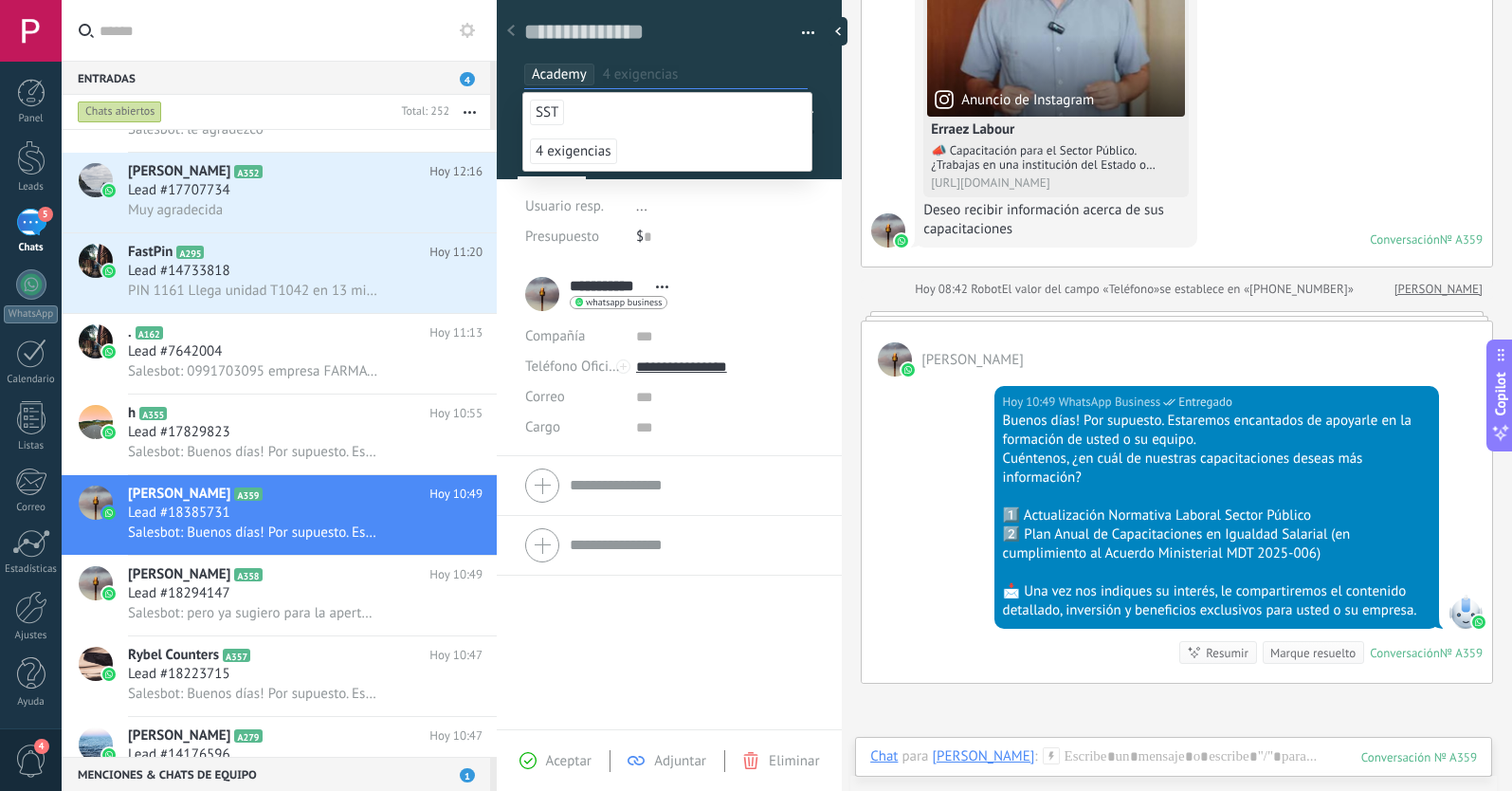
click at [547, 760] on span "Aceptar" at bounding box center [569, 761] width 46 height 18
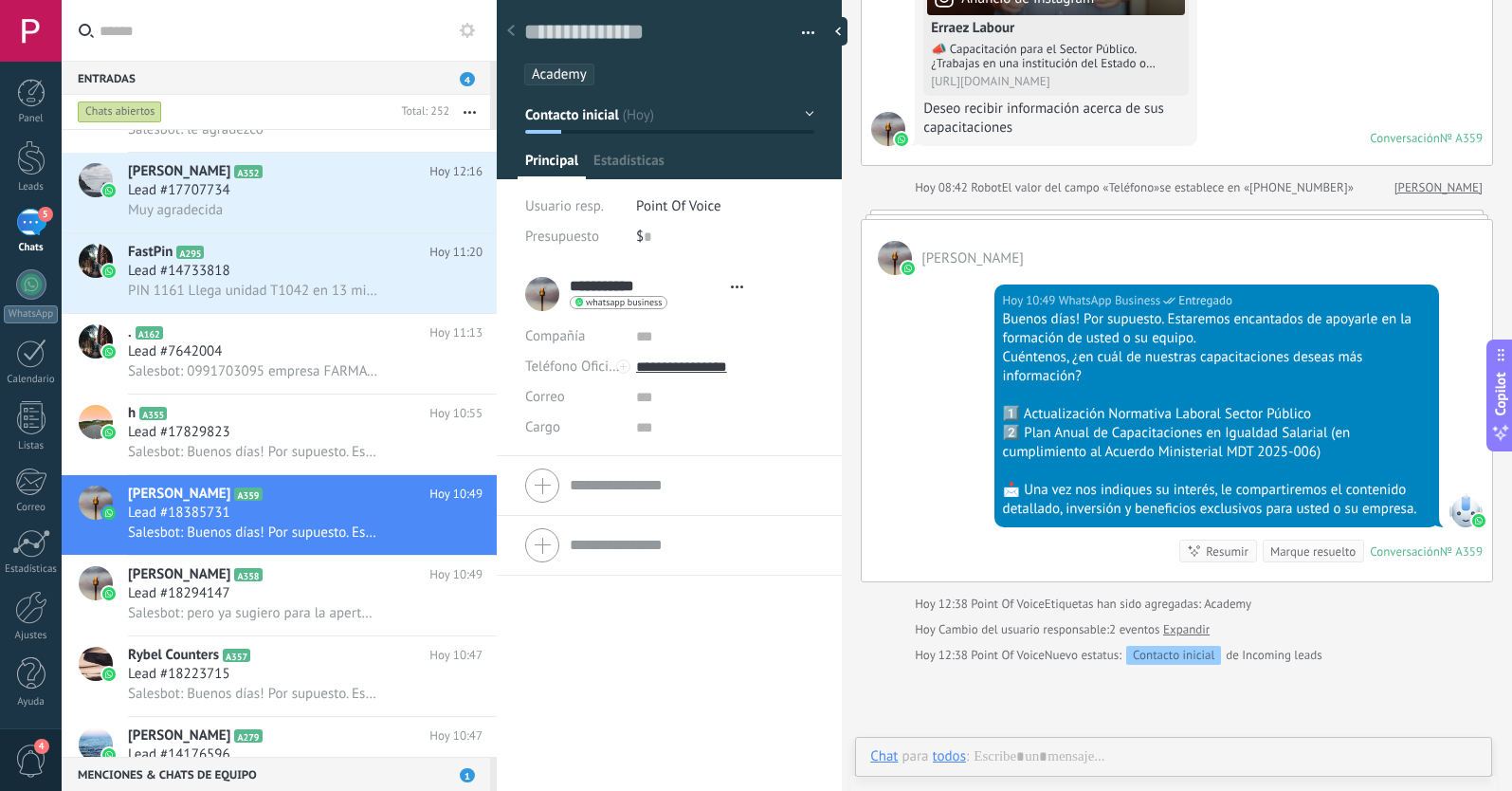
scroll to position [28, 0]
click at [305, 443] on span "Salesbot: Buenos días! Por supuesto. Estaremos encantados de apoyarle en la for…" at bounding box center [253, 452] width 250 height 18
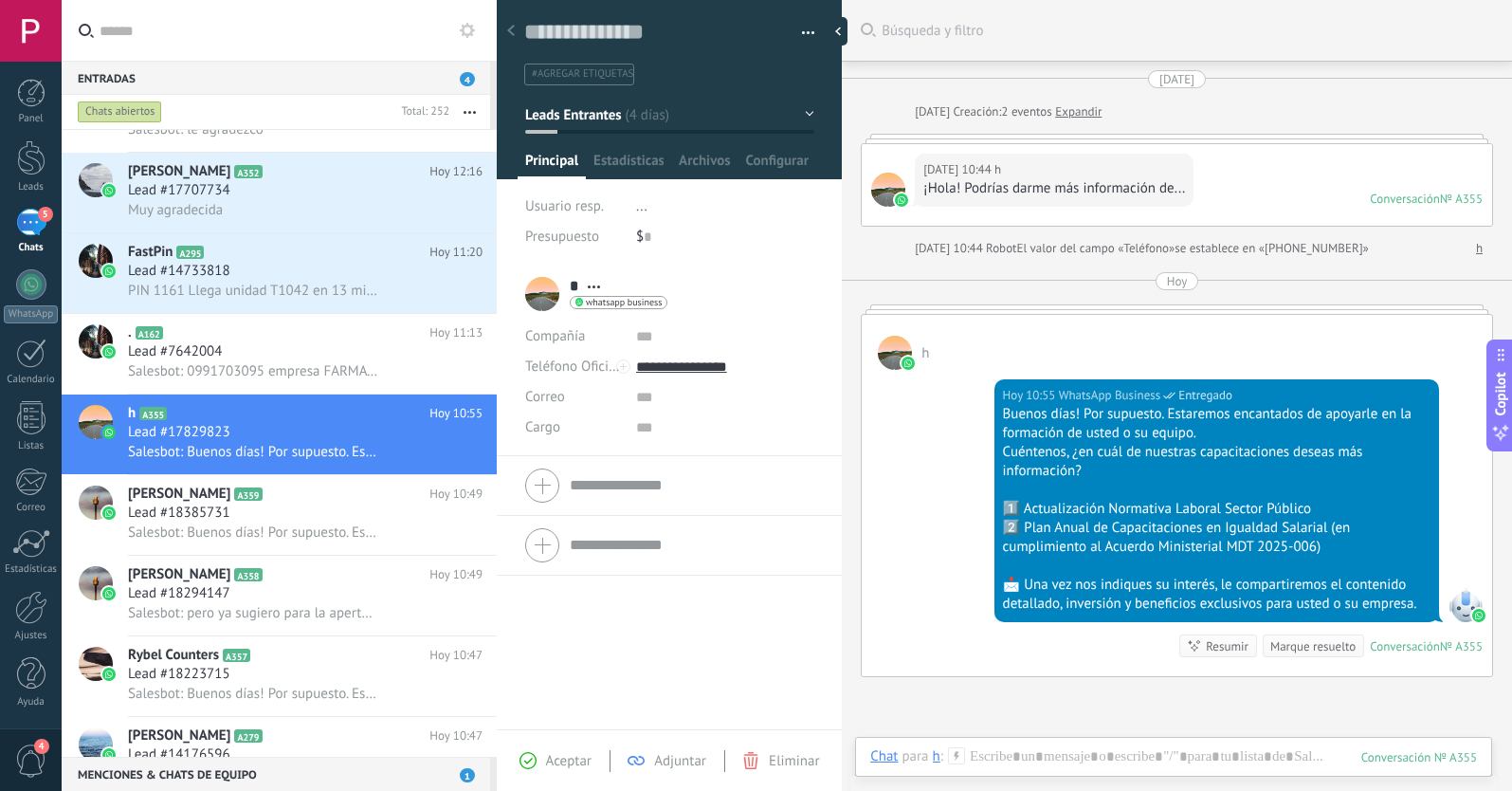
scroll to position [-1, 0]
click at [561, 75] on span "#agregar etiquetas" at bounding box center [583, 74] width 102 height 14
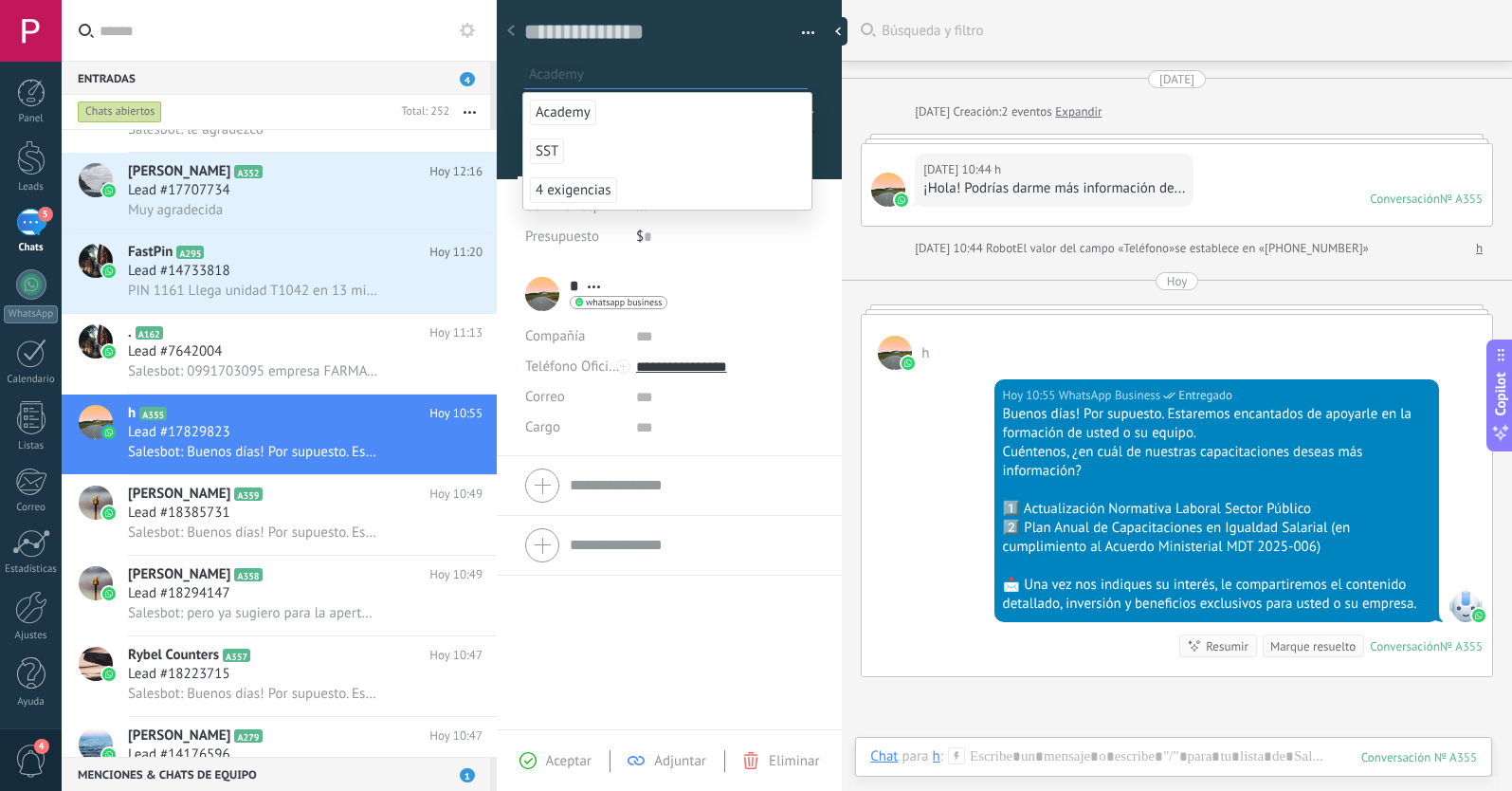
click at [557, 110] on span "Academy" at bounding box center [563, 112] width 66 height 25
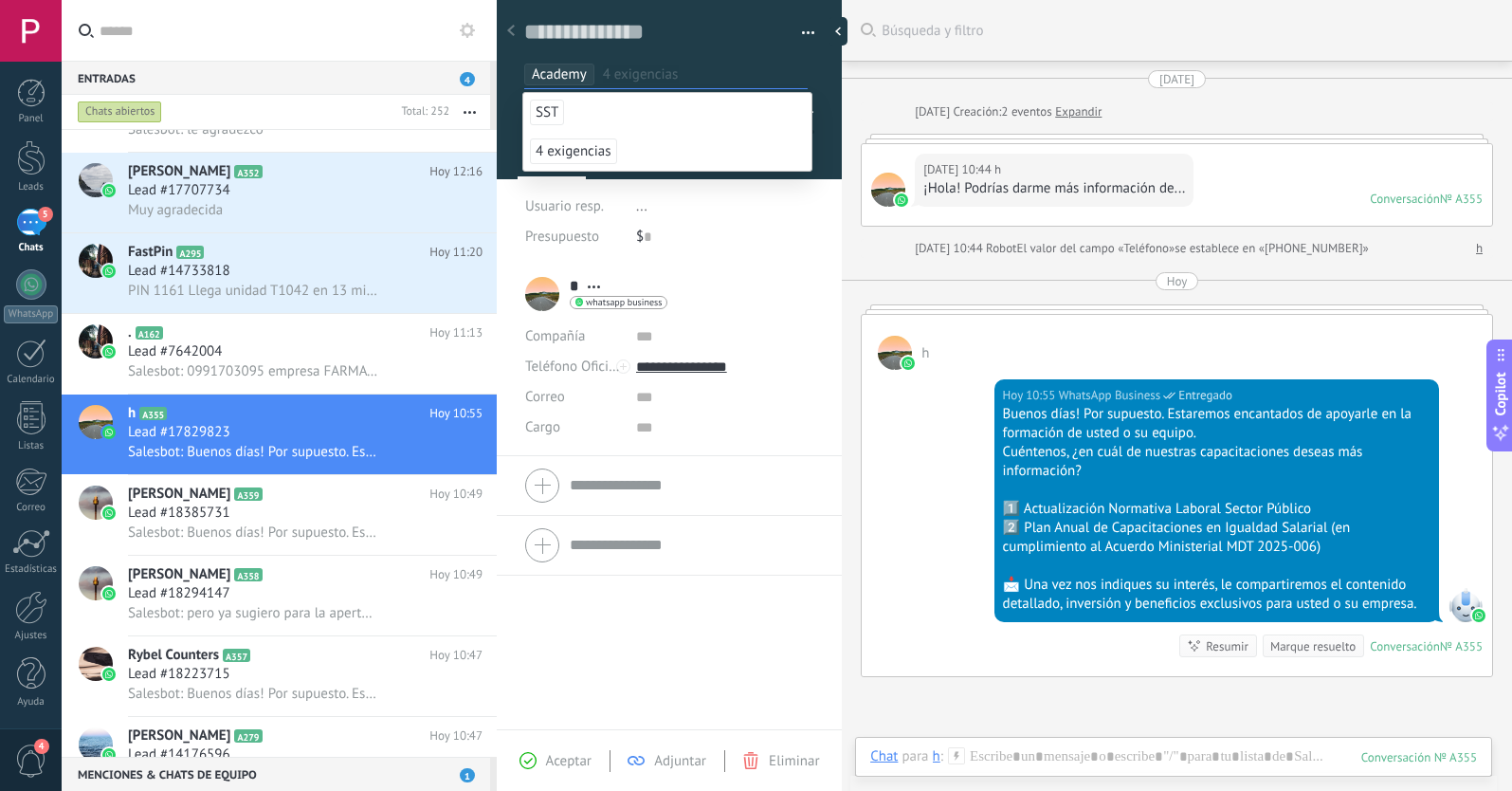
click at [562, 750] on div "Aceptar Adjuntar Eliminar" at bounding box center [669, 761] width 335 height 22
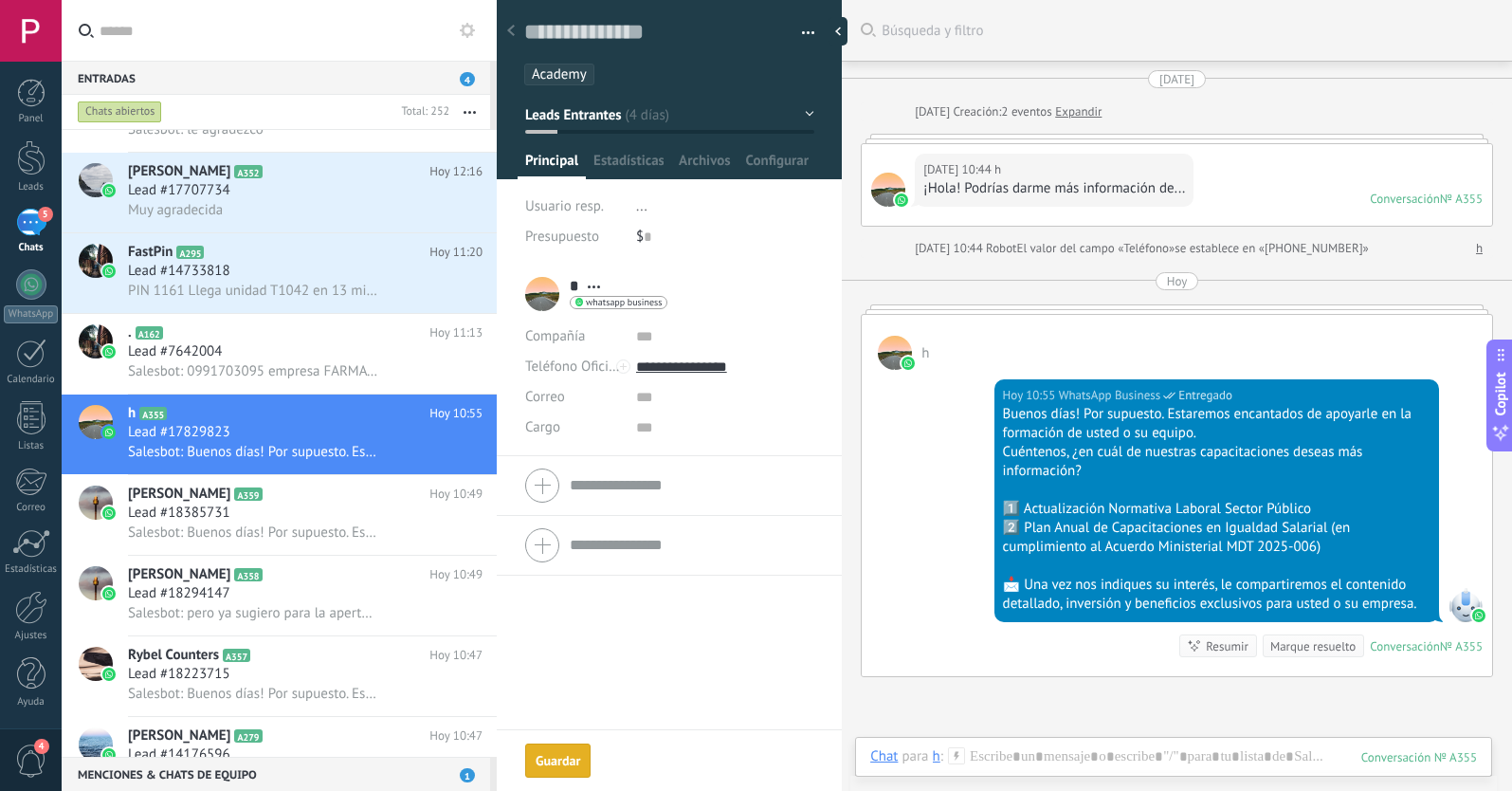
click at [565, 760] on div "Guardar" at bounding box center [558, 761] width 45 height 14
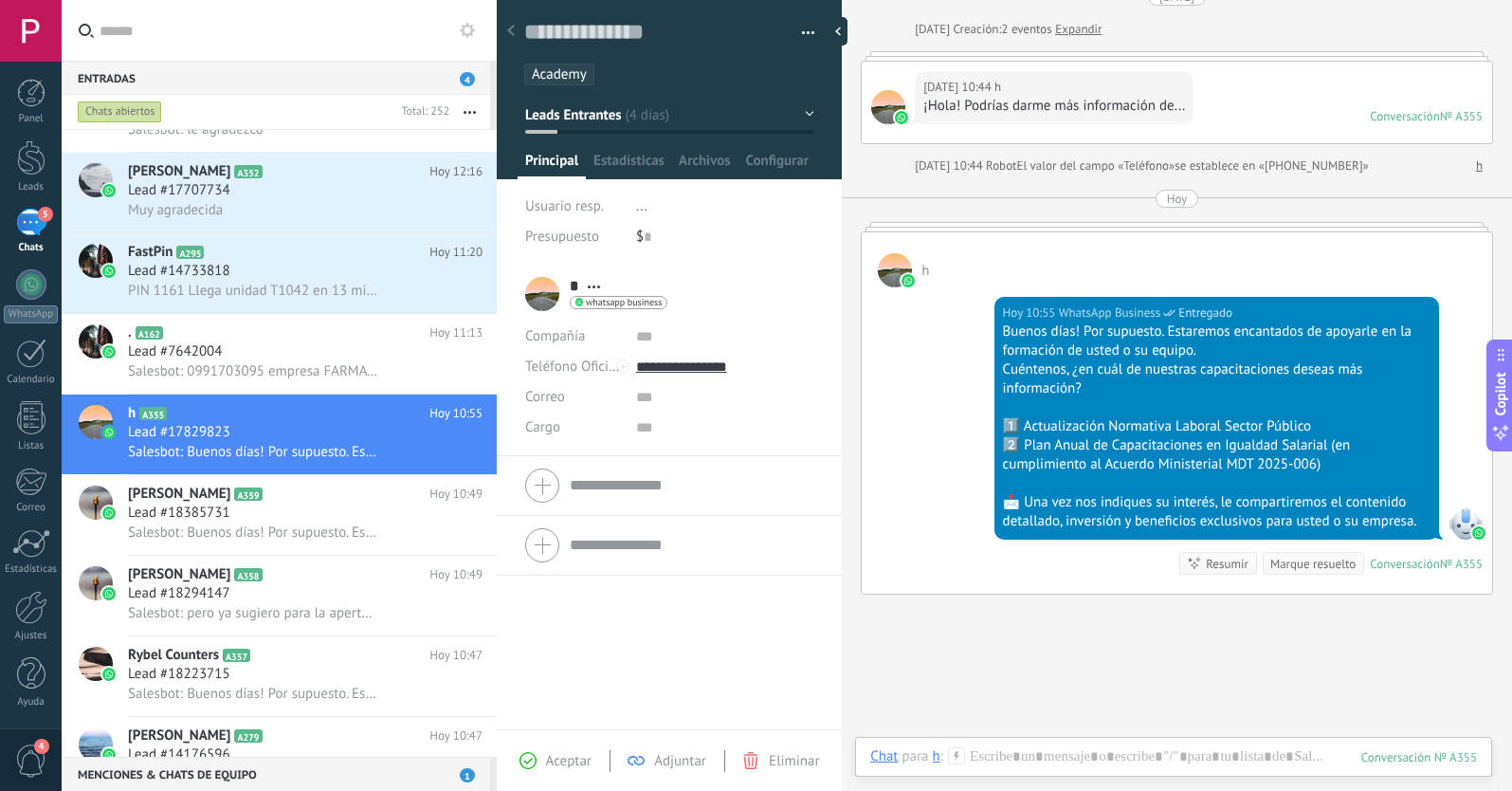
click at [0, 0] on button "Guardar" at bounding box center [0, 0] width 0 height 0
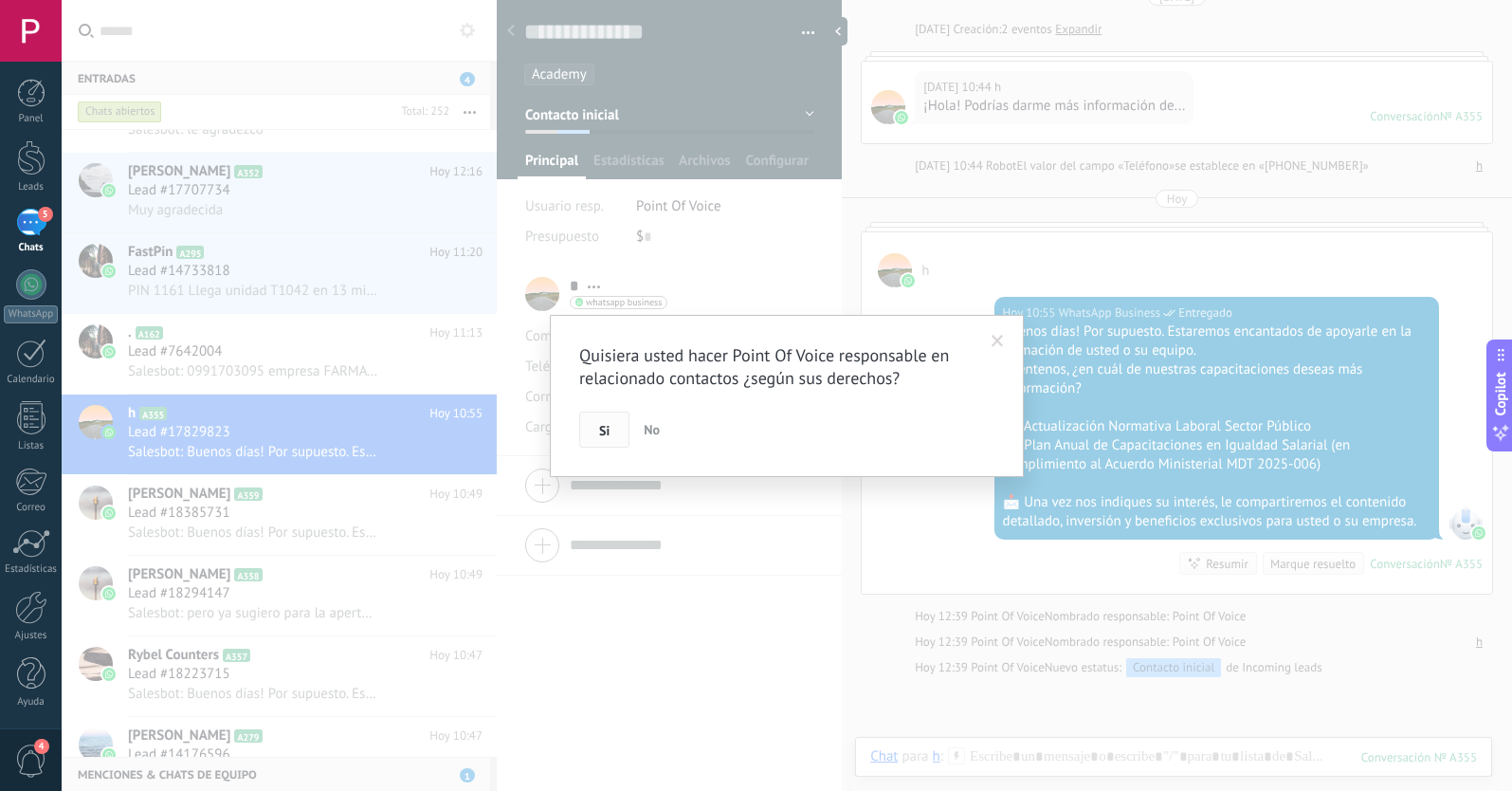
click at [589, 445] on button "Si" at bounding box center [604, 429] width 50 height 36
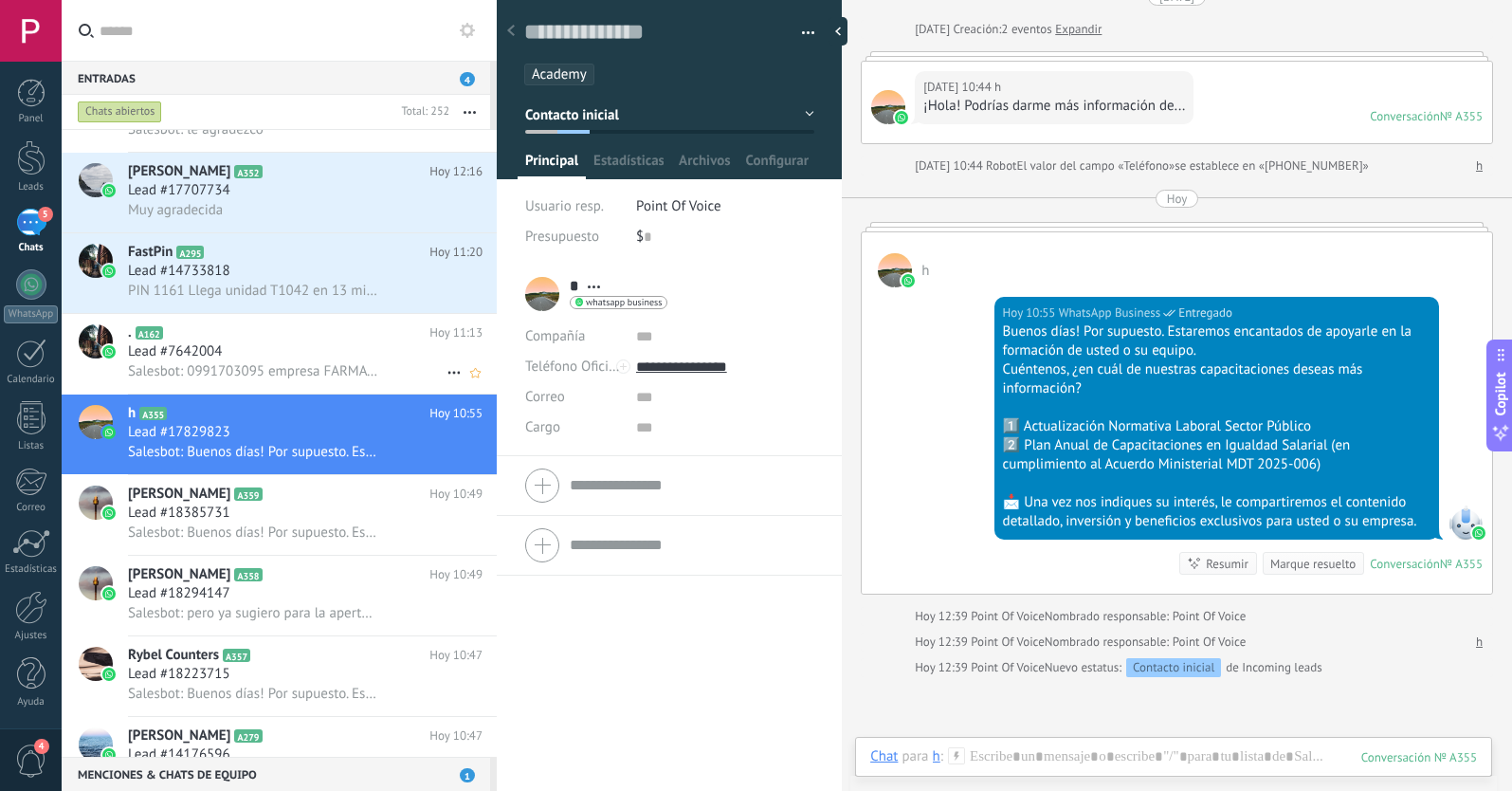
click at [206, 367] on span "Salesbot: 0991703095 empresa FARMAVET" at bounding box center [253, 372] width 250 height 18
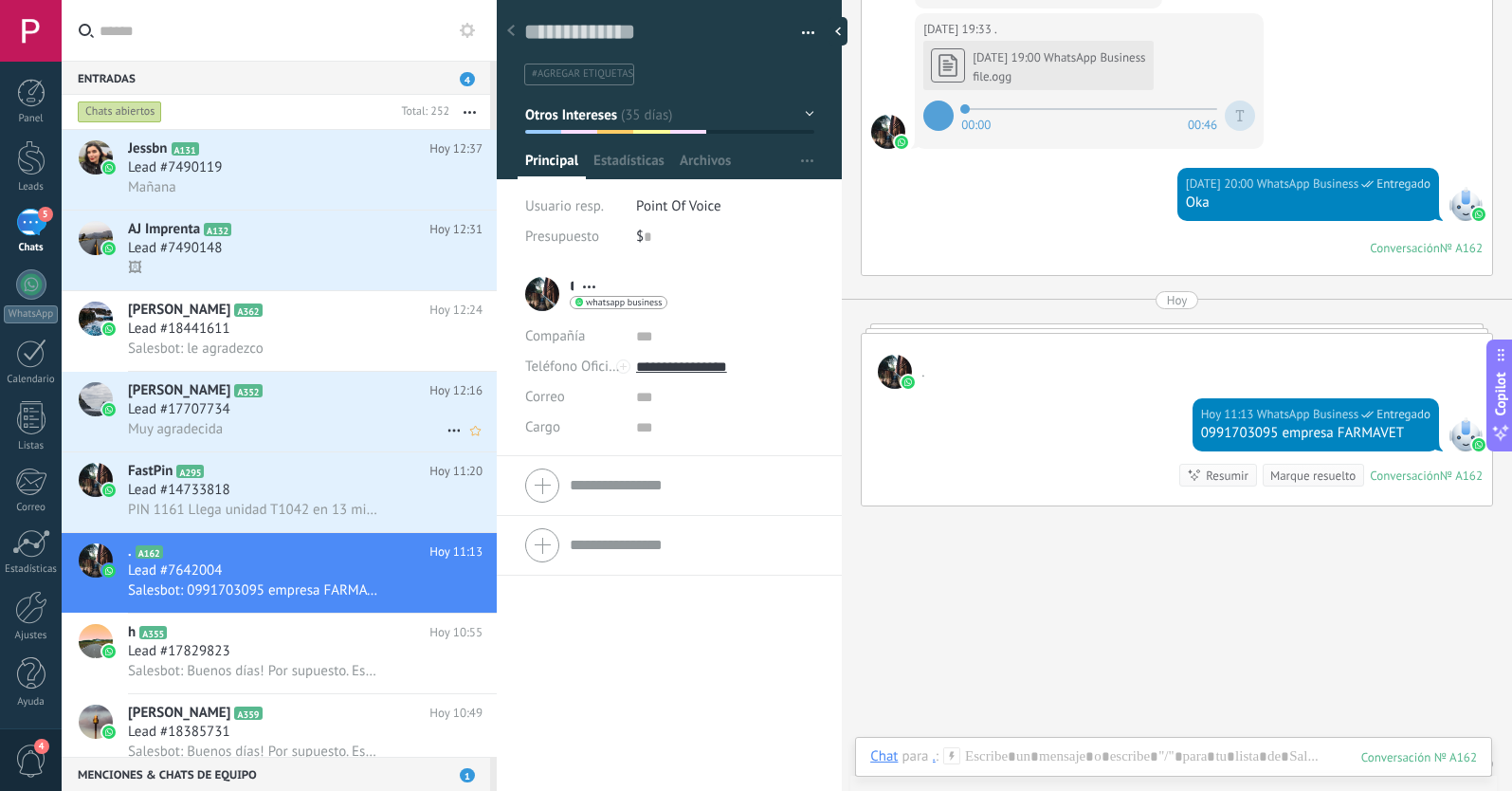
scroll to position [-1, 0]
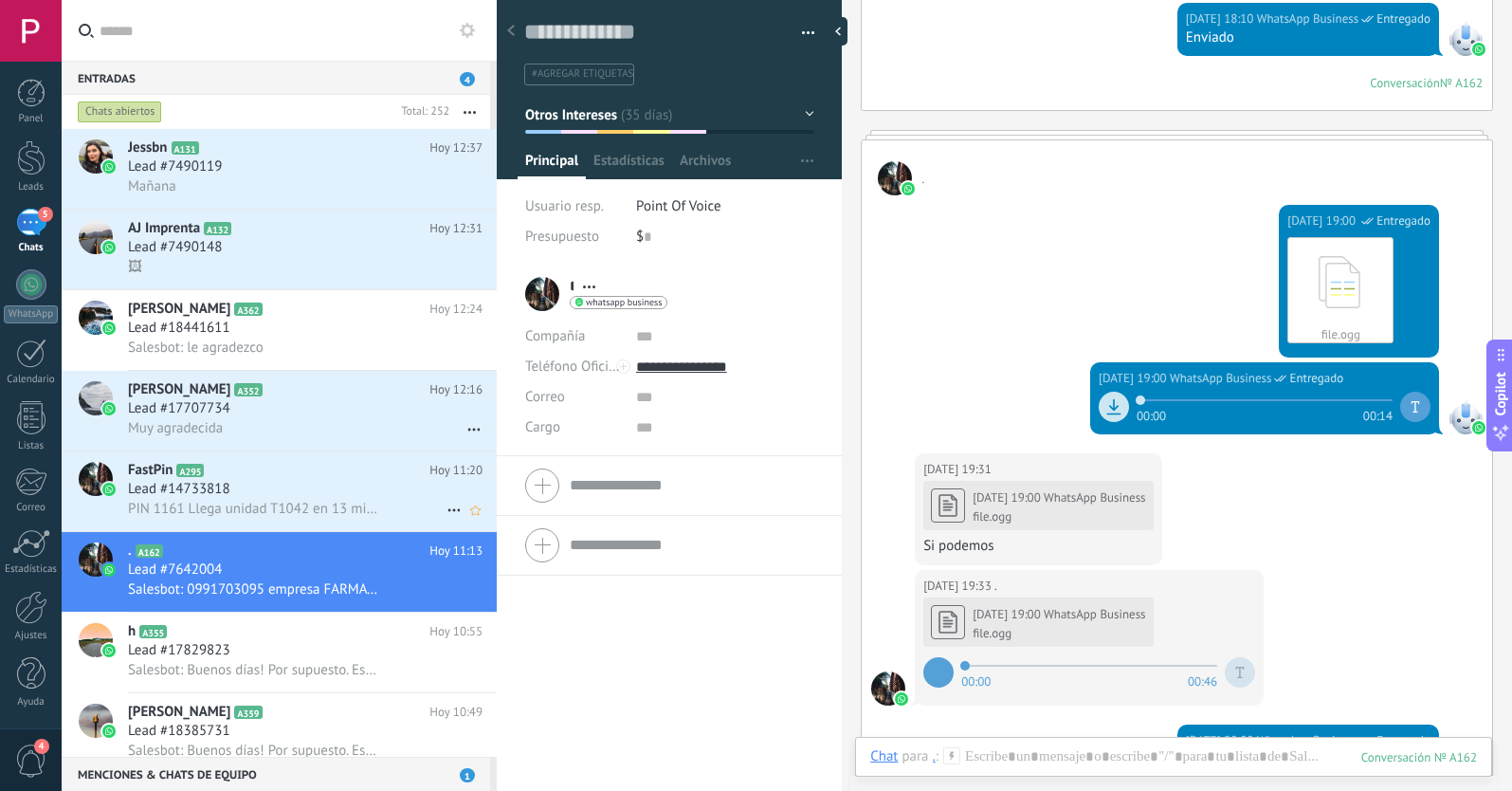
click at [335, 485] on div "Lead #14733818" at bounding box center [305, 489] width 355 height 19
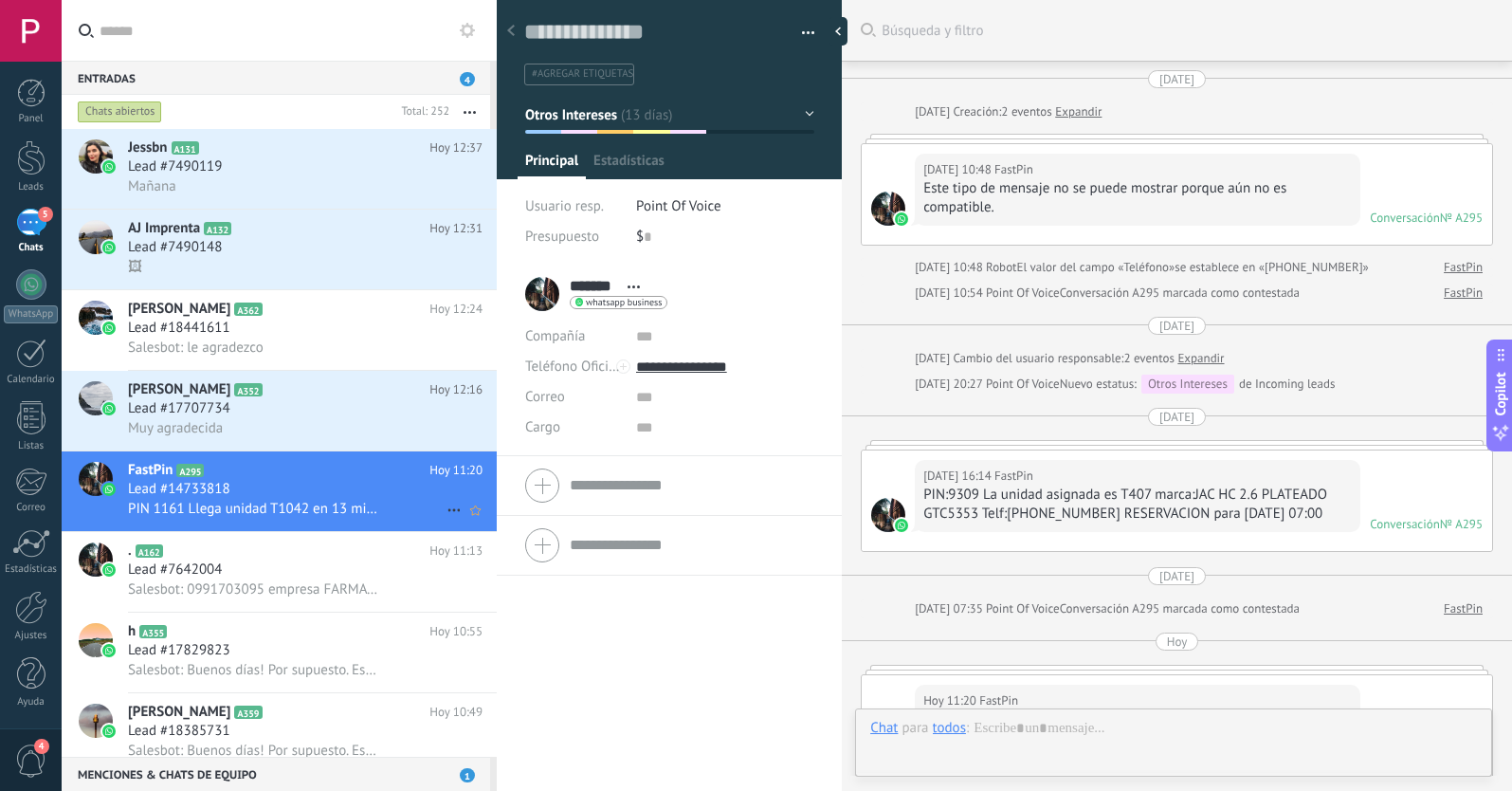
scroll to position [28, 0]
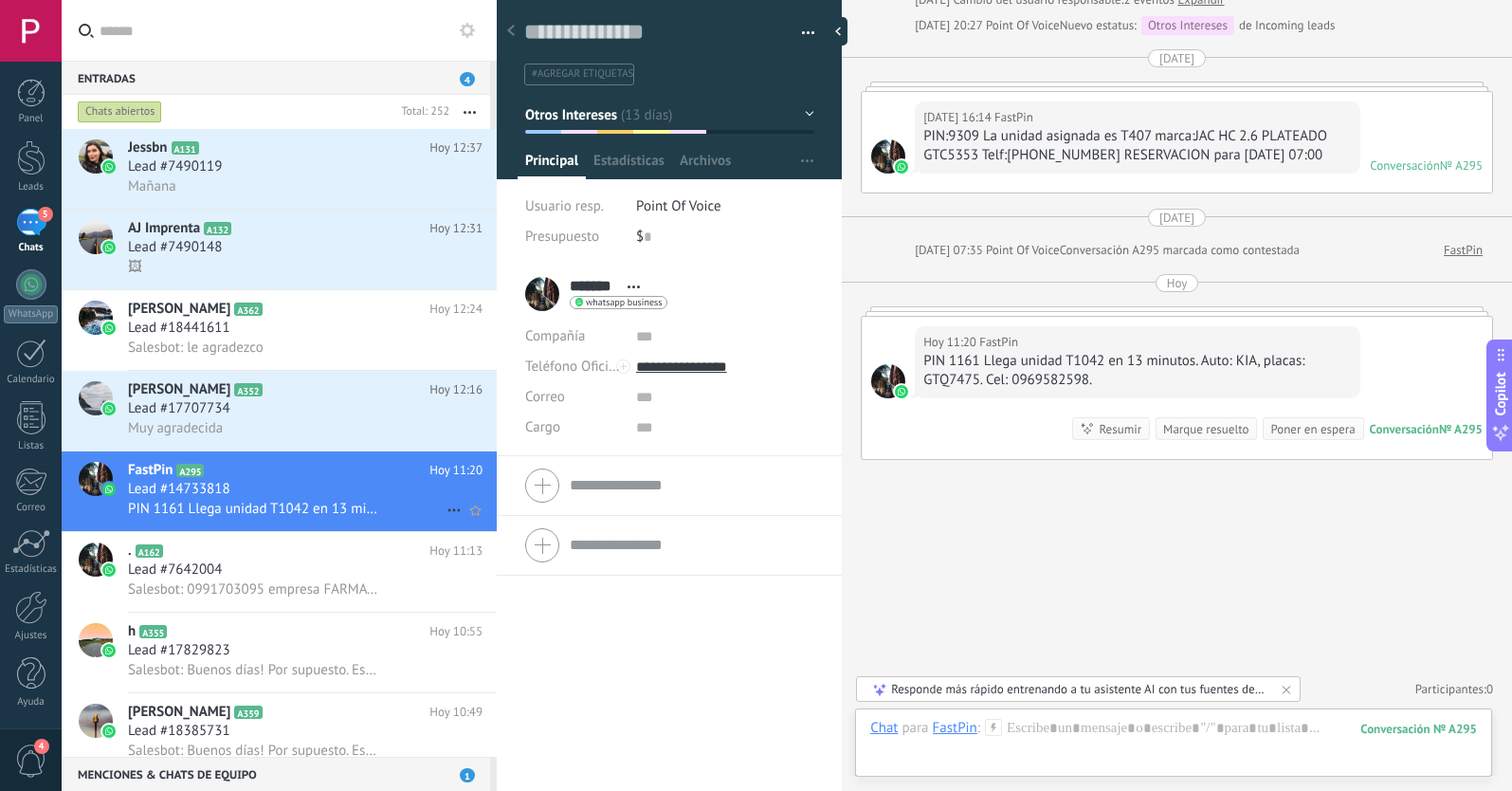
click at [444, 508] on icon at bounding box center [454, 509] width 22 height 22
click at [461, 519] on icon at bounding box center [460, 520] width 14 height 14
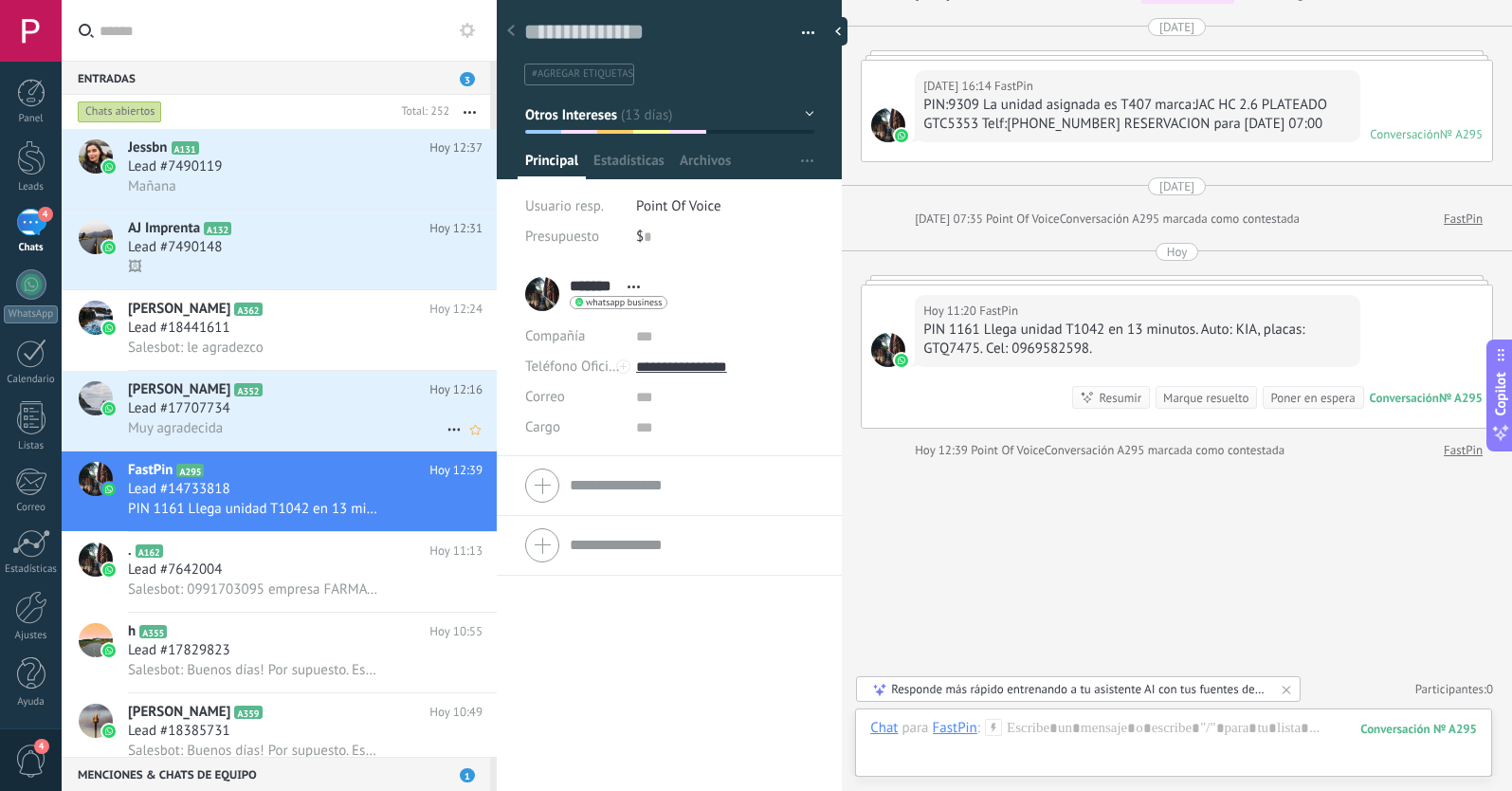
click at [359, 420] on div "Muy agradecida" at bounding box center [305, 428] width 355 height 20
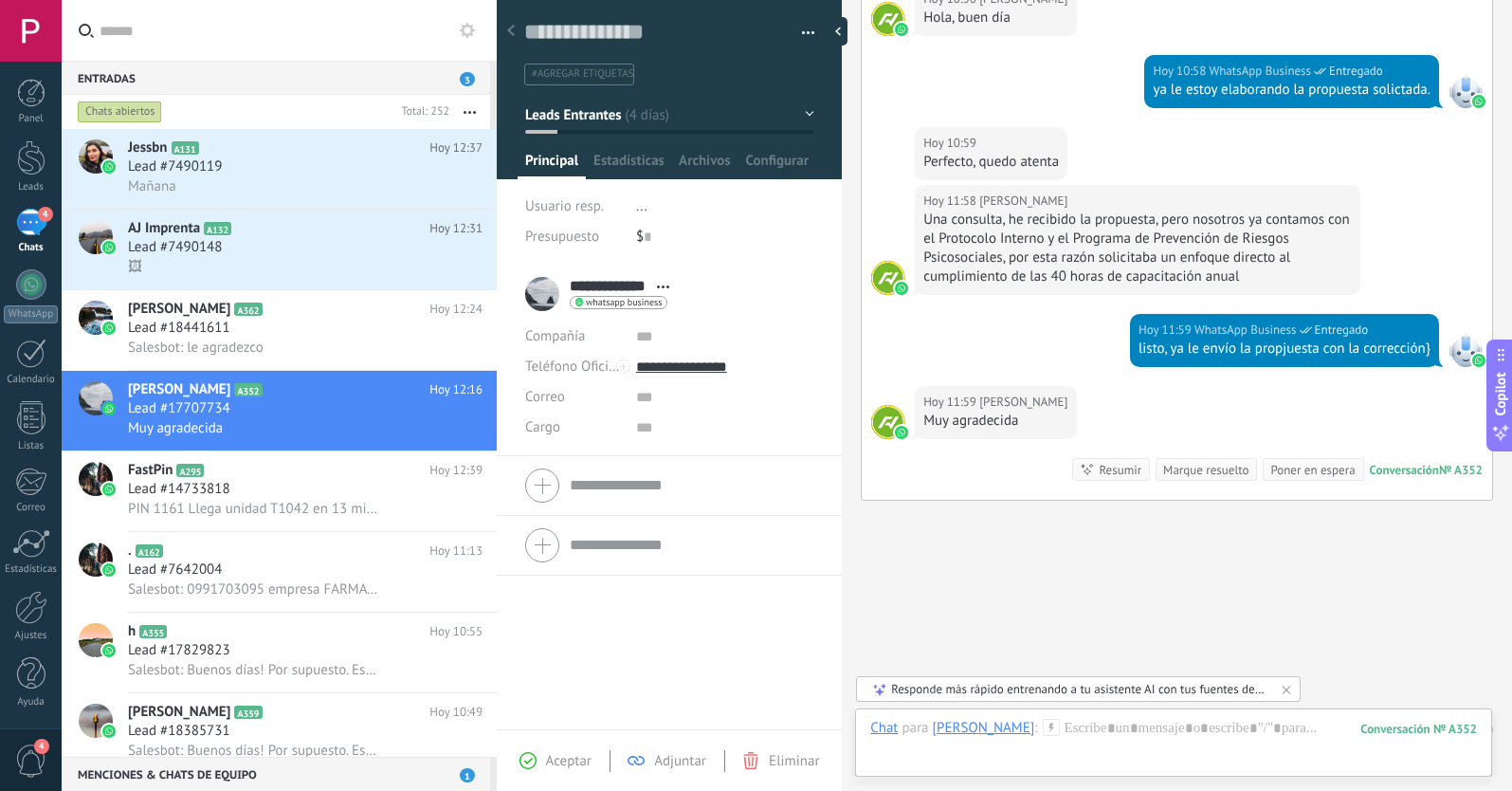
scroll to position [1256, 0]
click at [568, 110] on span "Leads Entrantes" at bounding box center [573, 114] width 96 height 18
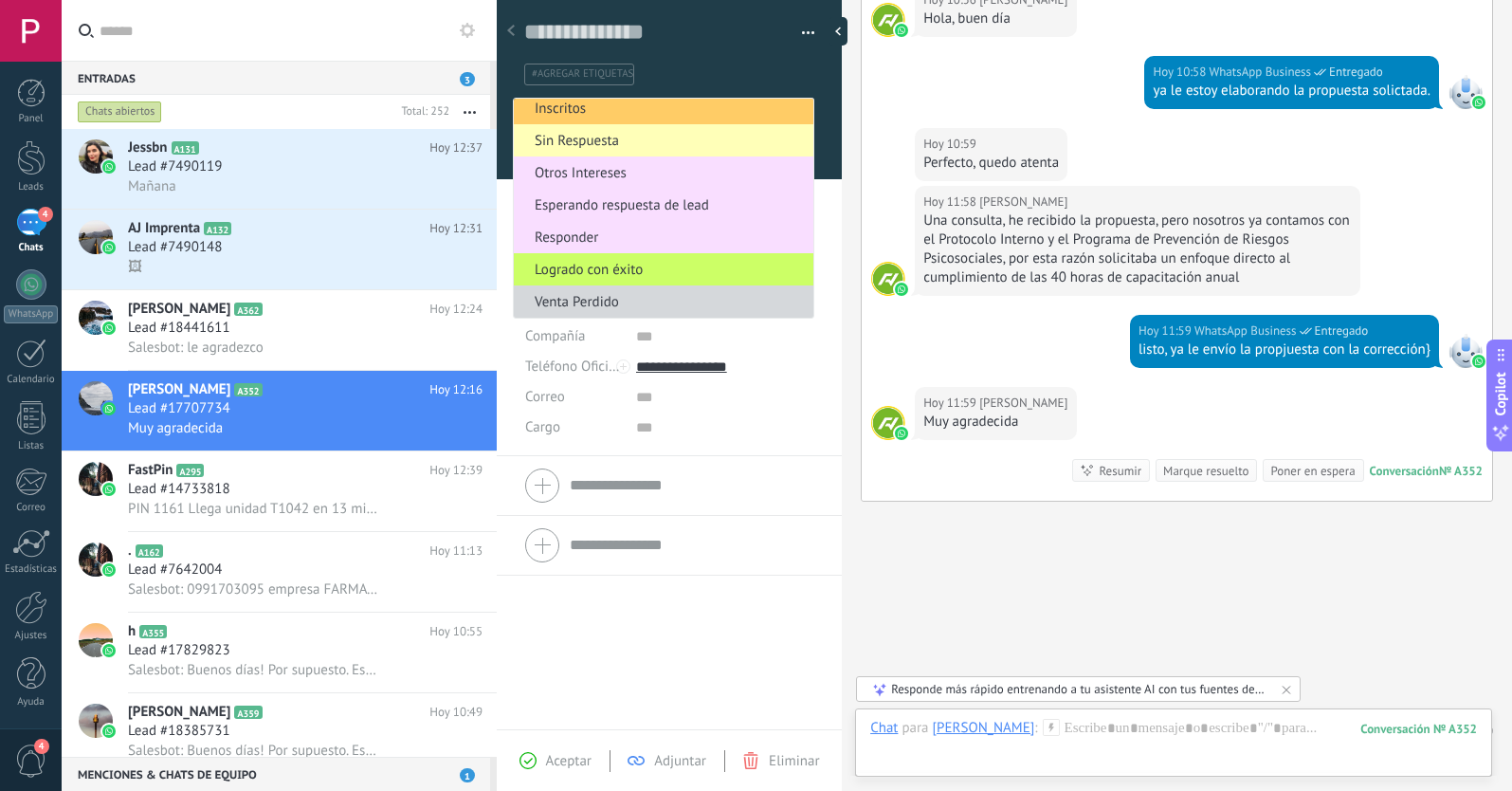
scroll to position [104, 0]
click at [563, 237] on span "Responder" at bounding box center [661, 238] width 294 height 18
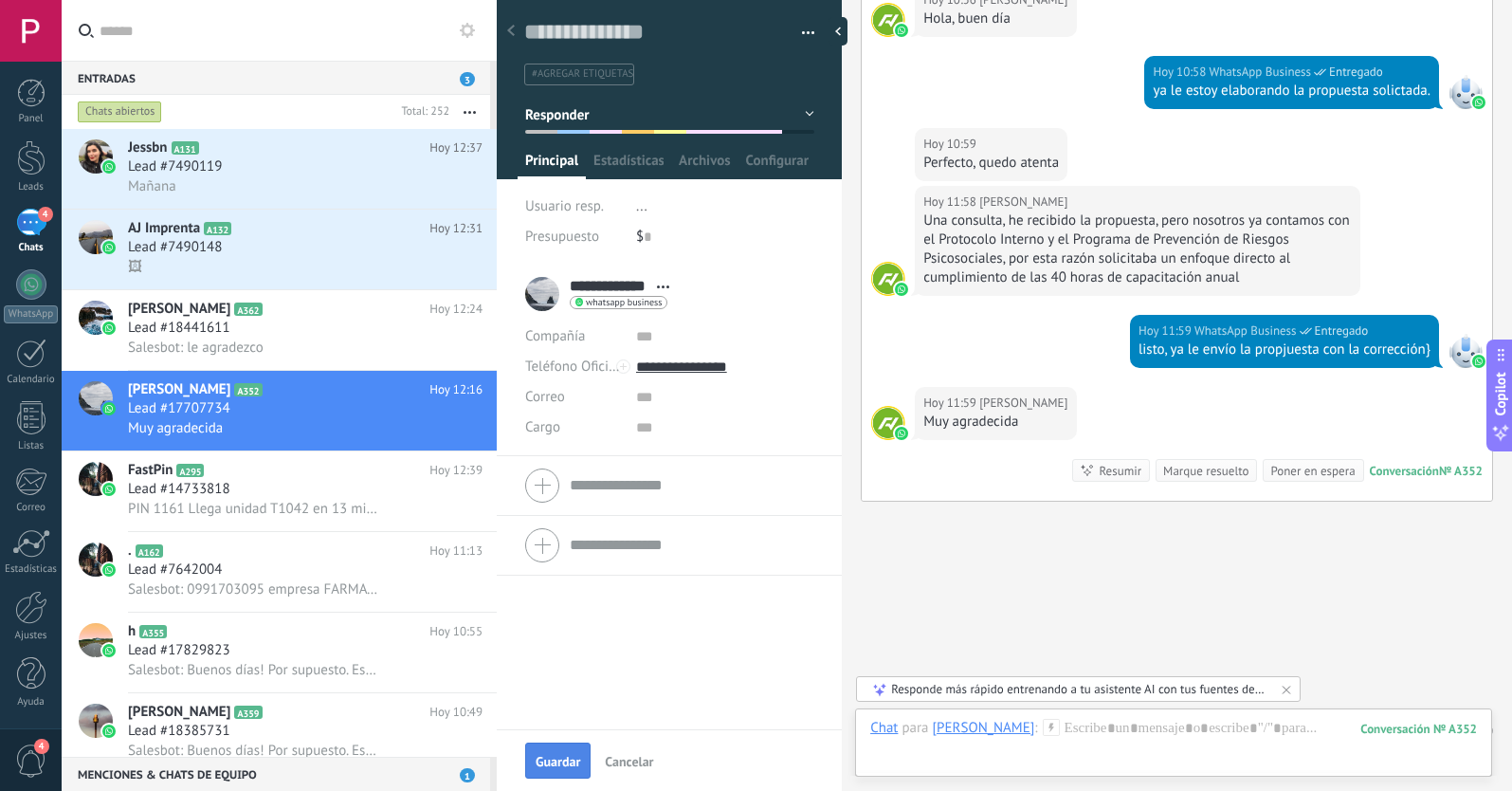
click at [564, 755] on span "Guardar" at bounding box center [558, 762] width 45 height 14
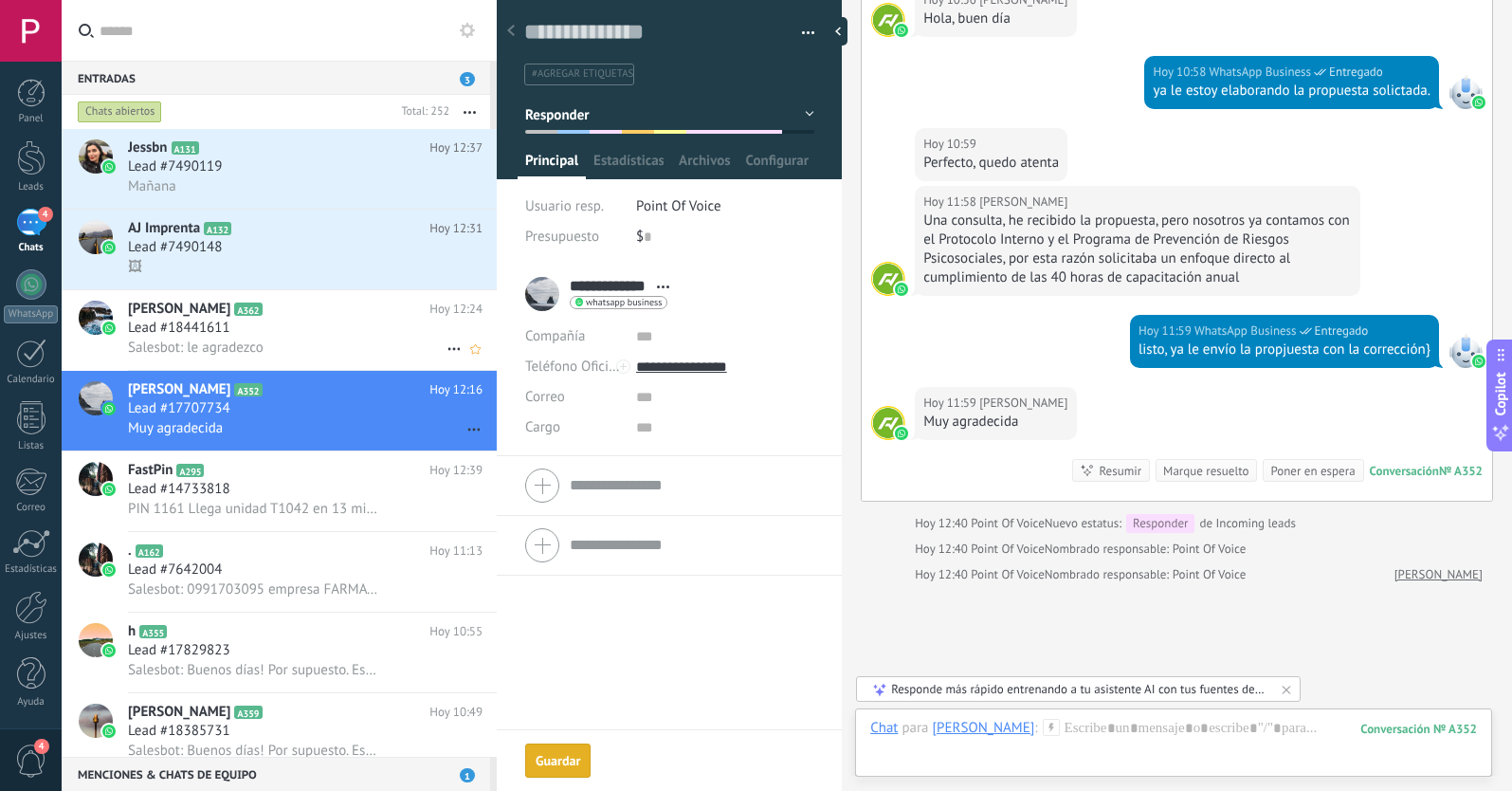
scroll to position [1340, 0]
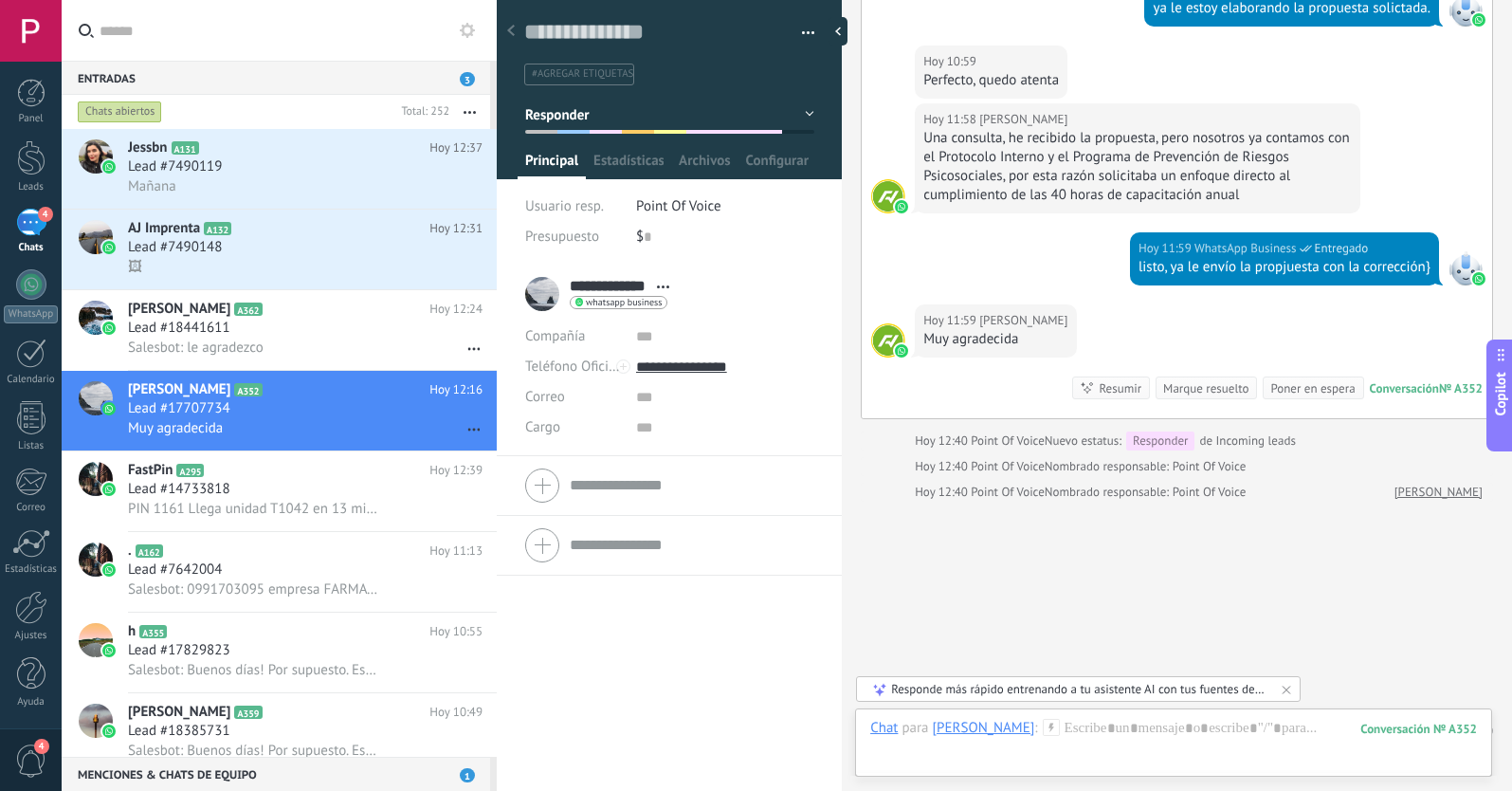
click at [554, 79] on span "#agregar etiquetas" at bounding box center [583, 74] width 102 height 14
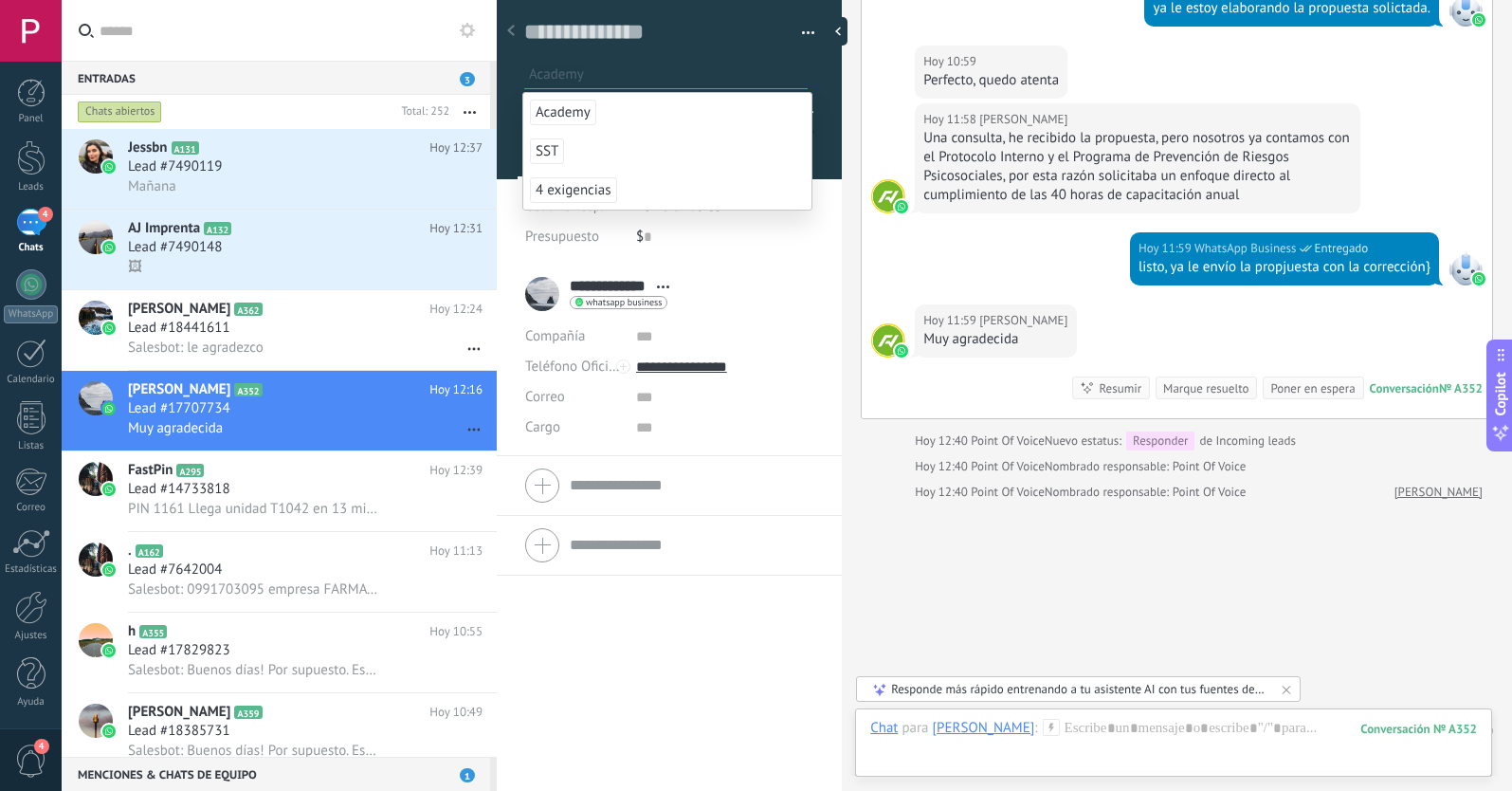
click at [552, 113] on span "Academy" at bounding box center [563, 112] width 66 height 25
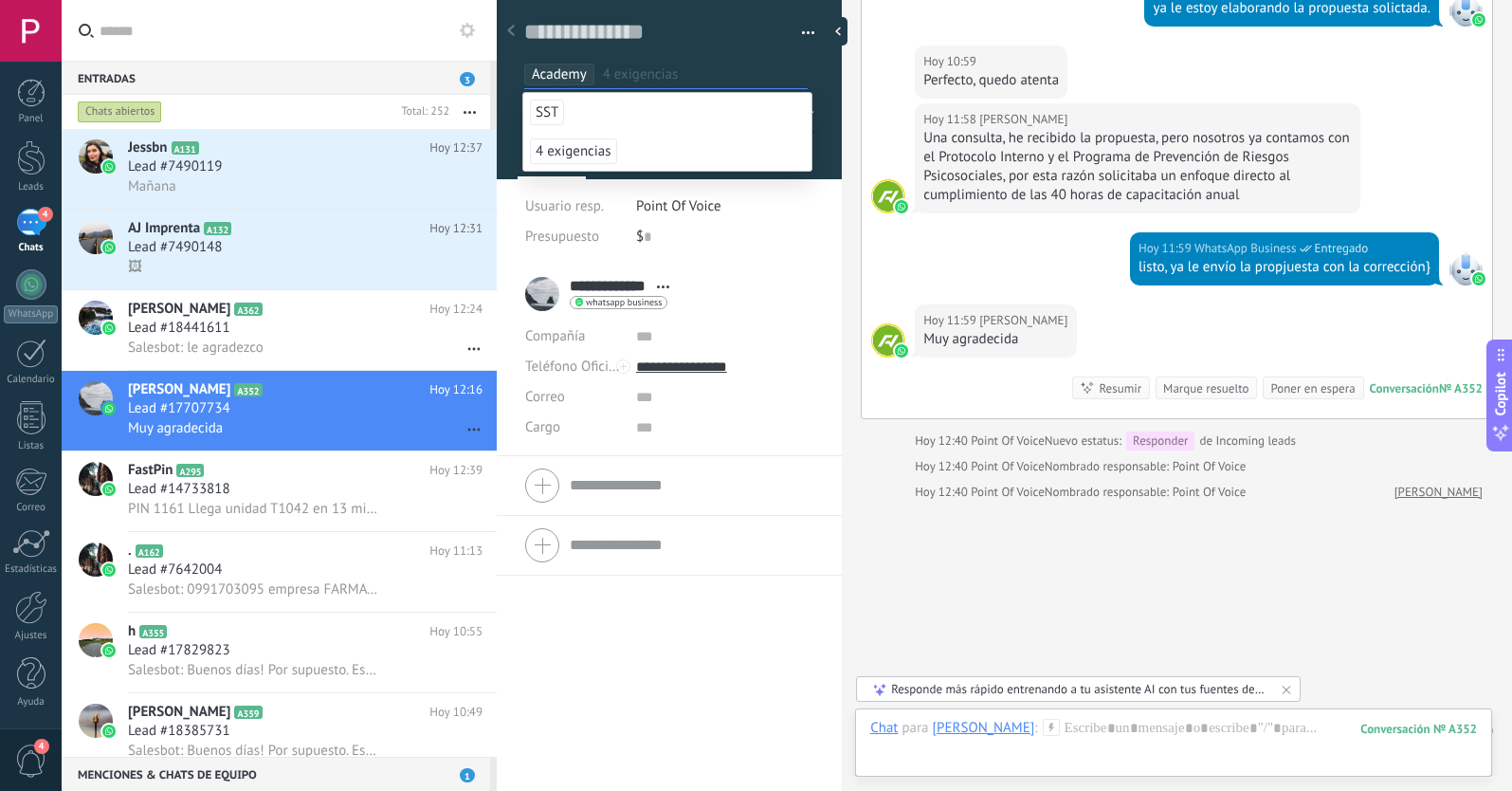
click at [606, 666] on div "**********" at bounding box center [669, 528] width 345 height 527
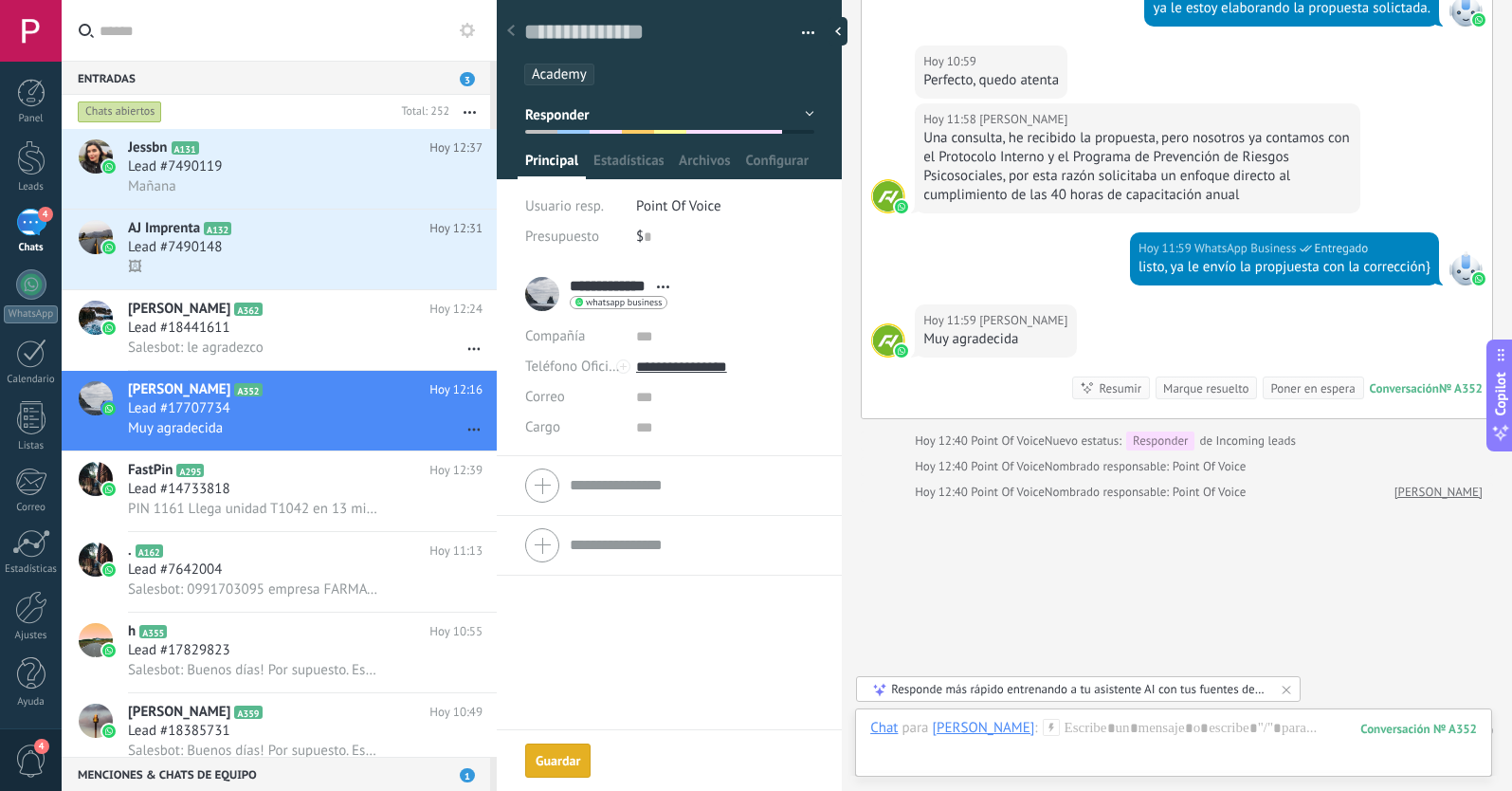
click at [560, 760] on div "Guardar" at bounding box center [558, 761] width 45 height 14
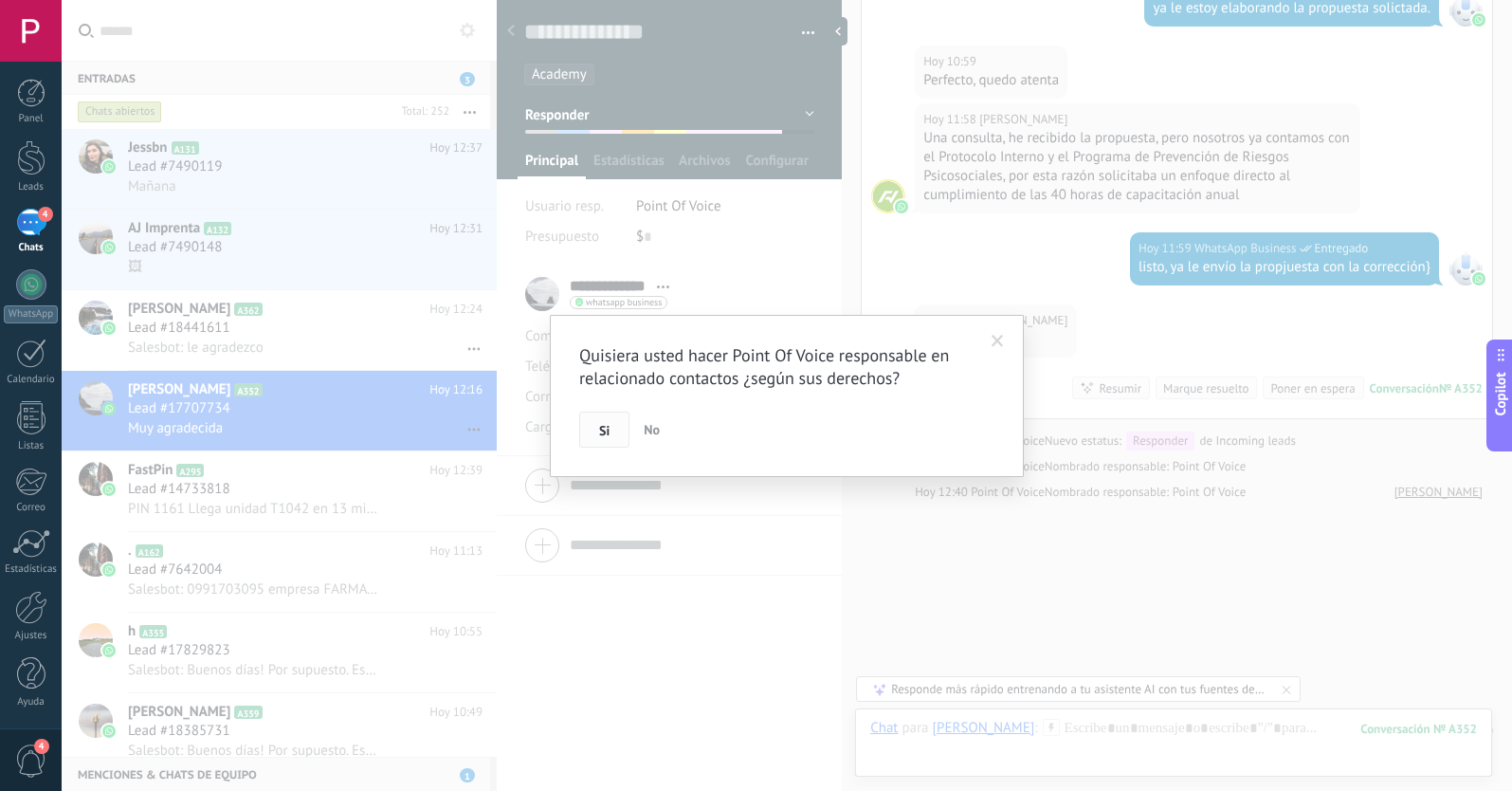
click at [599, 417] on button "Si" at bounding box center [604, 429] width 50 height 36
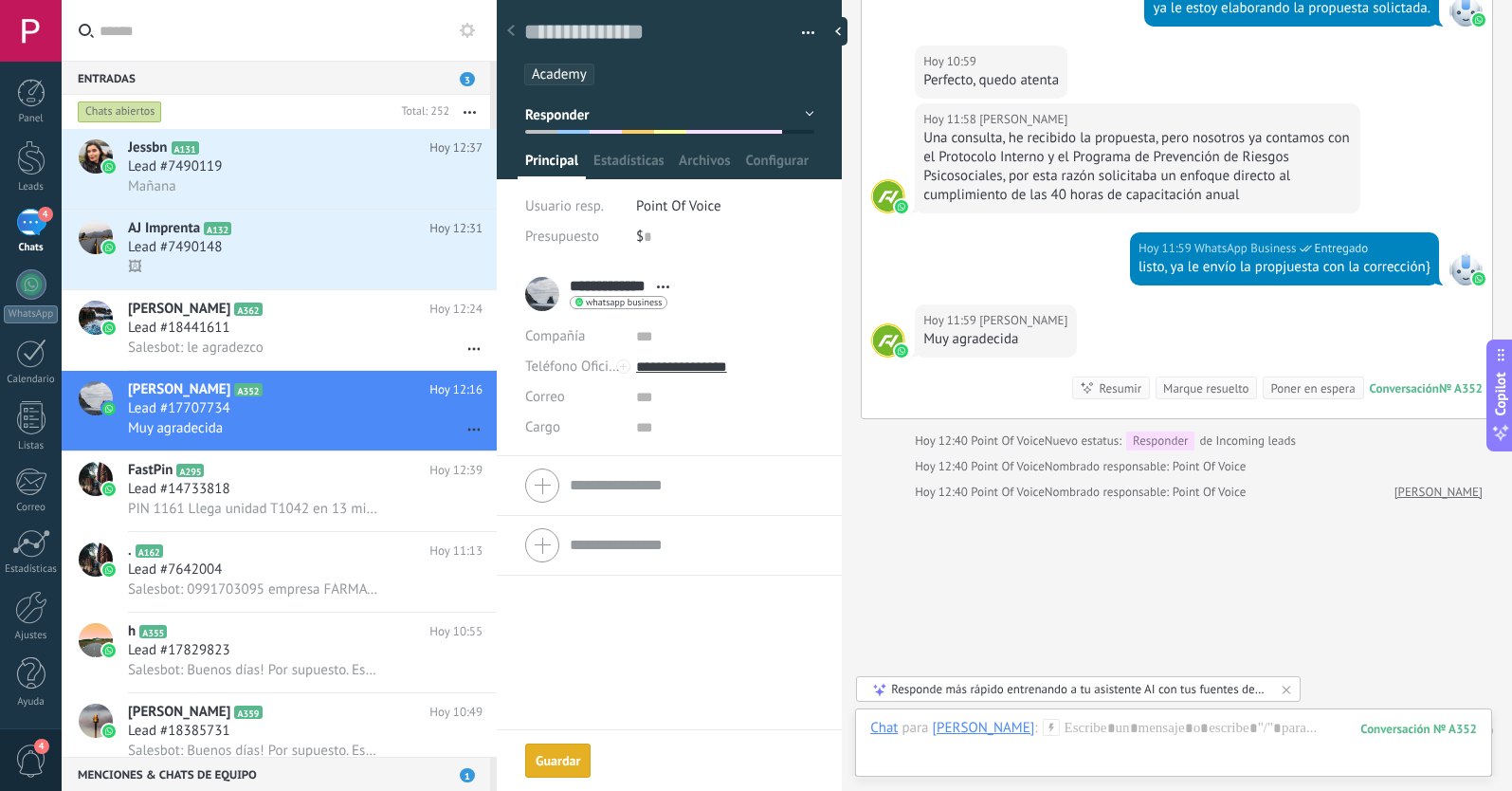
click at [380, 329] on div "Lead #18441611" at bounding box center [305, 328] width 355 height 19
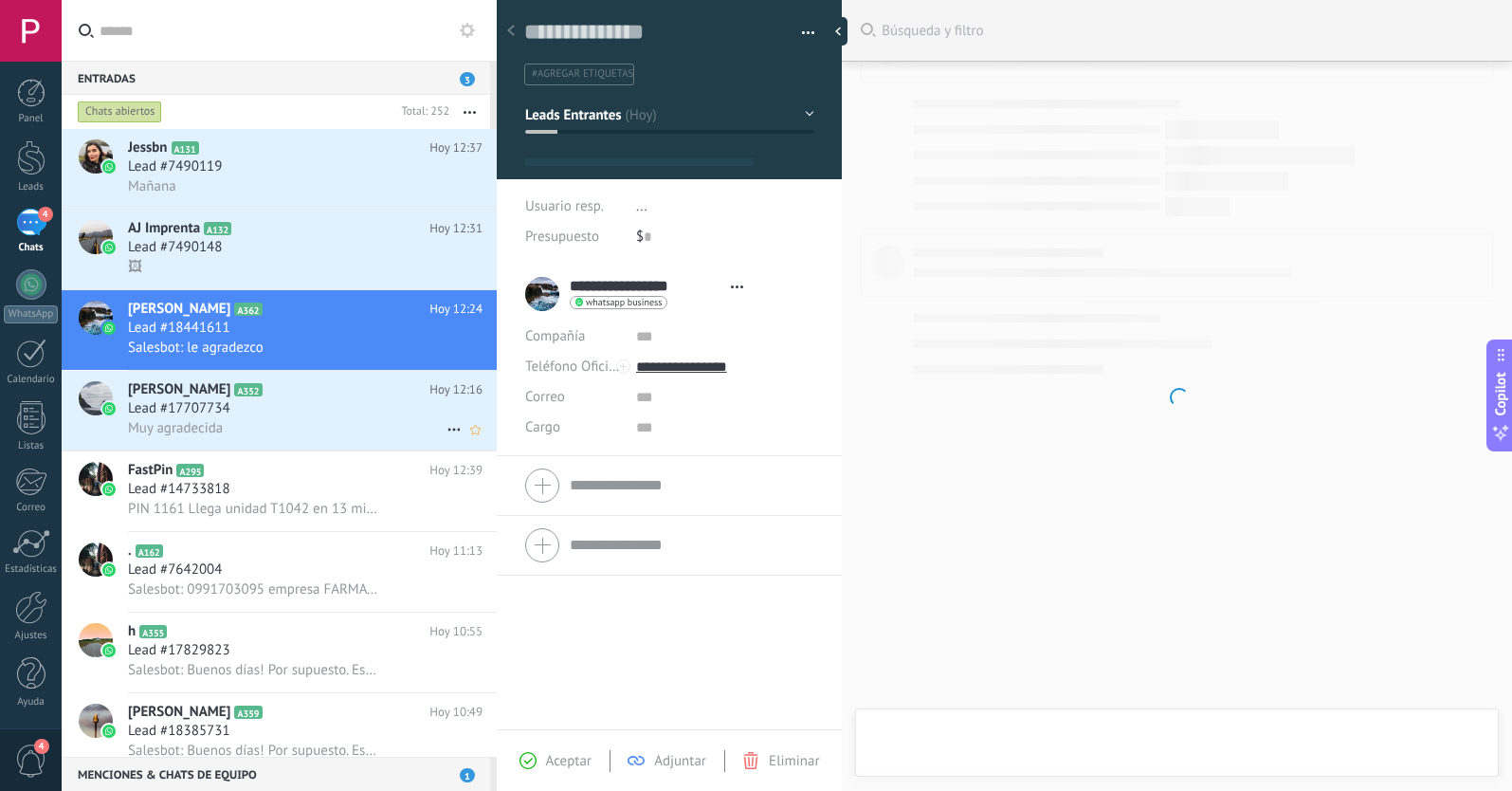
click at [448, 428] on use at bounding box center [454, 429] width 13 height 3
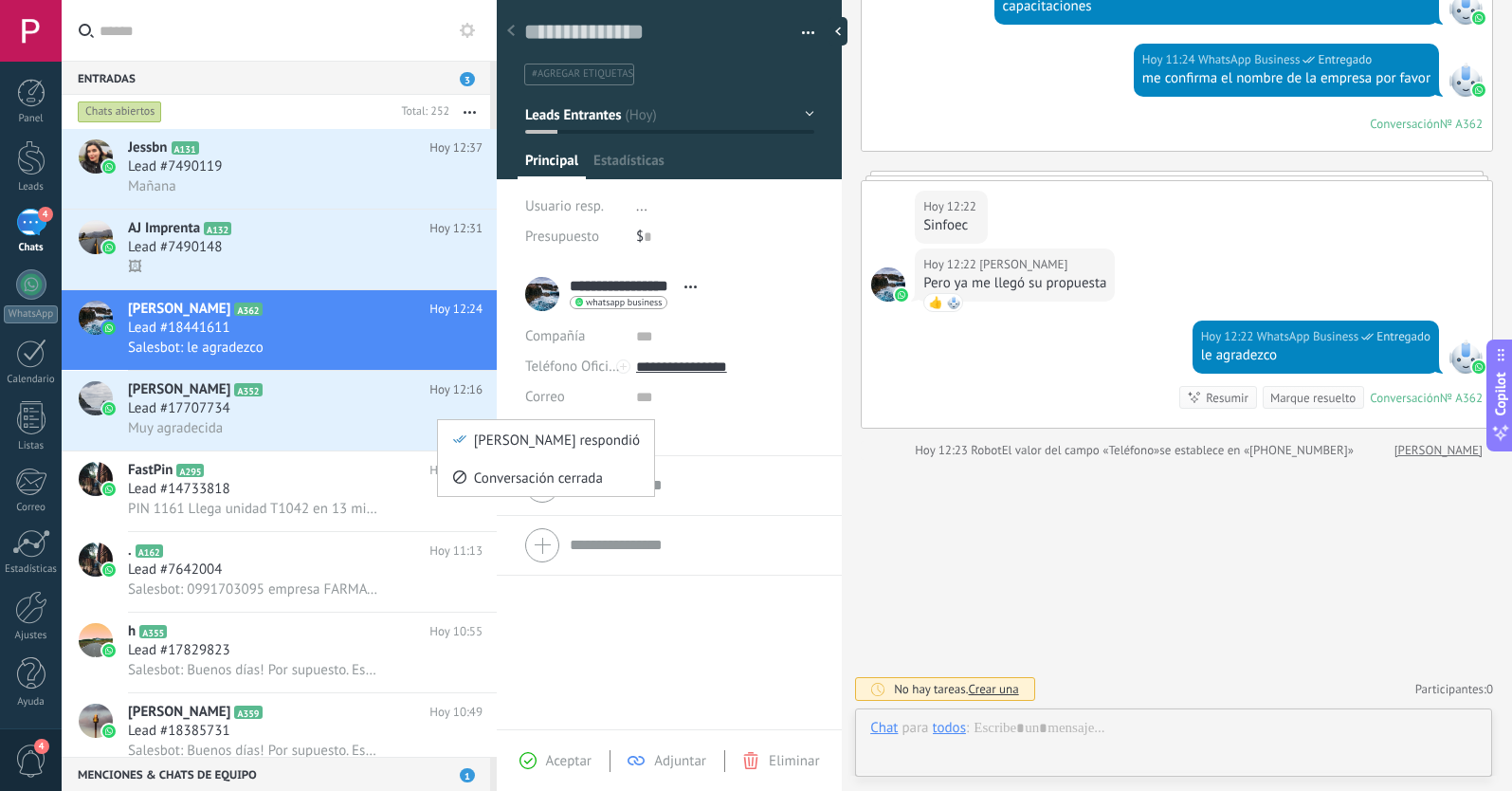
scroll to position [28, 0]
click at [458, 437] on icon at bounding box center [460, 439] width 14 height 14
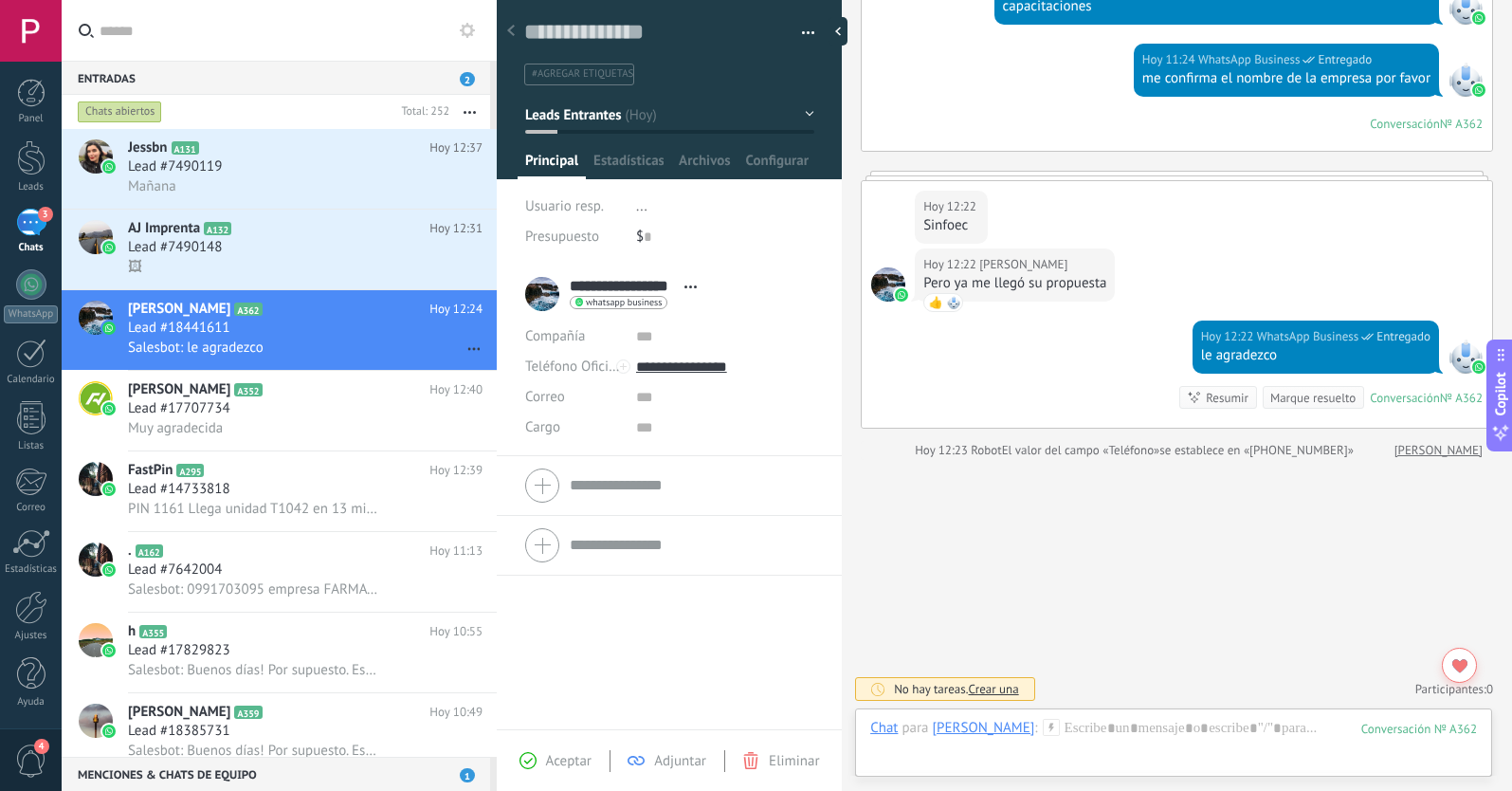
scroll to position [314, 0]
click at [568, 78] on span "#agregar etiquetas" at bounding box center [583, 74] width 102 height 14
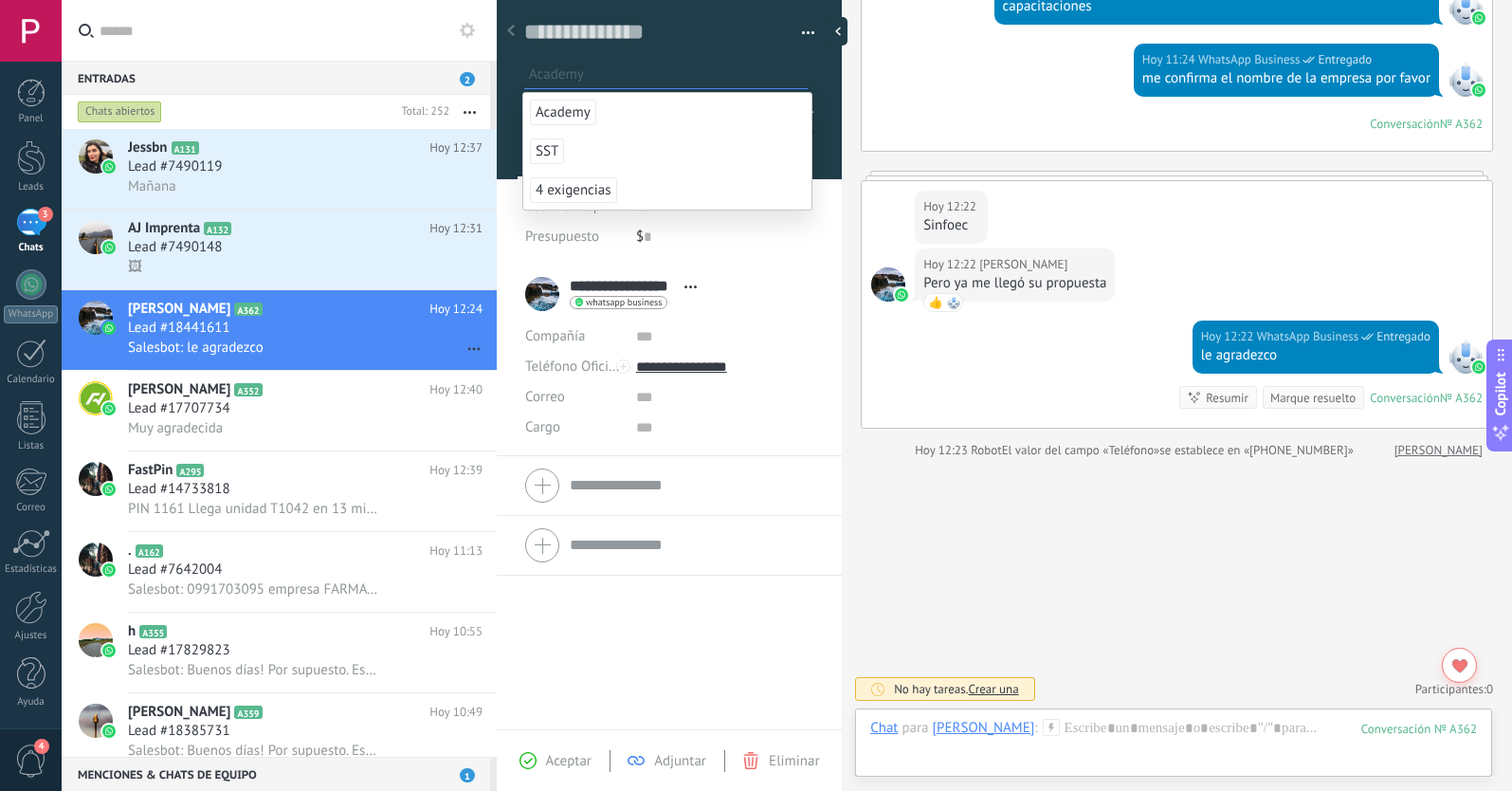
click at [566, 110] on span "Academy" at bounding box center [563, 112] width 66 height 25
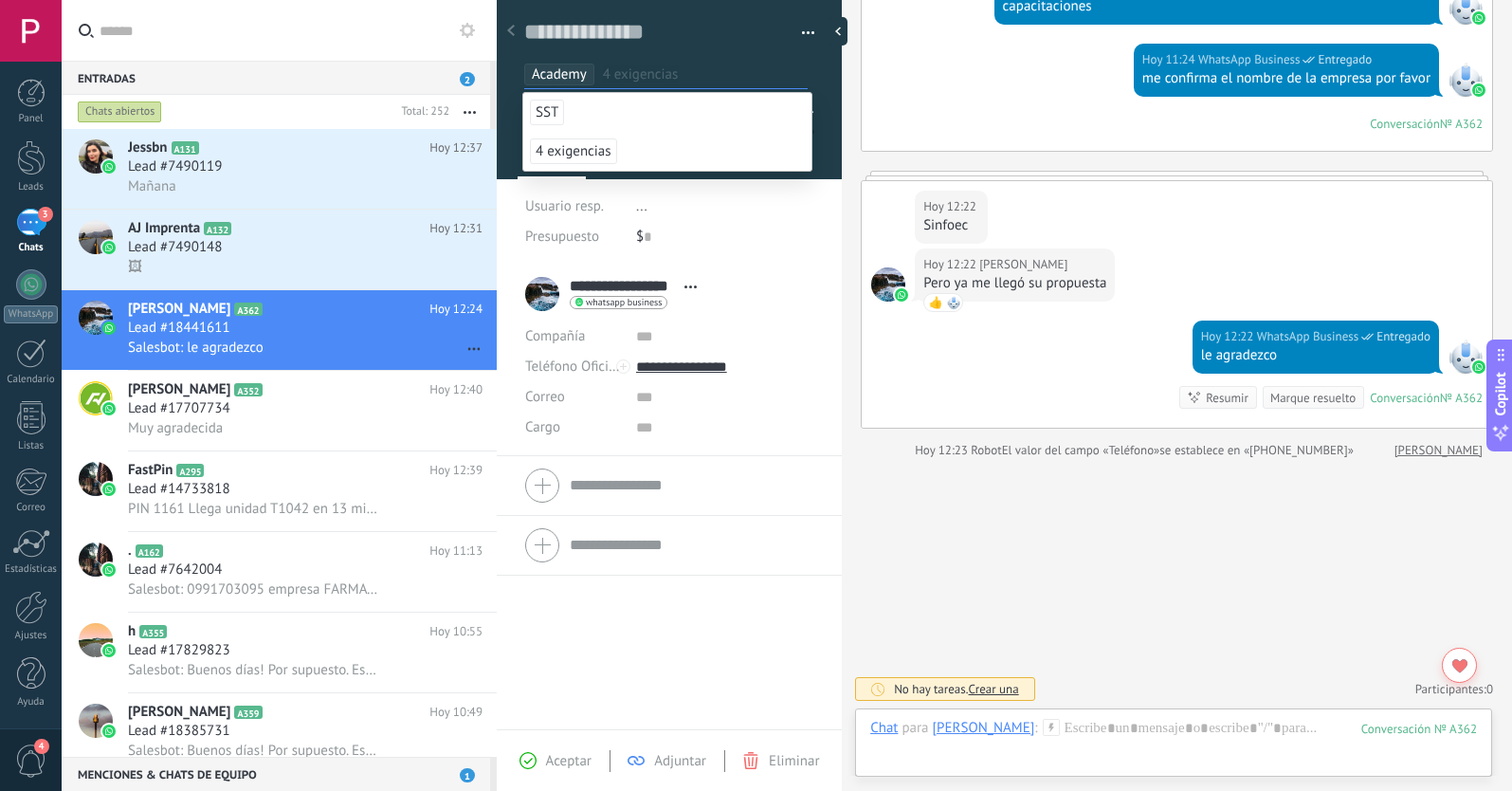
click at [560, 763] on span "Aceptar" at bounding box center [569, 761] width 46 height 18
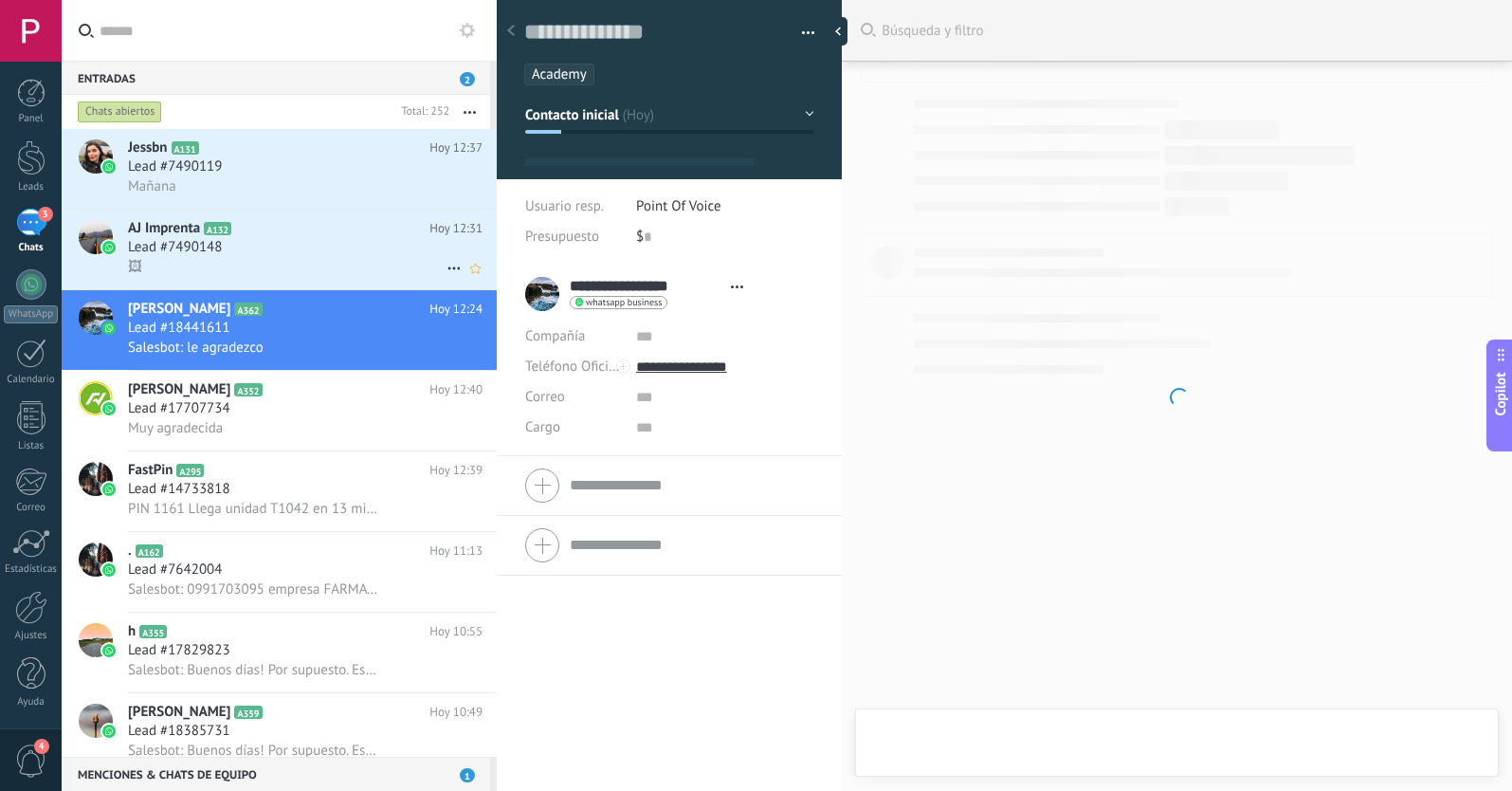
scroll to position [28, 0]
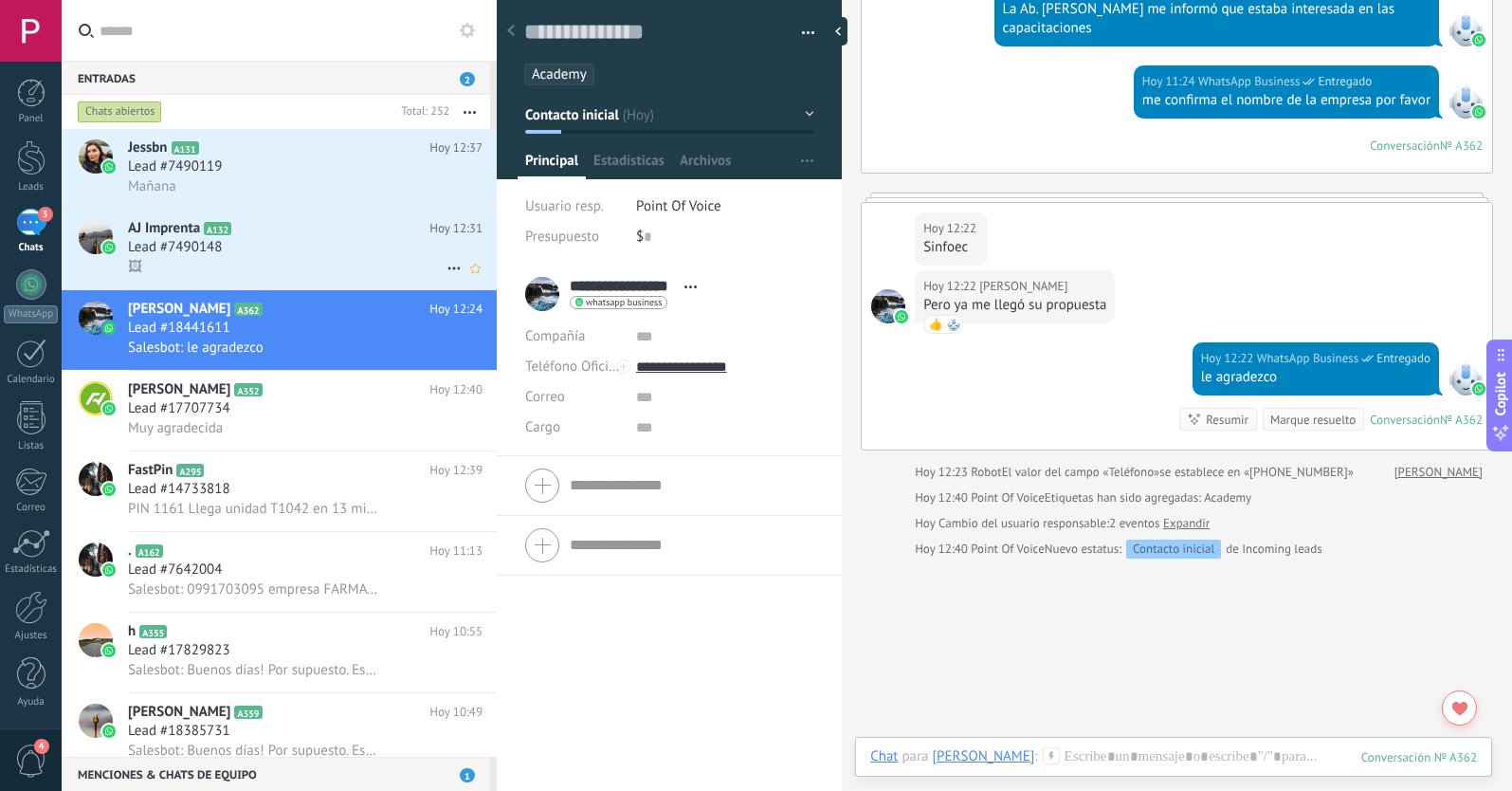
click at [334, 244] on div "Lead #7490148" at bounding box center [305, 246] width 355 height 19
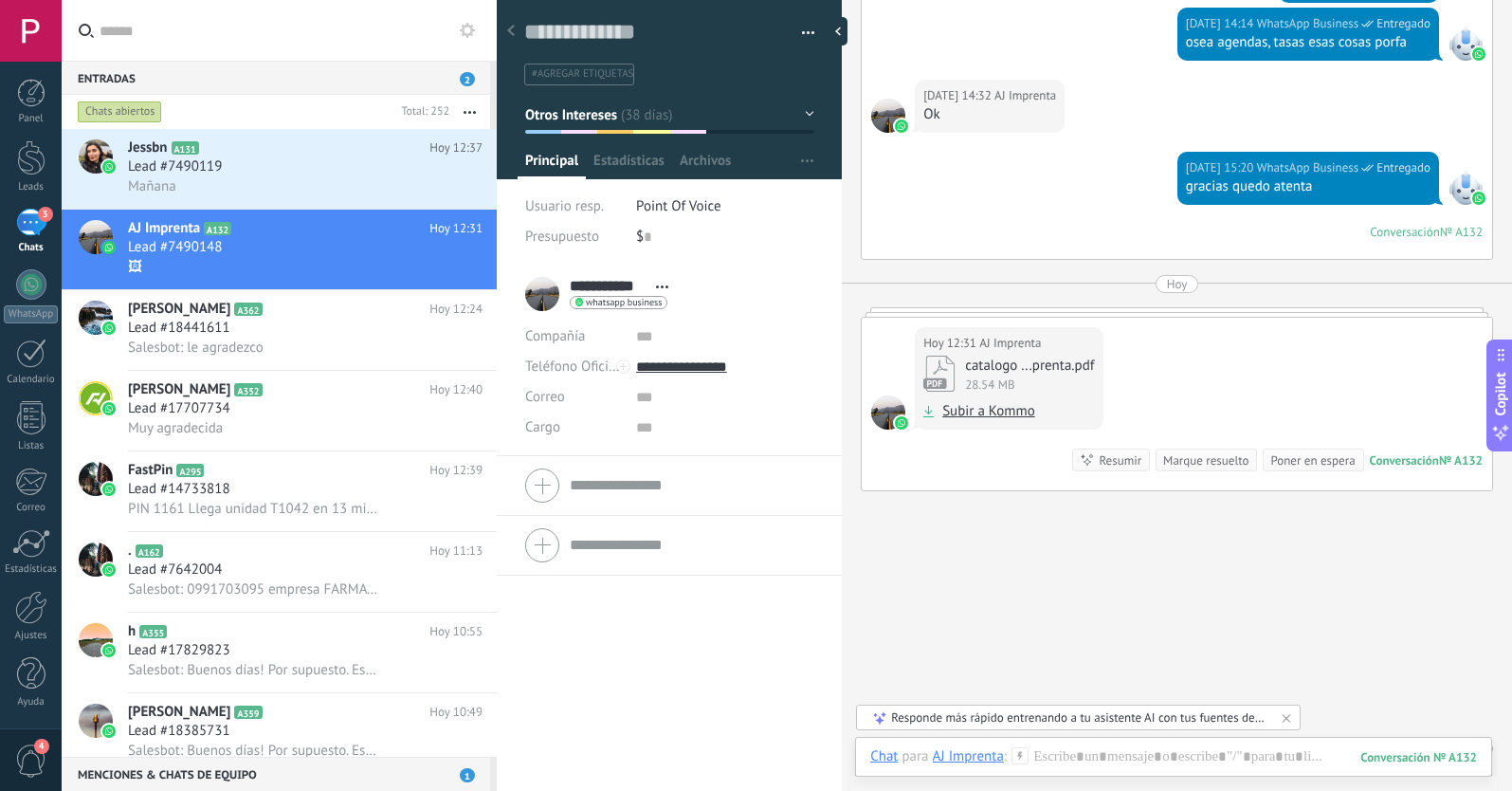
scroll to position [2010, 0]
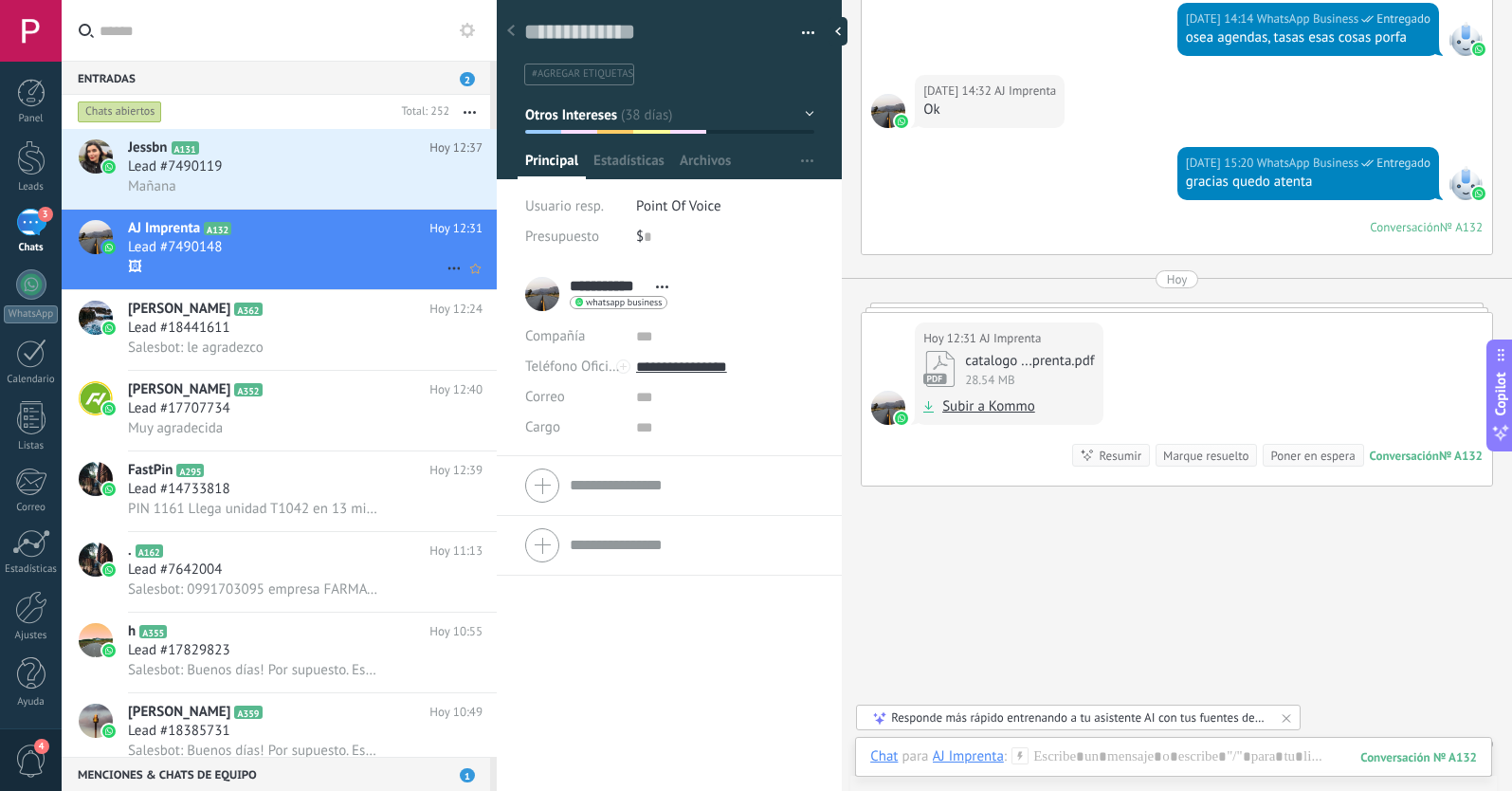
click at [443, 267] on icon at bounding box center [454, 268] width 22 height 22
click at [464, 279] on icon at bounding box center [460, 278] width 14 height 14
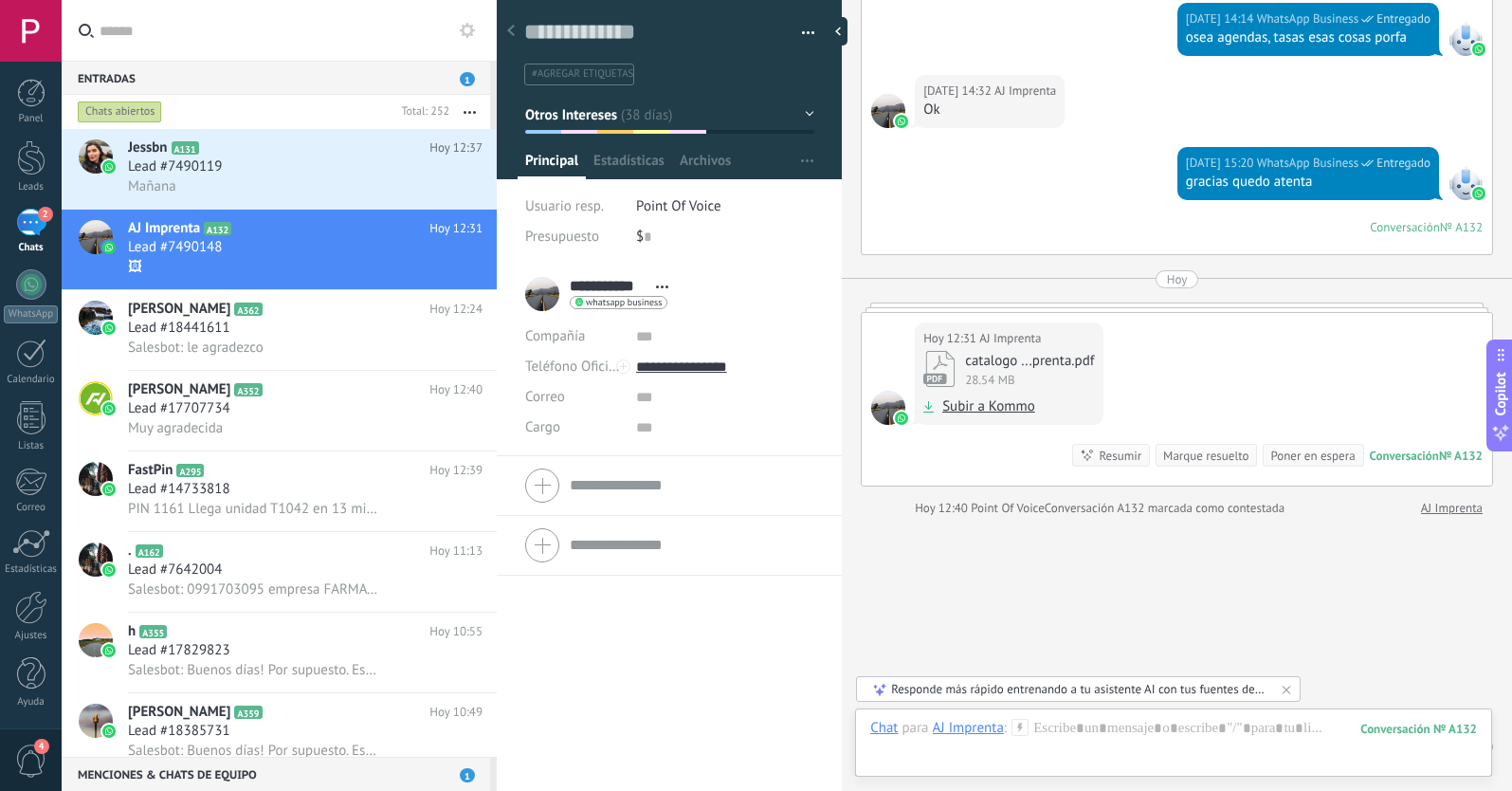
scroll to position [2042, 0]
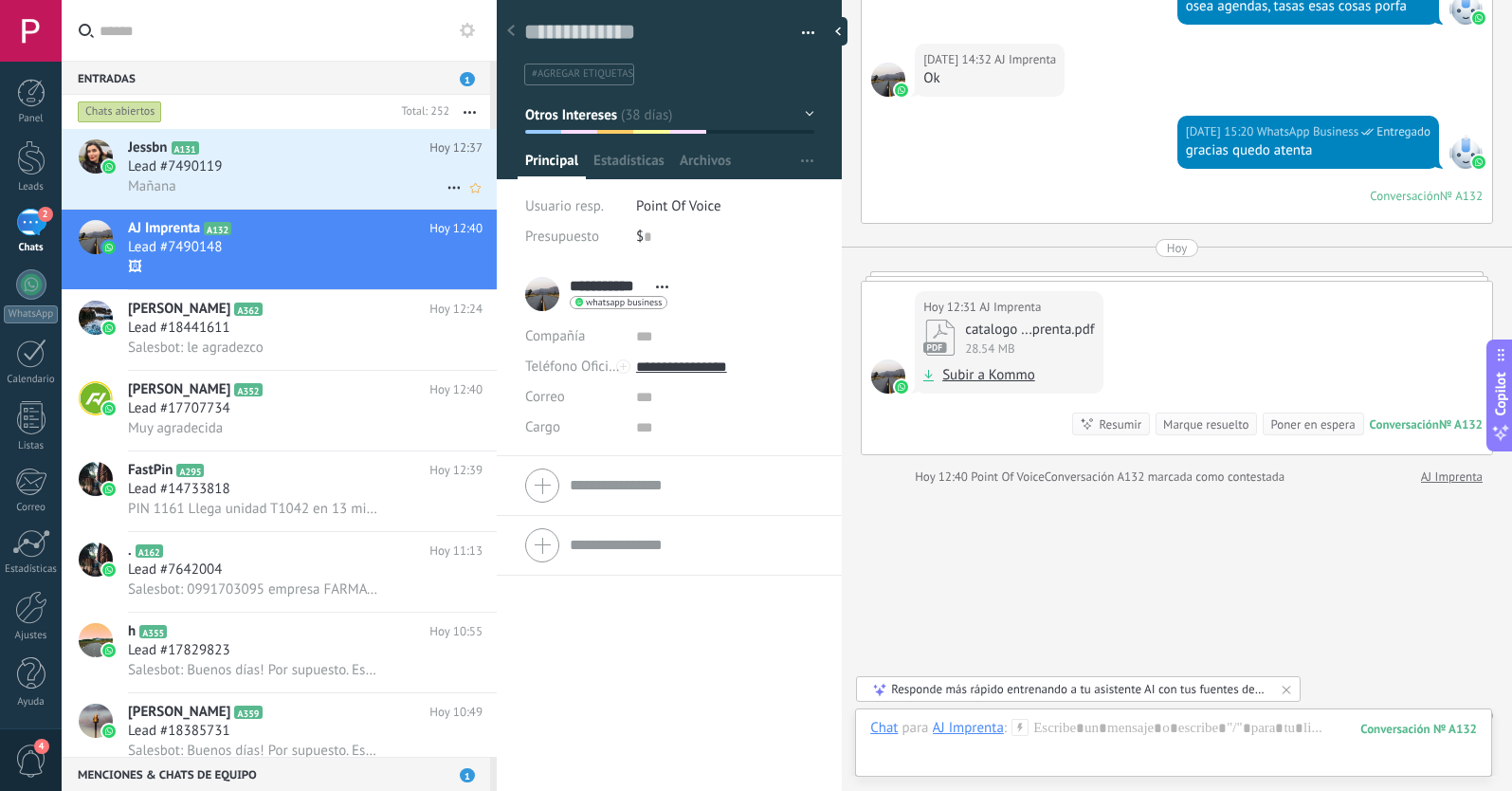
click at [281, 171] on div "Lead #7490119" at bounding box center [305, 166] width 355 height 19
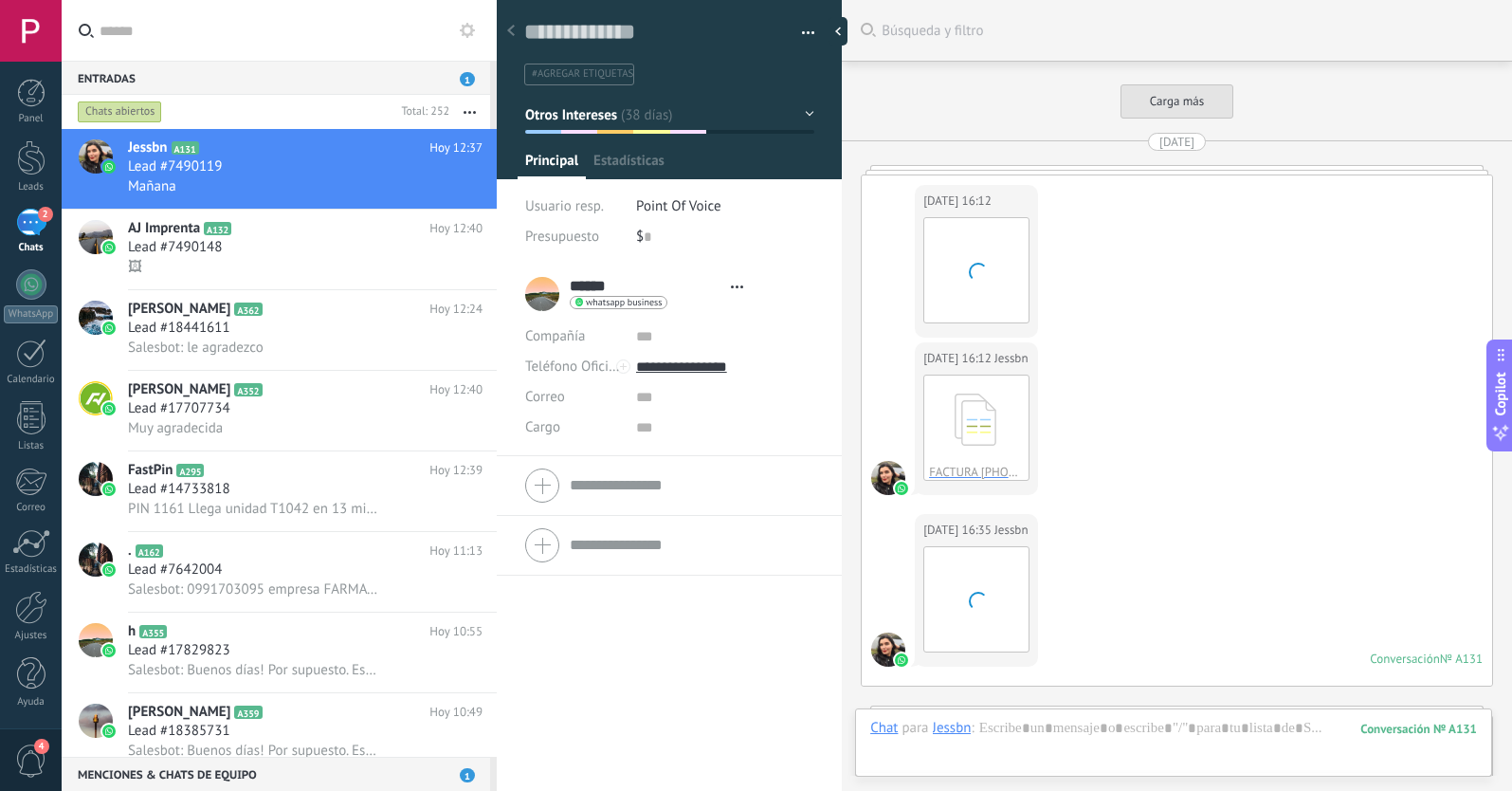
type textarea "**********"
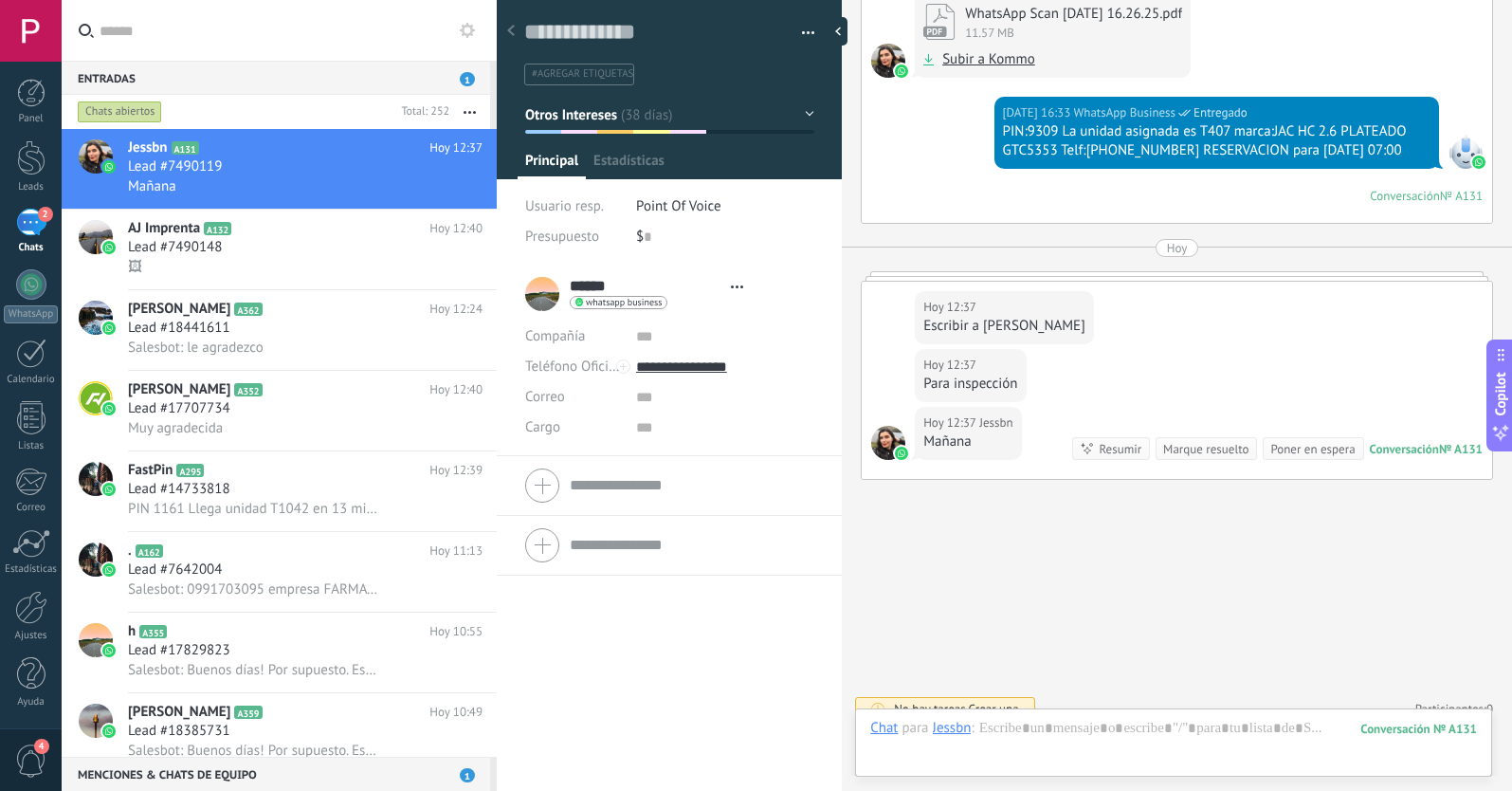
scroll to position [28, 0]
click at [445, 185] on icon at bounding box center [454, 187] width 22 height 22
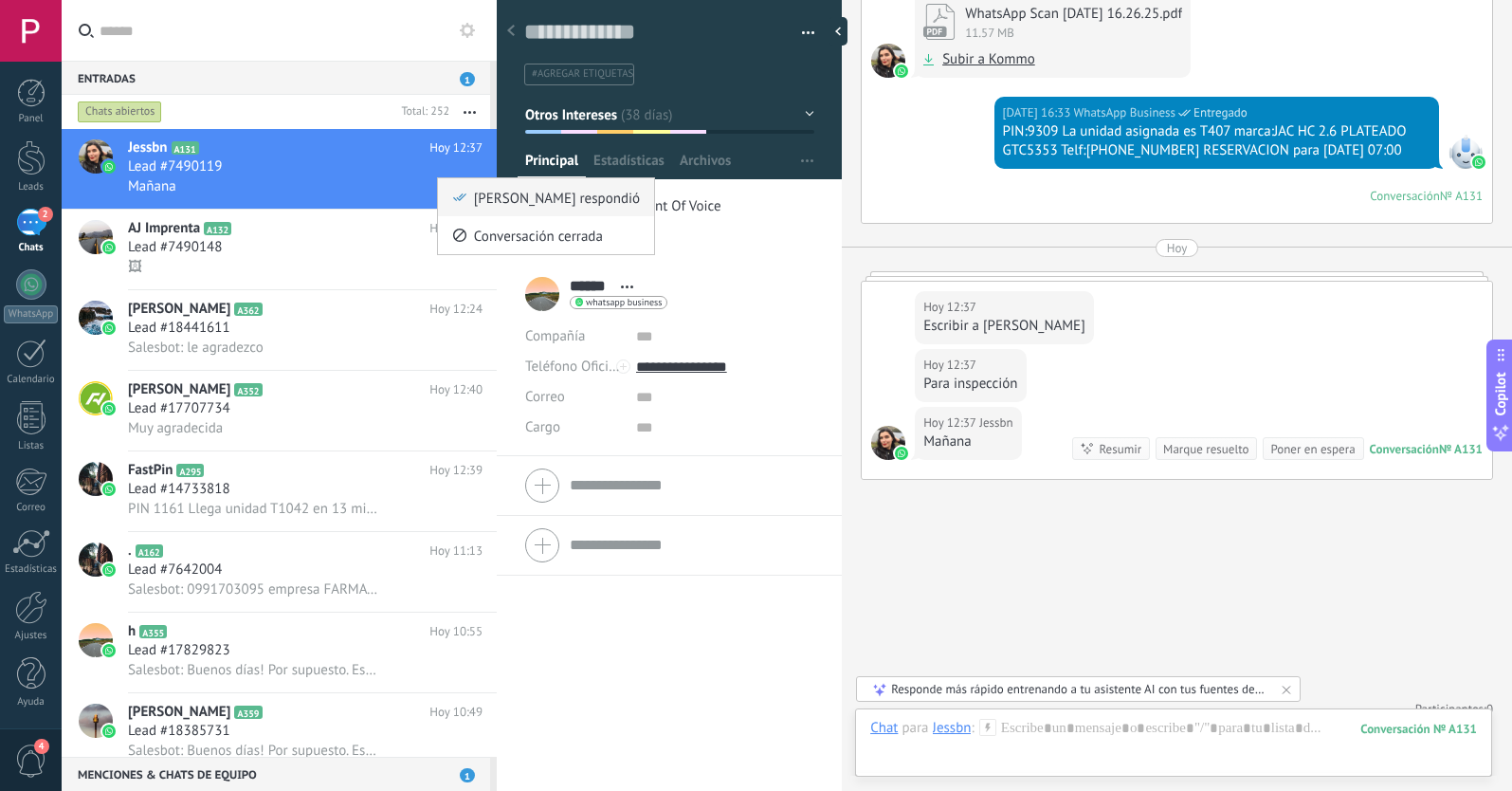
click at [463, 198] on icon at bounding box center [460, 198] width 14 height 14
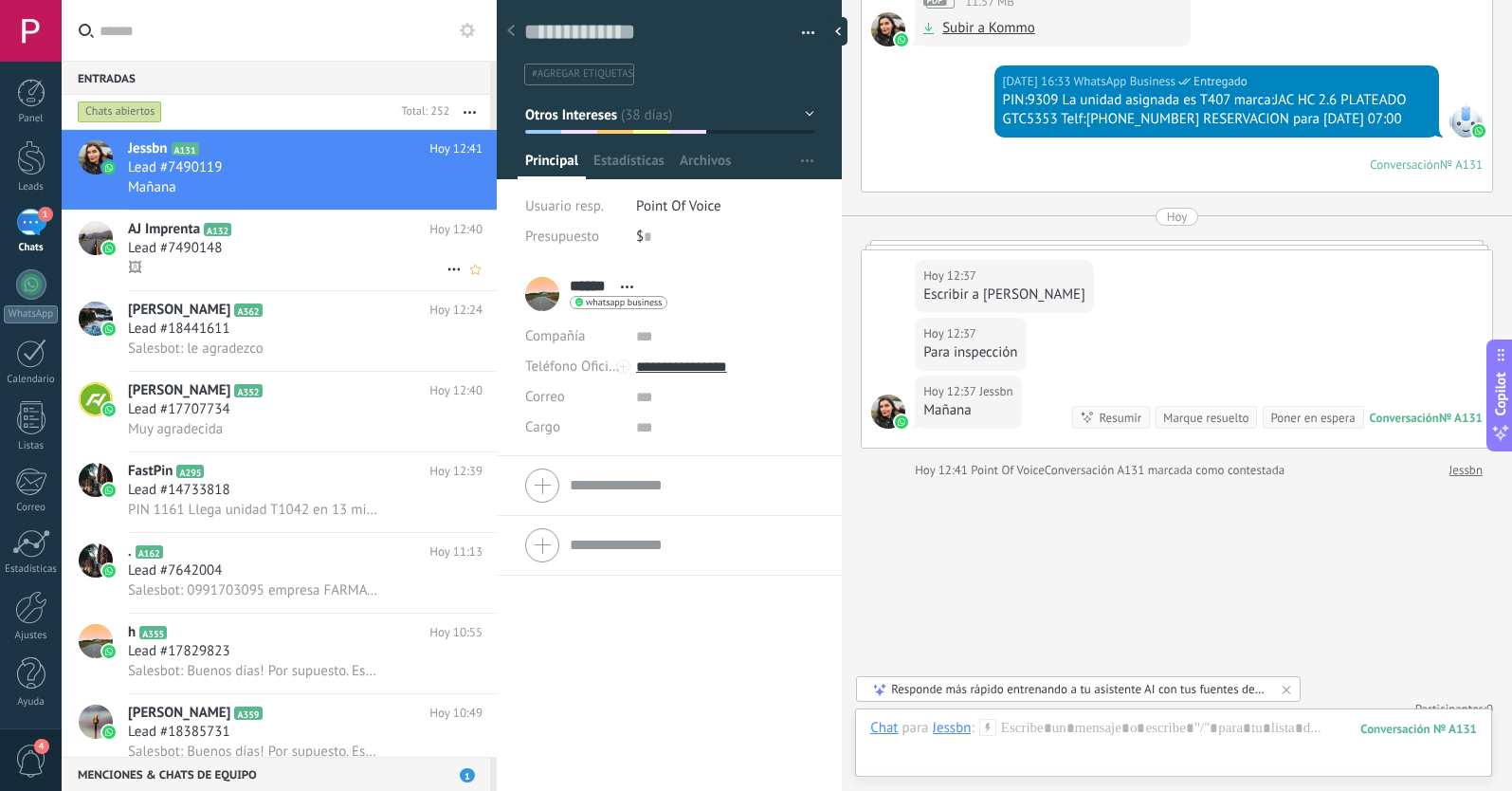
scroll to position [0, 0]
click at [32, 153] on div at bounding box center [30, 158] width 28 height 35
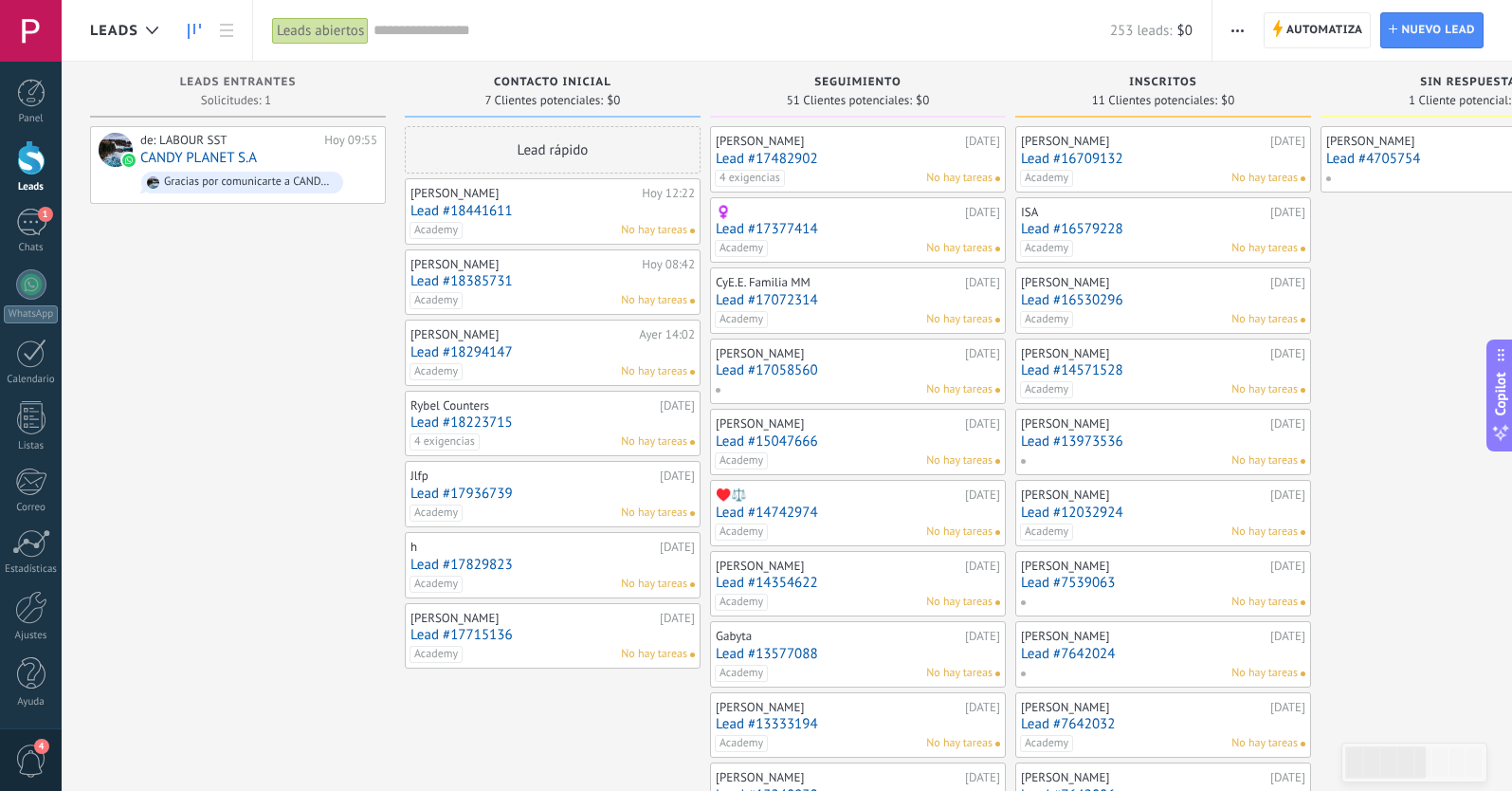
scroll to position [28, 0]
click at [1238, 27] on span "button" at bounding box center [1237, 30] width 13 height 36
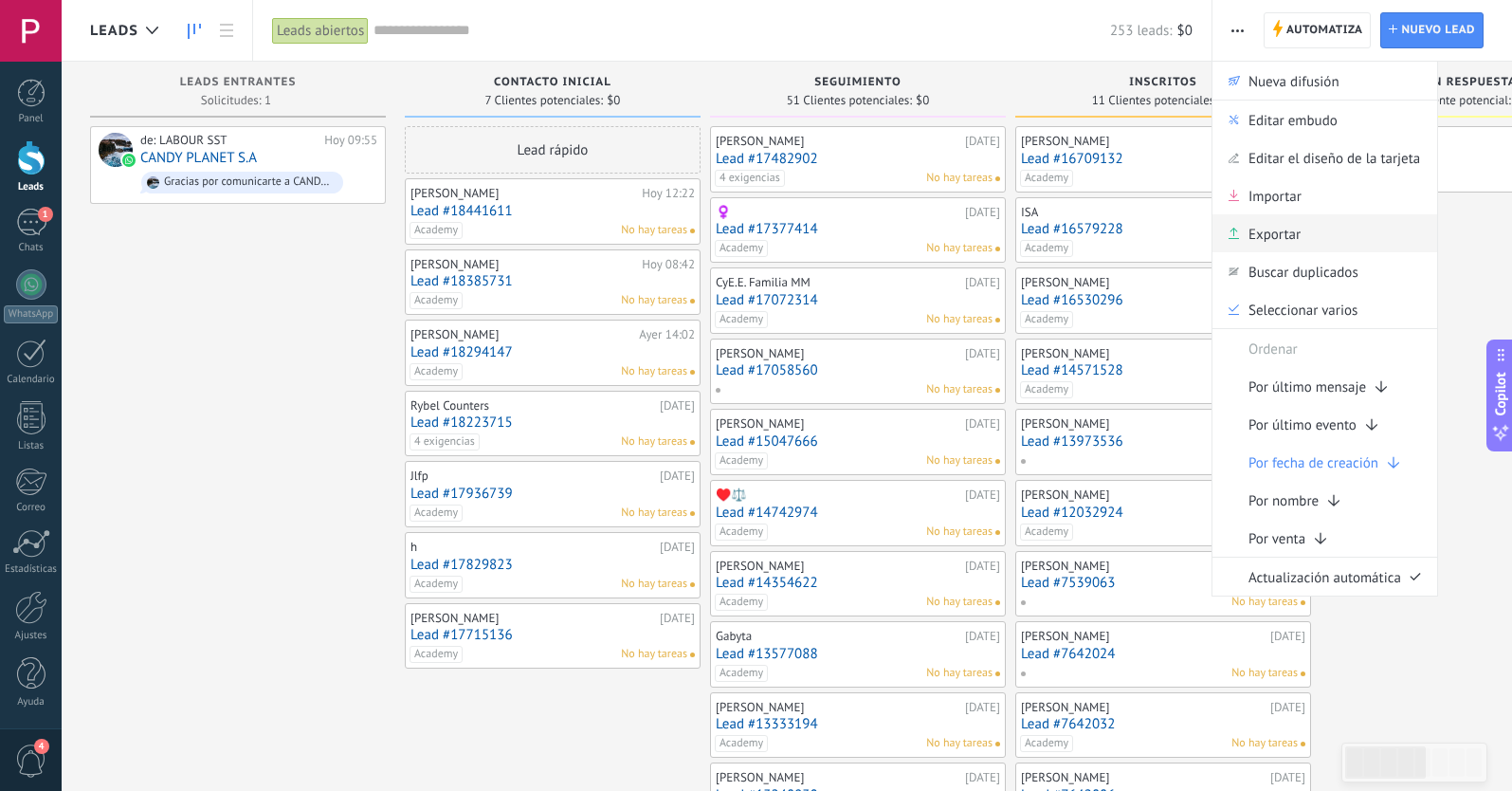
click at [1269, 236] on span "Exportar" at bounding box center [1274, 233] width 52 height 38
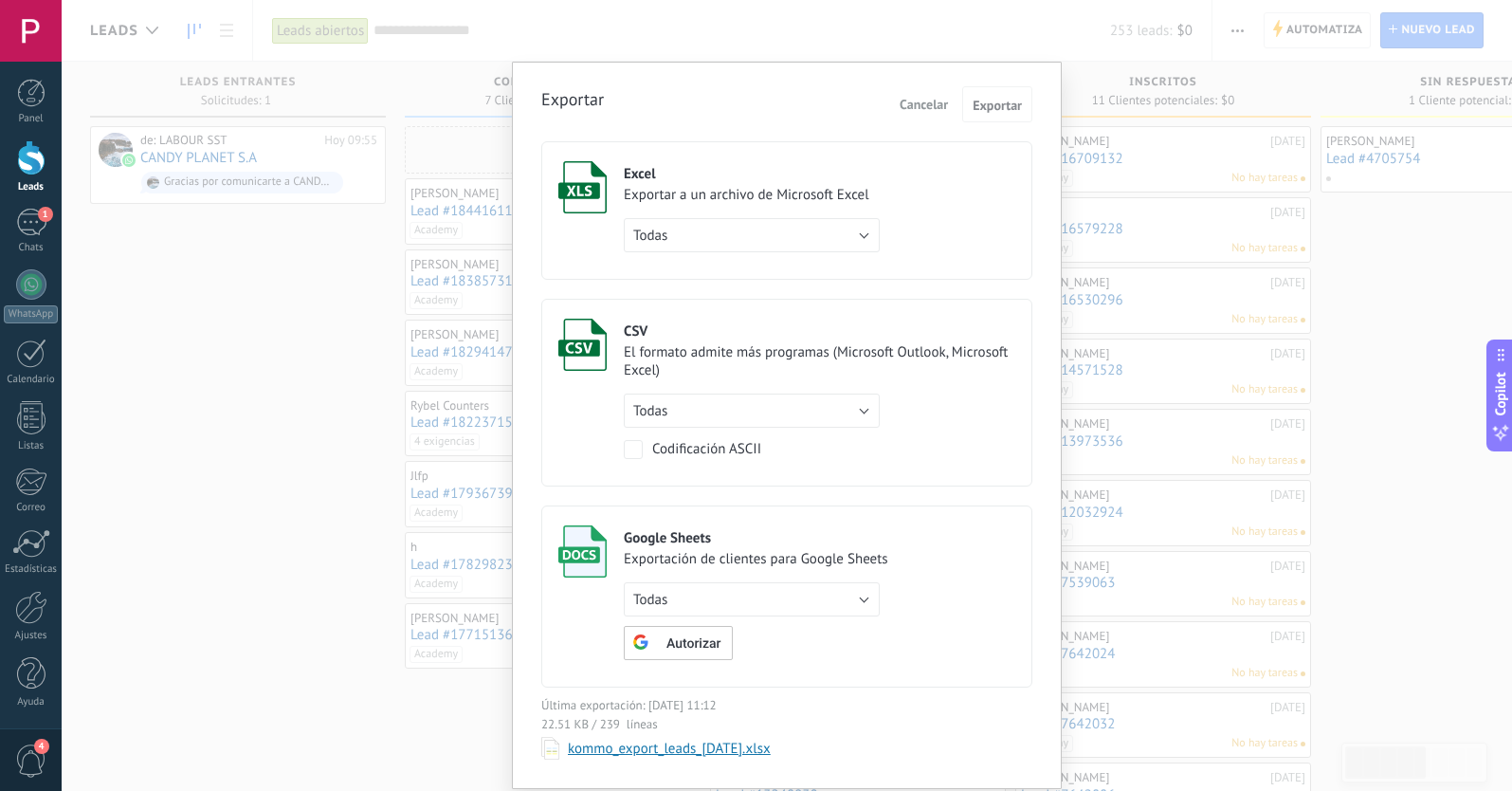
click at [862, 234] on button "Todas" at bounding box center [752, 235] width 256 height 34
click at [783, 241] on span "Todas" at bounding box center [743, 236] width 261 height 18
click at [993, 105] on span "Exportar" at bounding box center [997, 106] width 49 height 14
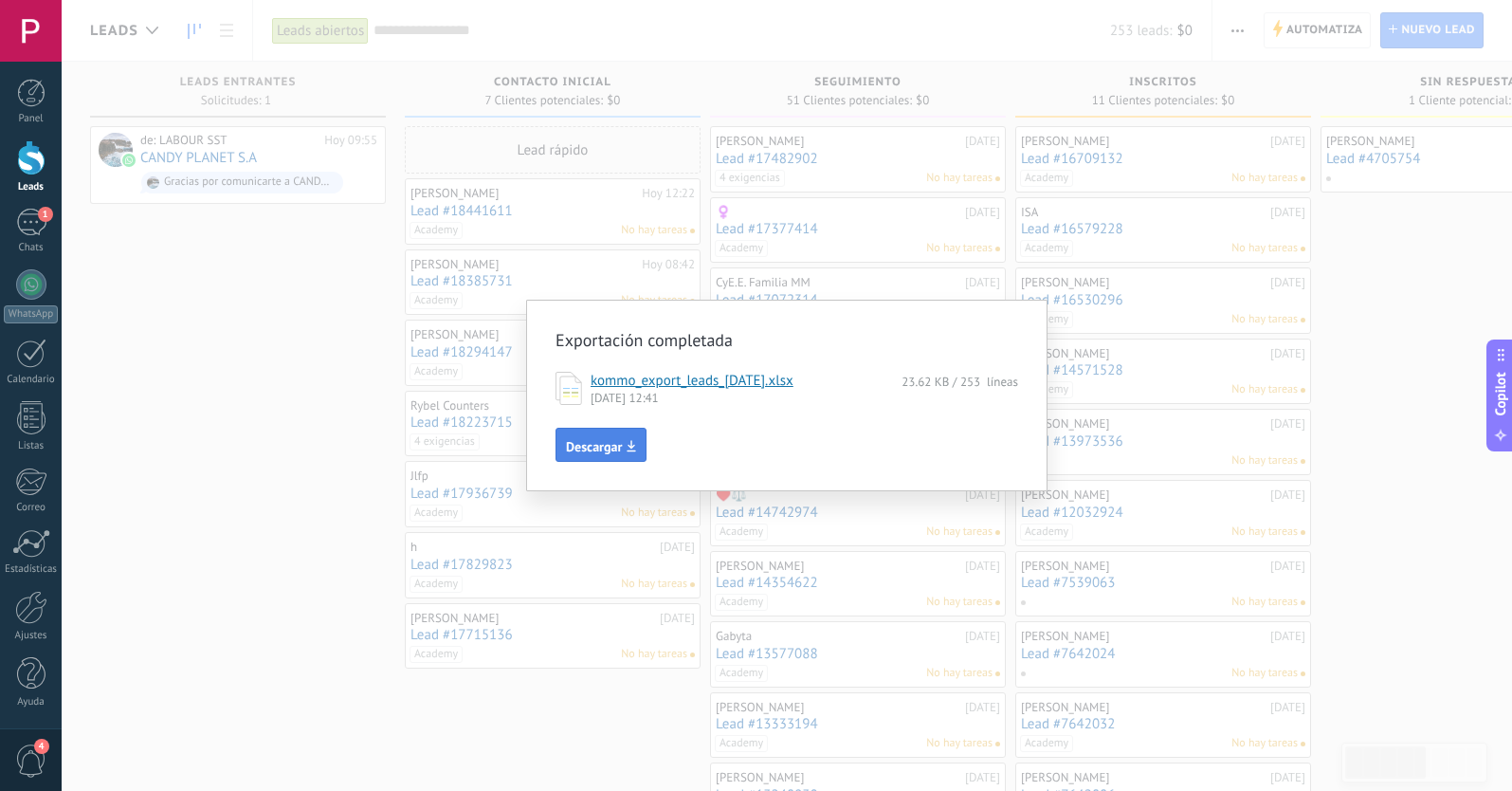
click at [631, 451] on use "button" at bounding box center [631, 446] width 8 height 11
click at [1318, 256] on div "Exportación completada kommo_export_leads_[DATE].xlsx 23.62 KB / 253 líneas [DA…" at bounding box center [787, 395] width 1450 height 791
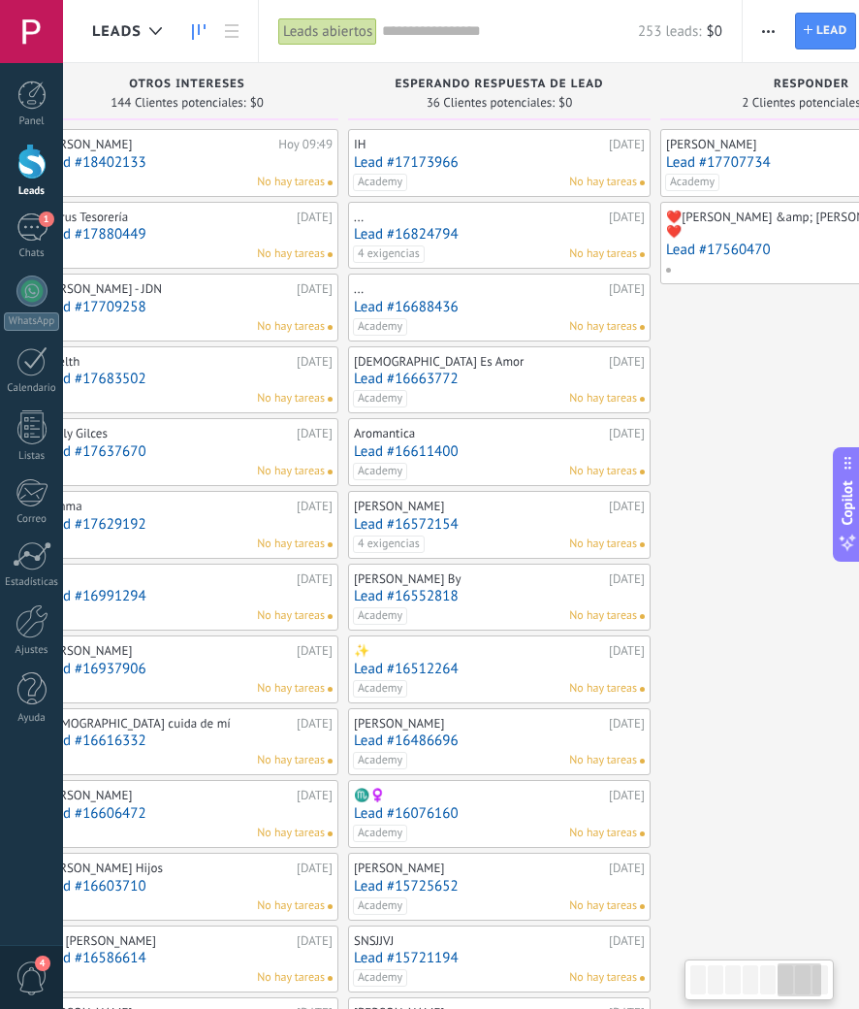
scroll to position [0, 1638]
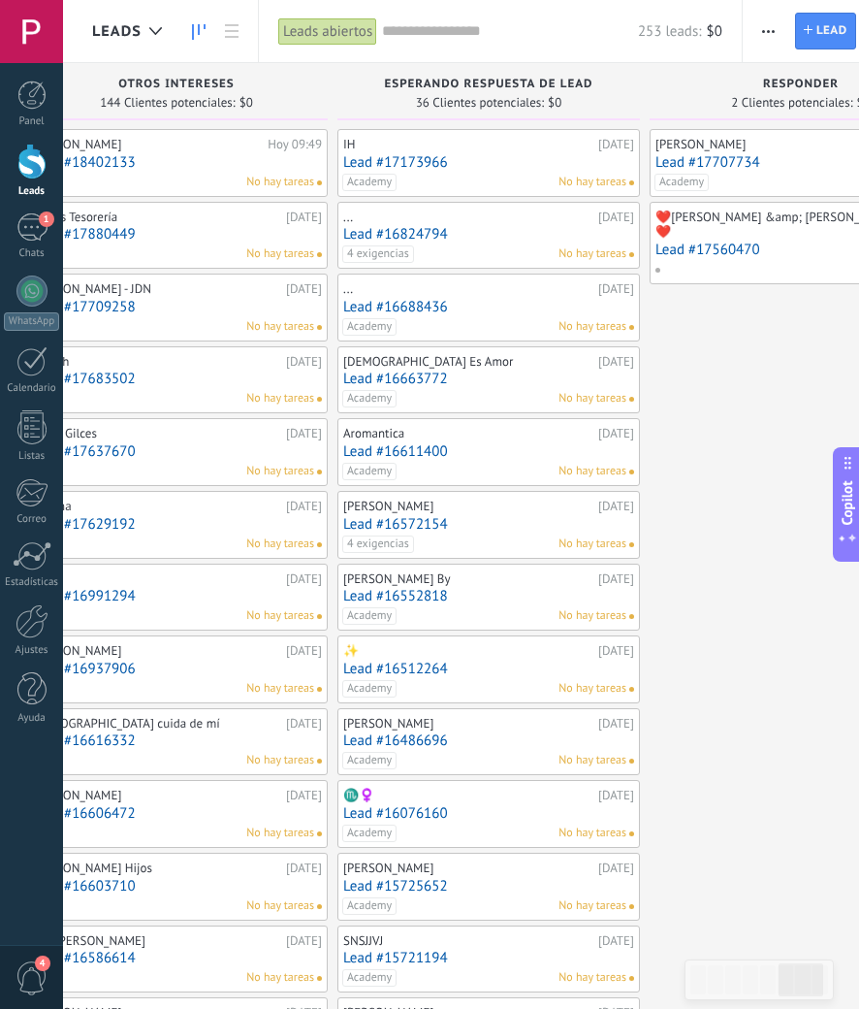
click at [437, 805] on link "Lead #16076160" at bounding box center [488, 813] width 291 height 16
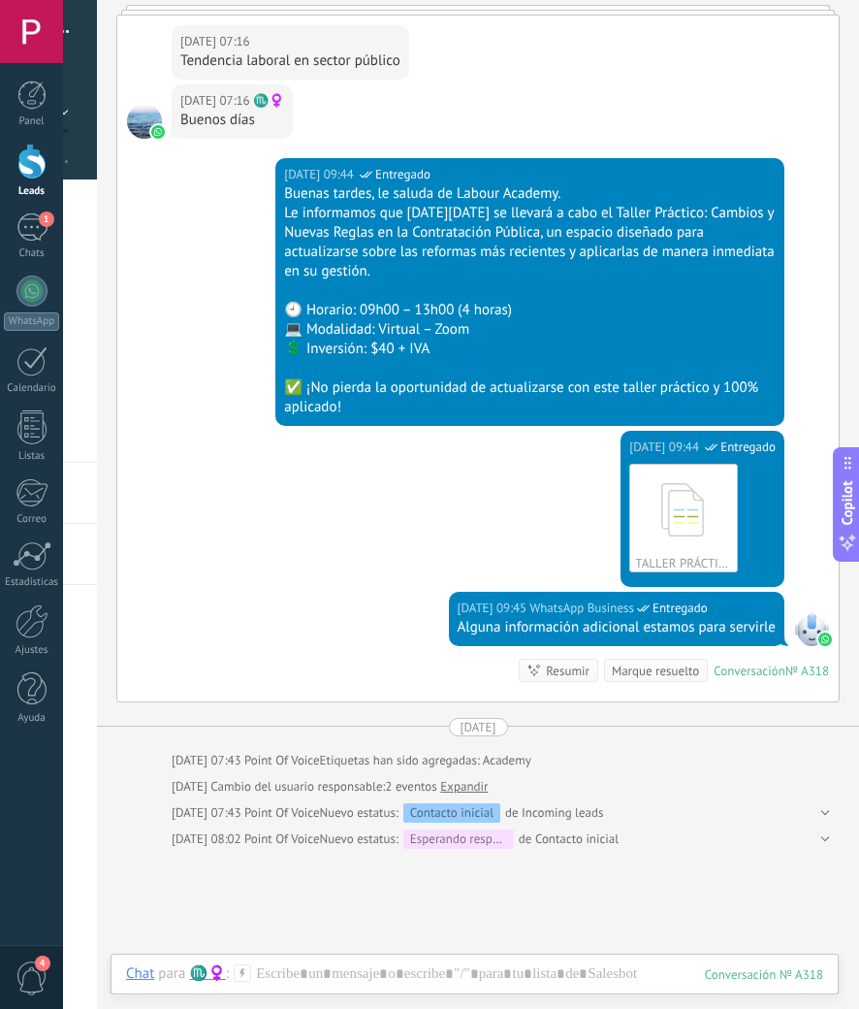
scroll to position [598, 0]
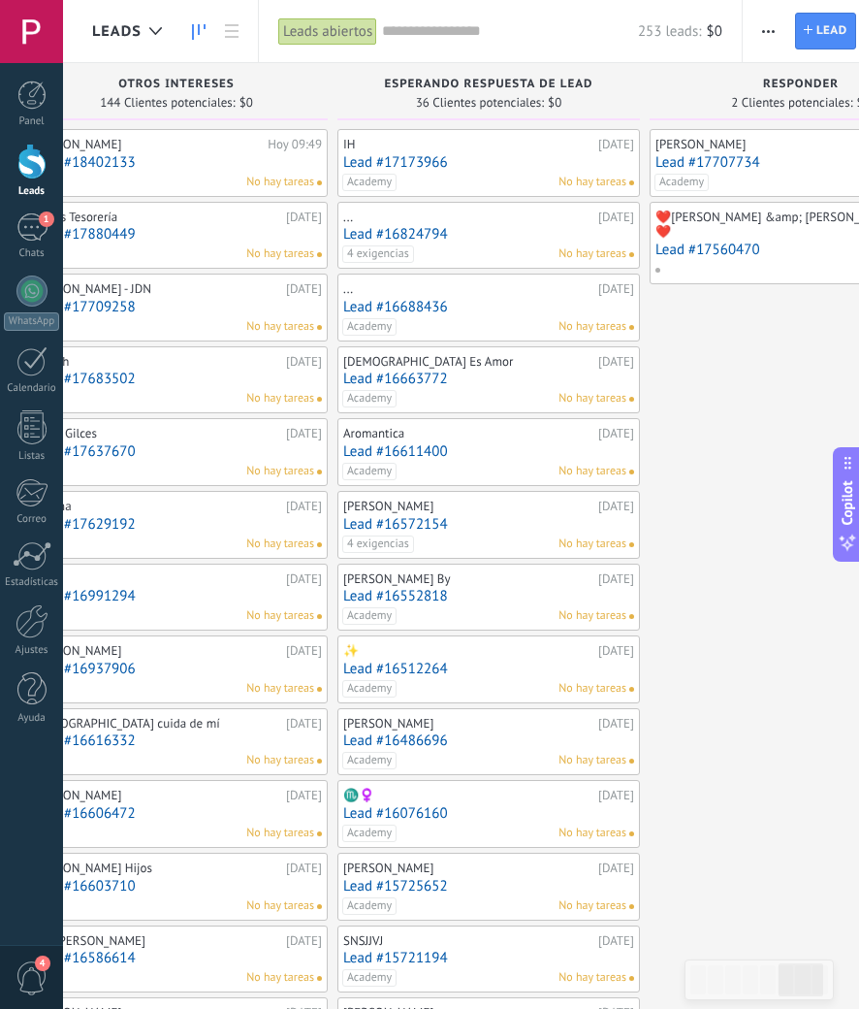
click at [426, 736] on link "Lead #16486696" at bounding box center [488, 740] width 291 height 16
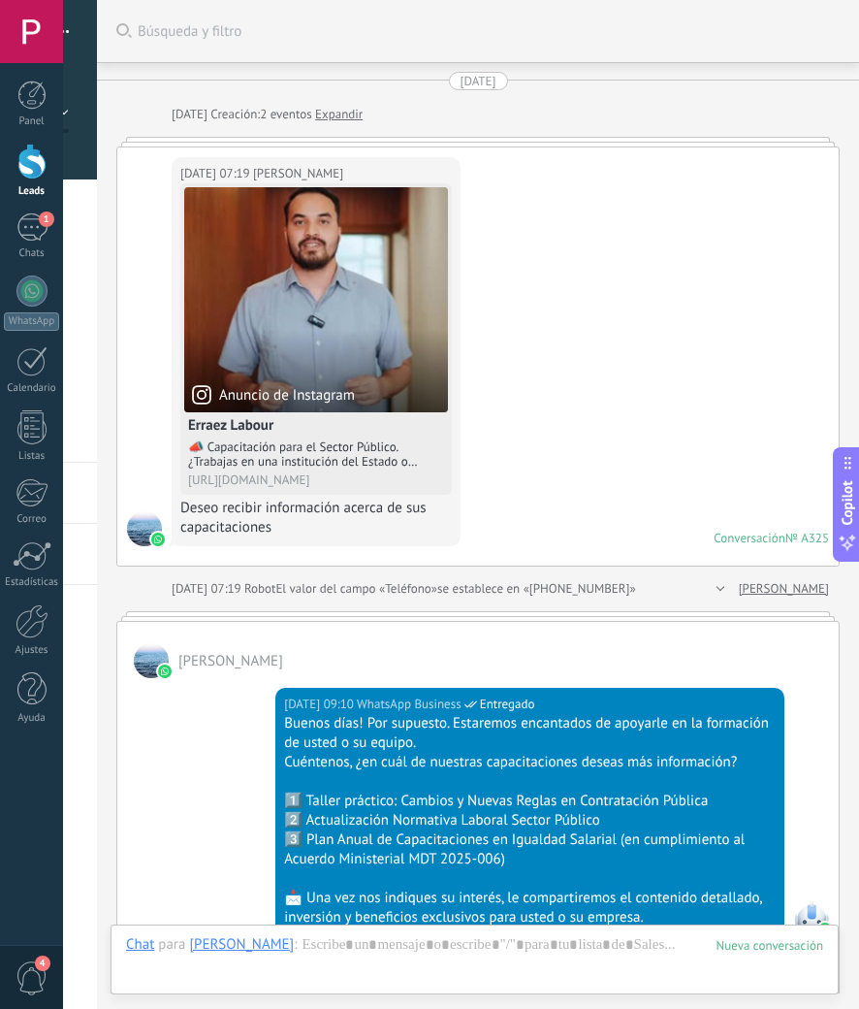
scroll to position [984, 0]
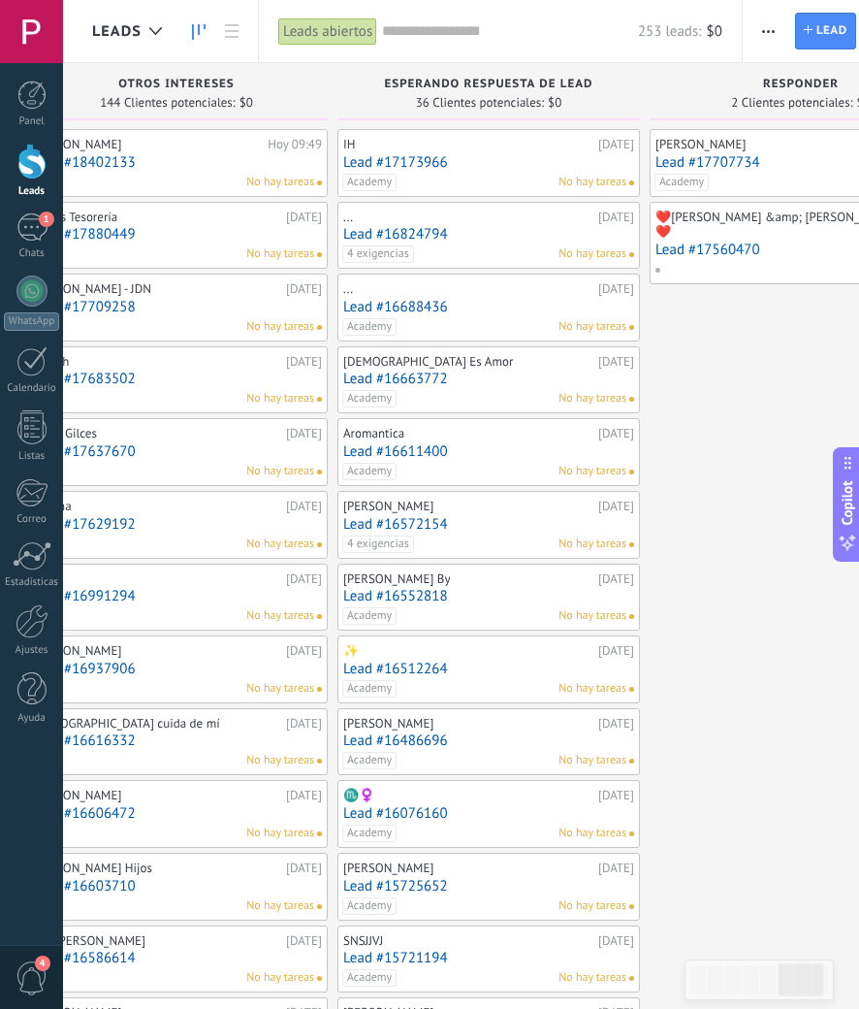
click at [429, 663] on link "Lead #16512264" at bounding box center [488, 669] width 291 height 16
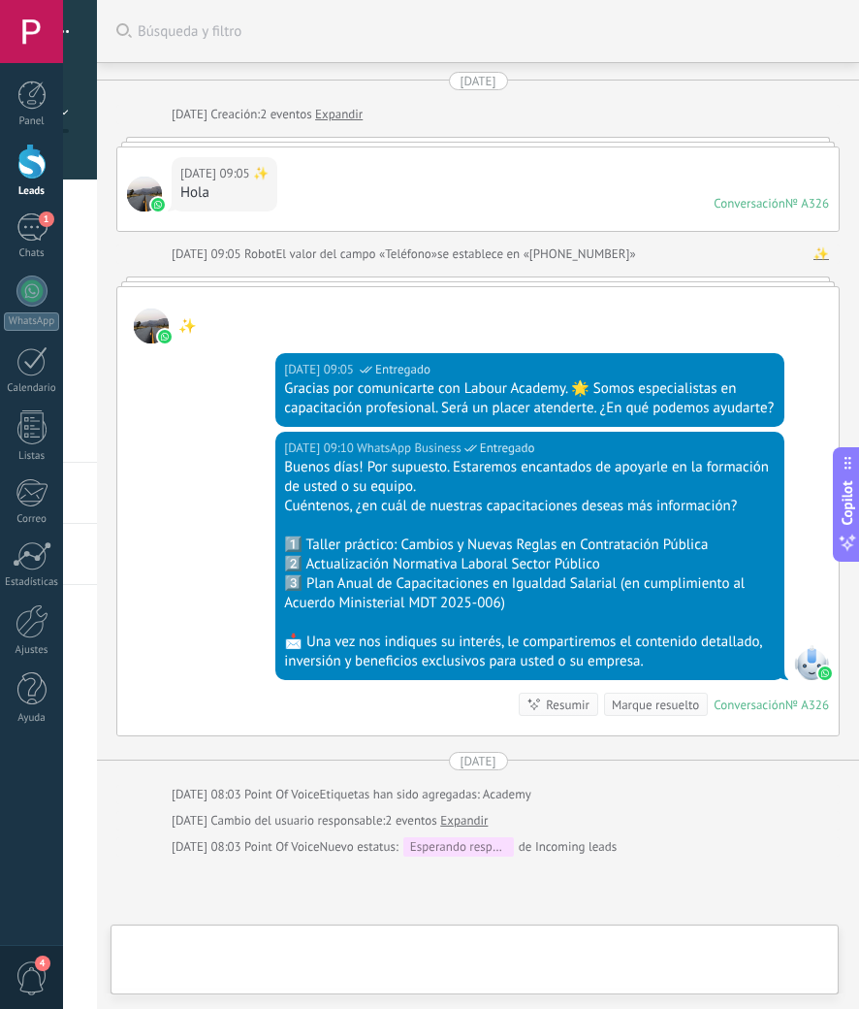
scroll to position [283, 0]
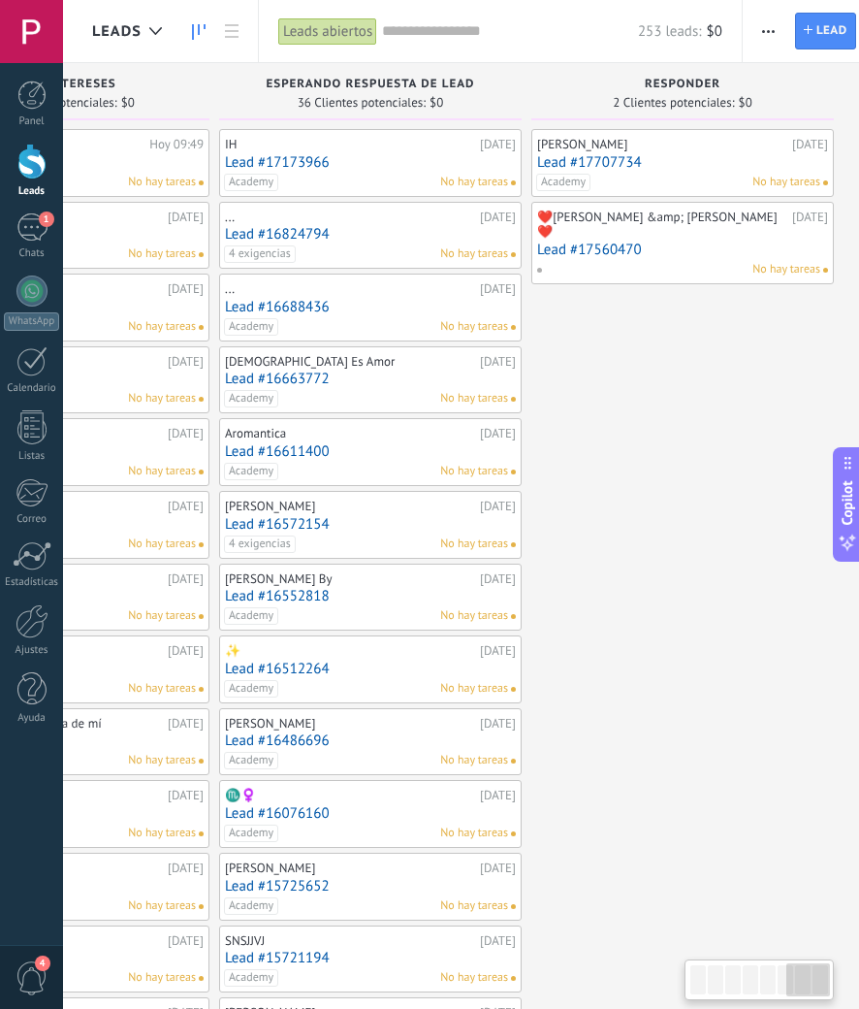
scroll to position [0, 1760]
click at [306, 596] on link "Lead #16552818" at bounding box center [366, 596] width 291 height 16
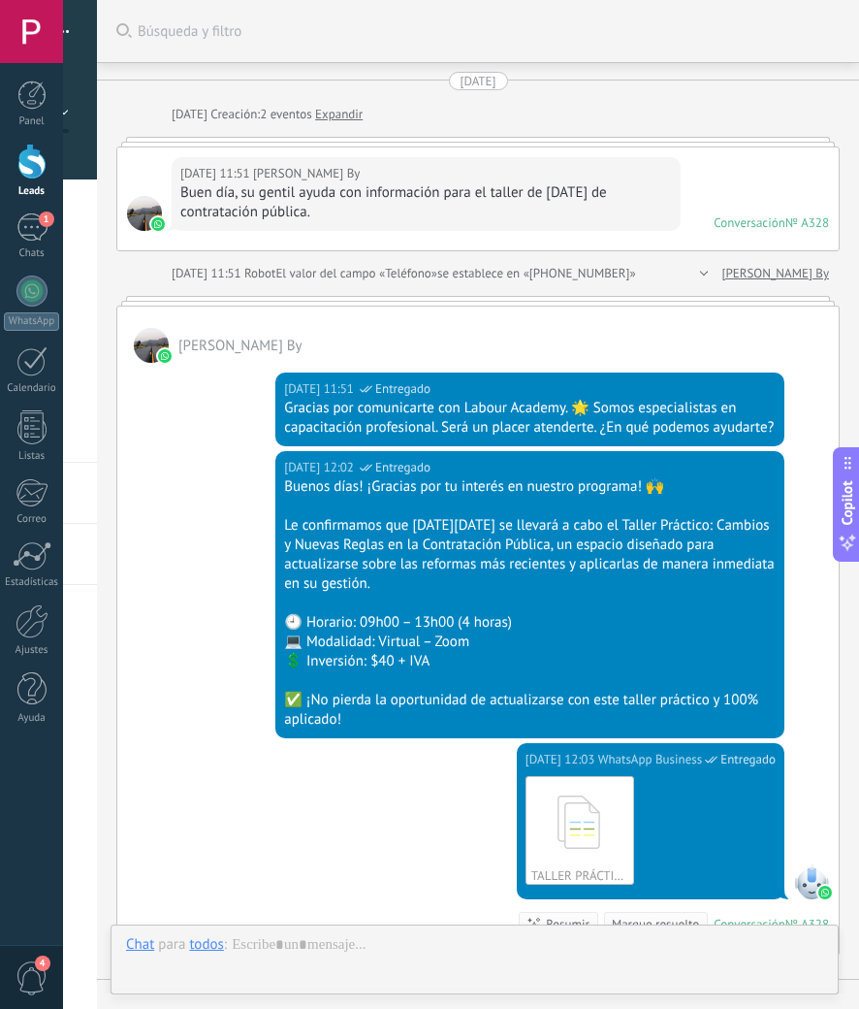
scroll to position [545, 0]
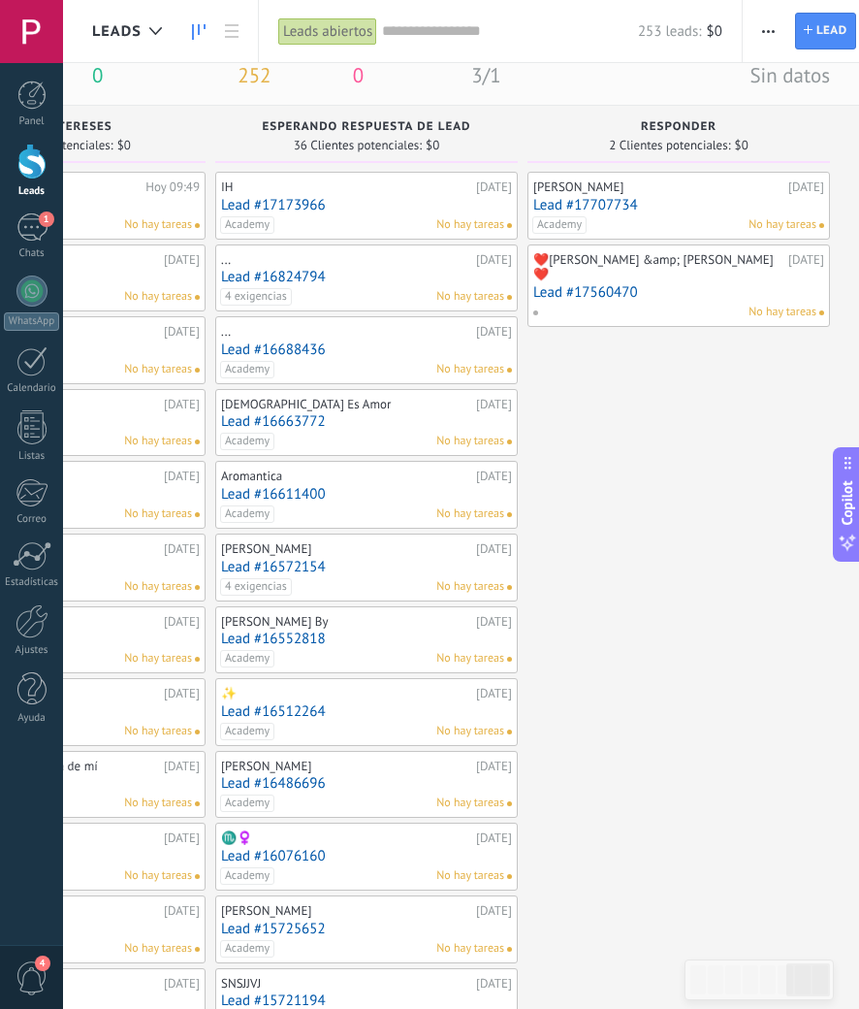
scroll to position [41, 0]
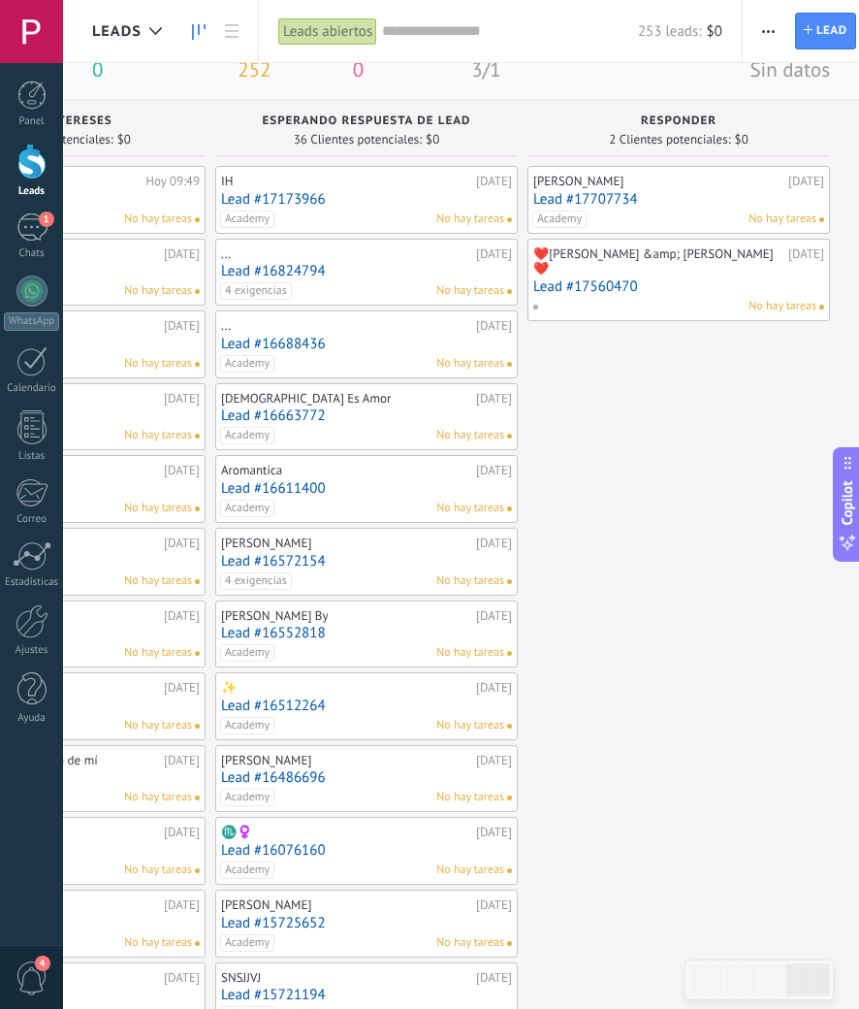
click at [305, 339] on link "Lead #16688436" at bounding box center [366, 344] width 291 height 16
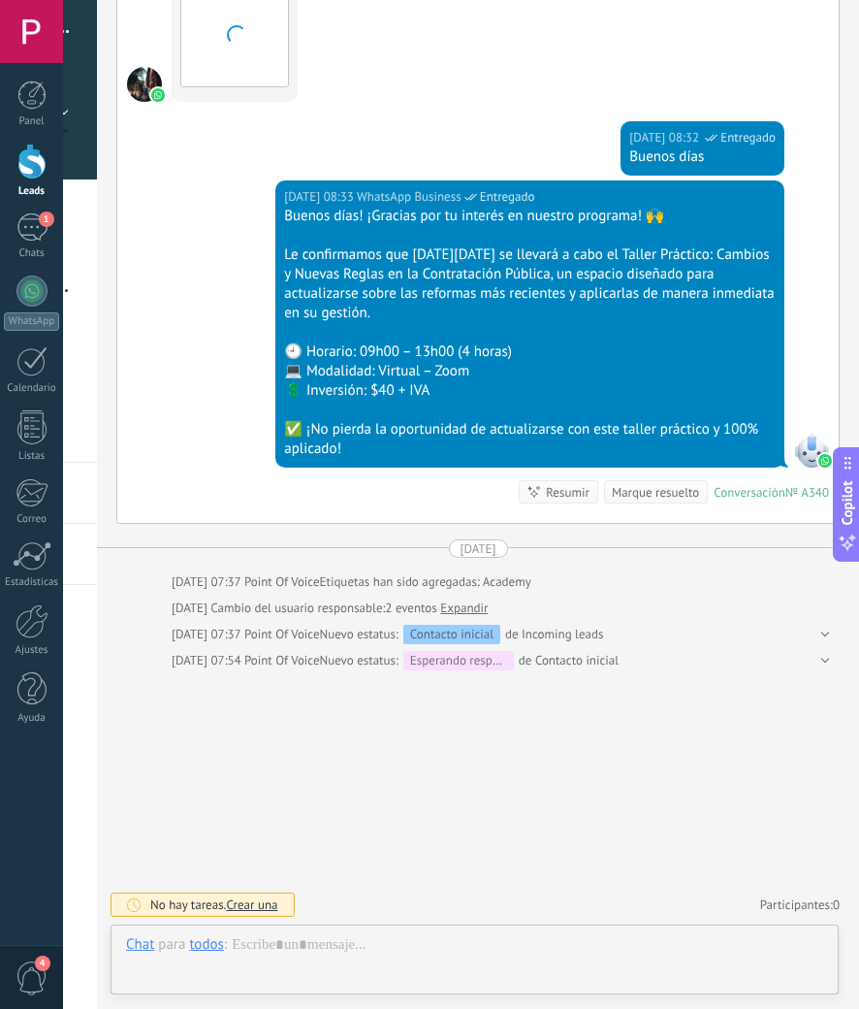
scroll to position [29, 0]
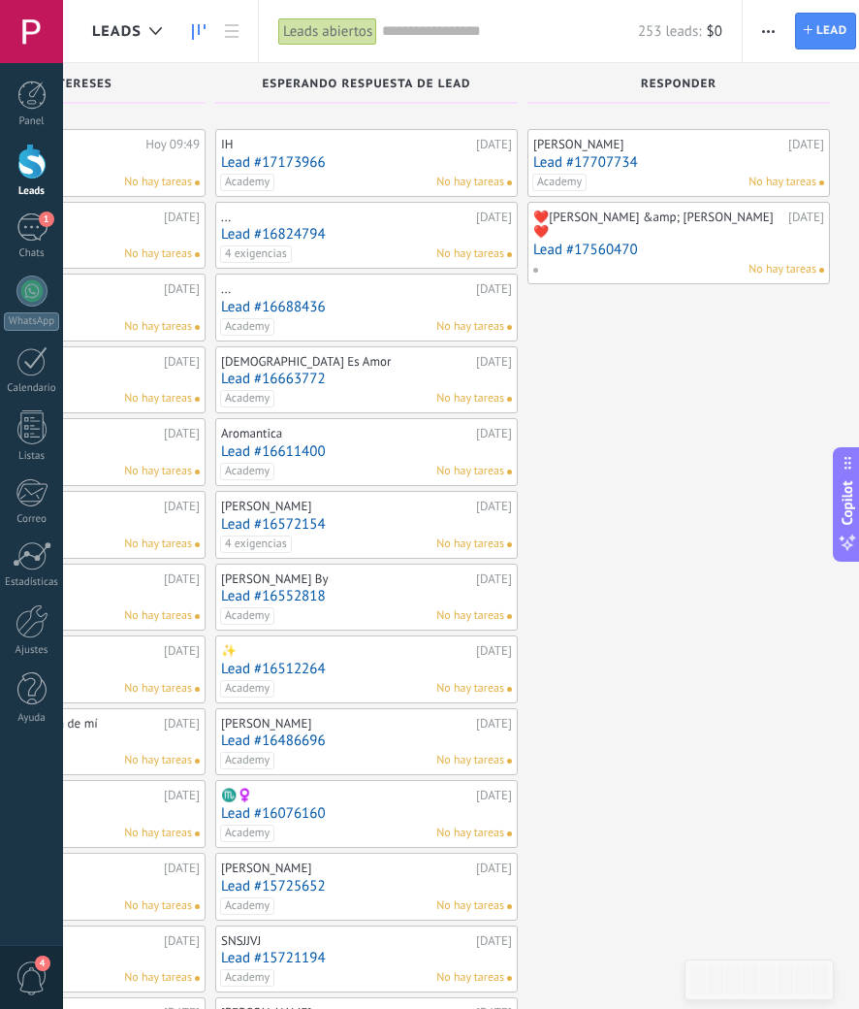
scroll to position [41, 0]
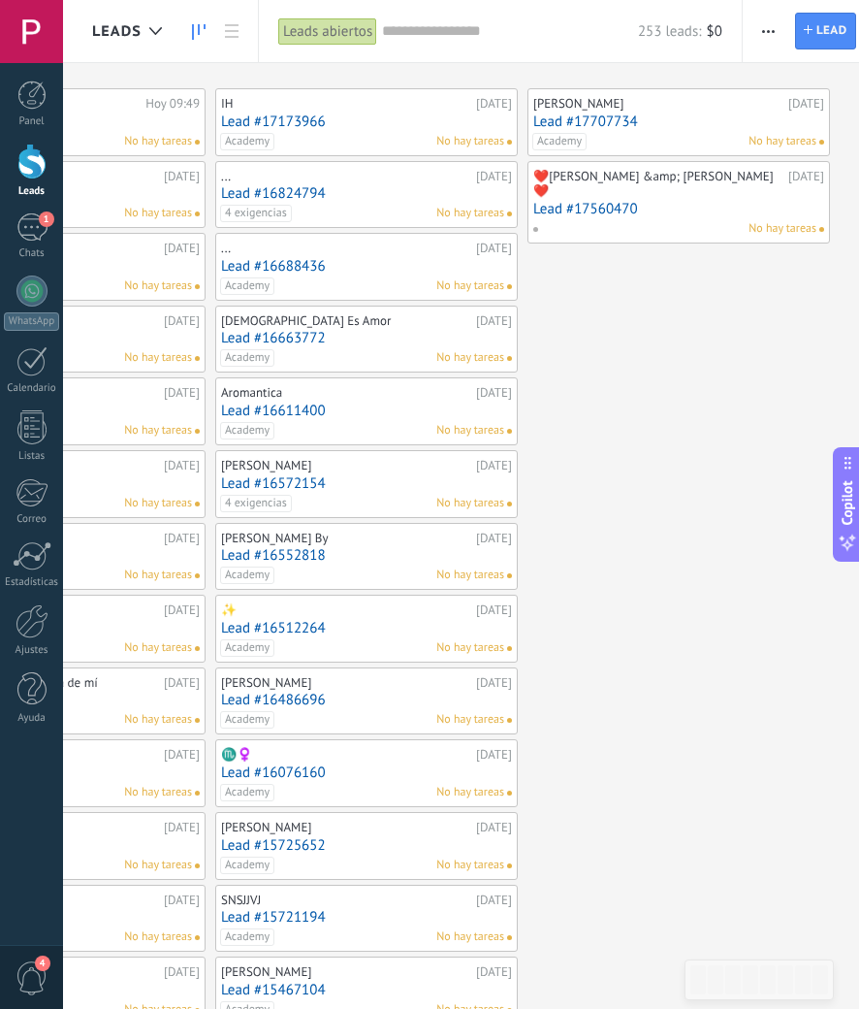
click at [307, 186] on link "Lead #16824794" at bounding box center [366, 193] width 291 height 16
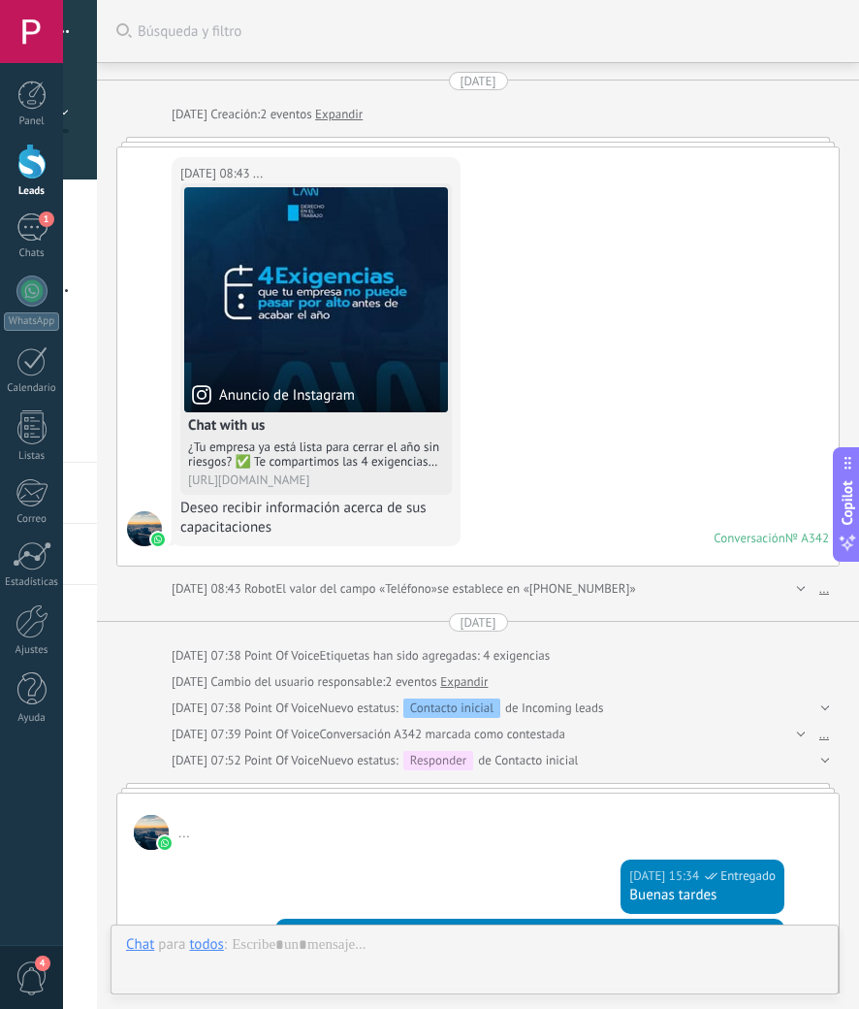
scroll to position [660, 0]
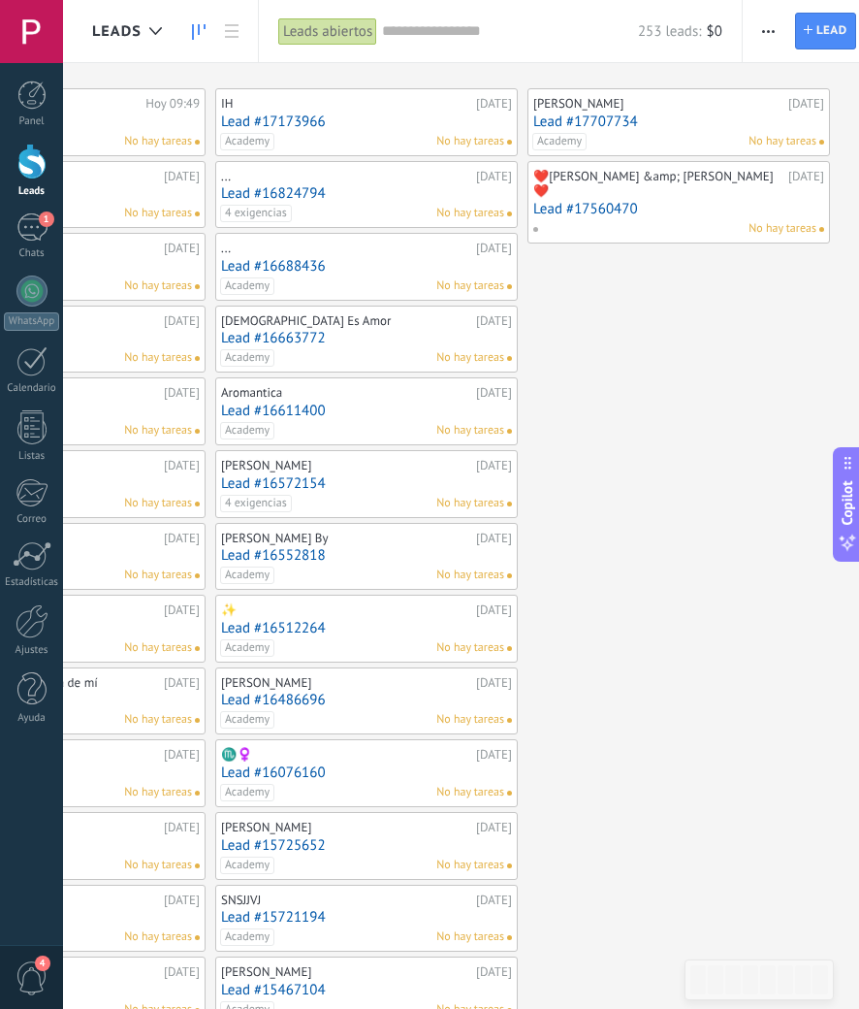
click at [268, 113] on link "Lead #17173966" at bounding box center [366, 121] width 291 height 16
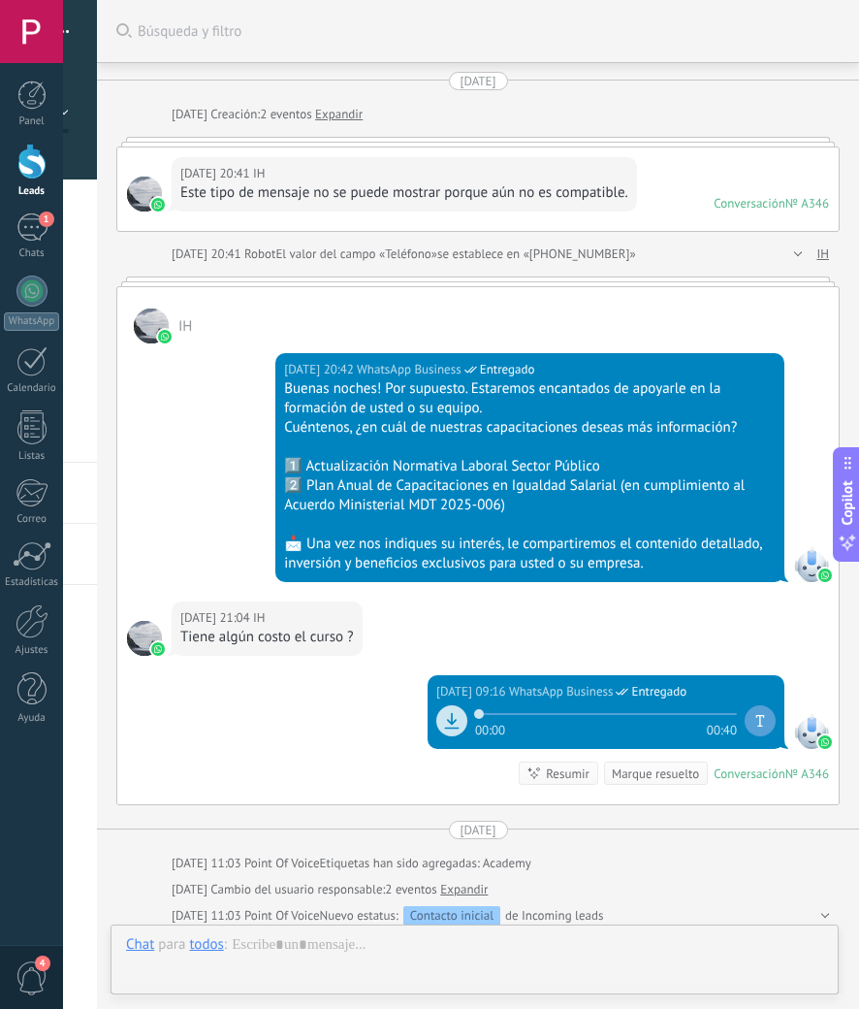
scroll to position [395, 0]
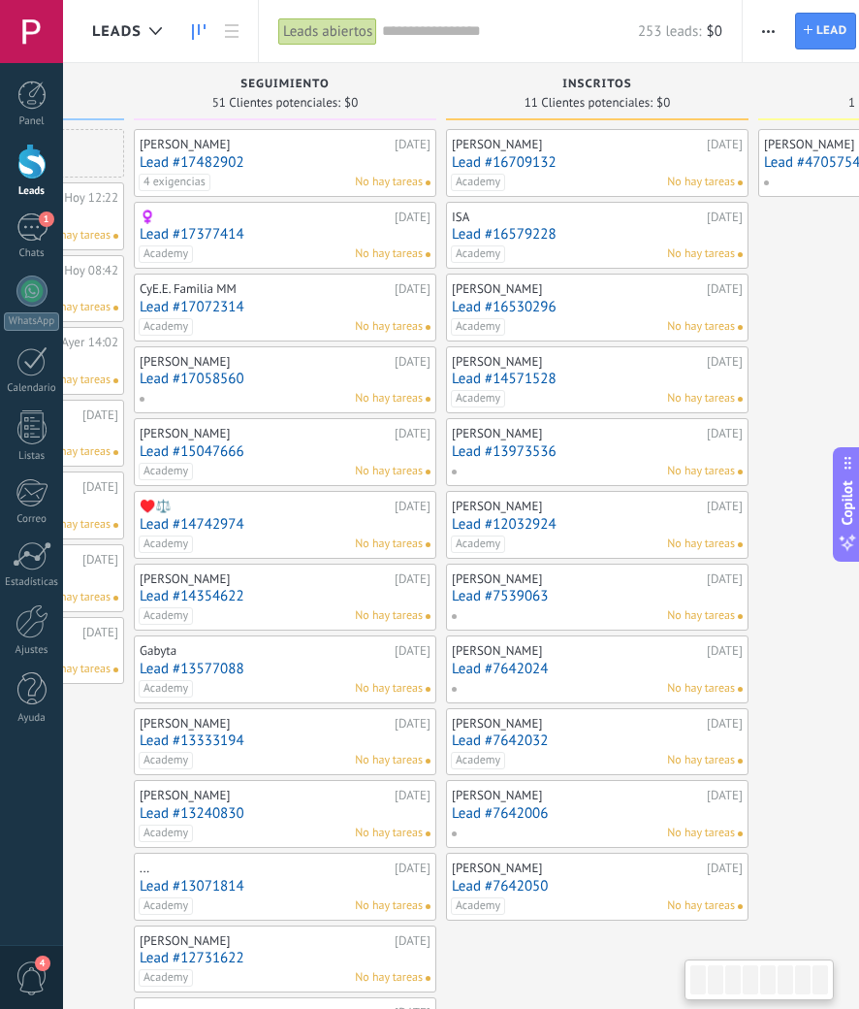
scroll to position [0, 589]
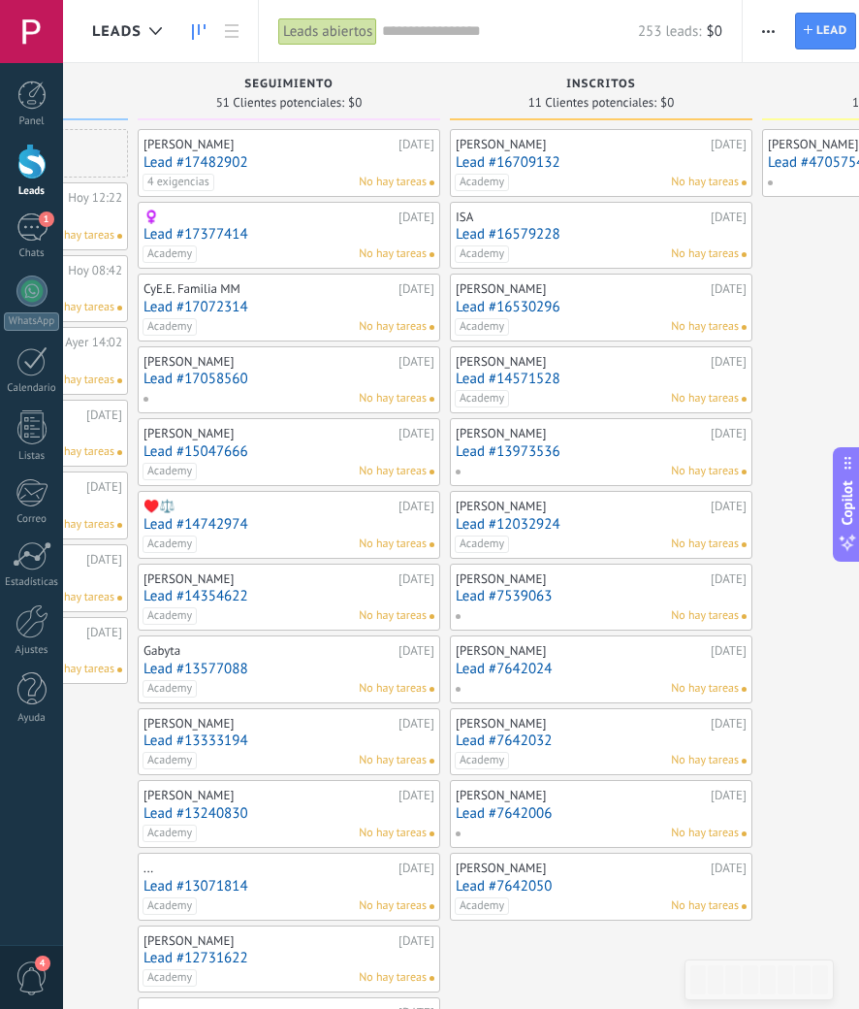
click at [223, 237] on link "Lead #17377414" at bounding box center [289, 234] width 291 height 16
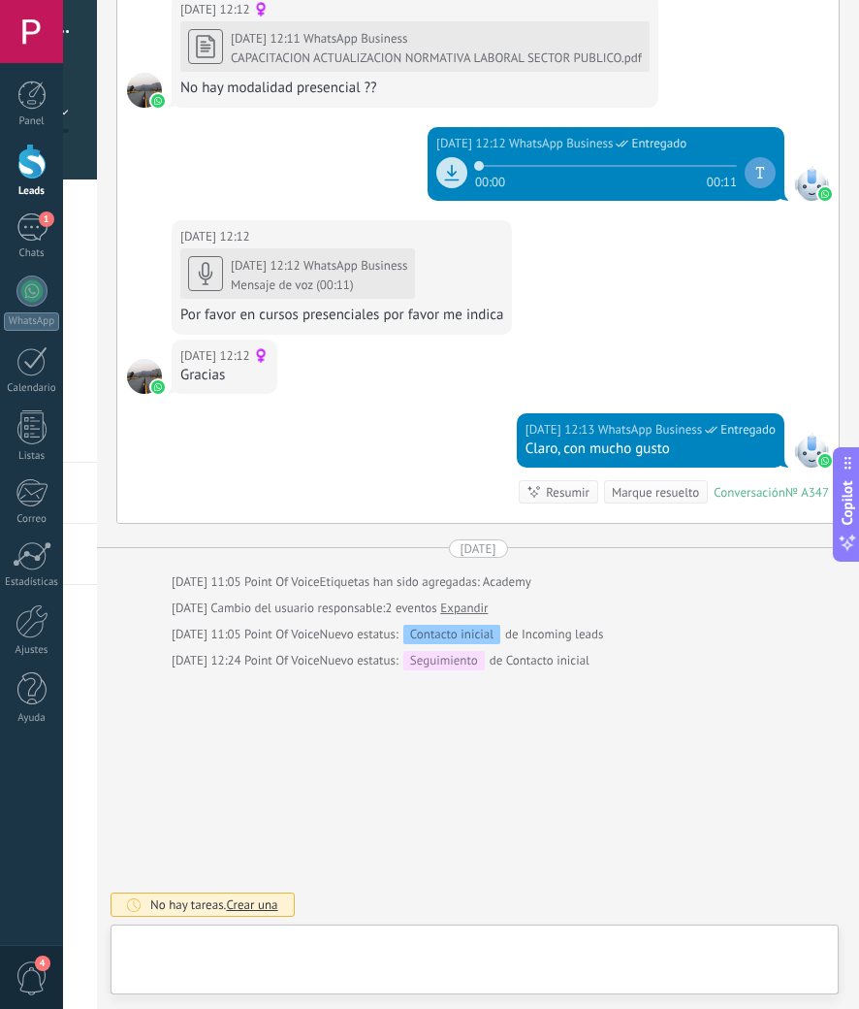
scroll to position [29, 0]
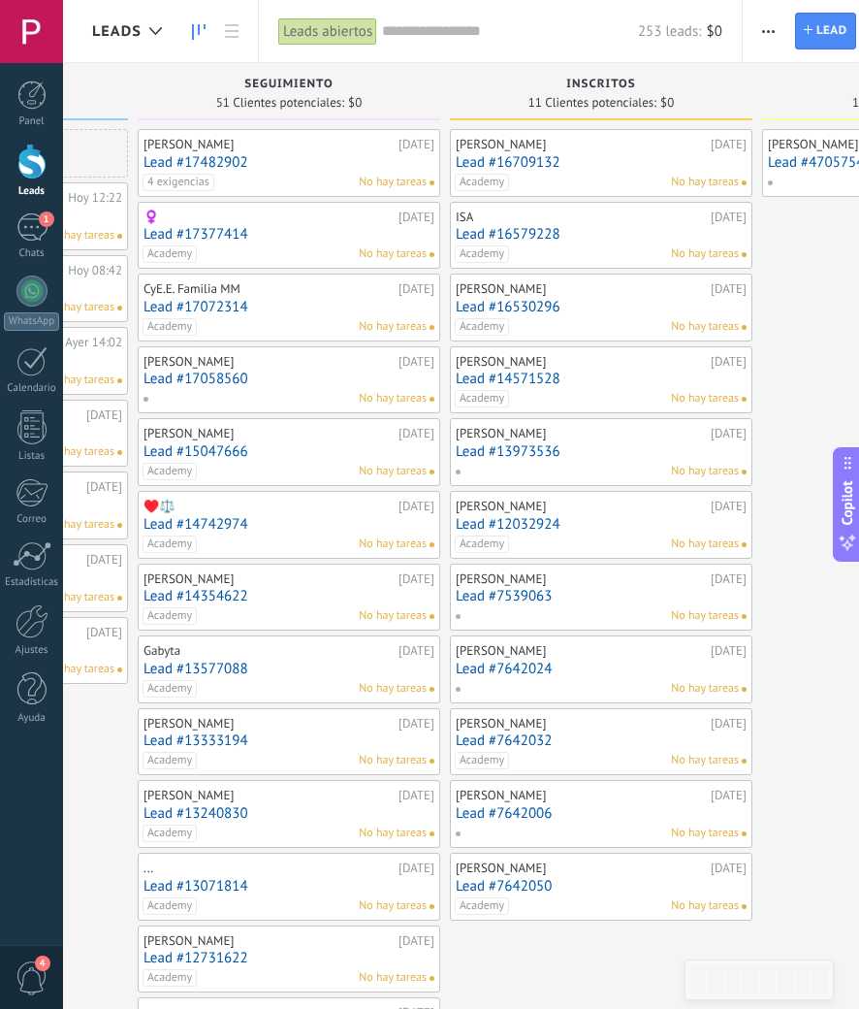
click at [184, 161] on link "Lead #17482902" at bounding box center [289, 162] width 291 height 16
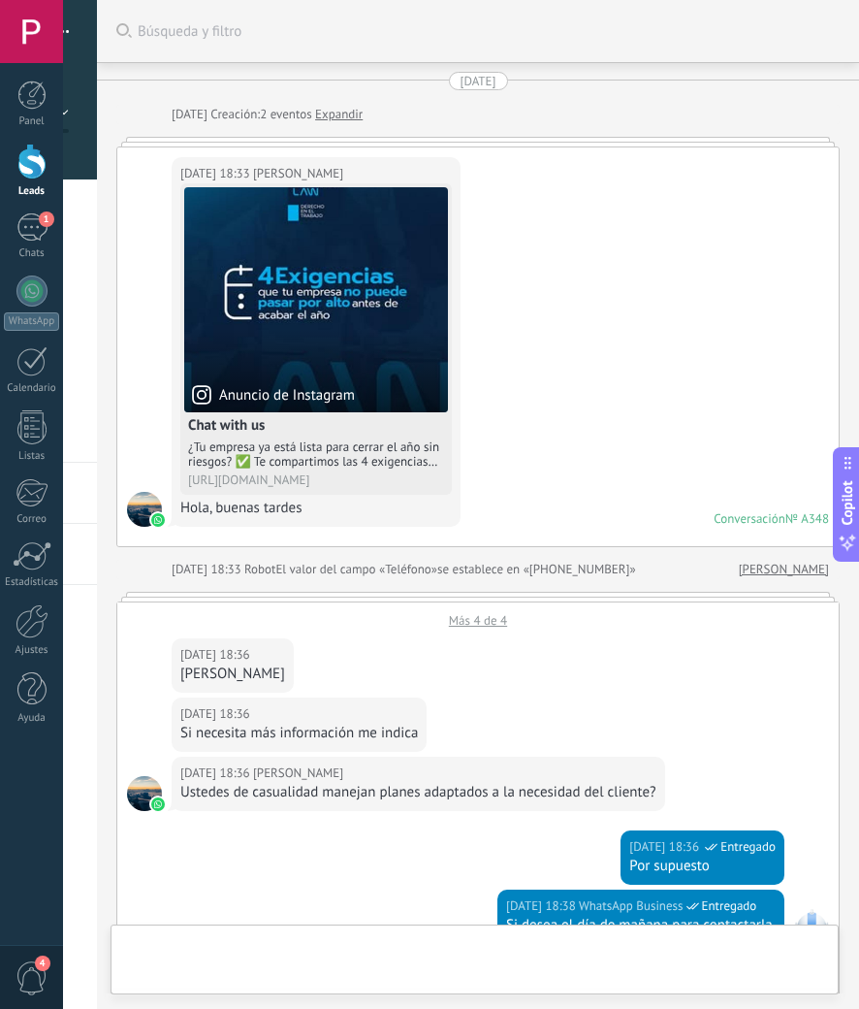
scroll to position [29, 0]
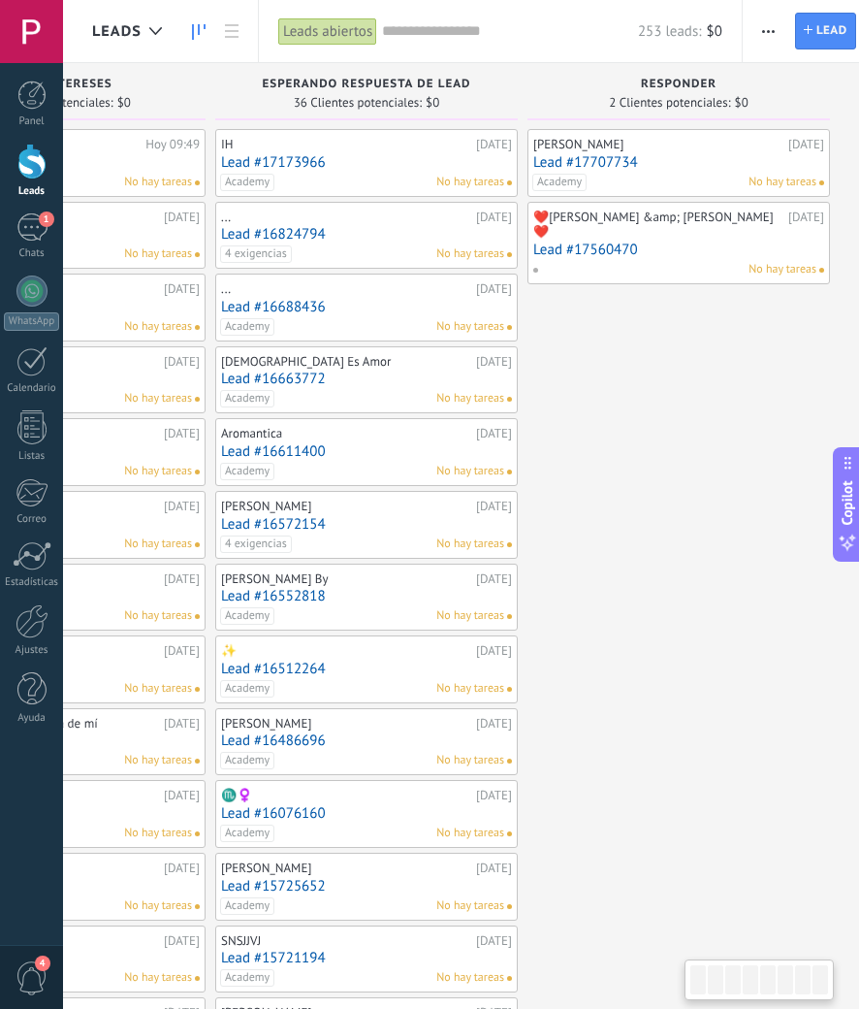
scroll to position [0, 1760]
click at [601, 242] on link "Lead #17560470" at bounding box center [678, 250] width 291 height 16
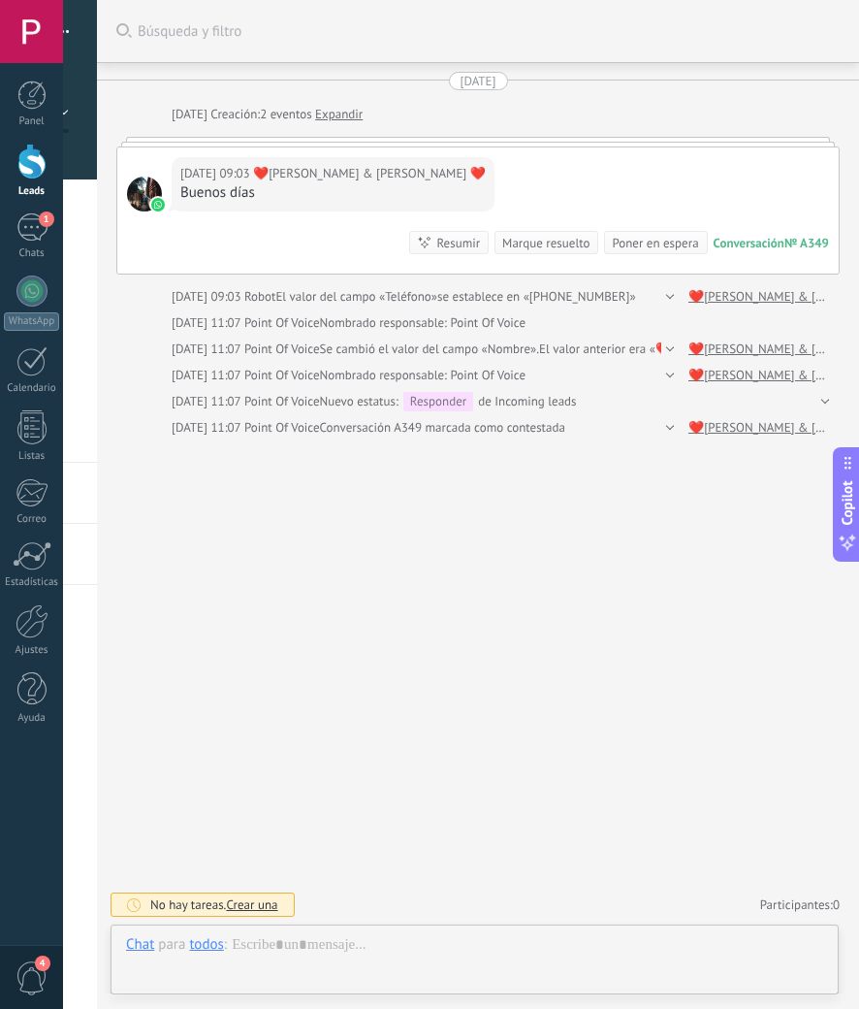
scroll to position [29, 0]
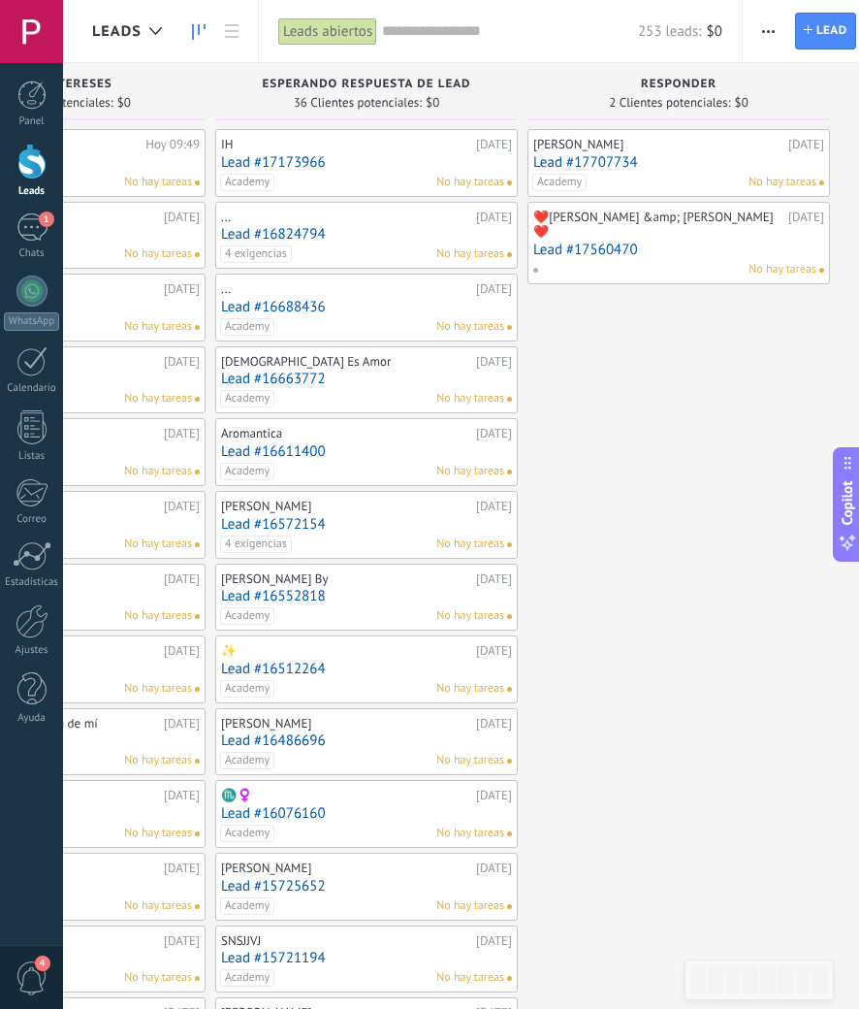
click at [575, 157] on link "Lead #17707734" at bounding box center [678, 162] width 291 height 16
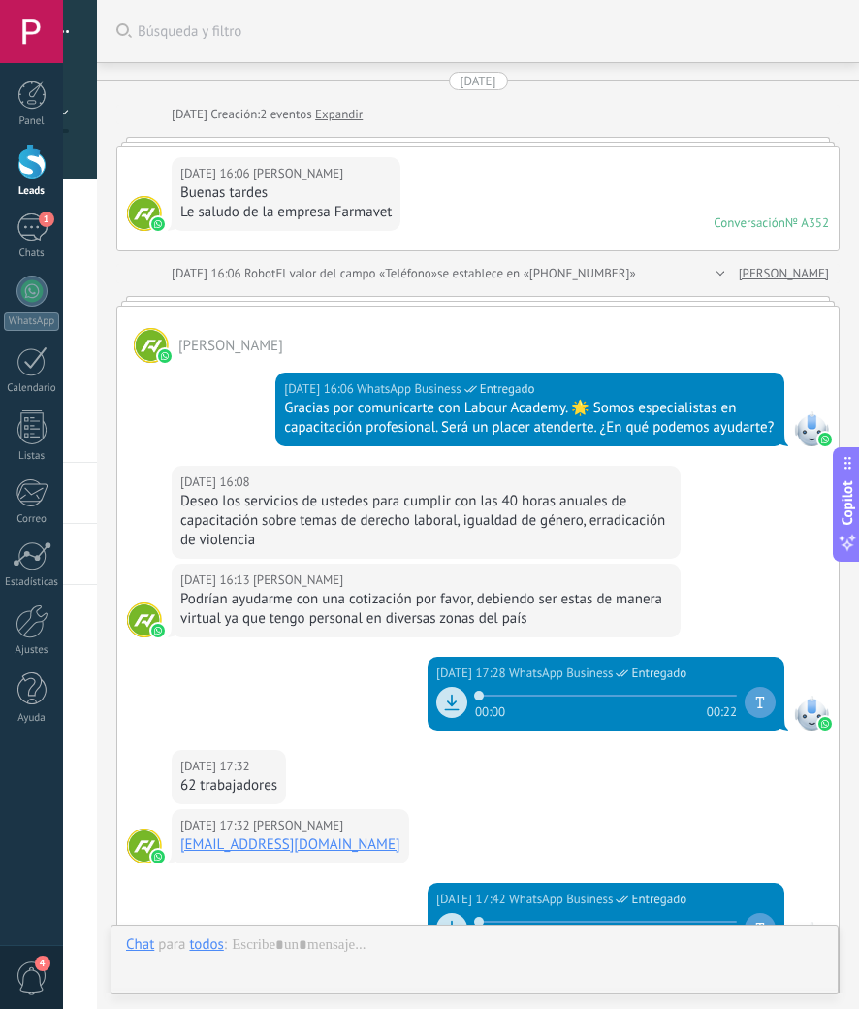
scroll to position [29, 0]
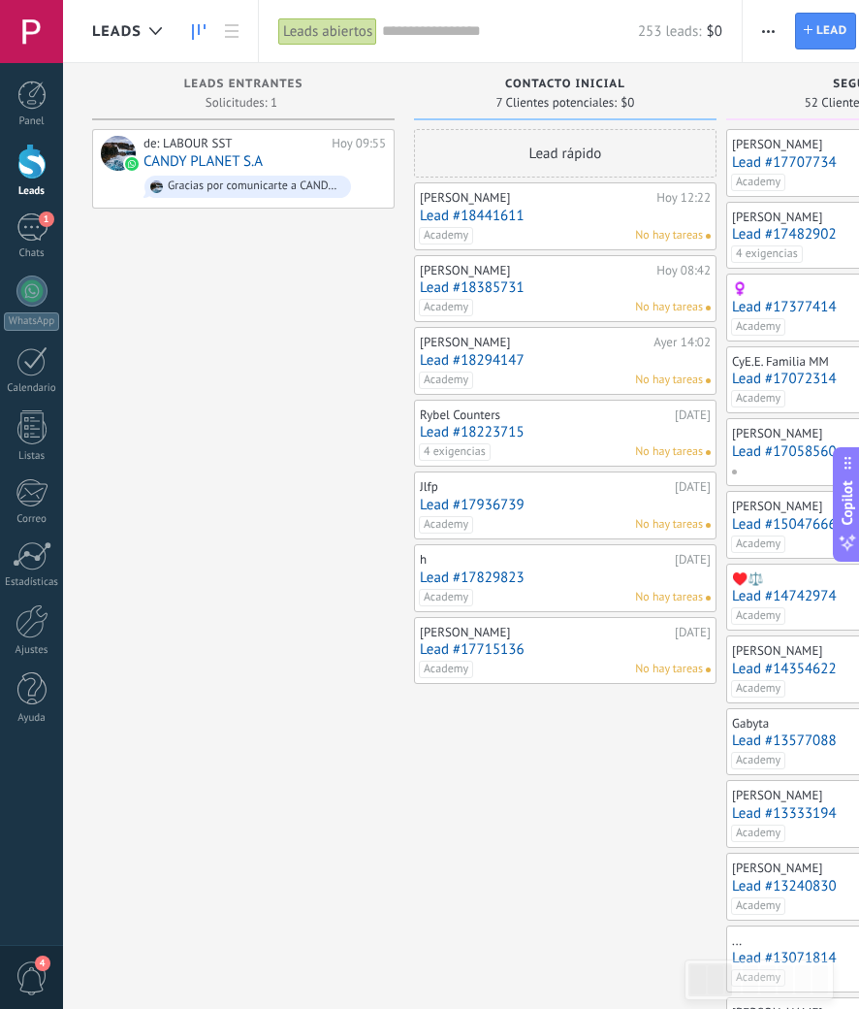
click at [489, 650] on link "Lead #17715136" at bounding box center [565, 649] width 291 height 16
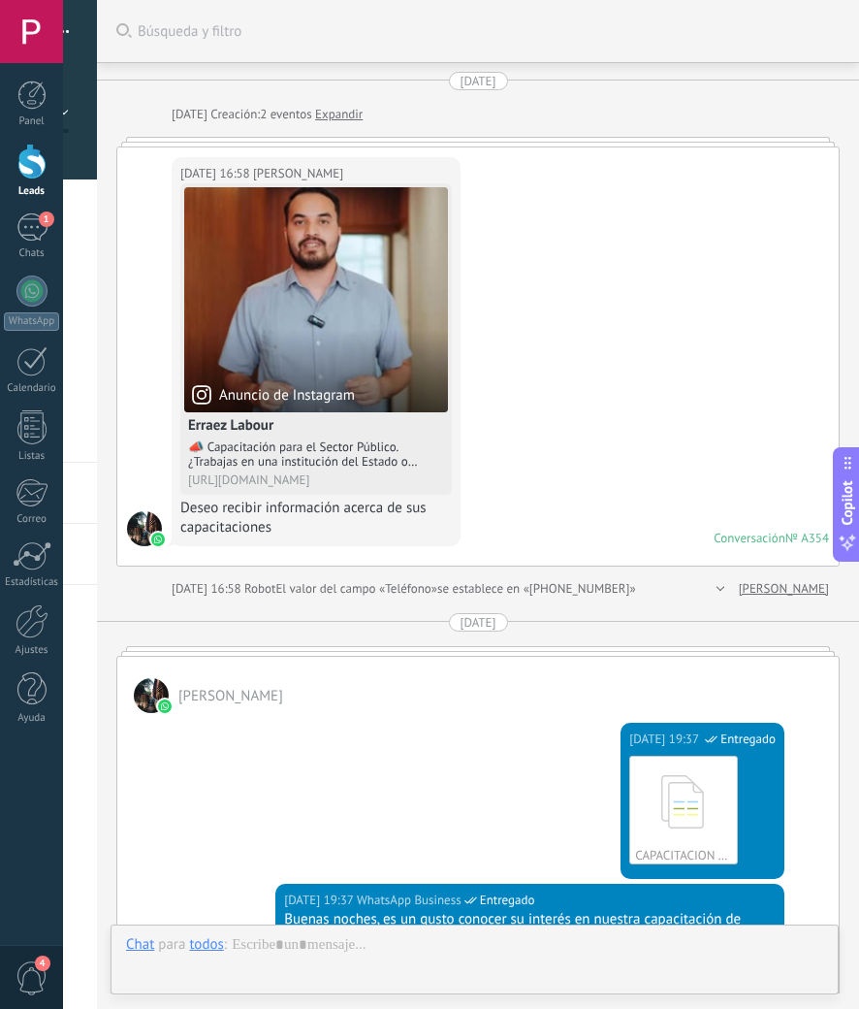
scroll to position [599, 0]
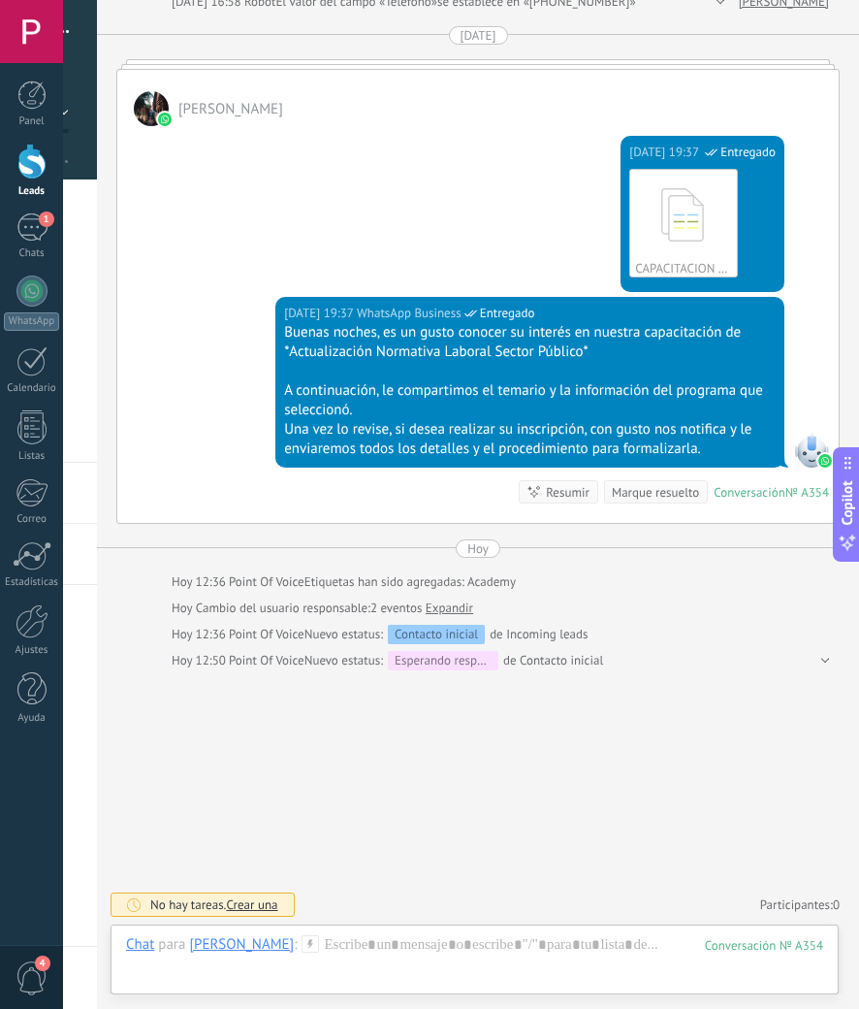
scroll to position [626, 0]
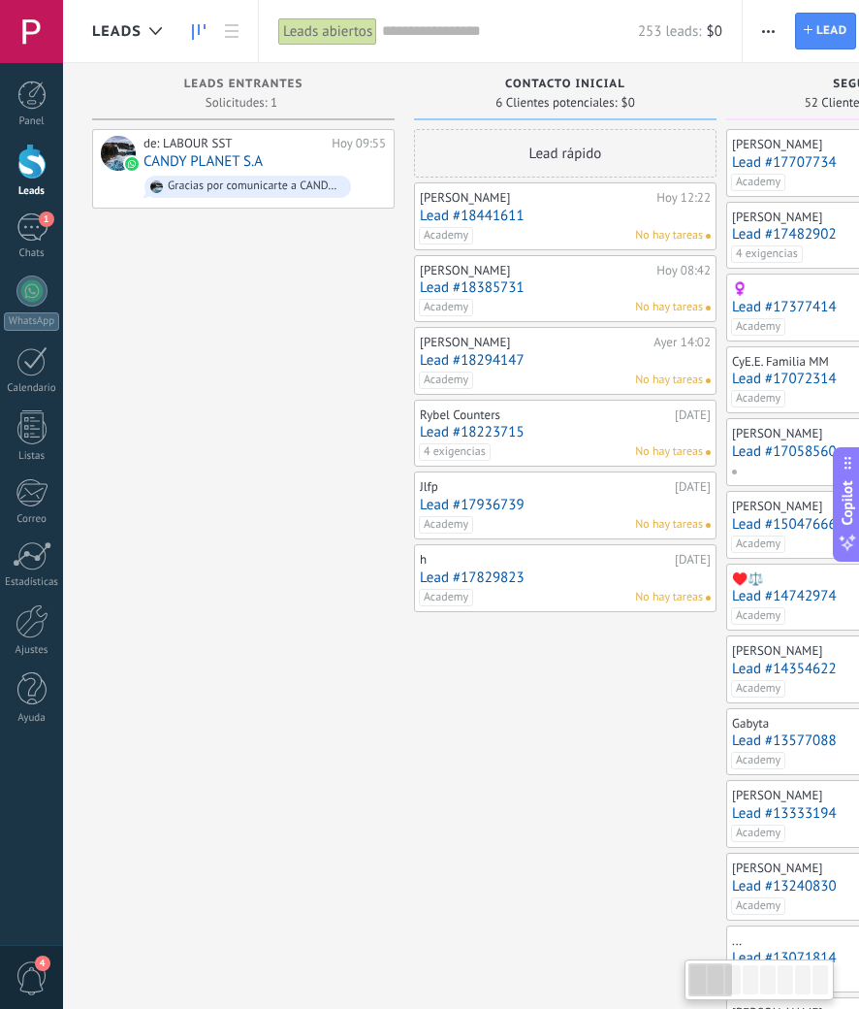
click at [514, 572] on link "Lead #17829823" at bounding box center [565, 577] width 291 height 16
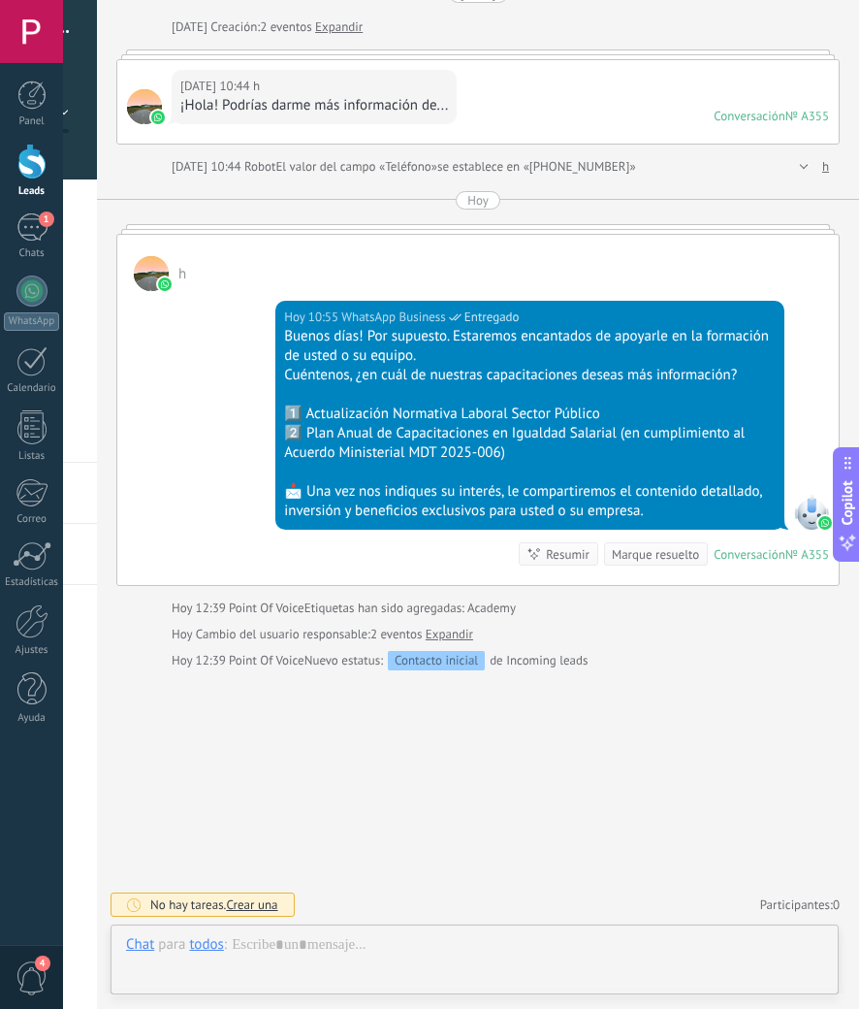
scroll to position [29, 0]
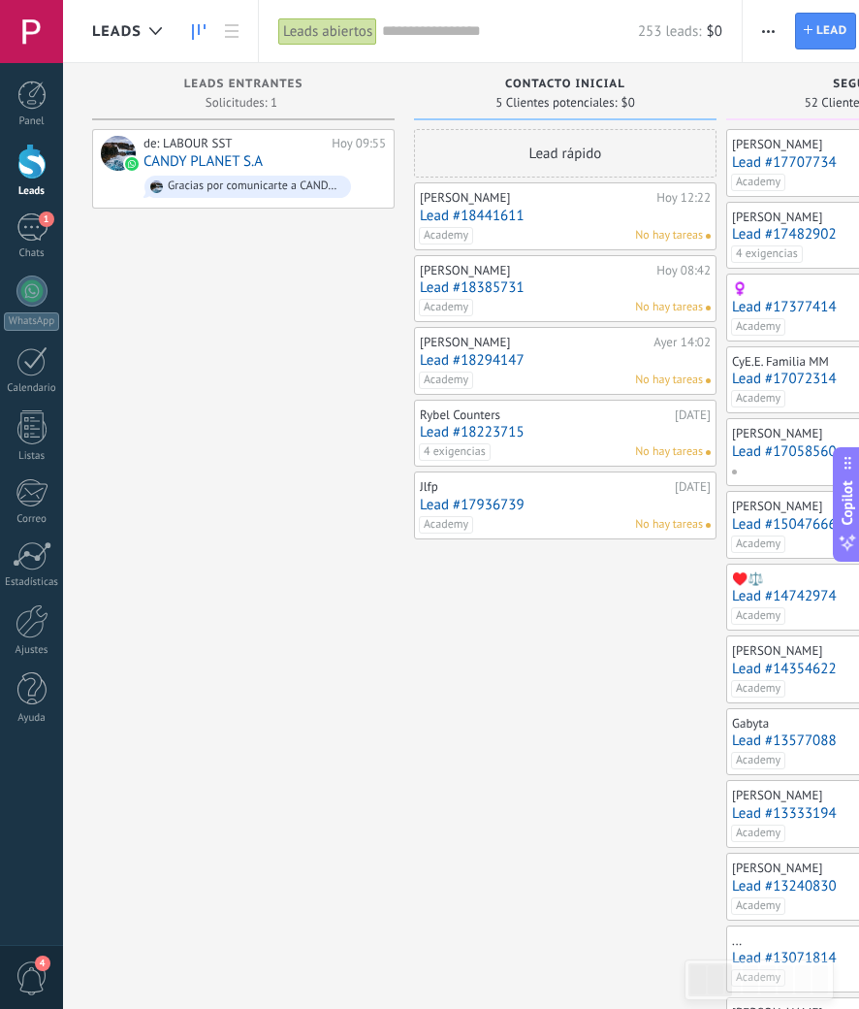
click at [506, 503] on link "Lead #17936739" at bounding box center [565, 505] width 291 height 16
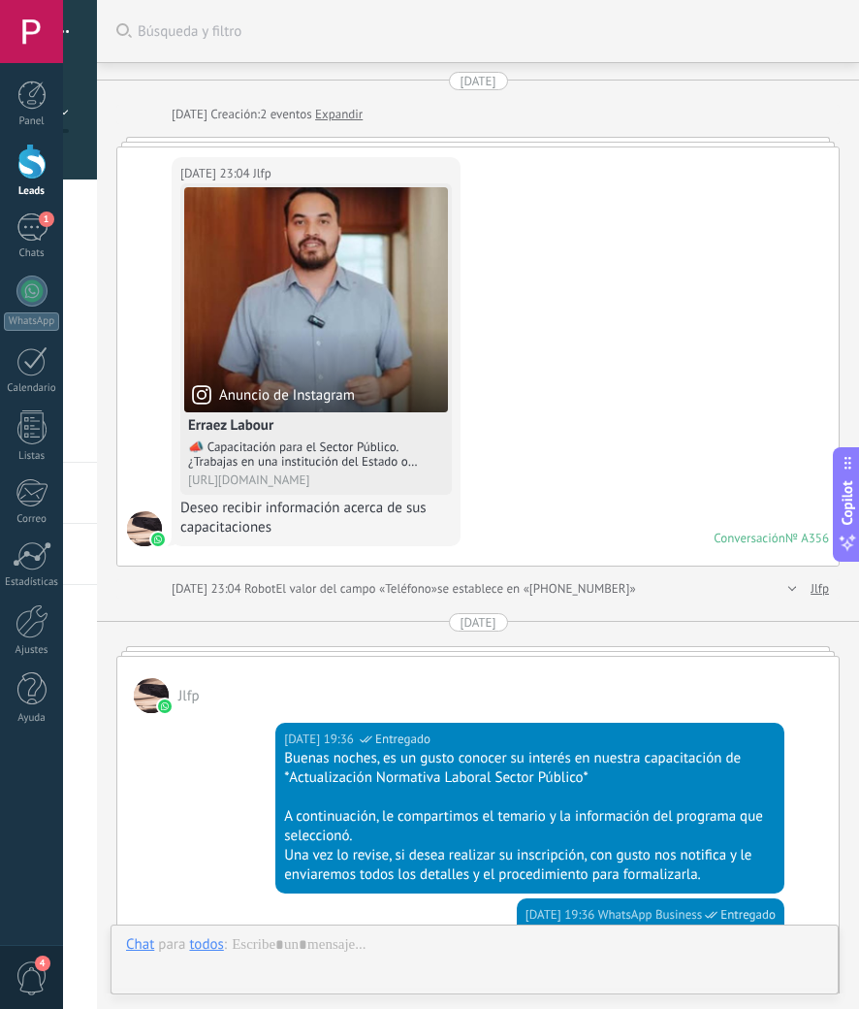
scroll to position [599, 0]
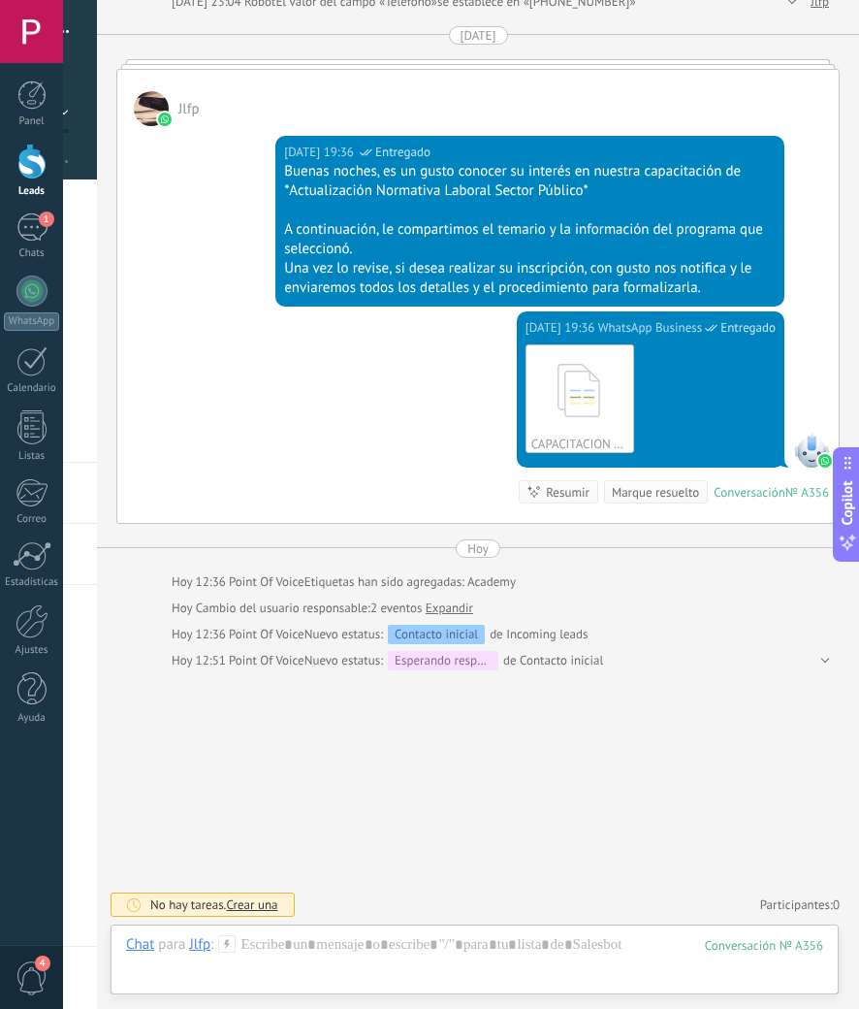
scroll to position [626, 0]
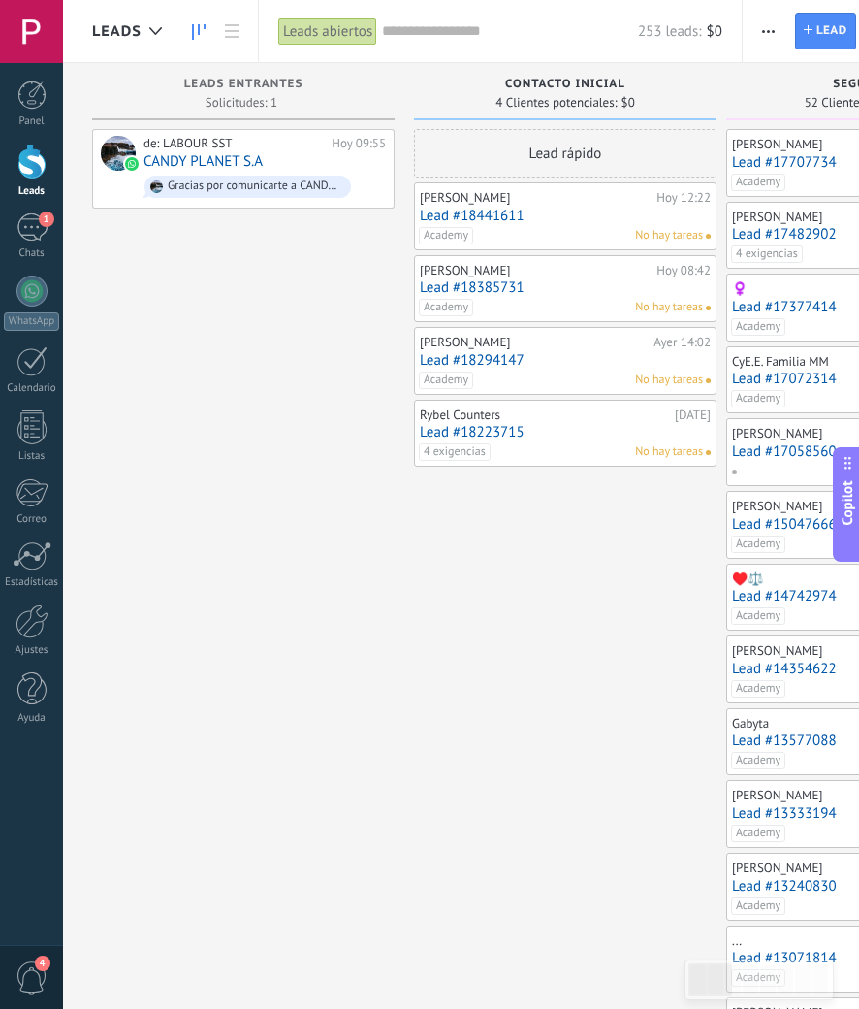
click at [513, 433] on link "Lead #18223715" at bounding box center [565, 432] width 291 height 16
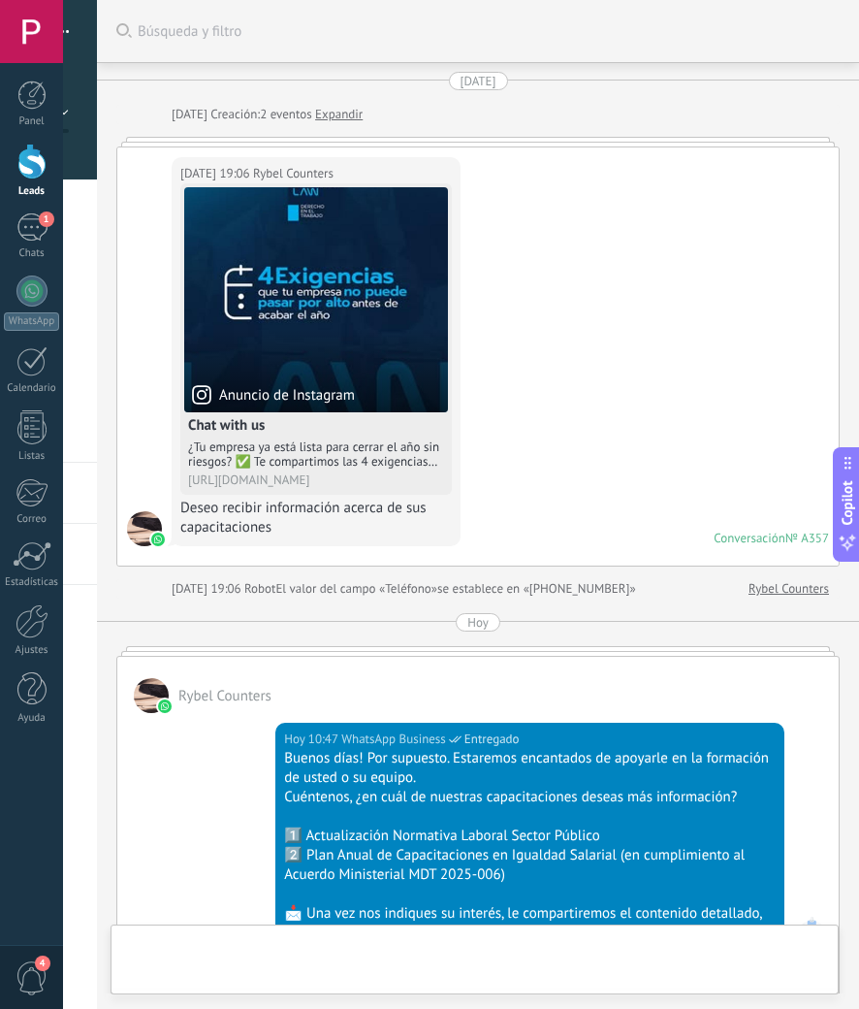
scroll to position [480, 0]
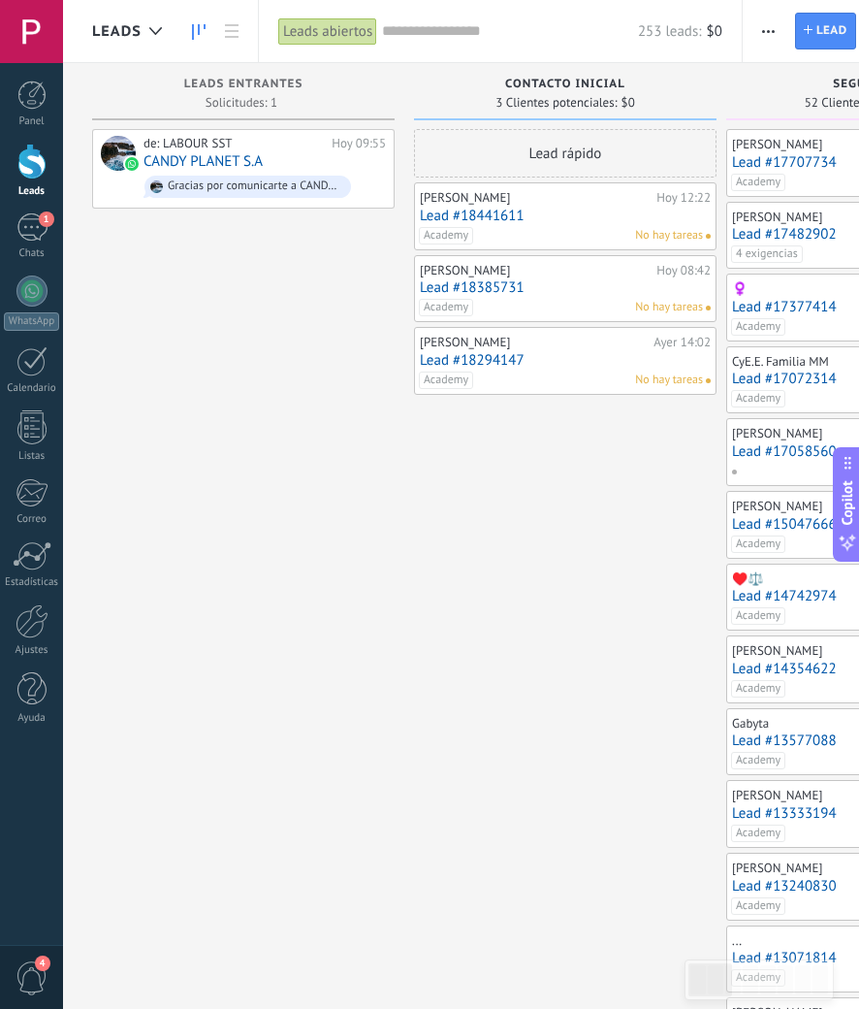
click at [511, 365] on link "Lead #18294147" at bounding box center [565, 360] width 291 height 16
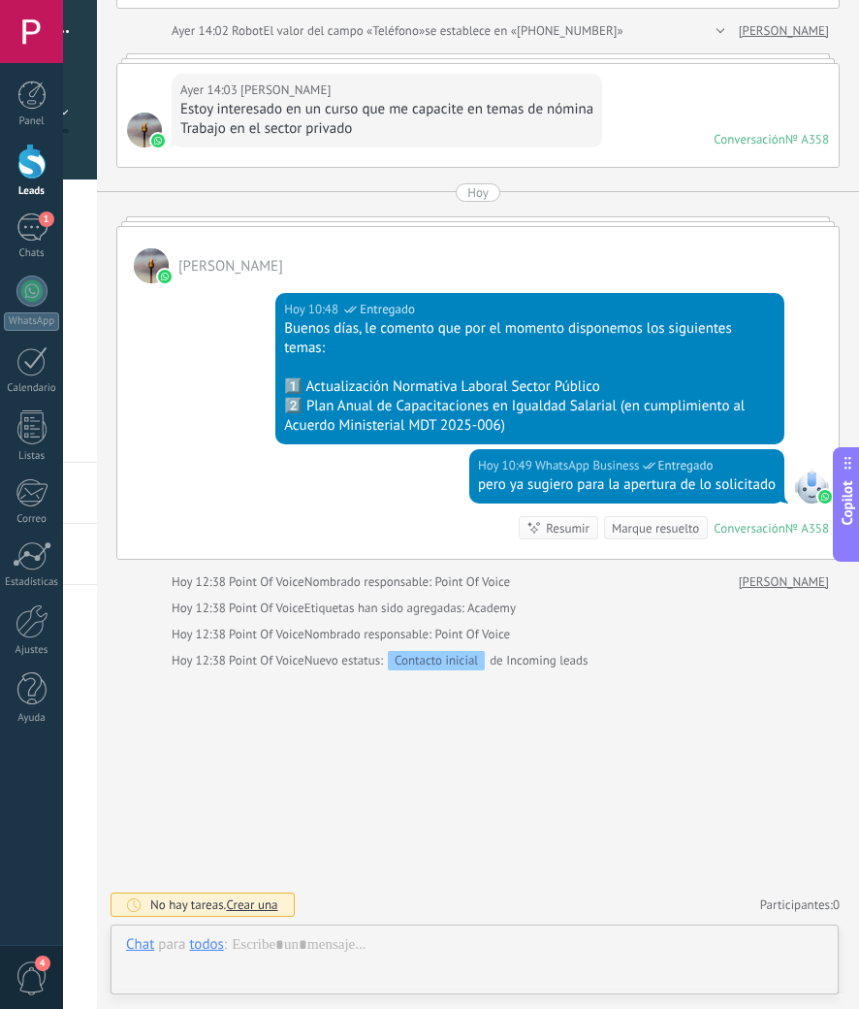
scroll to position [29, 0]
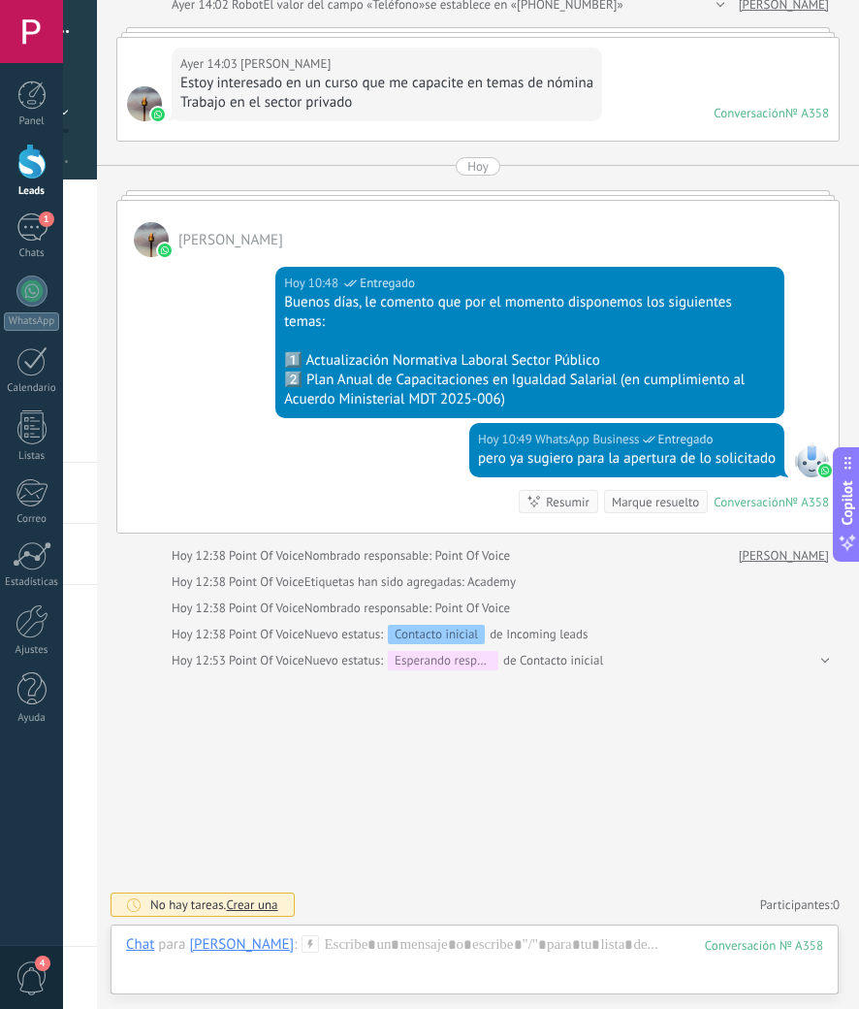
scroll to position [639, 0]
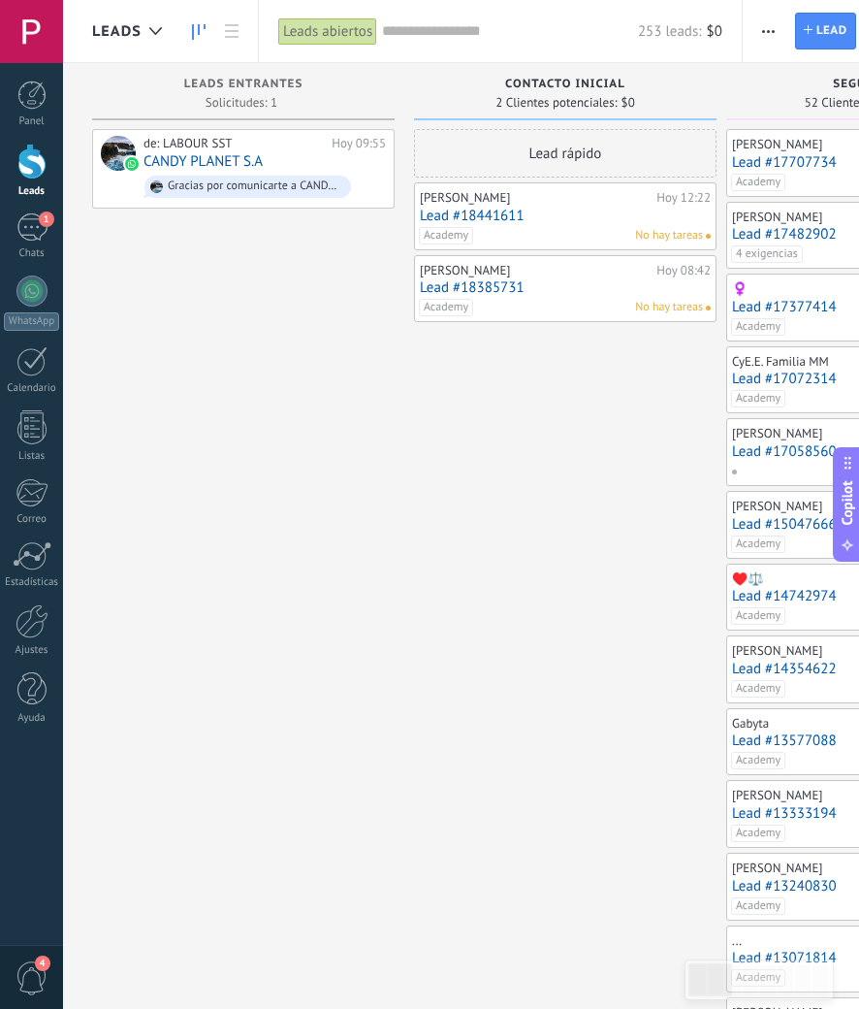
click at [497, 285] on link "Lead #18385731" at bounding box center [565, 287] width 291 height 16
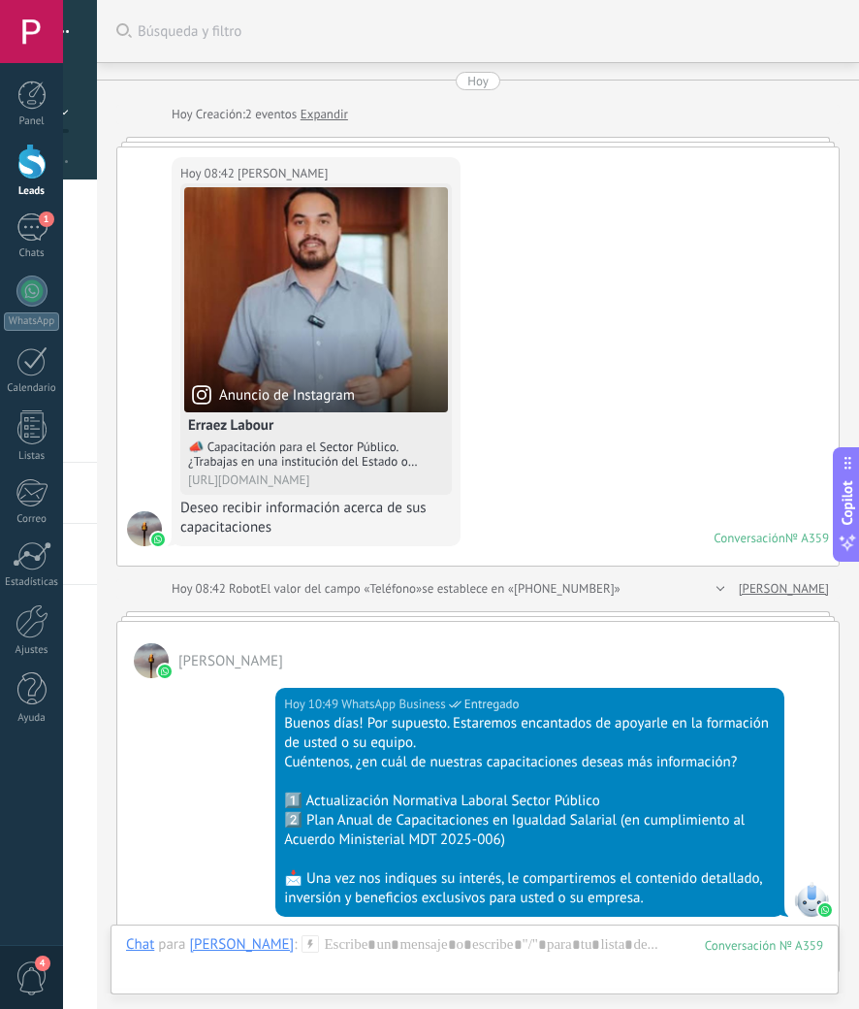
scroll to position [445, 0]
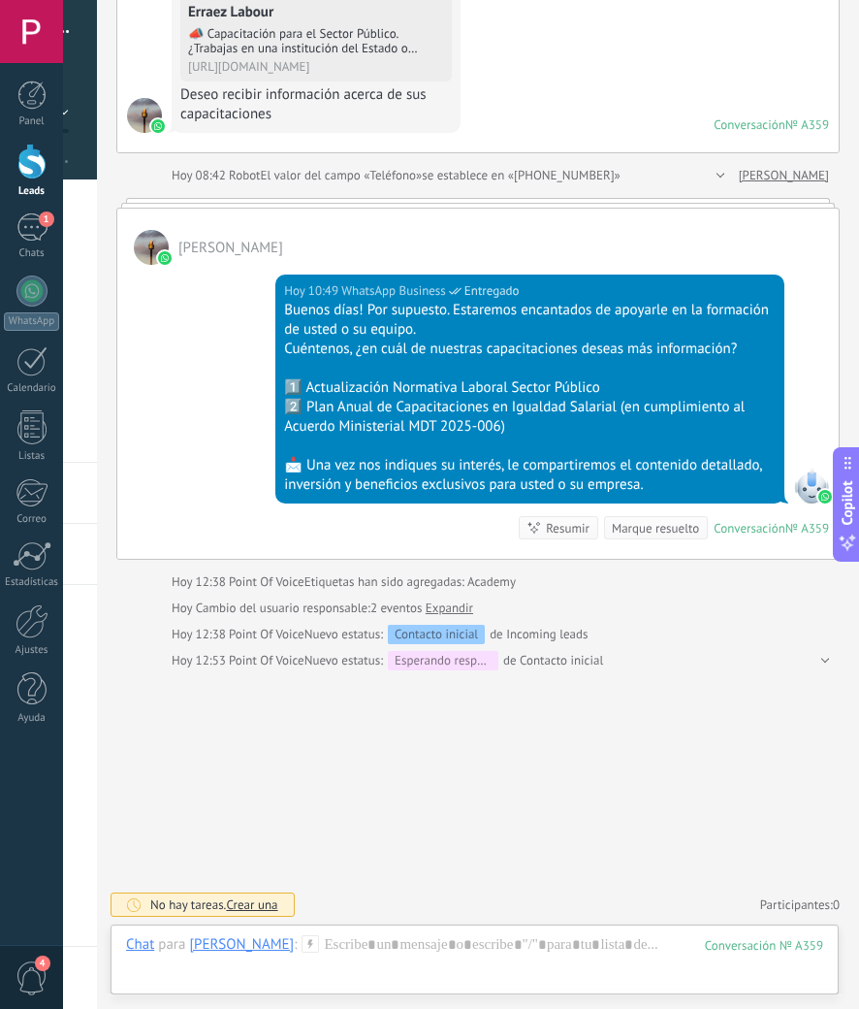
scroll to position [471, 0]
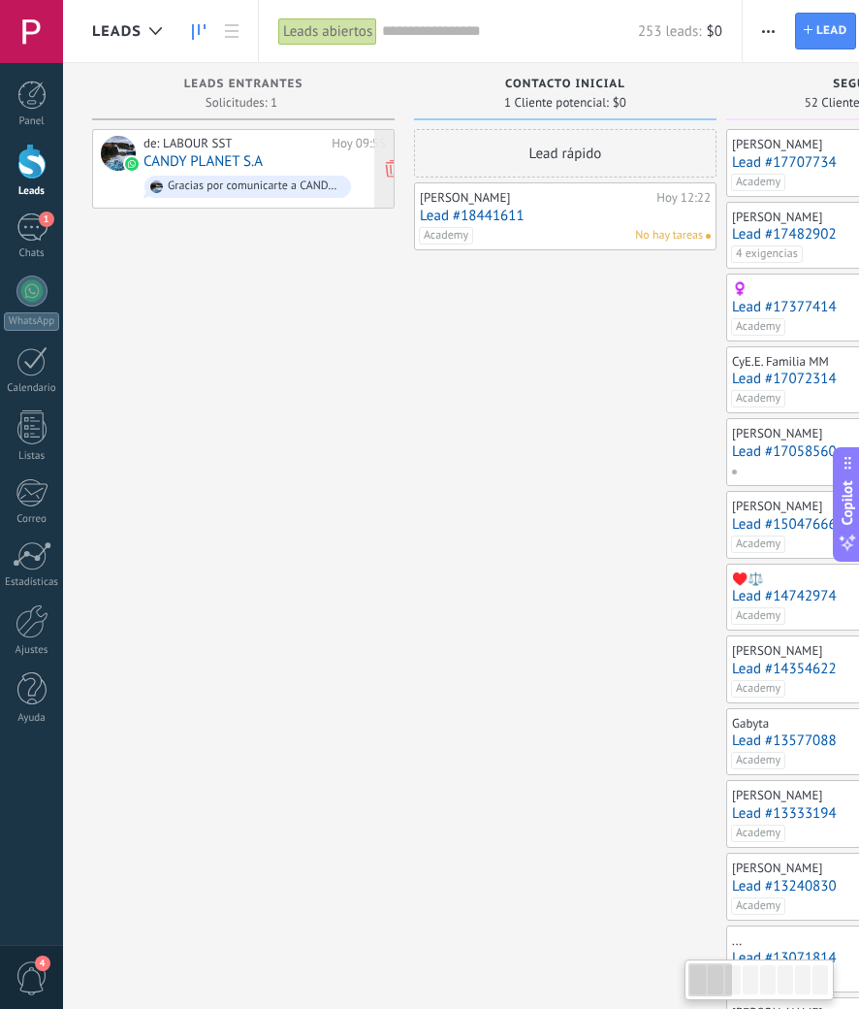
click at [241, 160] on link "CANDY PLANET S.A" at bounding box center [203, 161] width 119 height 16
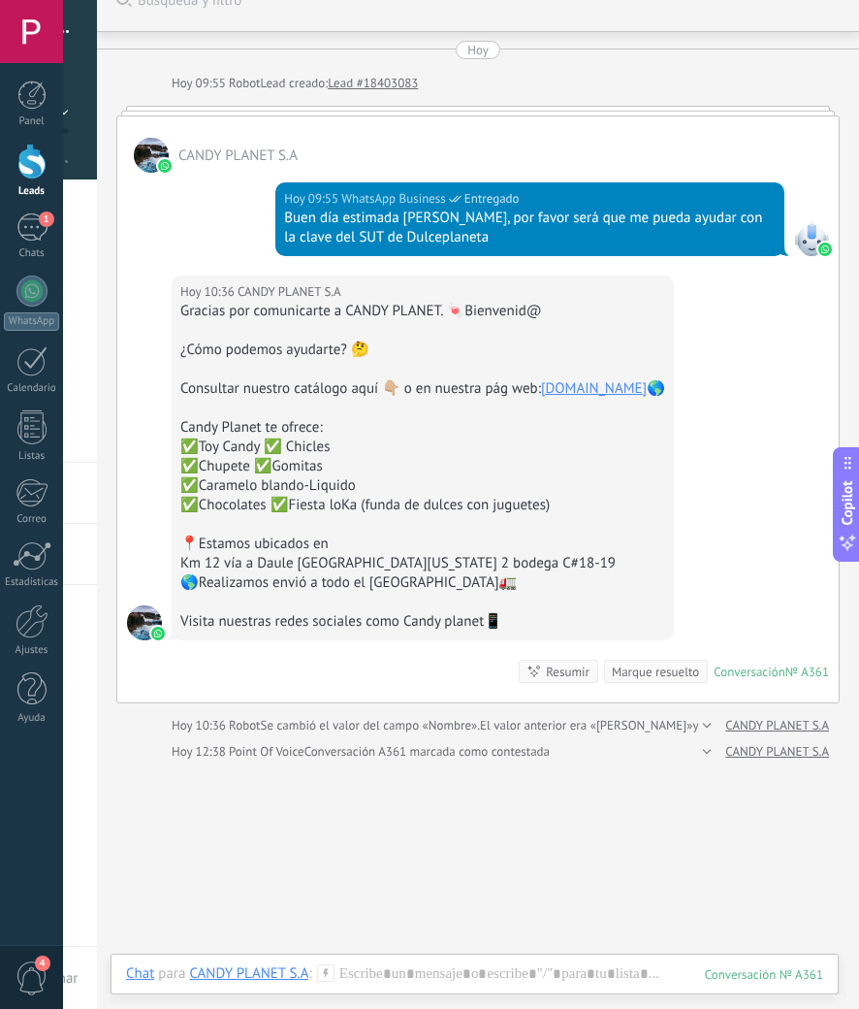
scroll to position [16, 0]
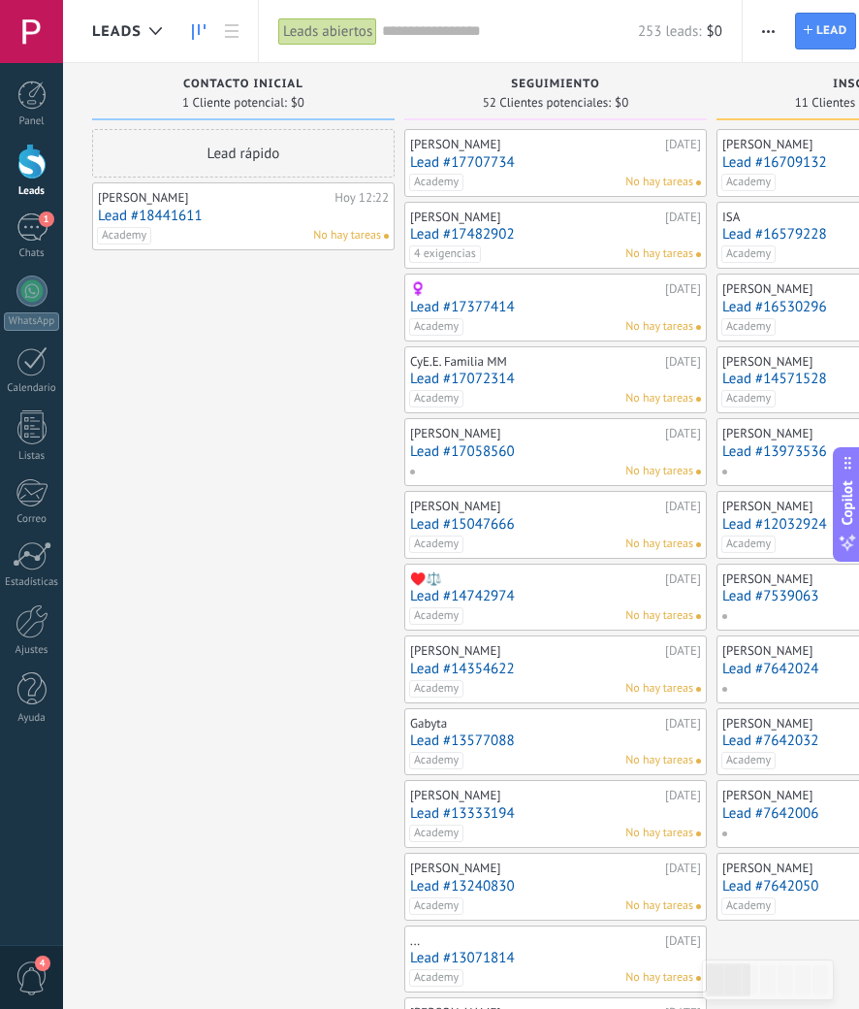
click at [188, 220] on link "Lead #18441611" at bounding box center [243, 216] width 291 height 16
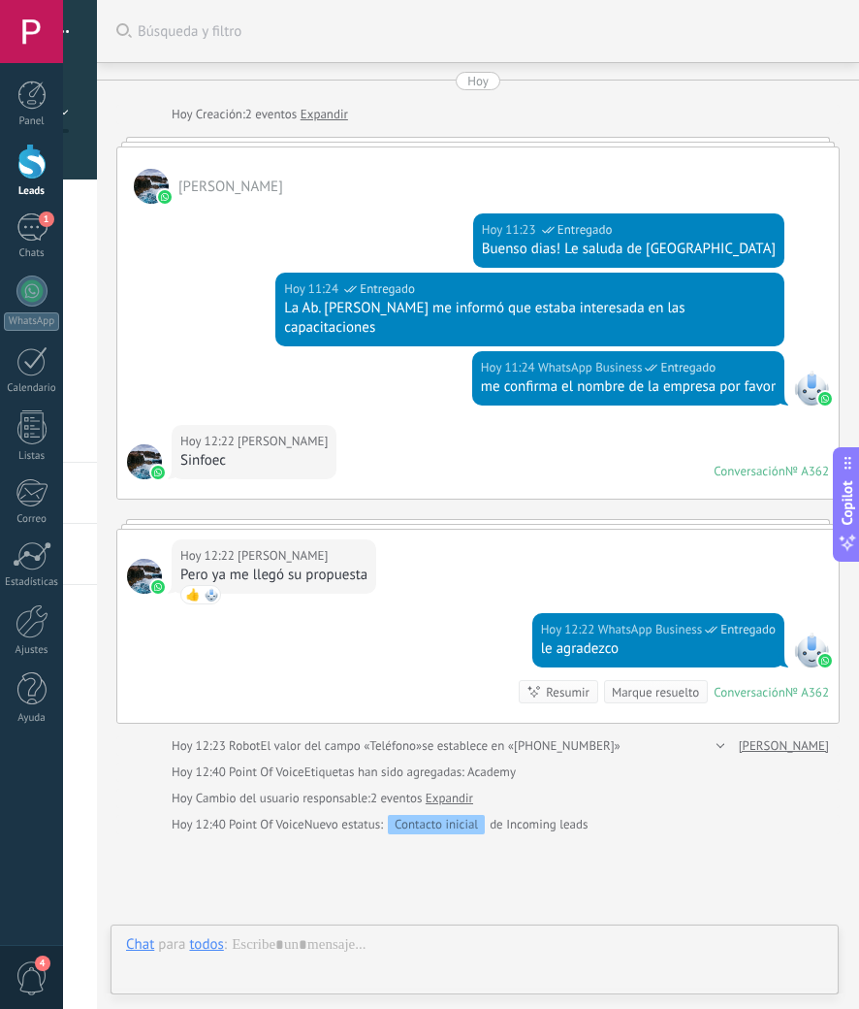
scroll to position [164, 0]
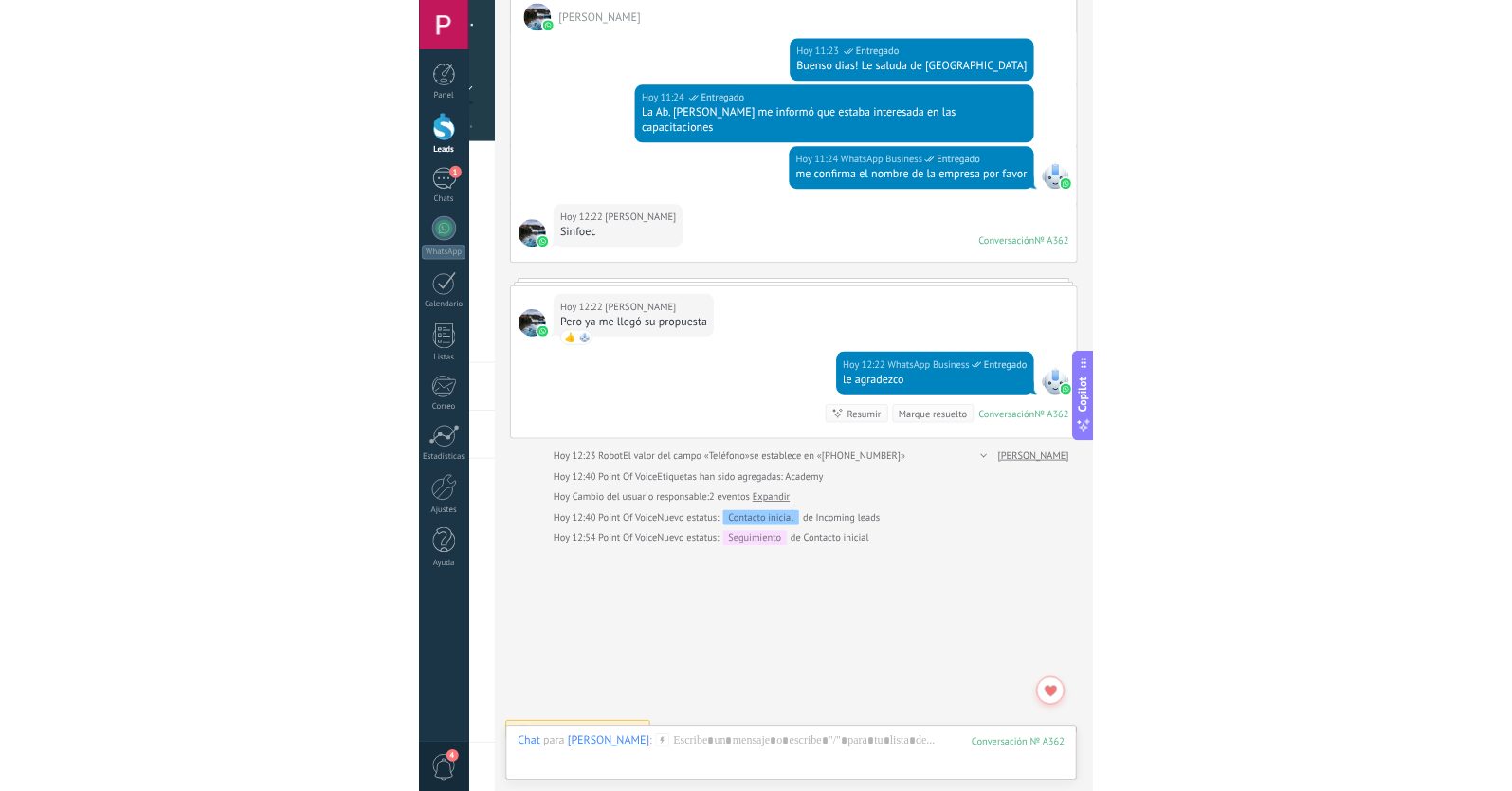
scroll to position [186, 0]
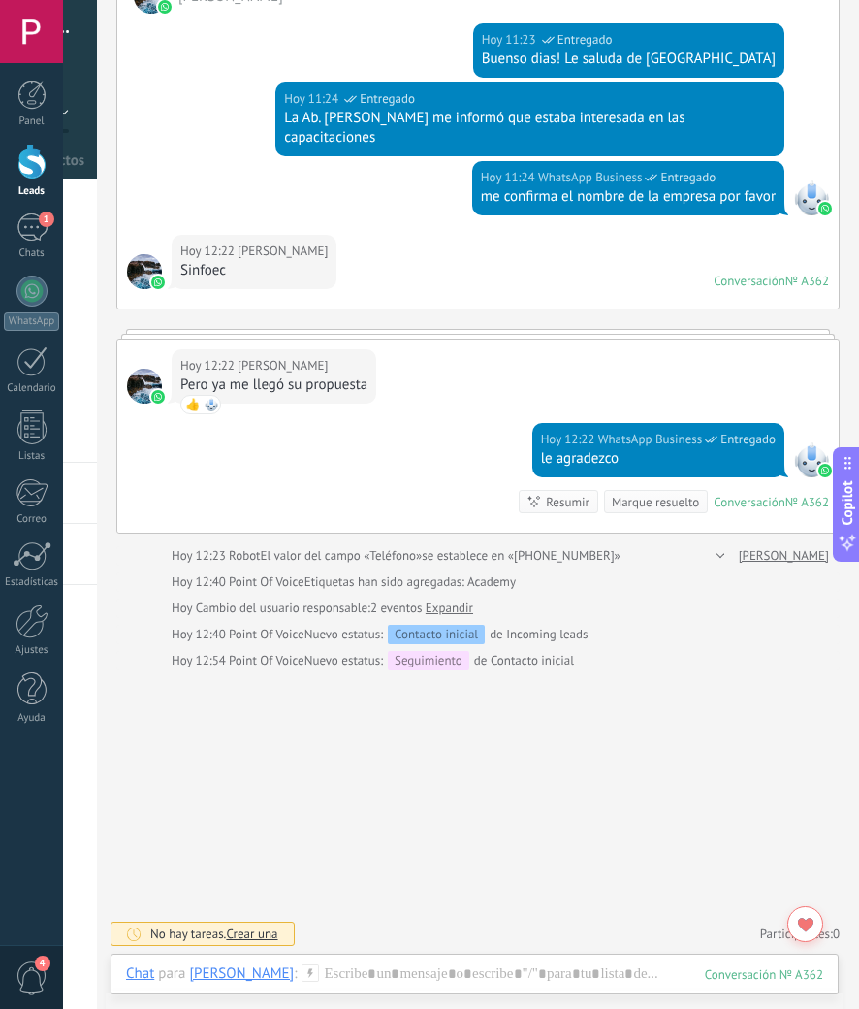
type textarea "**********"
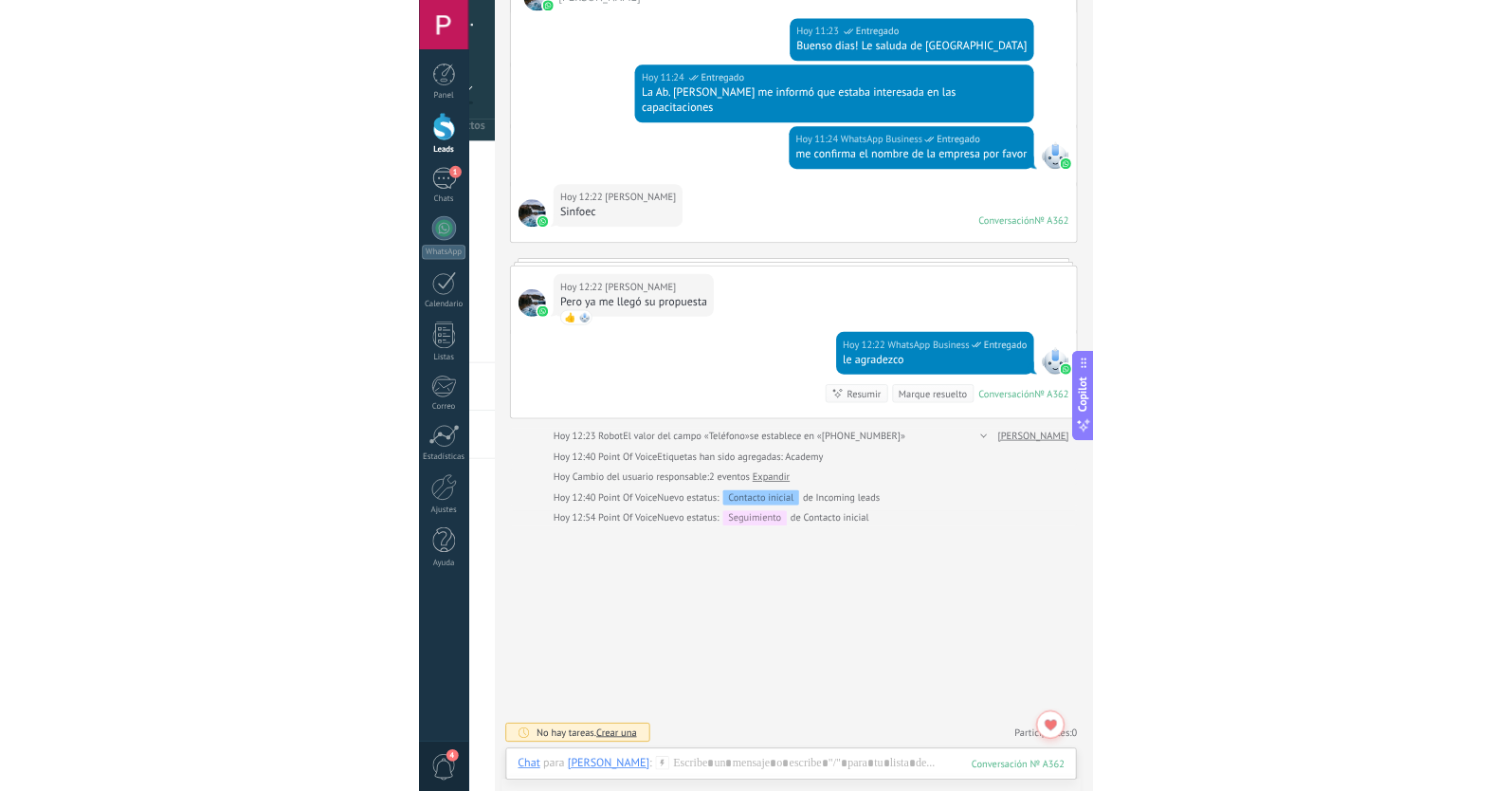
scroll to position [28, 0]
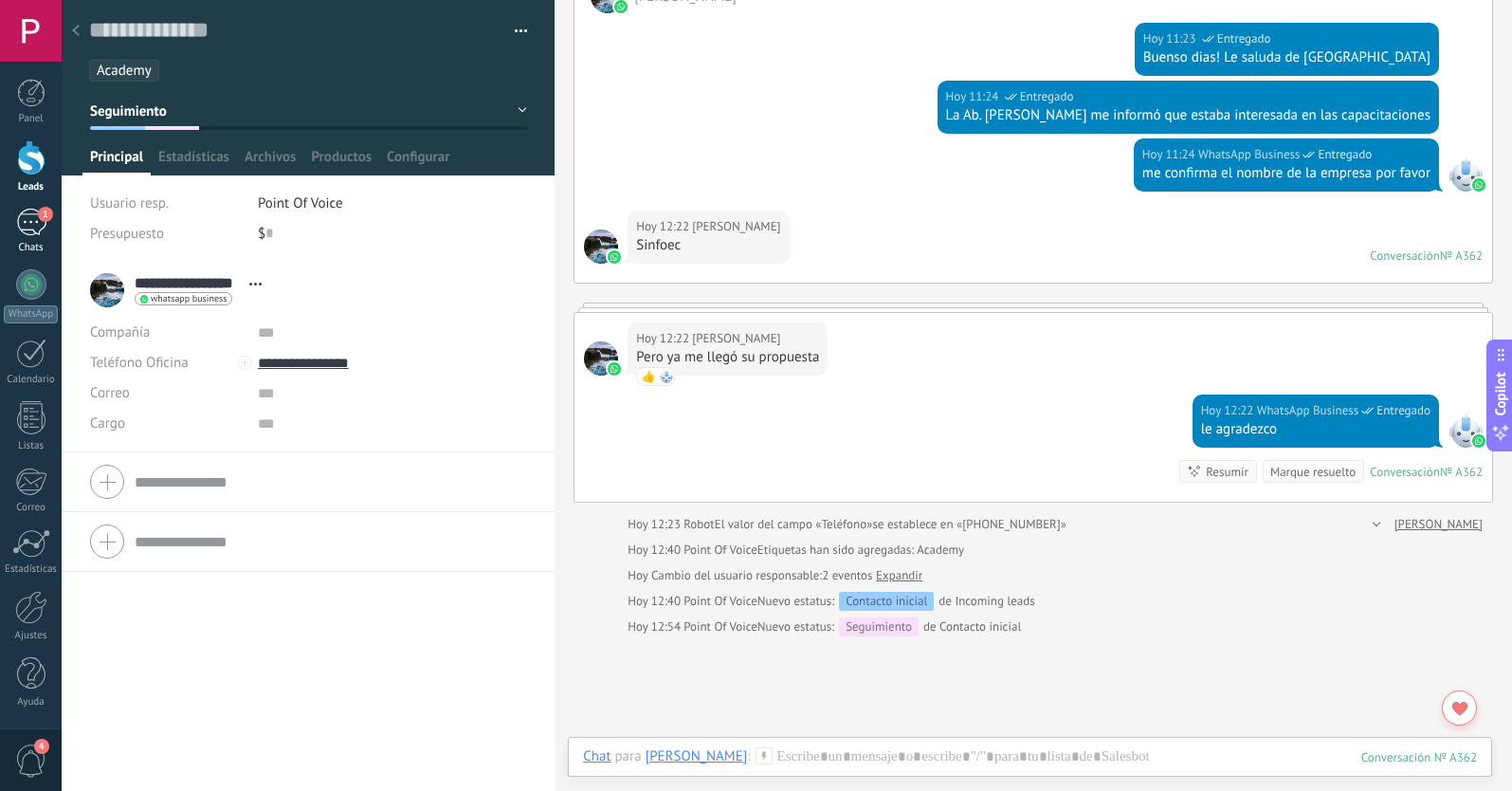
click at [26, 228] on div "1" at bounding box center [30, 222] width 30 height 27
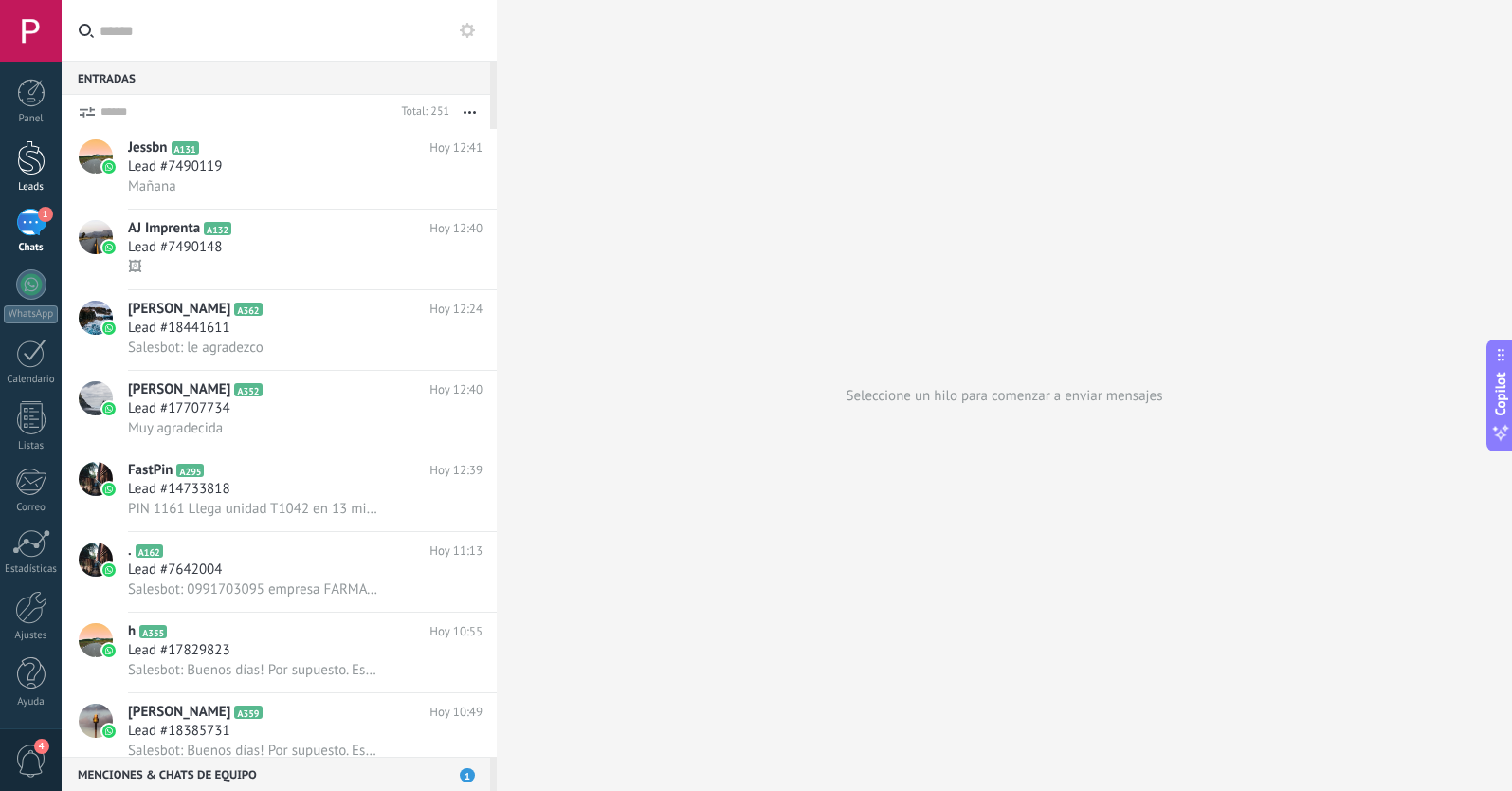
click at [23, 162] on div at bounding box center [30, 158] width 28 height 35
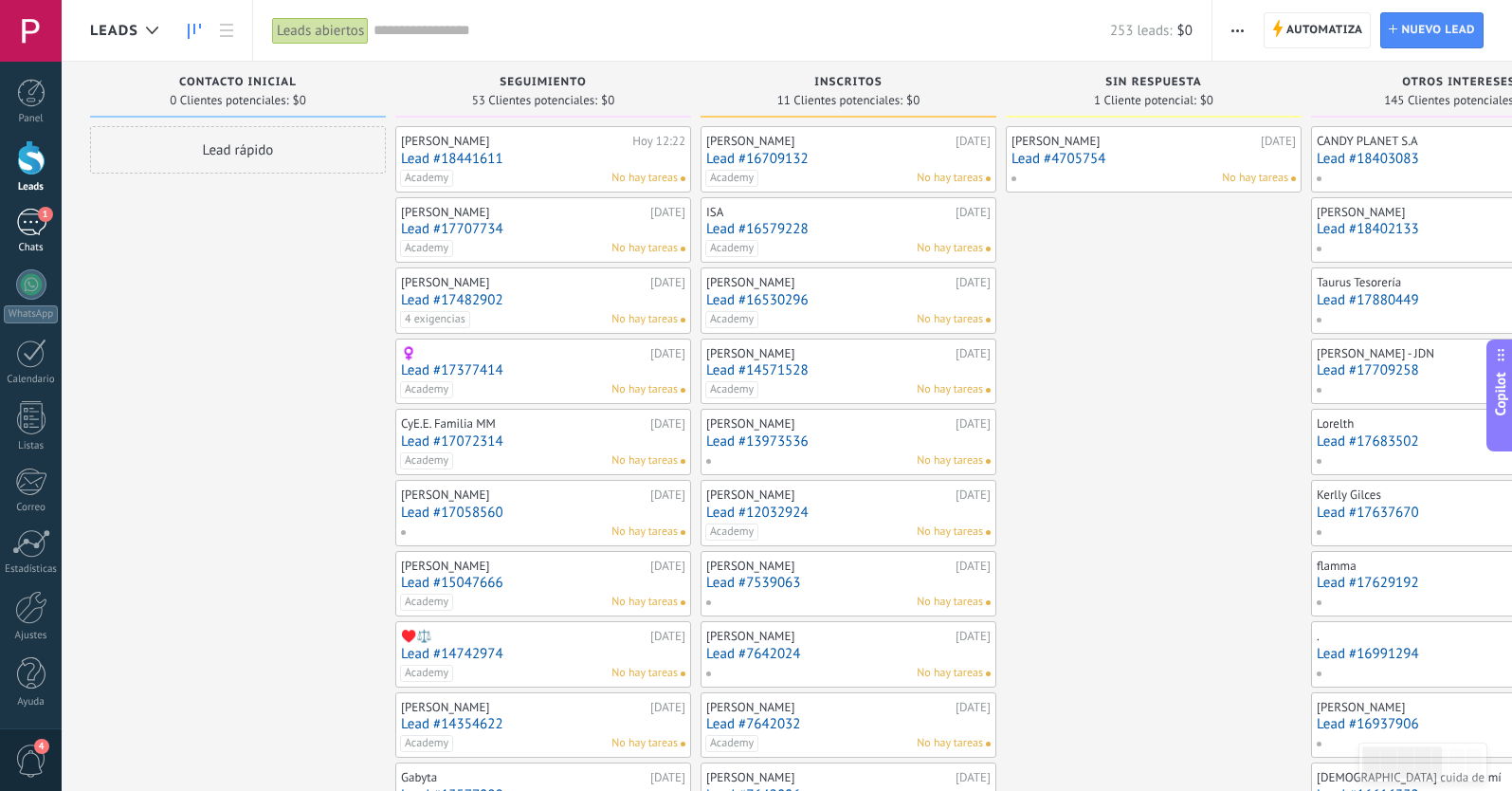
click at [25, 228] on div "1" at bounding box center [30, 222] width 30 height 27
